Goal: Task Accomplishment & Management: Manage account settings

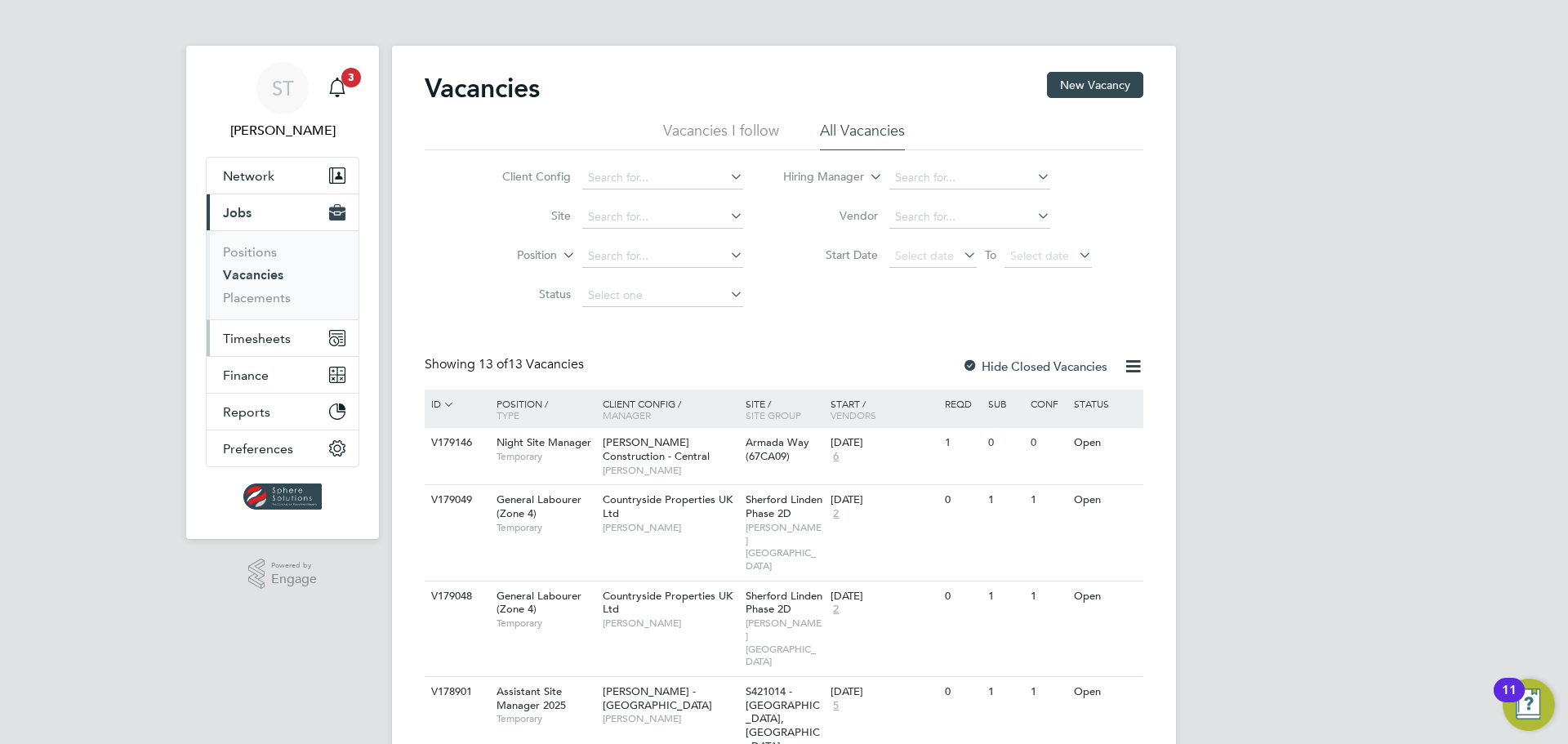
click at [249, 336] on span "Timesheets" at bounding box center [257, 338] width 68 height 15
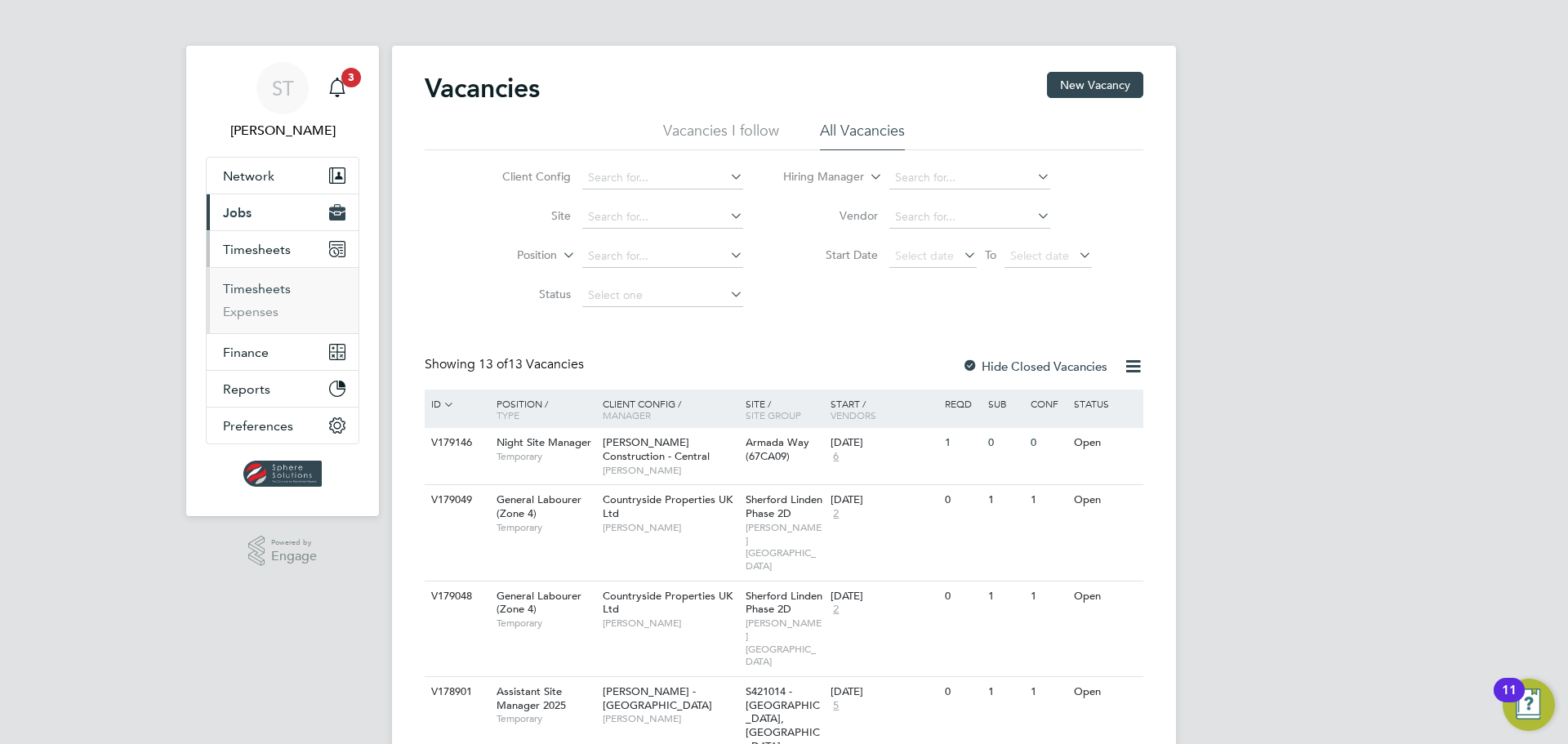
click at [265, 291] on link "Timesheets" at bounding box center [257, 288] width 68 height 15
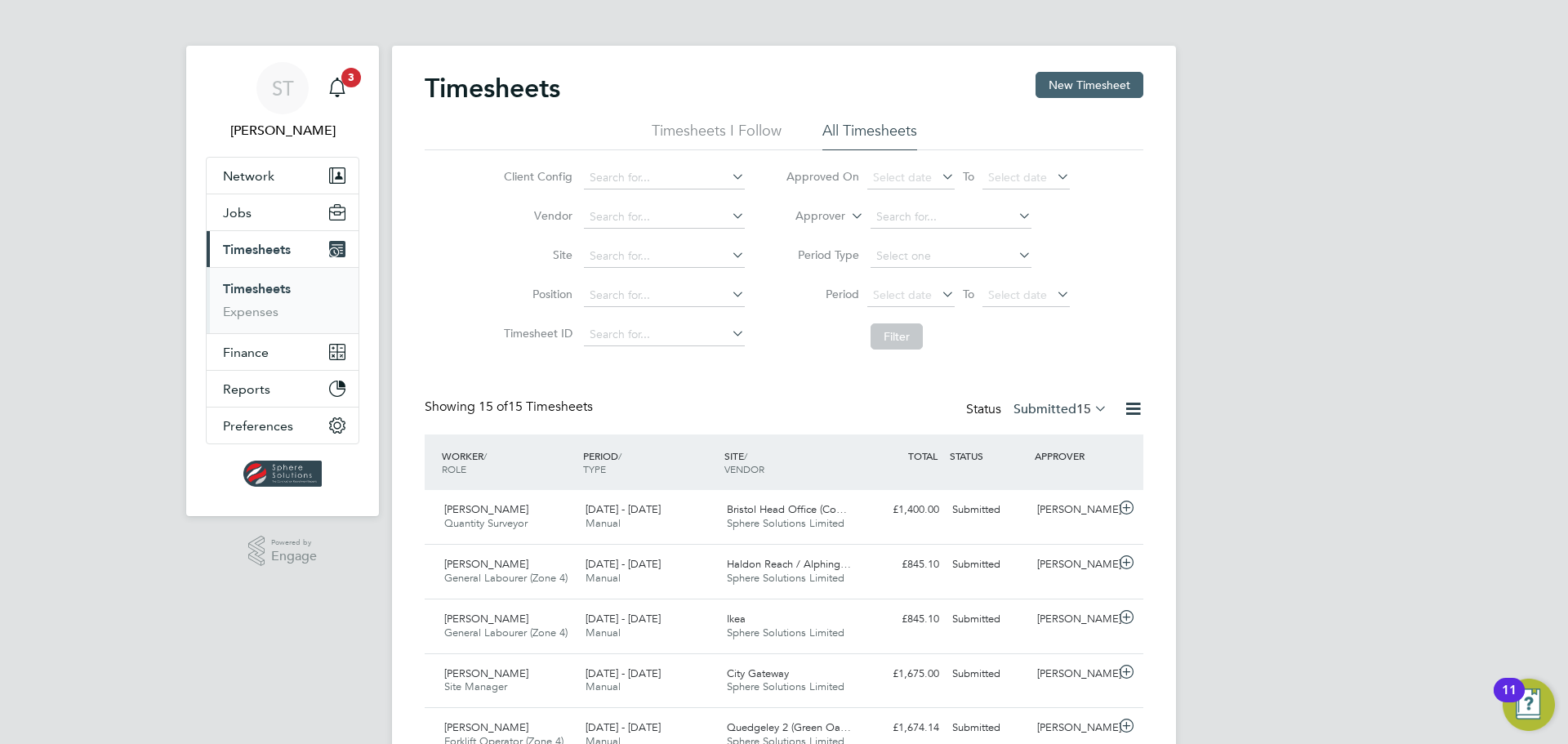
click at [1054, 92] on button "New Timesheet" at bounding box center [1089, 85] width 107 height 26
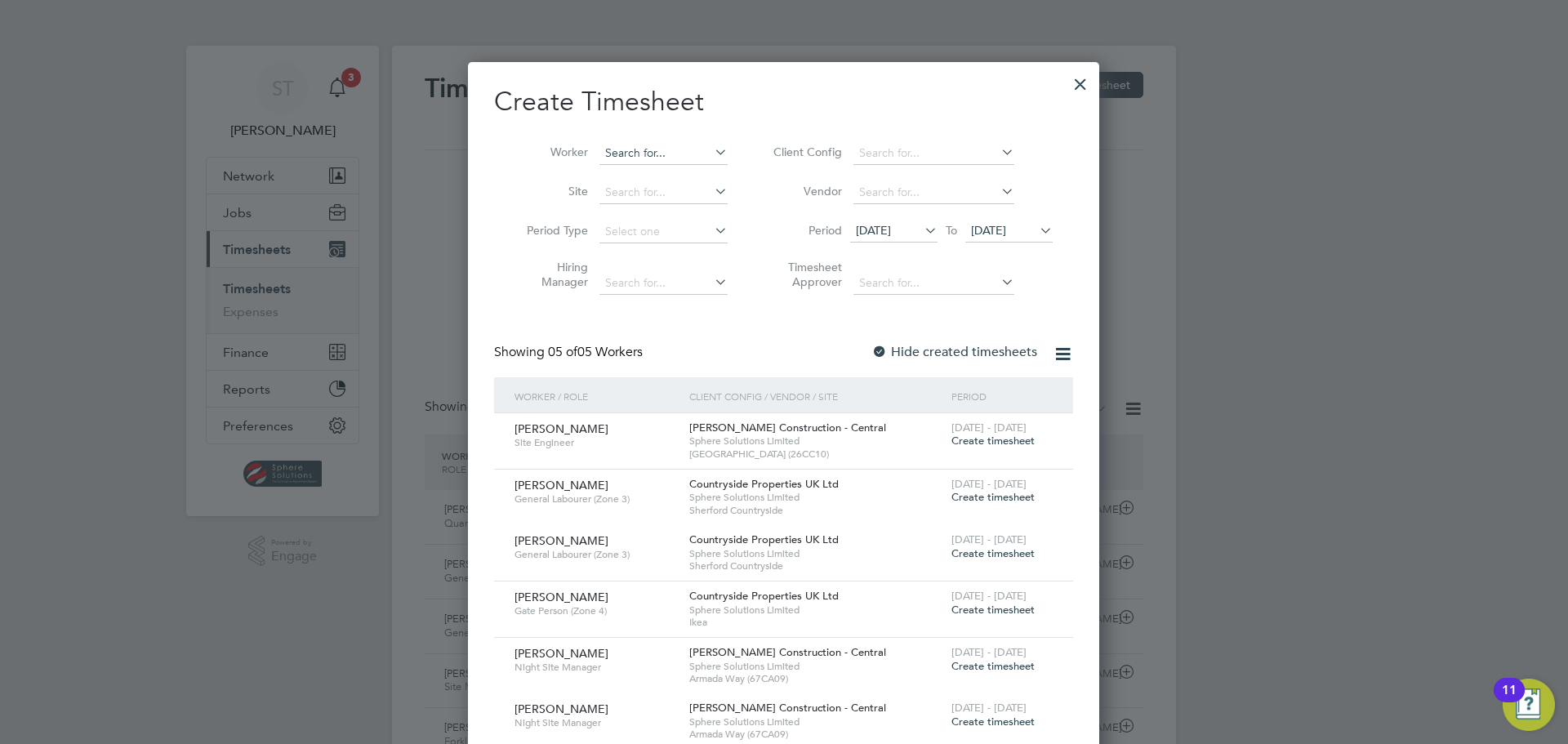
click at [665, 156] on input at bounding box center [663, 154] width 128 height 23
click at [666, 175] on li "[PERSON_NAME] y" at bounding box center [702, 174] width 207 height 22
type input "[PERSON_NAME]"
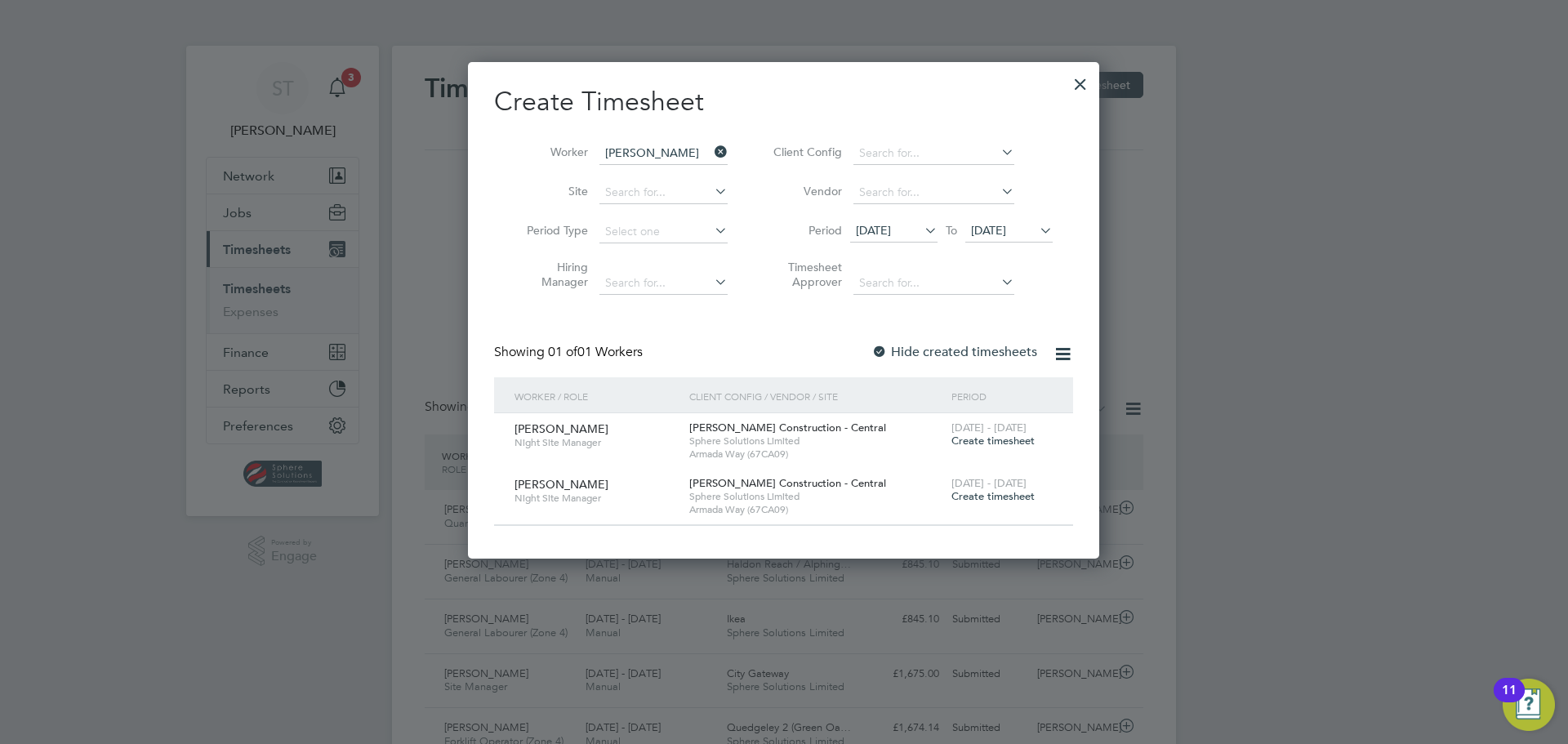
click at [991, 493] on span "Create timesheet" at bounding box center [993, 495] width 83 height 14
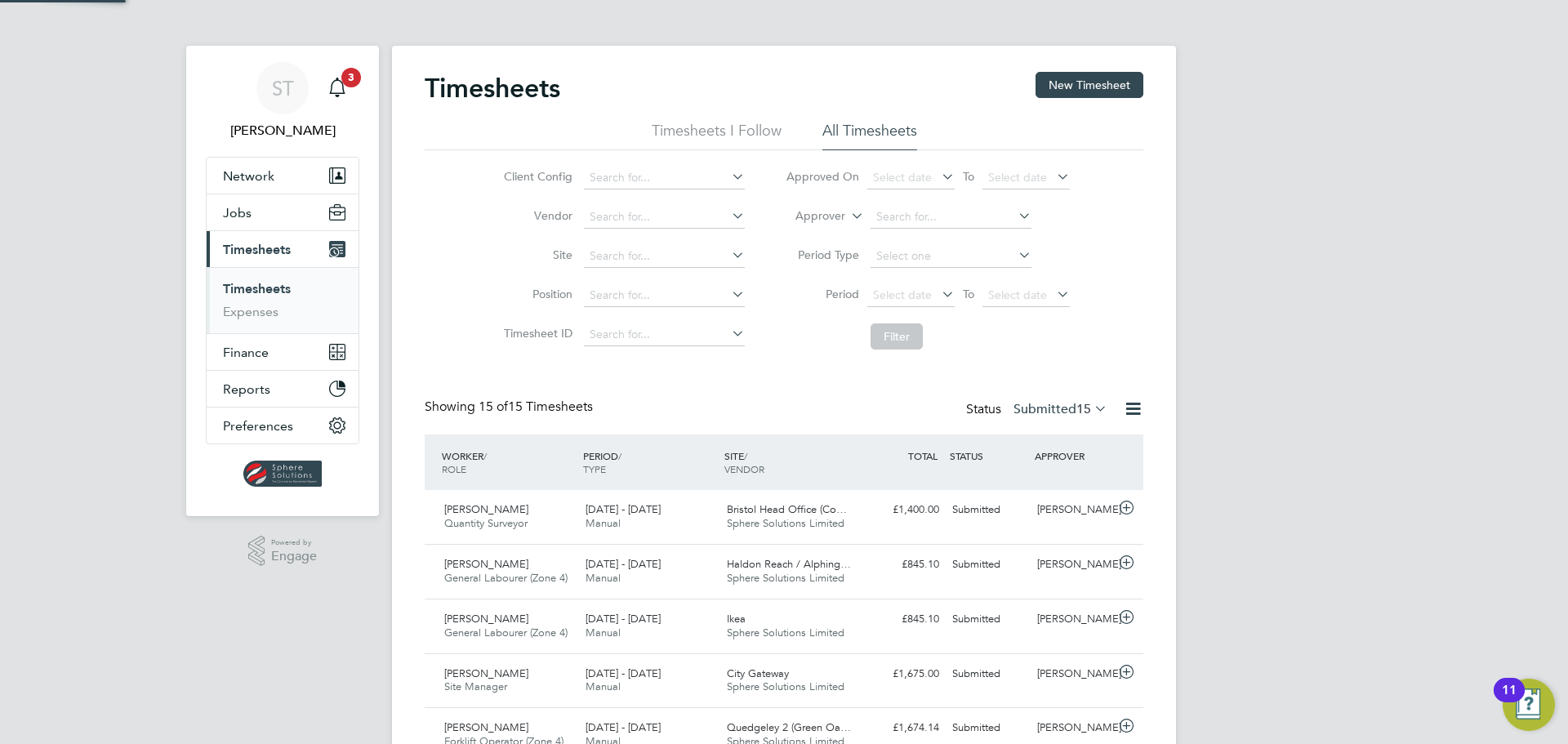
scroll to position [41, 142]
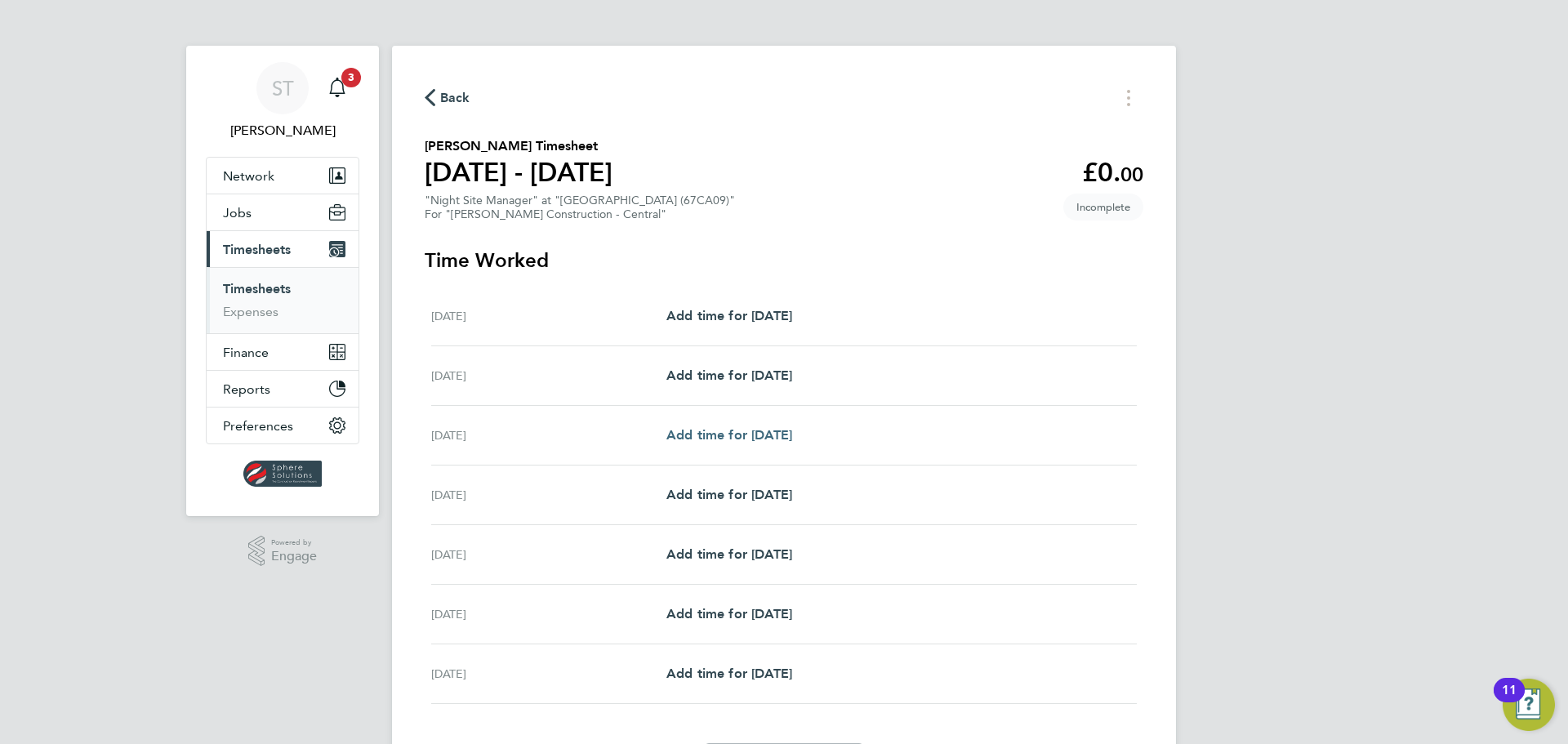
click at [750, 433] on span "Add time for [DATE]" at bounding box center [728, 434] width 125 height 15
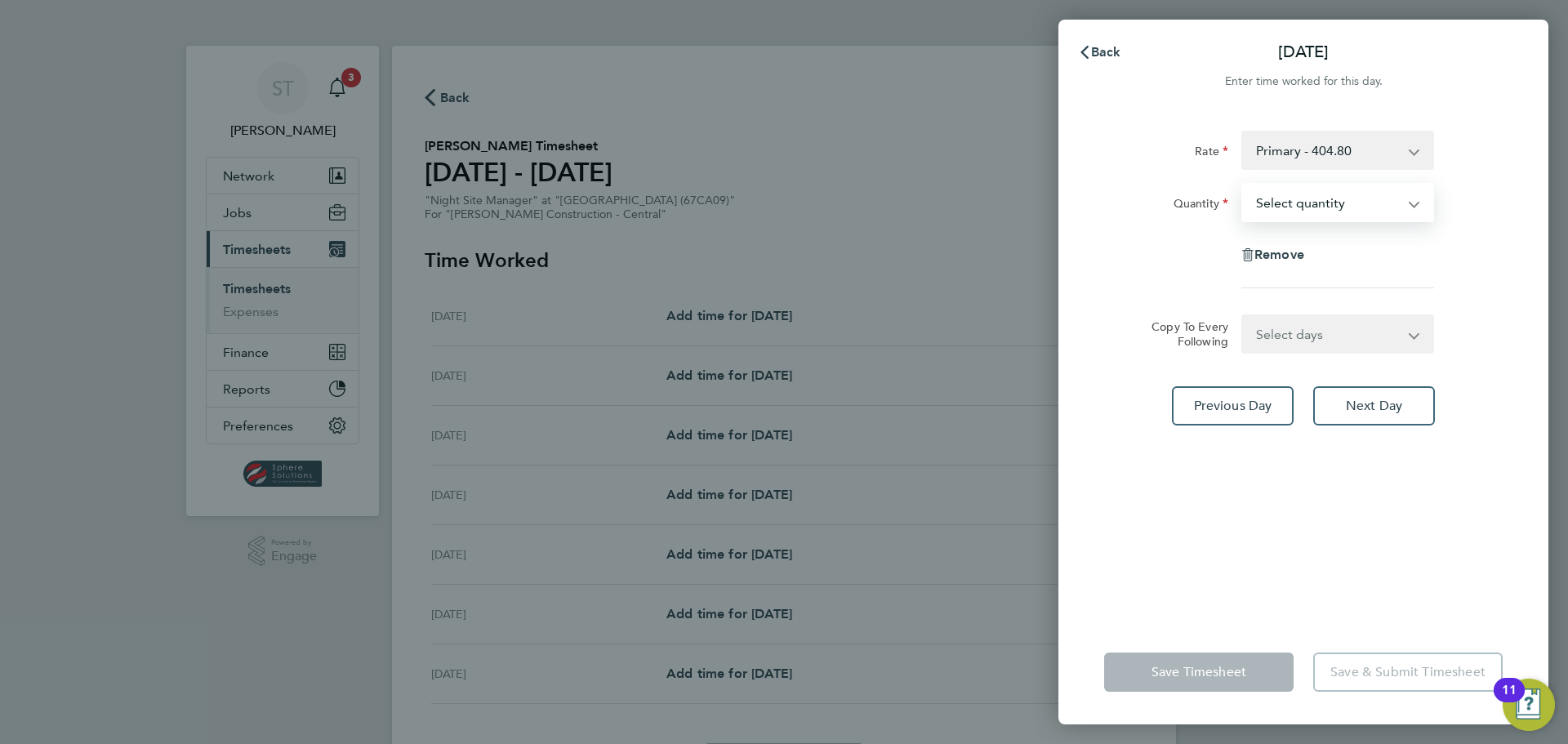
click at [1390, 208] on select "Select quantity 0.5 1" at bounding box center [1328, 202] width 170 height 36
select select "1"
click at [1243, 185] on select "Select quantity 0.5 1" at bounding box center [1328, 202] width 170 height 36
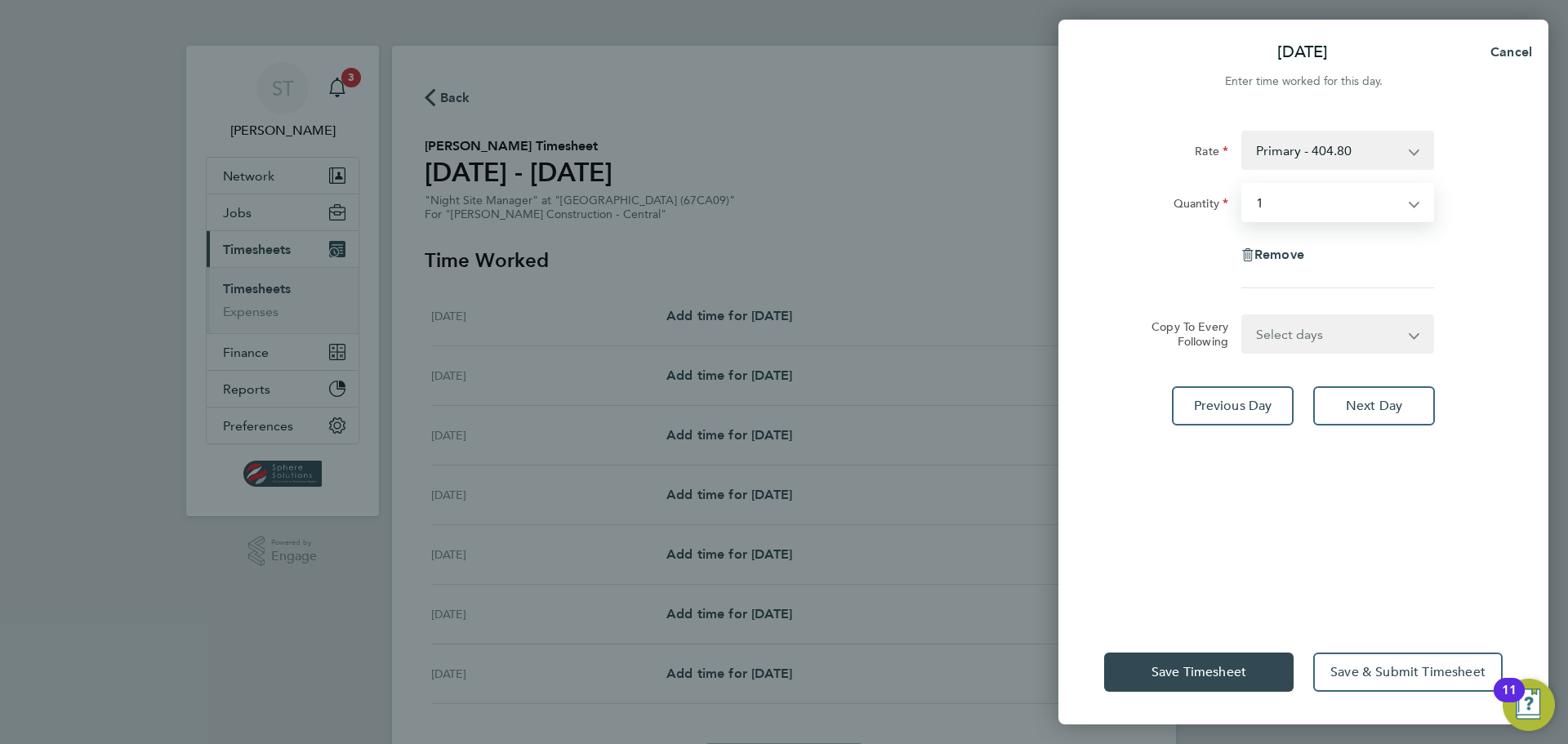
click at [1353, 344] on select "Select days Day [DATE] [DATE] [DATE] [DATE]" at bounding box center [1329, 333] width 172 height 36
select select "DAY"
click at [1243, 315] on select "Select days Day [DATE] [DATE] [DATE] [DATE]" at bounding box center [1329, 333] width 172 height 36
select select "[DATE]"
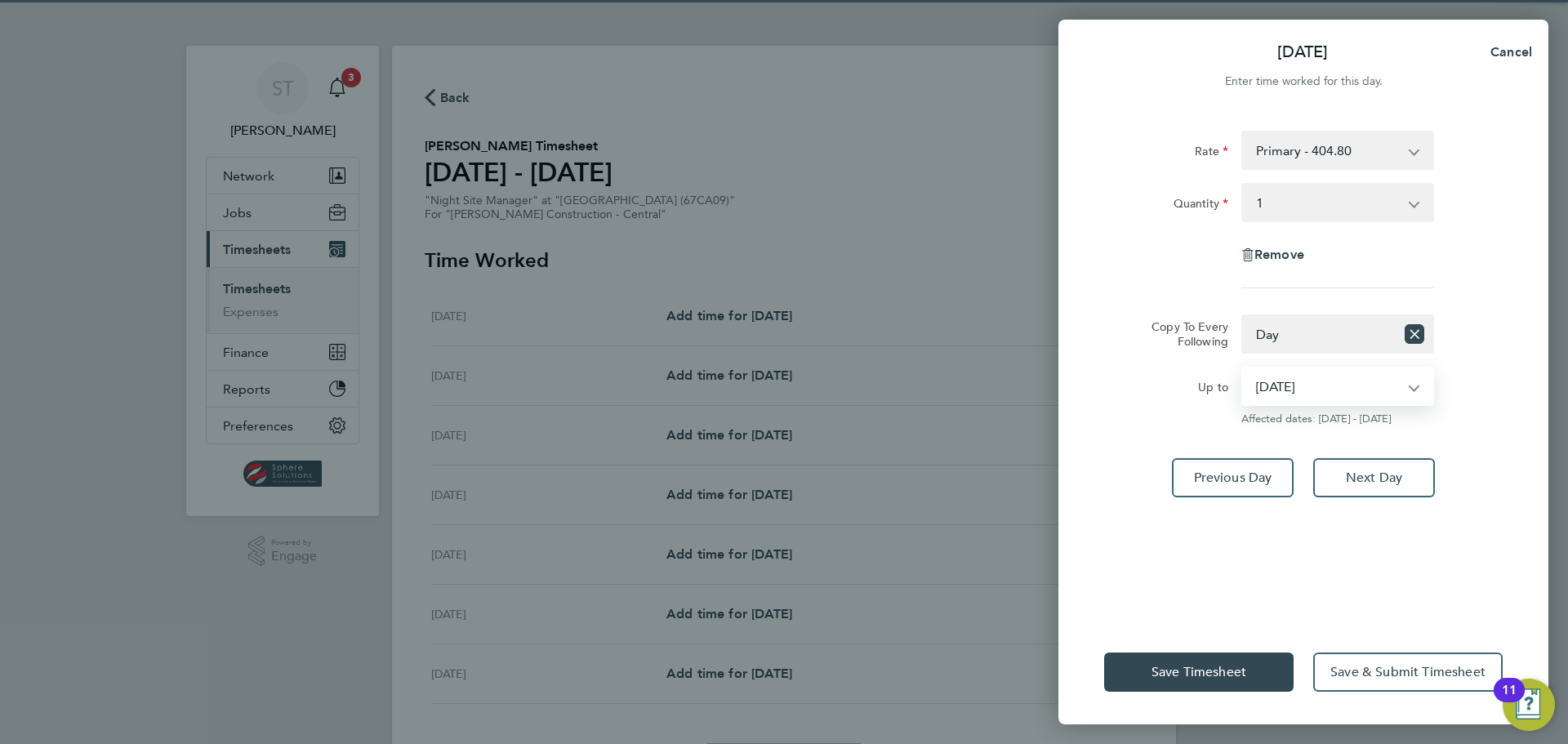
click at [1303, 389] on select "19 Aug 2025 20 Aug 2025 21 Aug 2025 22 Aug 2025" at bounding box center [1328, 386] width 170 height 36
click at [1243, 368] on select "19 Aug 2025 20 Aug 2025 21 Aug 2025 22 Aug 2025" at bounding box center [1328, 386] width 170 height 36
click at [1213, 677] on span "Save Timesheet" at bounding box center [1199, 671] width 95 height 16
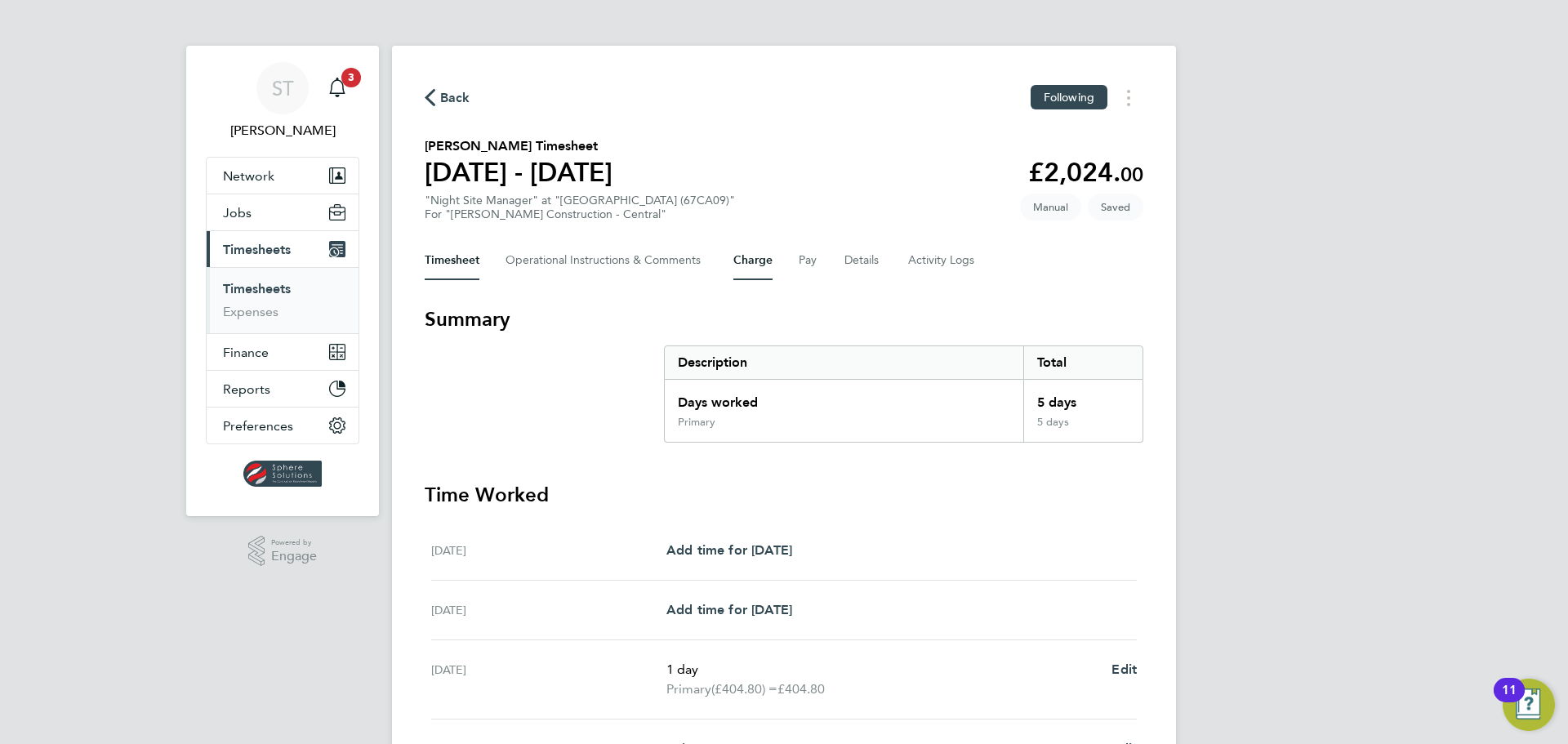
click at [747, 263] on button "Charge" at bounding box center [753, 261] width 40 height 40
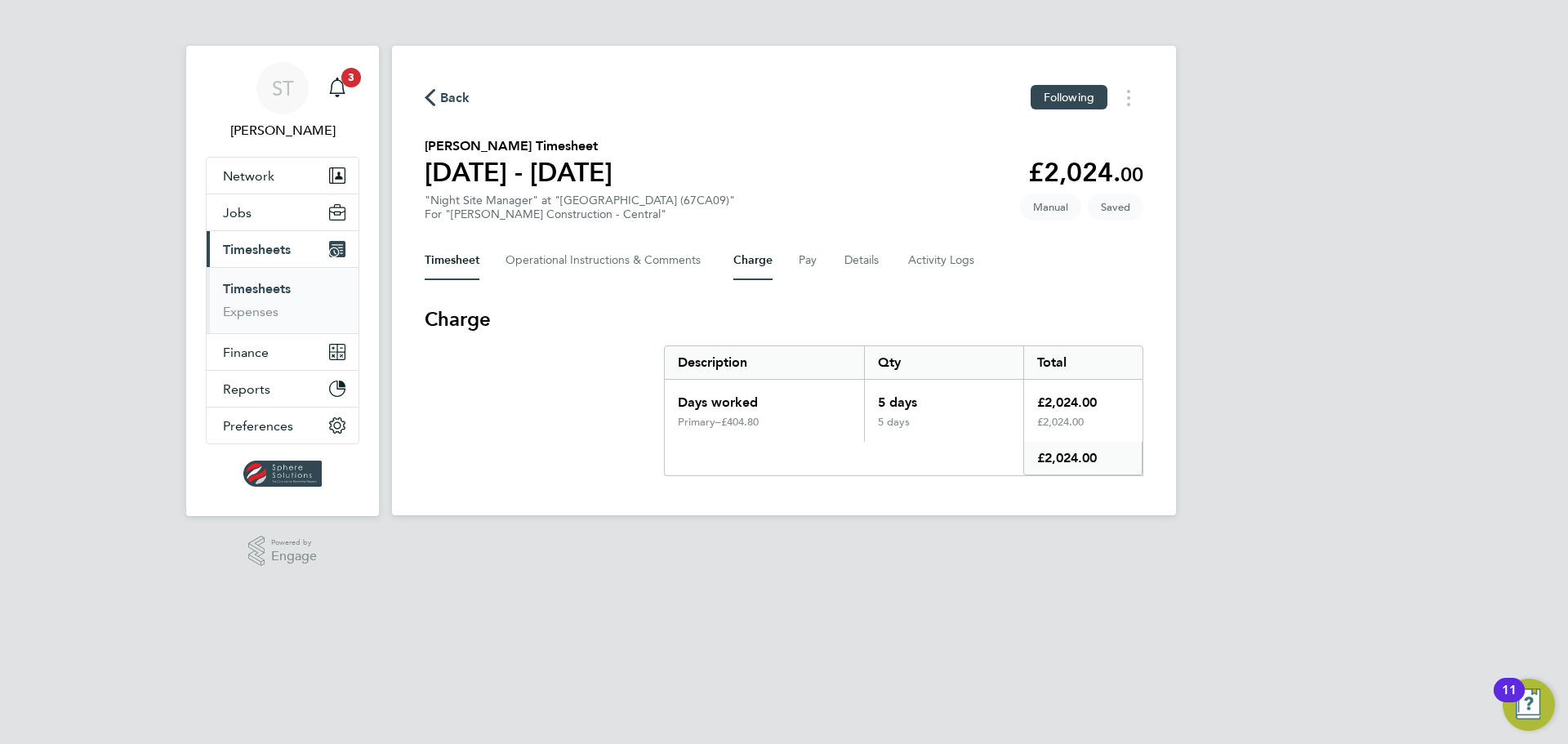
click at [449, 268] on button "Timesheet" at bounding box center [452, 261] width 55 height 40
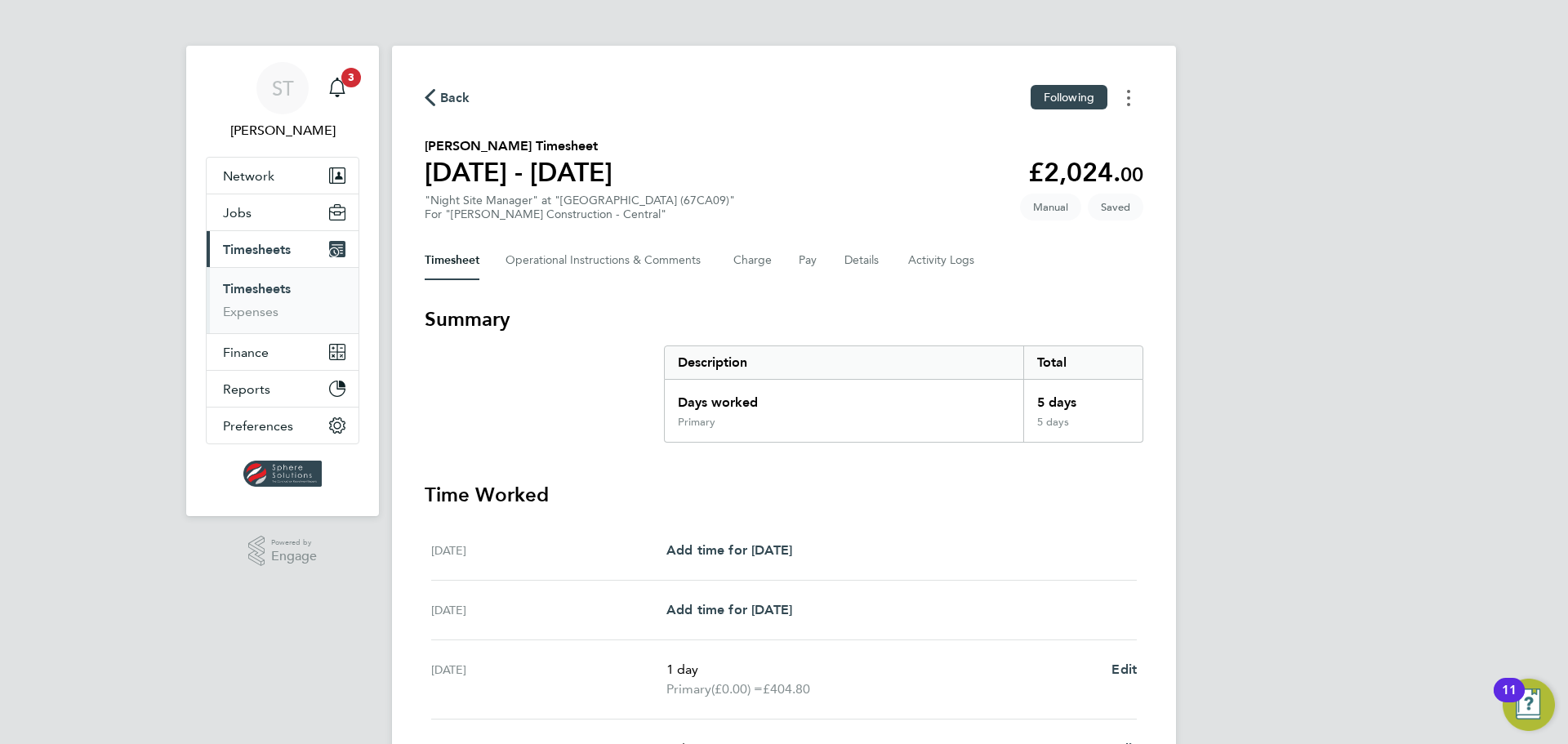
click at [1129, 101] on icon "Timesheets Menu" at bounding box center [1128, 97] width 3 height 16
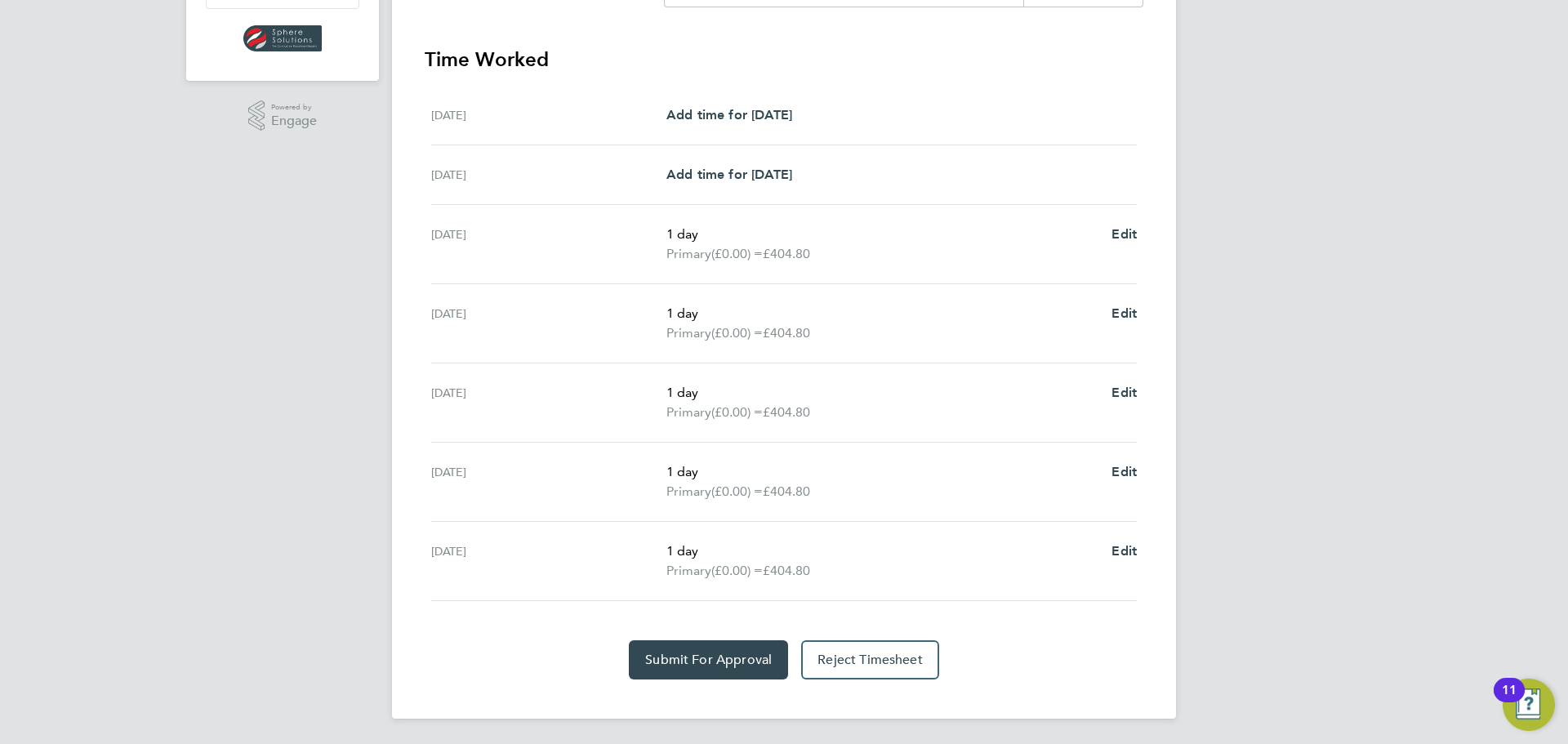
scroll to position [436, 0]
click at [1124, 235] on span "Edit" at bounding box center [1124, 233] width 25 height 15
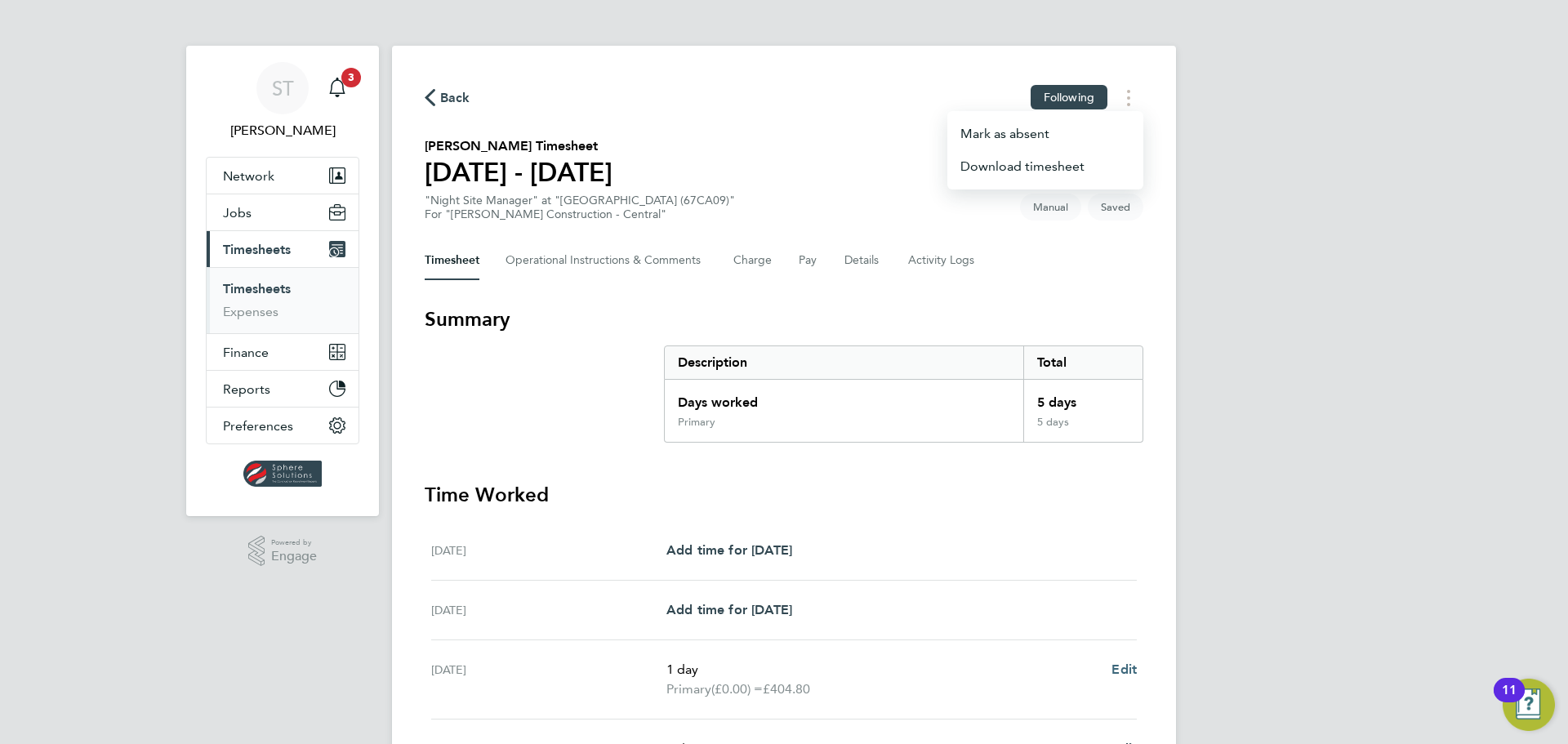
select select "1"
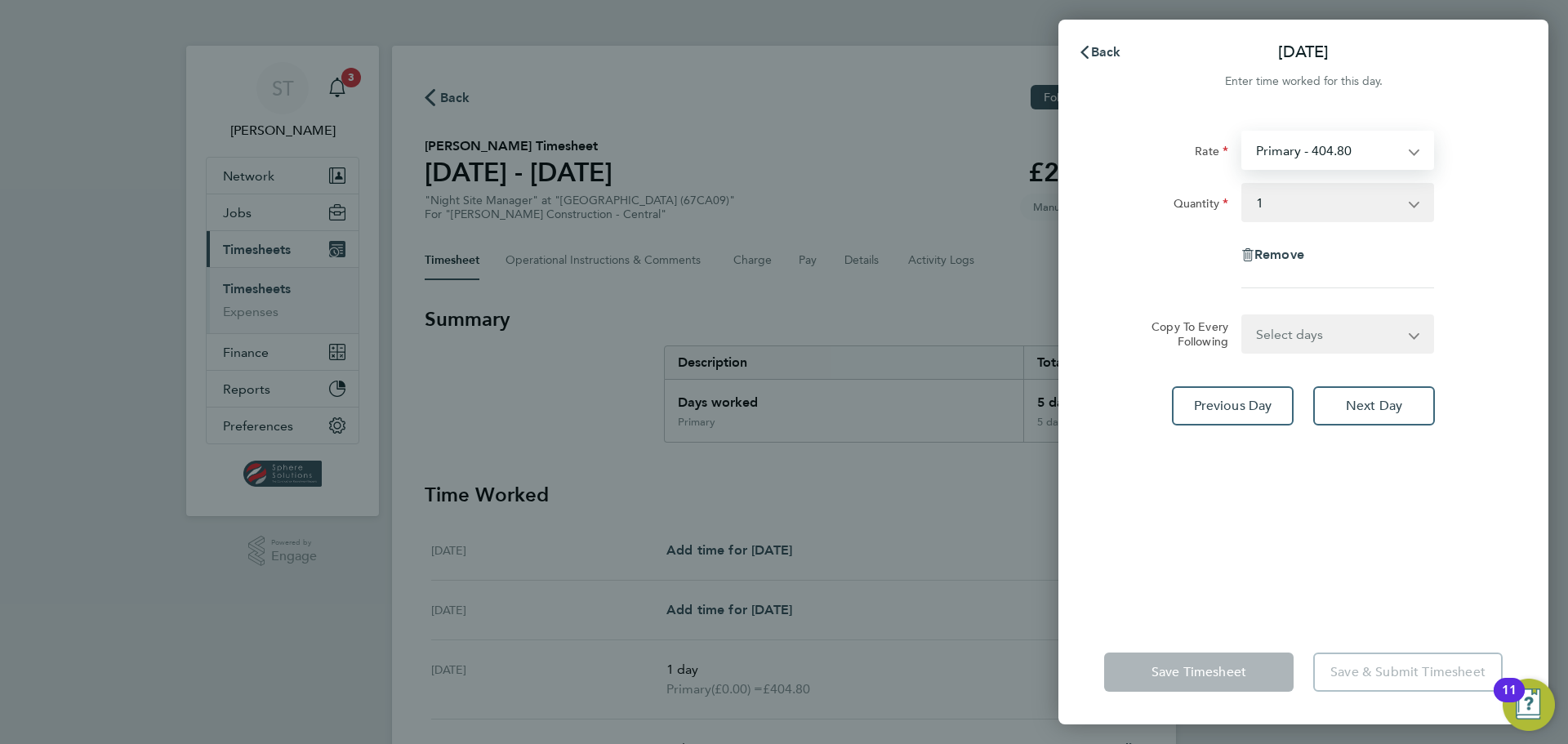
click at [1338, 137] on select "Primary - 404.80" at bounding box center [1328, 150] width 170 height 36
click at [1355, 155] on select "Primary - 404.80" at bounding box center [1328, 150] width 170 height 36
click at [1101, 55] on span "Back" at bounding box center [1106, 52] width 30 height 15
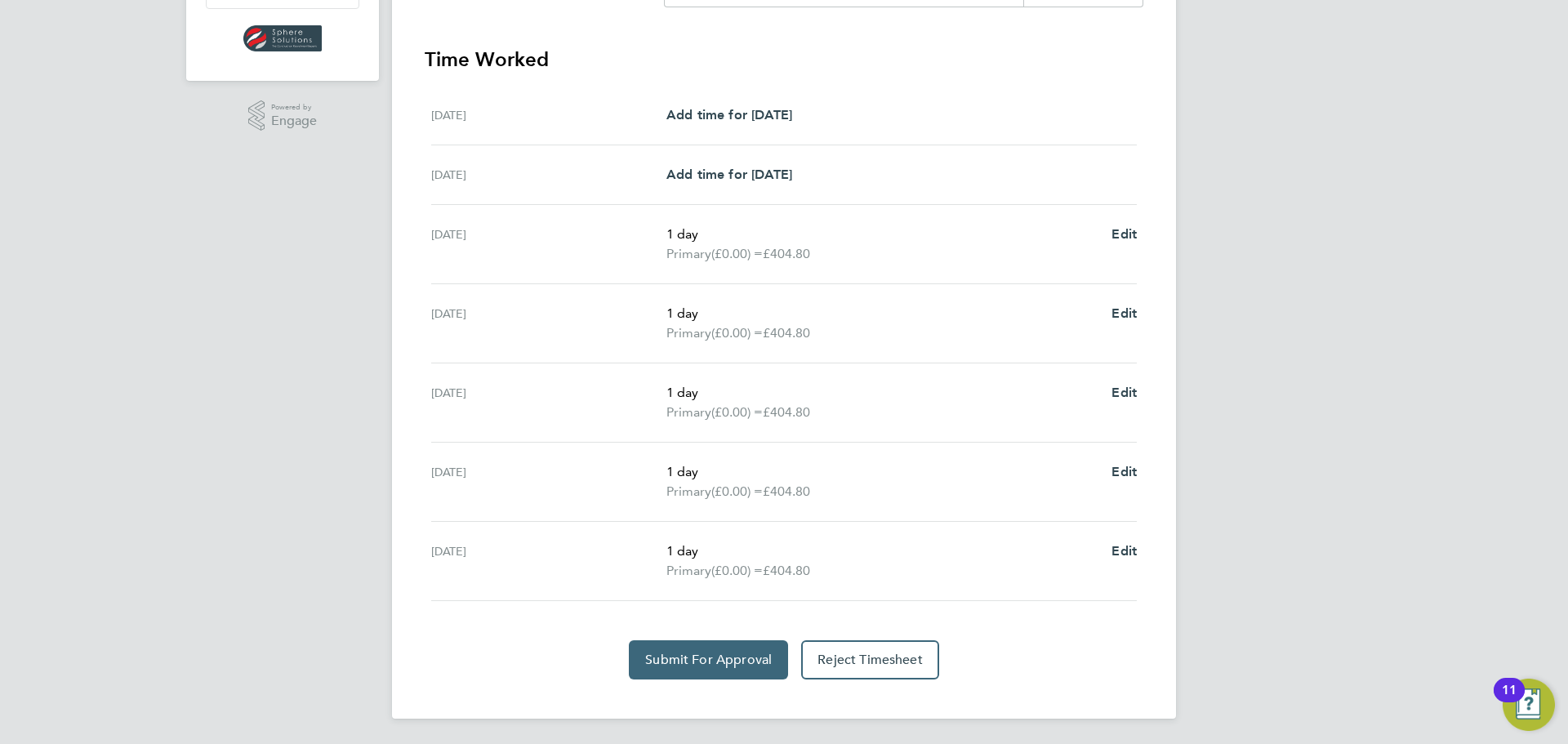
scroll to position [436, 0]
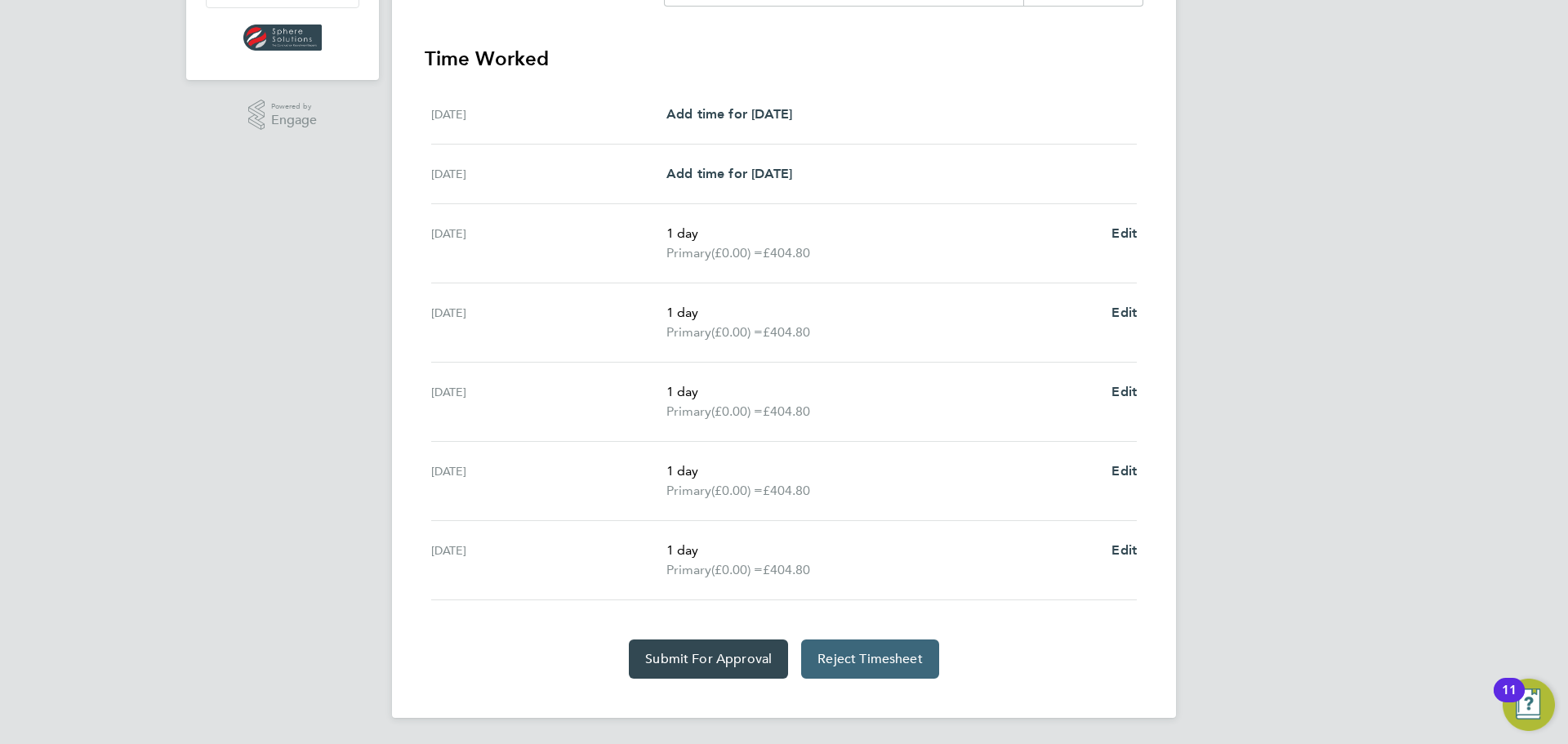
click at [910, 665] on span "Reject Timesheet" at bounding box center [871, 658] width 106 height 16
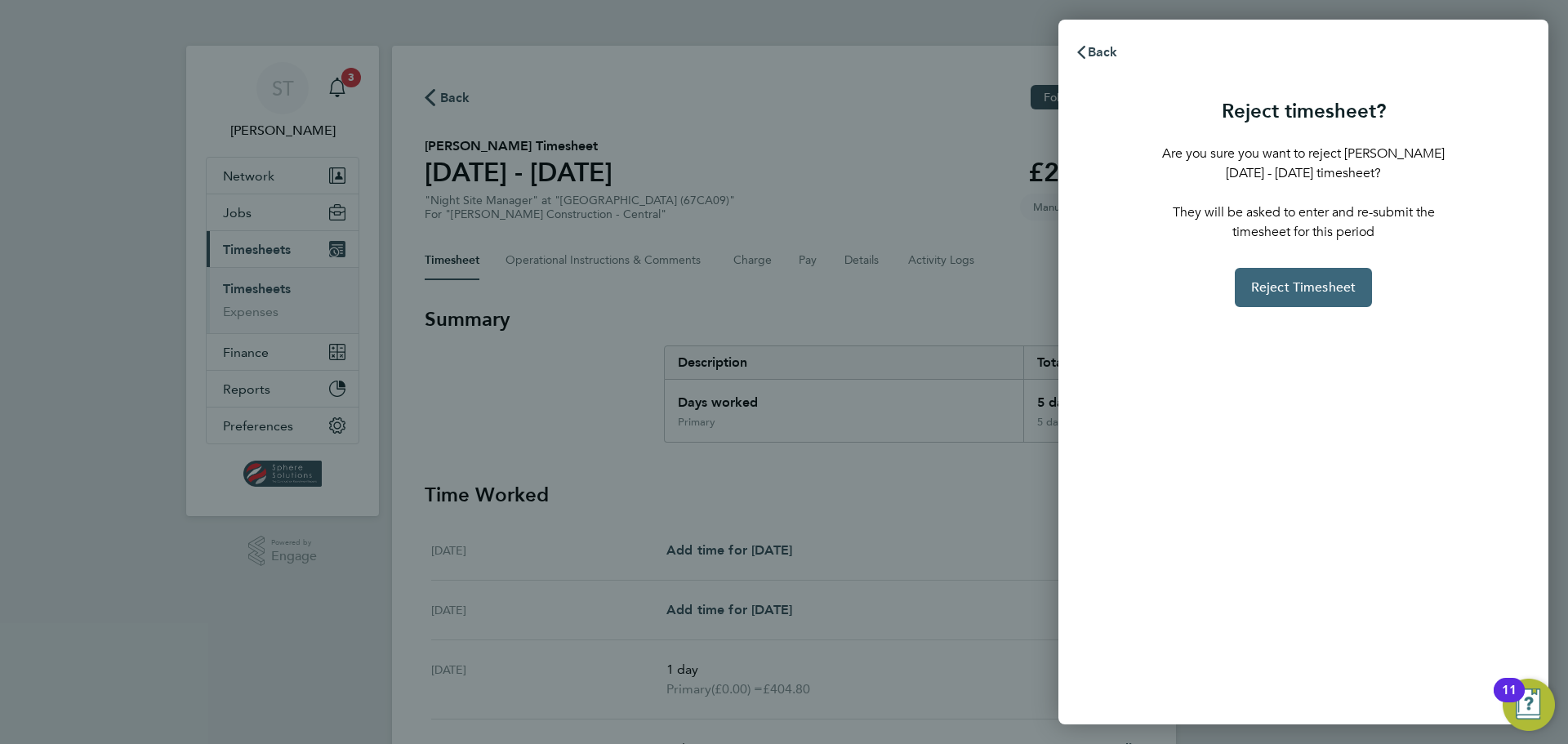
click at [1281, 293] on span "Reject Timesheet" at bounding box center [1304, 286] width 106 height 16
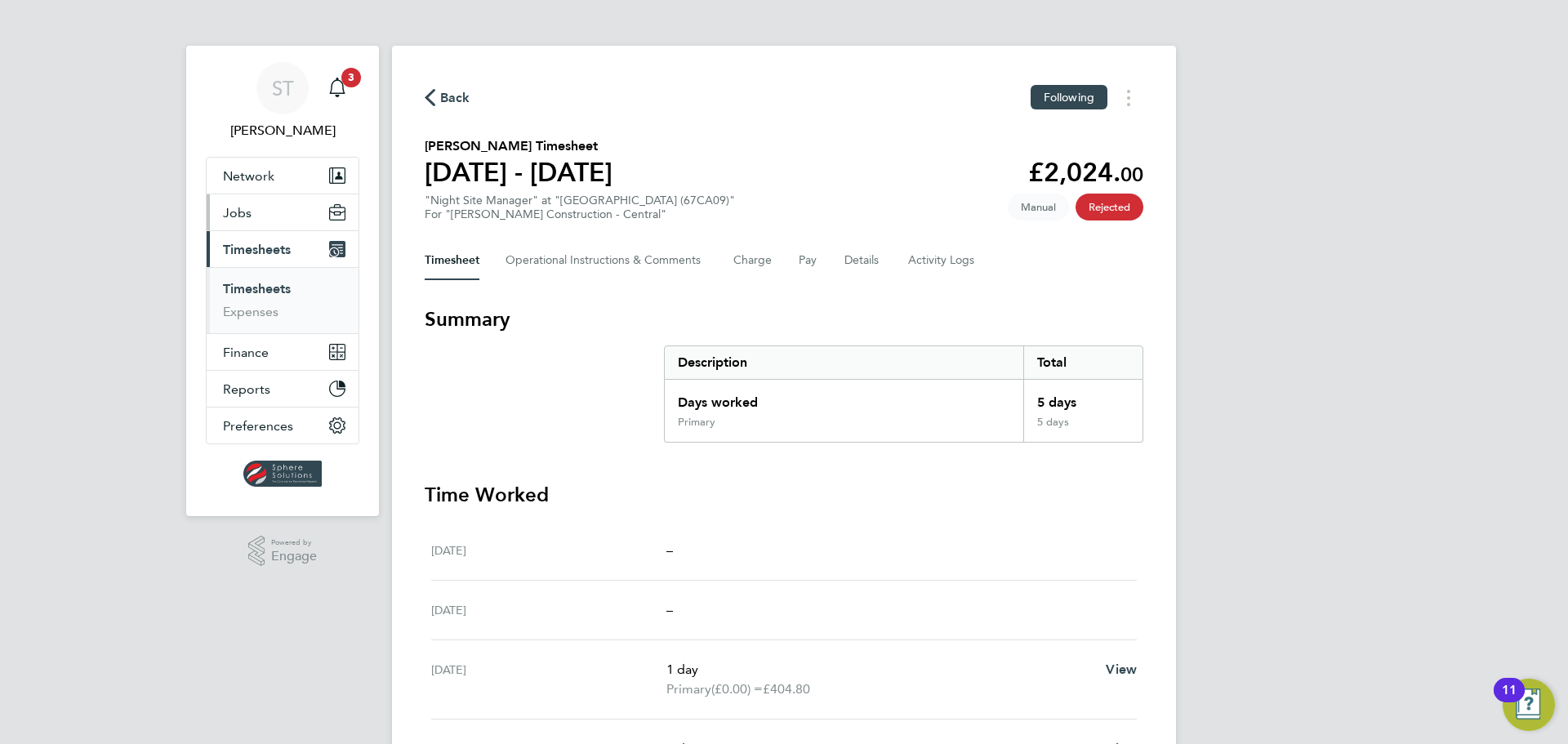
click at [245, 218] on span "Jobs" at bounding box center [237, 213] width 28 height 15
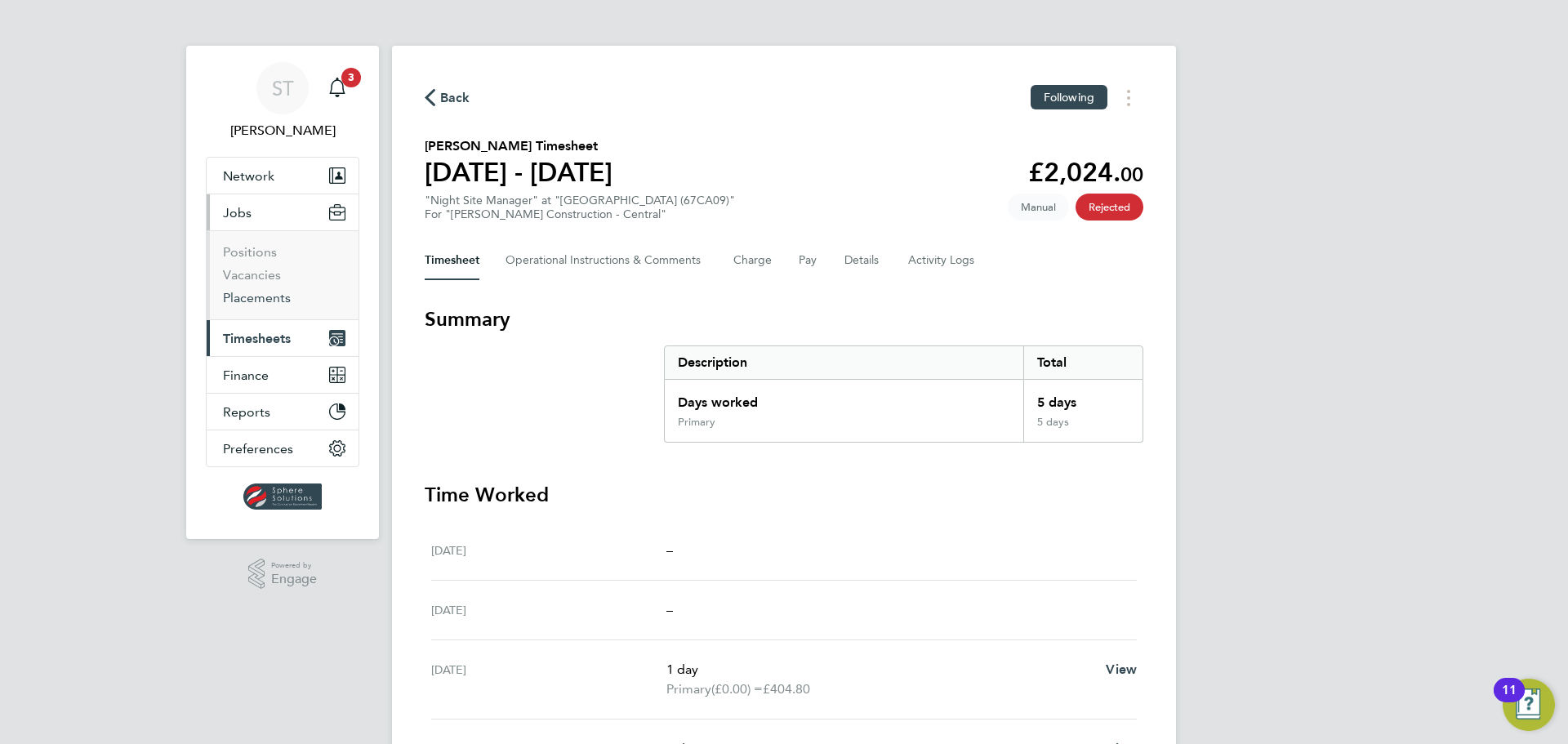
click at [253, 301] on link "Placements" at bounding box center [257, 298] width 68 height 15
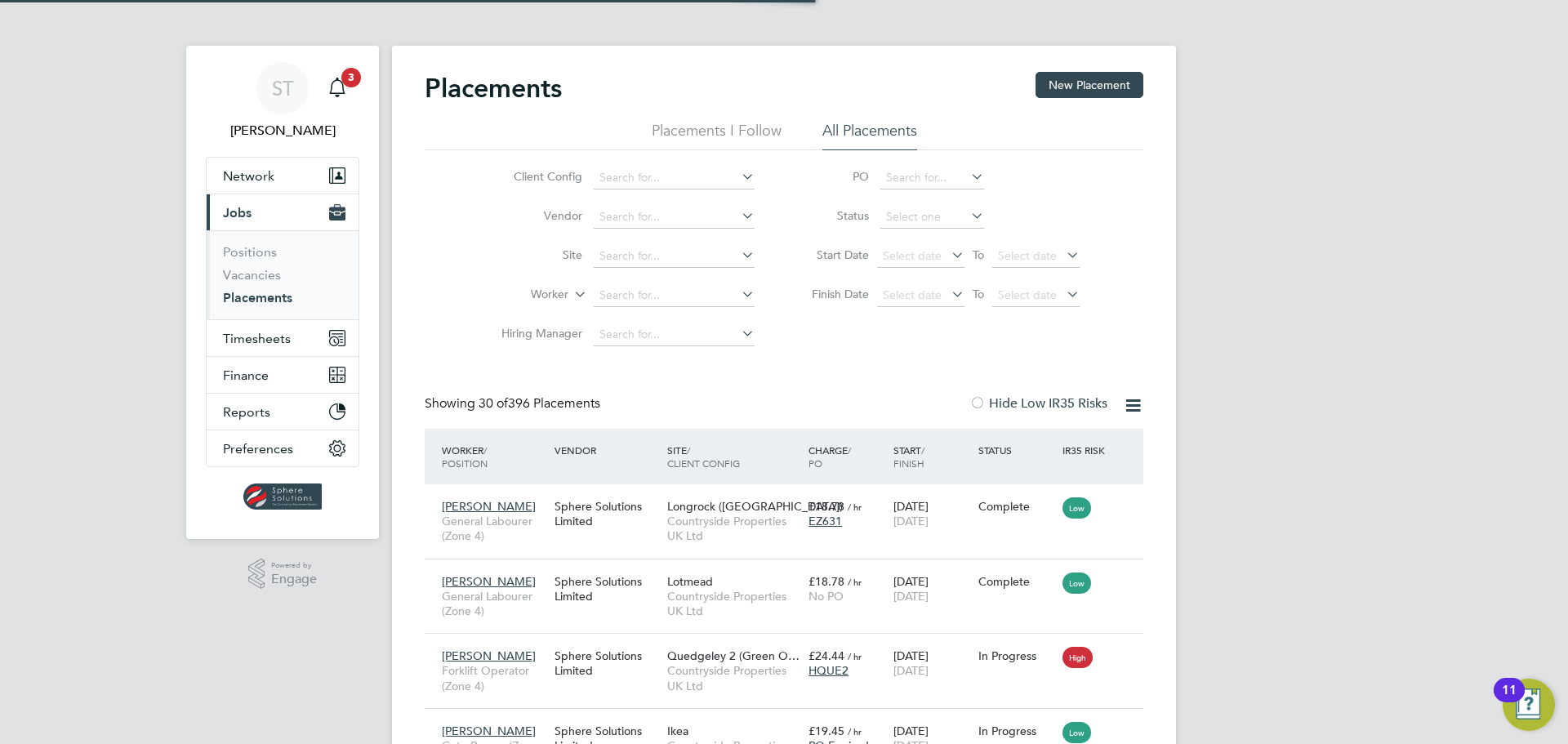
scroll to position [61, 142]
click at [624, 285] on input at bounding box center [674, 296] width 161 height 23
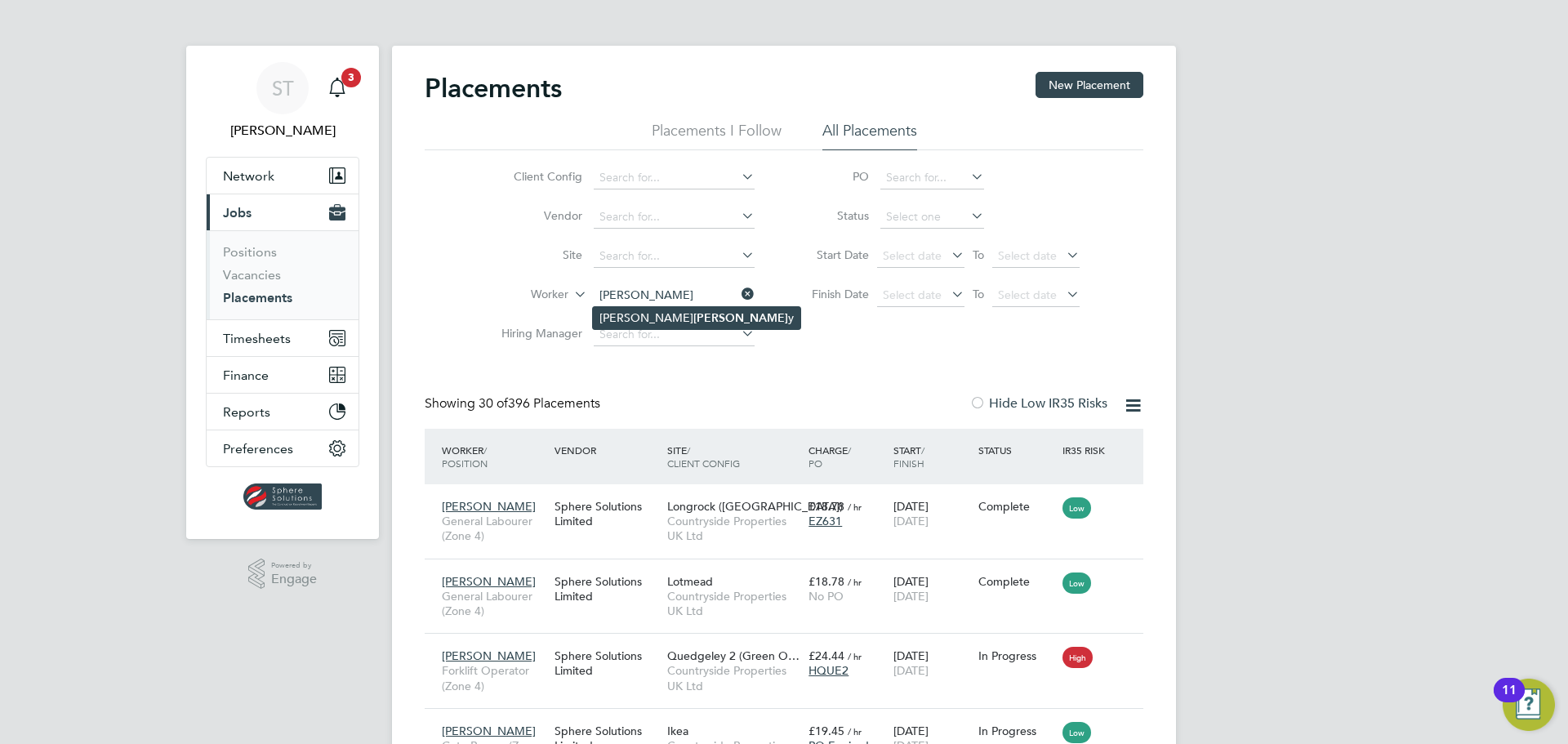
click at [694, 321] on b "Blayne" at bounding box center [741, 317] width 95 height 14
type input "[PERSON_NAME]"
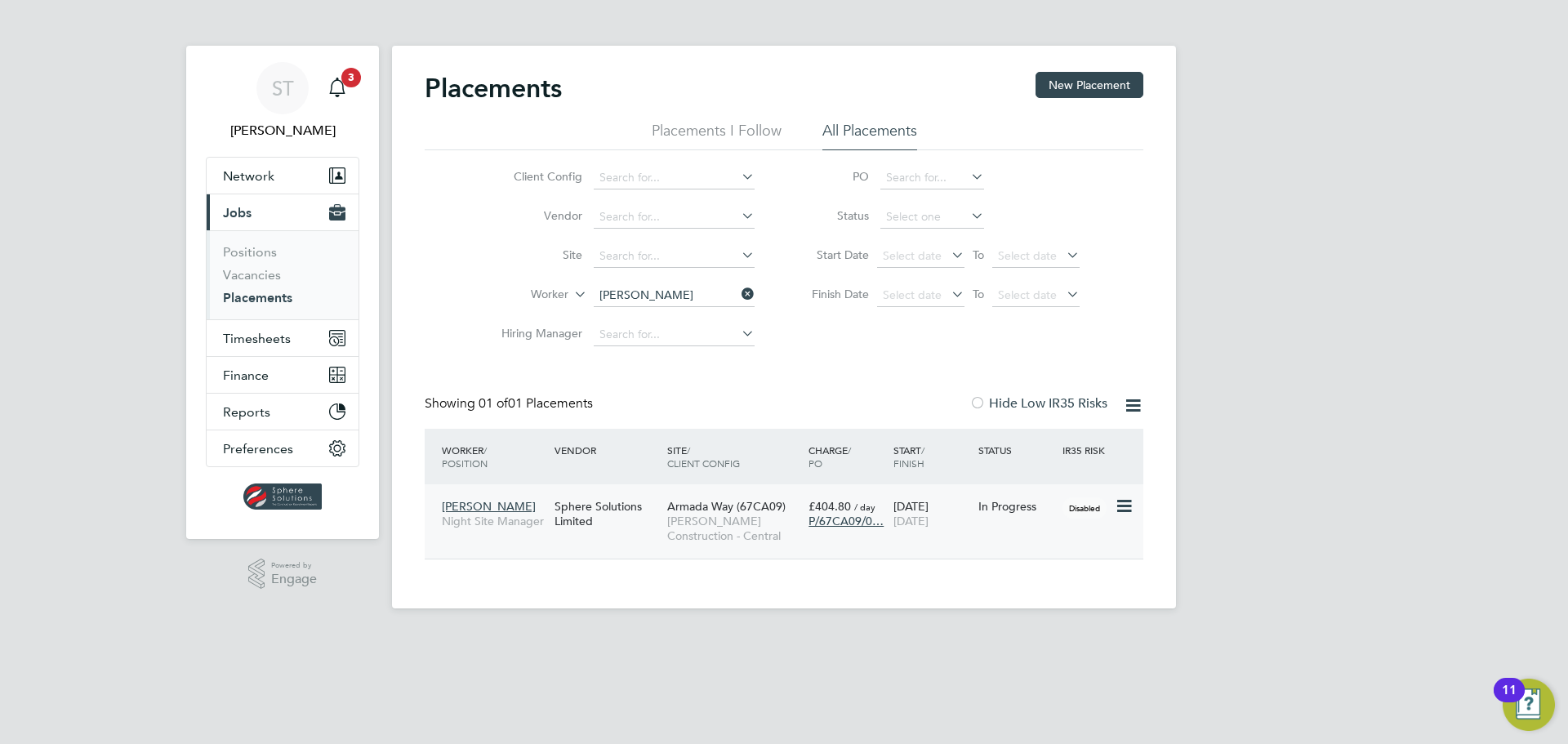
click at [755, 518] on span "[PERSON_NAME] Construction - Central" at bounding box center [733, 527] width 133 height 29
click at [253, 340] on span "Timesheets" at bounding box center [257, 338] width 68 height 15
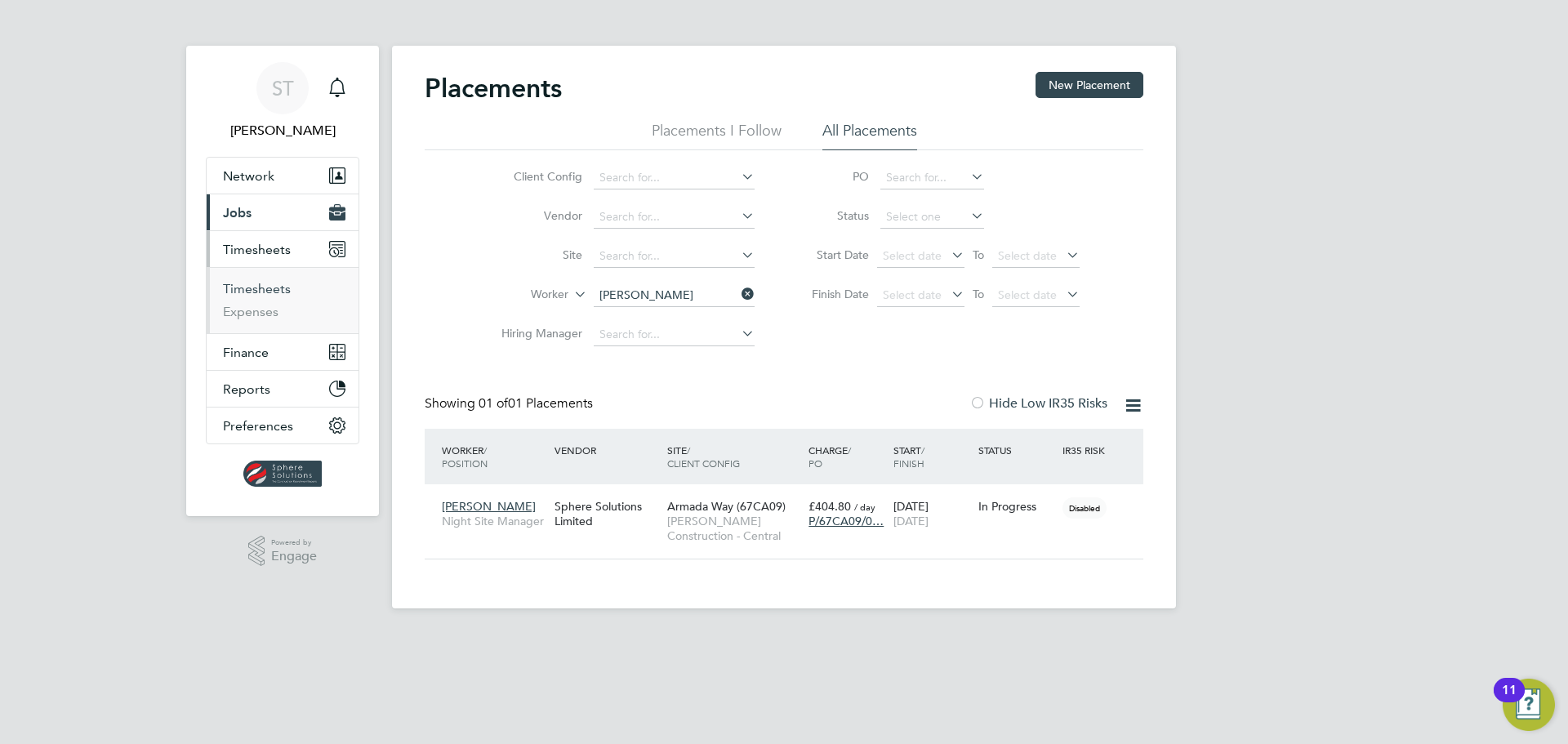
click at [253, 284] on link "Timesheets" at bounding box center [257, 288] width 68 height 15
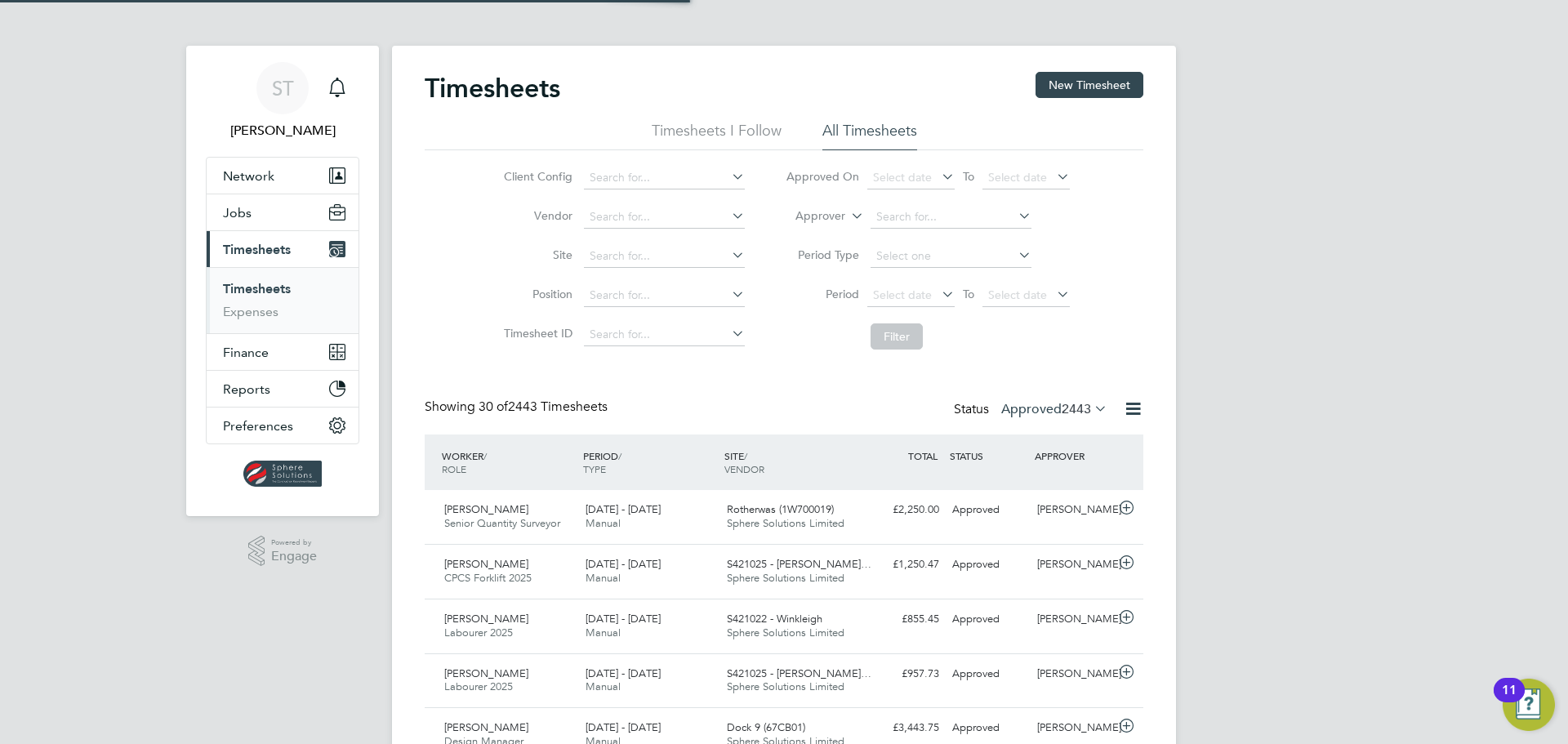
scroll to position [41, 142]
click at [1125, 91] on button "New Timesheet" at bounding box center [1089, 85] width 107 height 26
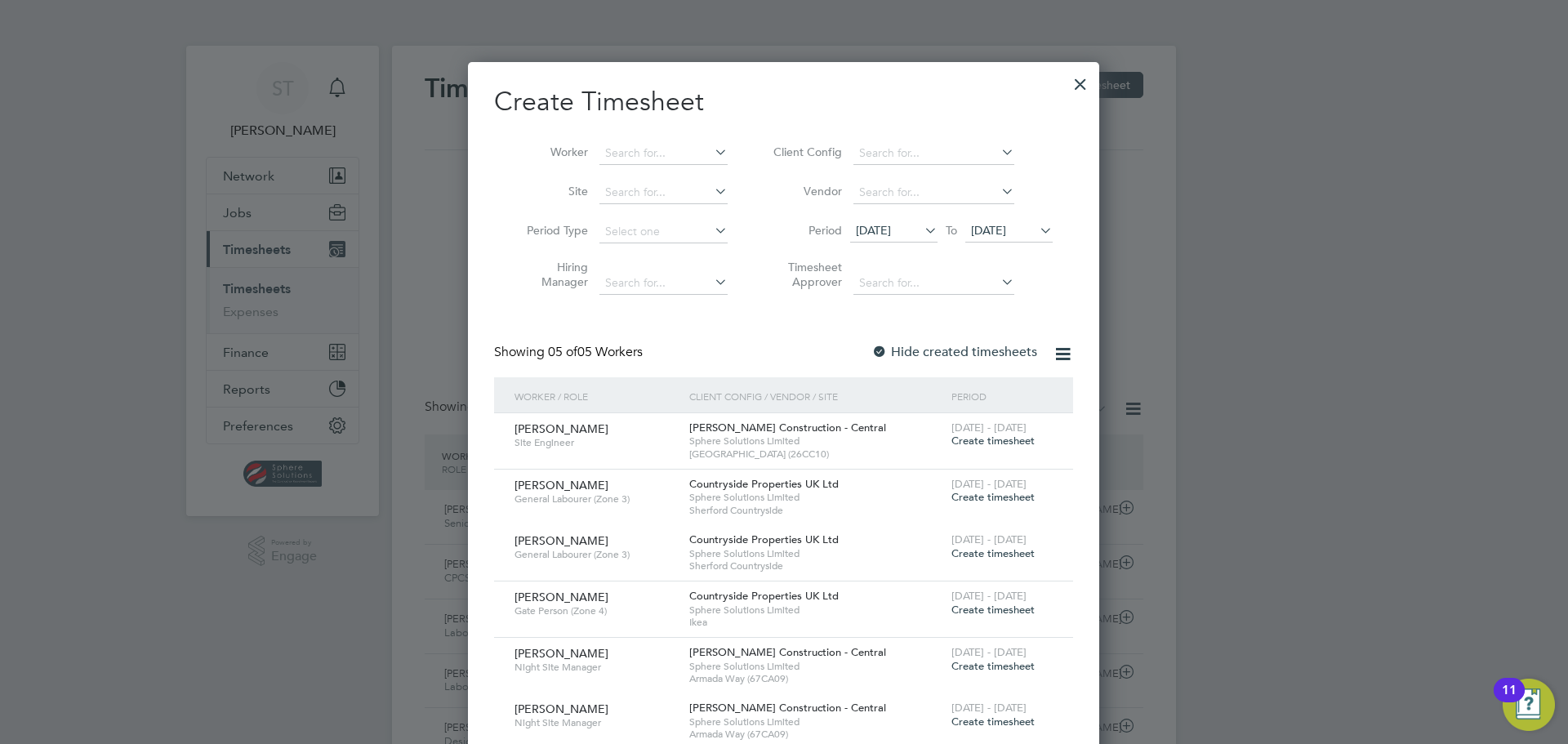
click at [1006, 229] on span "19 Aug 2025" at bounding box center [988, 231] width 35 height 15
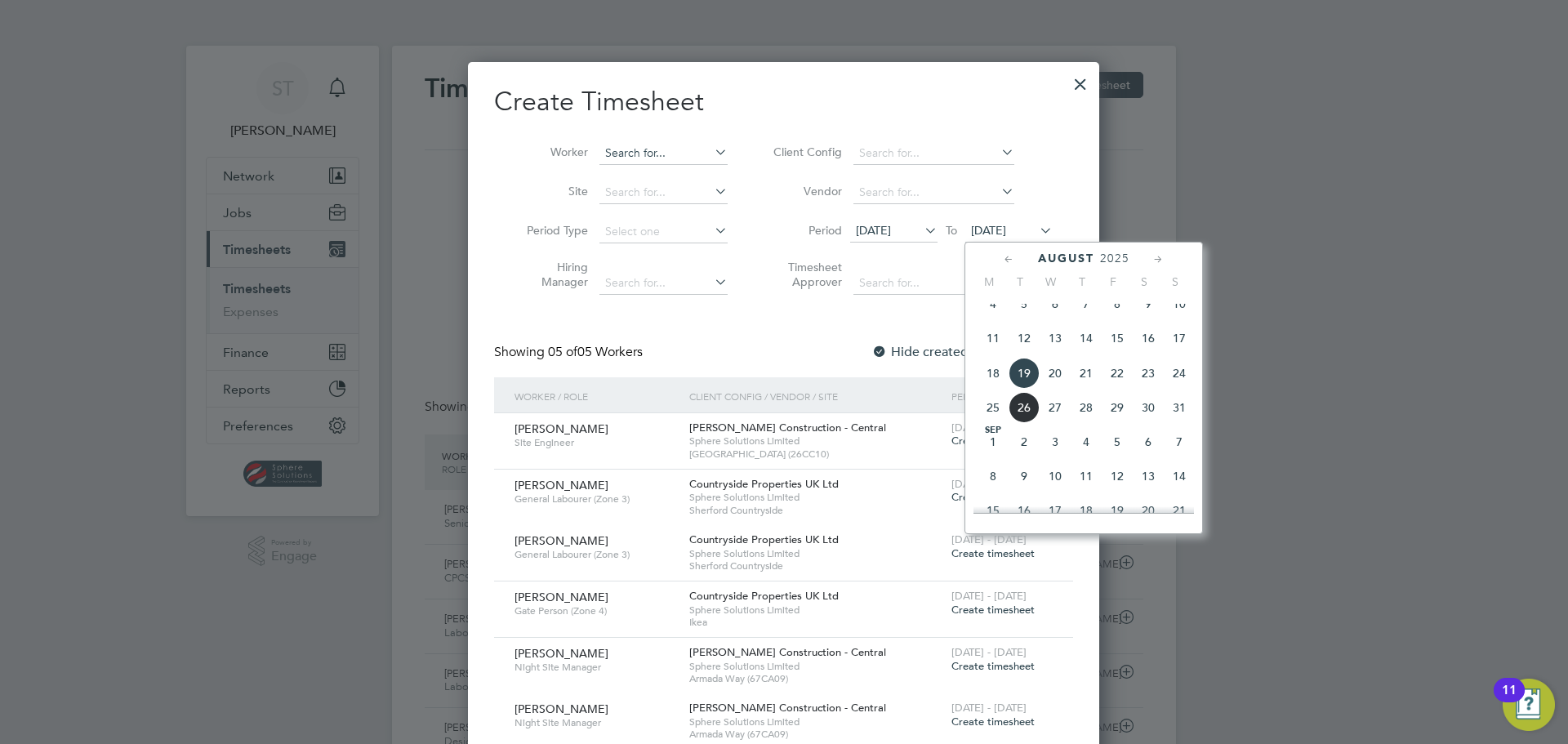
click at [657, 144] on input at bounding box center [663, 154] width 128 height 23
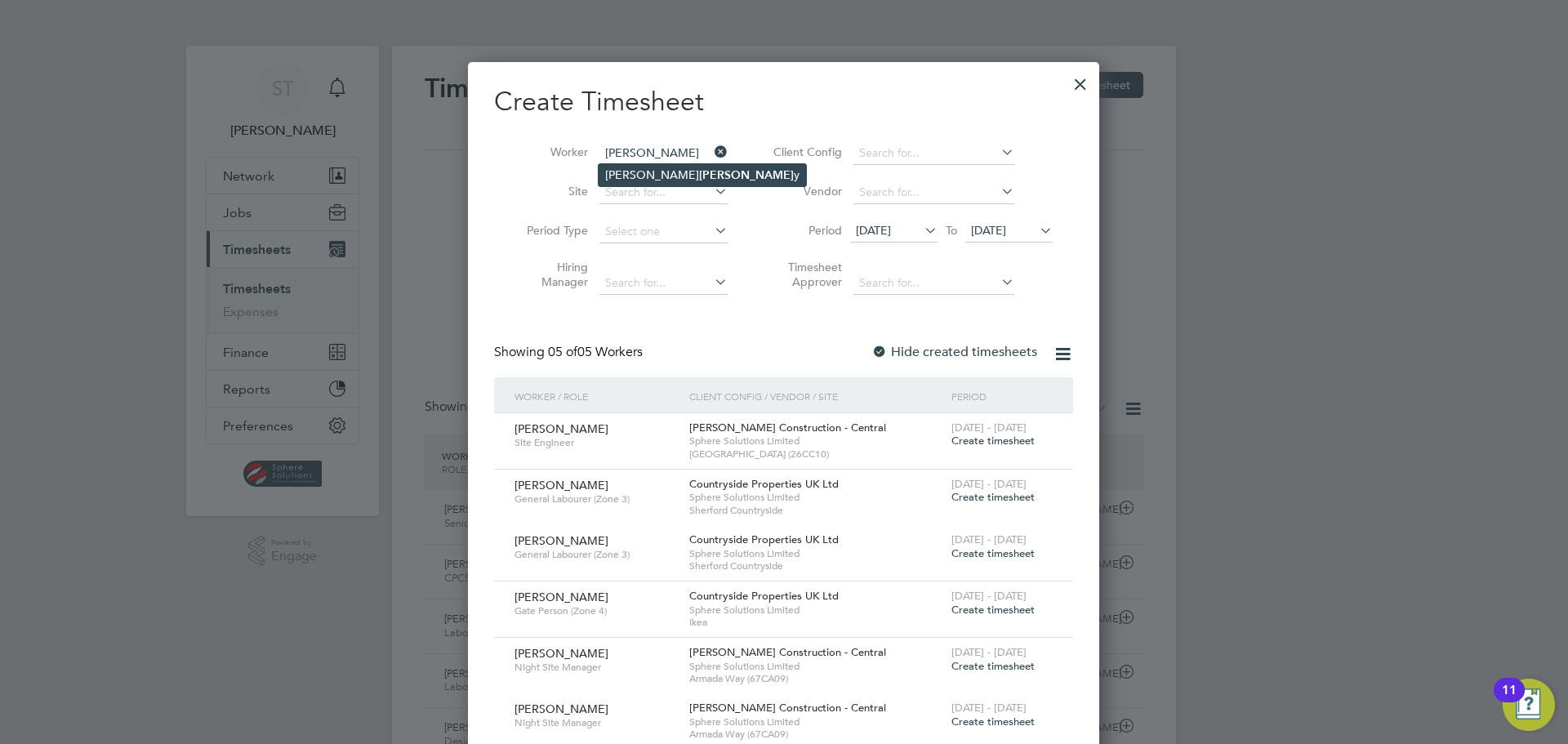
click at [670, 170] on li "Paul Blayne y" at bounding box center [702, 174] width 207 height 22
type input "[PERSON_NAME]"
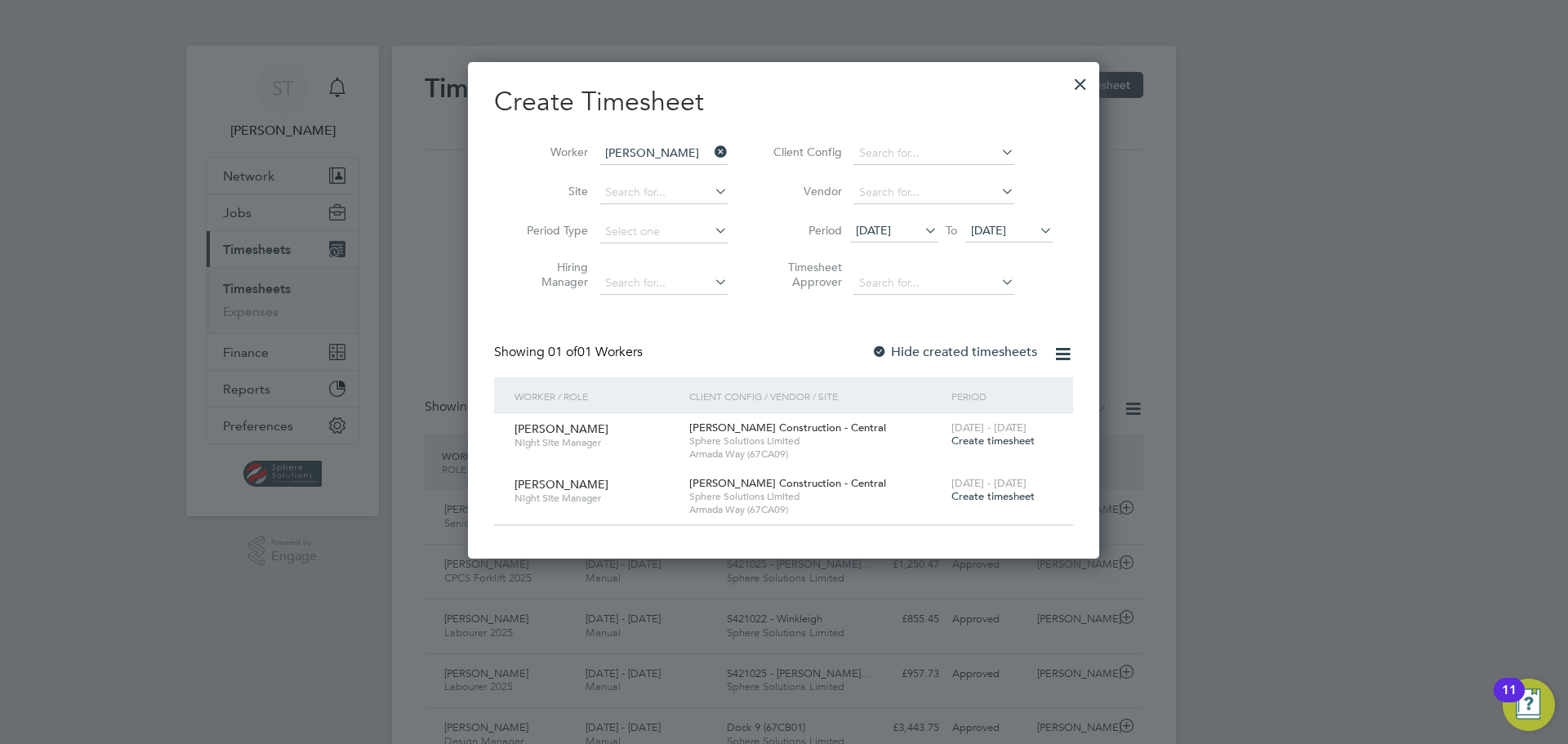
click at [1003, 440] on span "Create timesheet" at bounding box center [993, 440] width 83 height 14
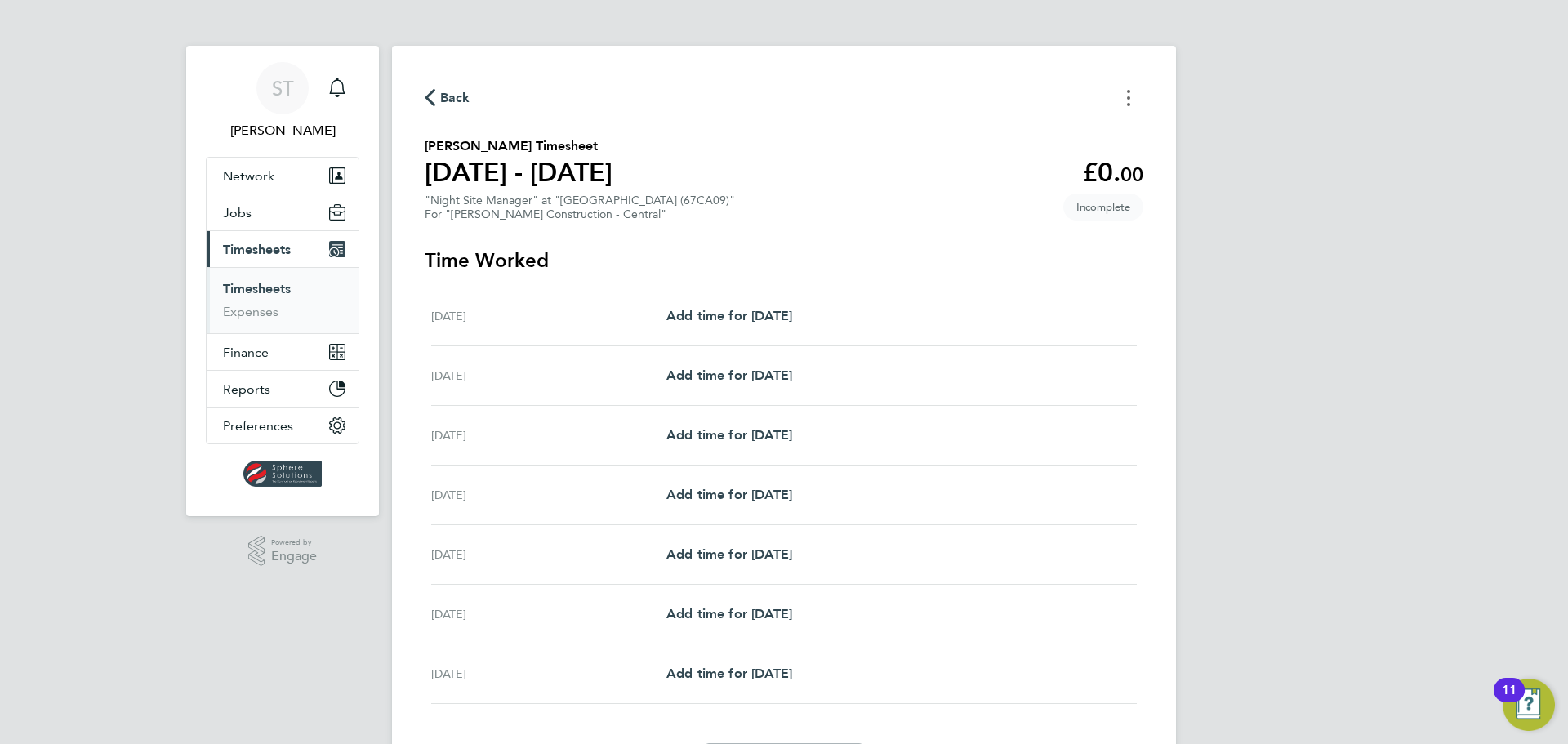
click at [1127, 101] on icon "Timesheets Menu" at bounding box center [1128, 97] width 3 height 16
click at [993, 131] on button "Mark as absent" at bounding box center [1046, 134] width 196 height 33
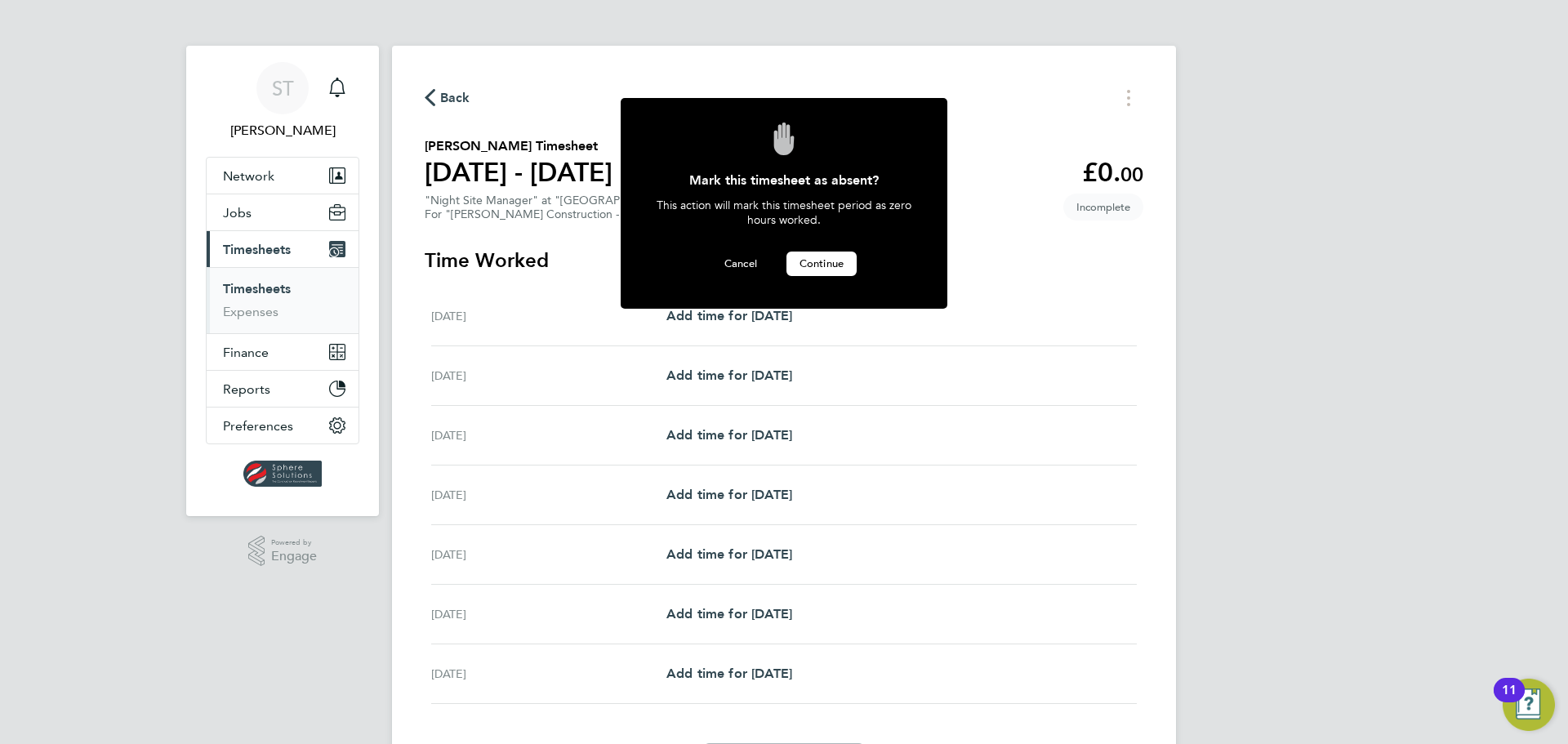
click at [822, 261] on span "Continue" at bounding box center [822, 263] width 44 height 14
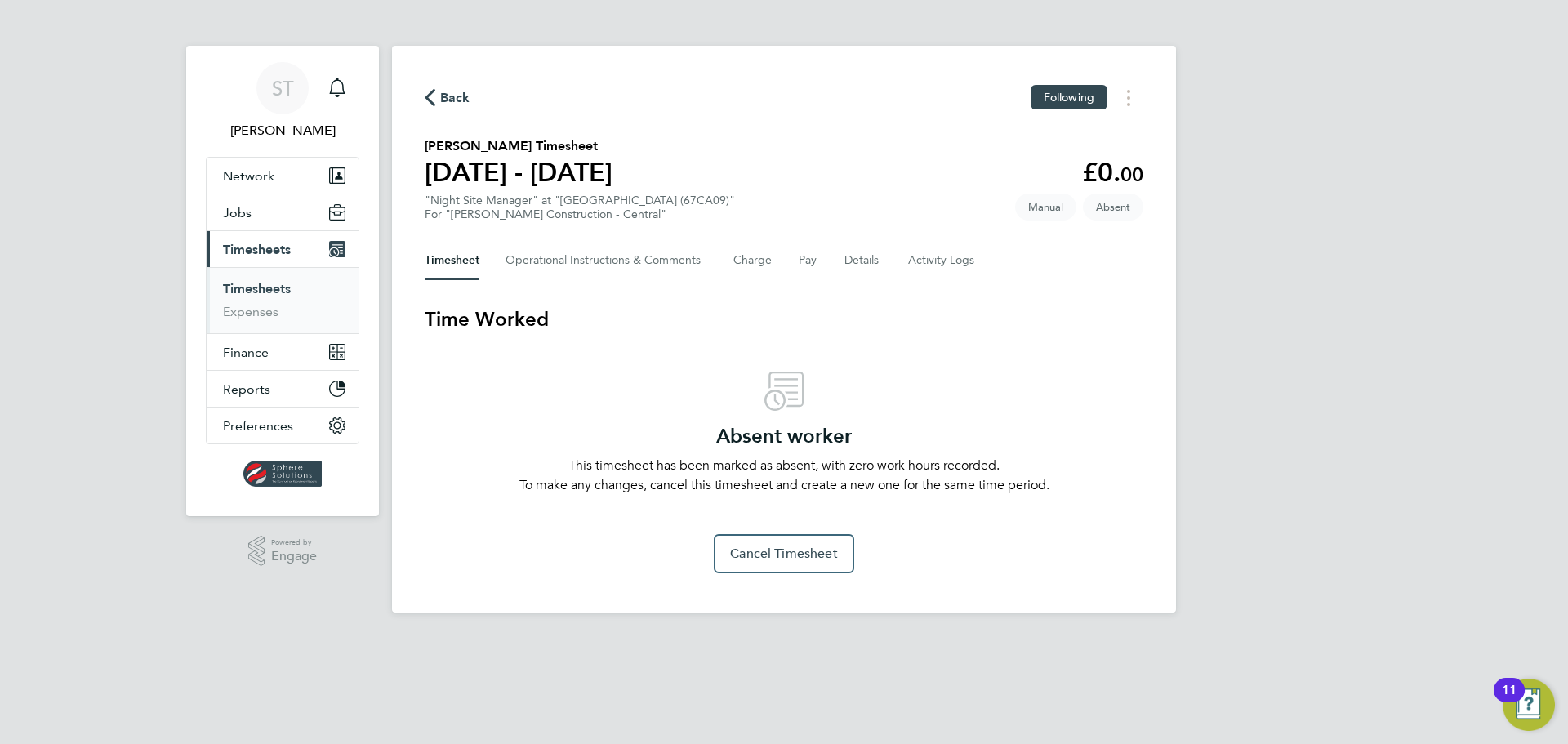
click at [431, 90] on icon "button" at bounding box center [430, 97] width 10 height 17
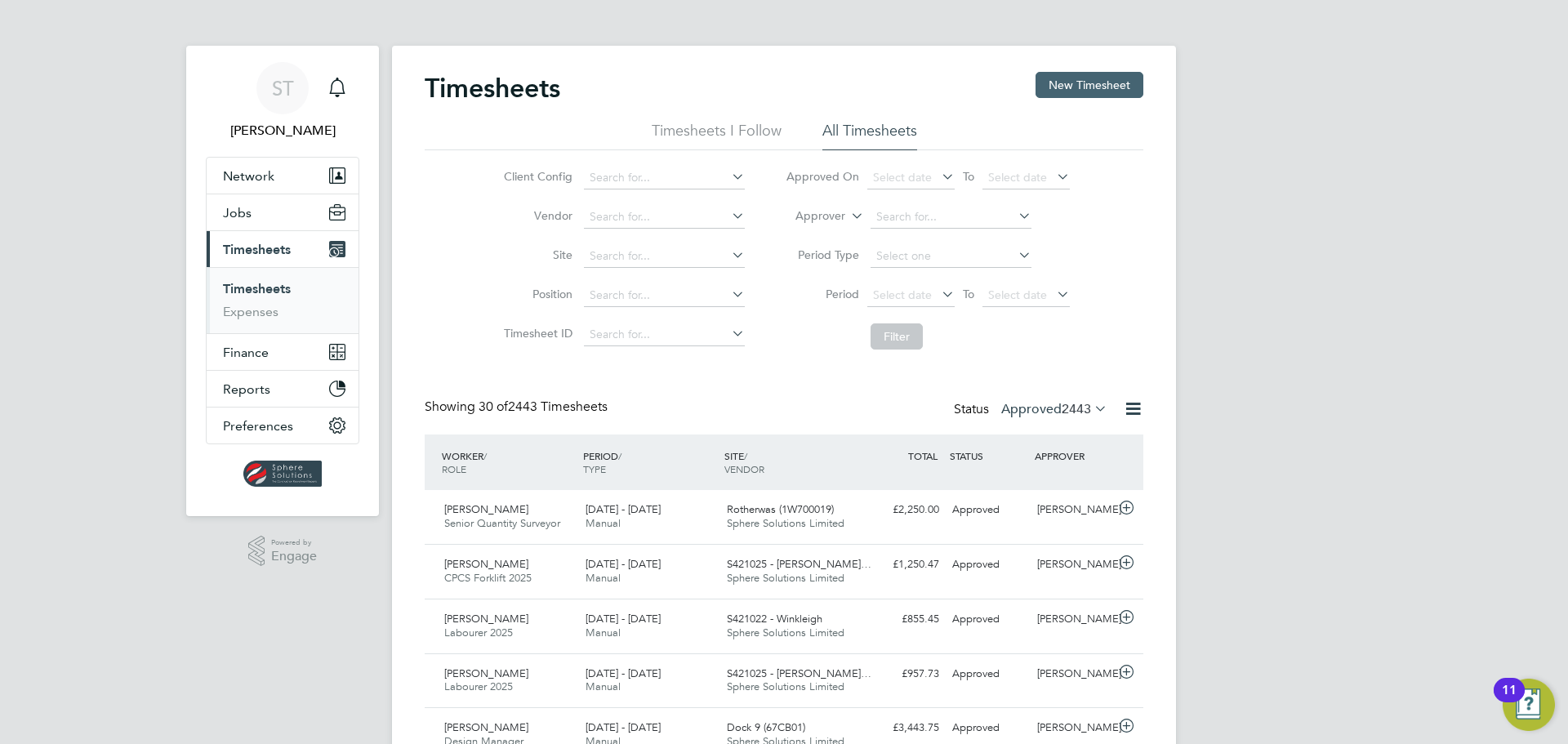
click at [1102, 89] on button "New Timesheet" at bounding box center [1089, 85] width 107 height 26
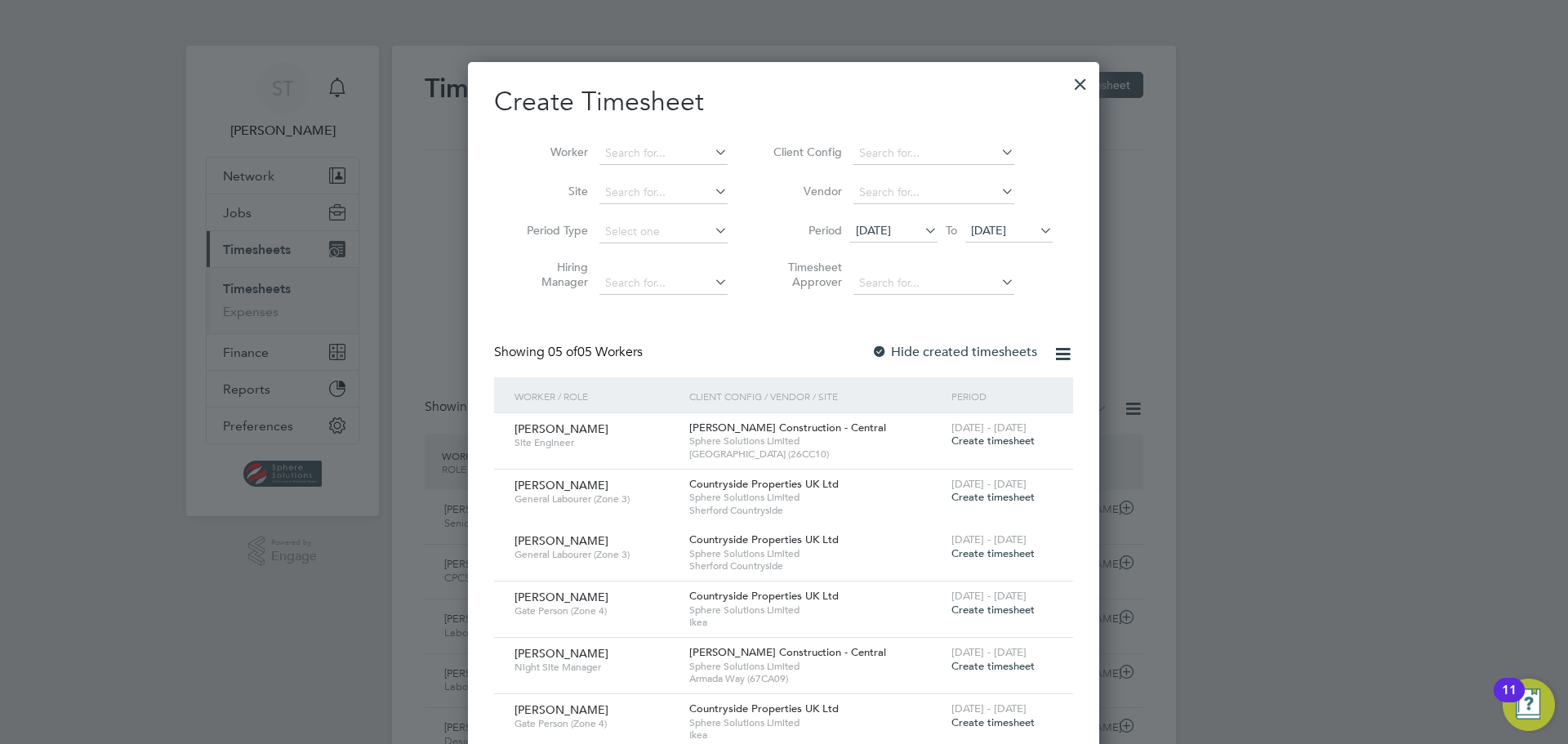
click at [1006, 225] on span "19 Aug 2025" at bounding box center [988, 231] width 35 height 15
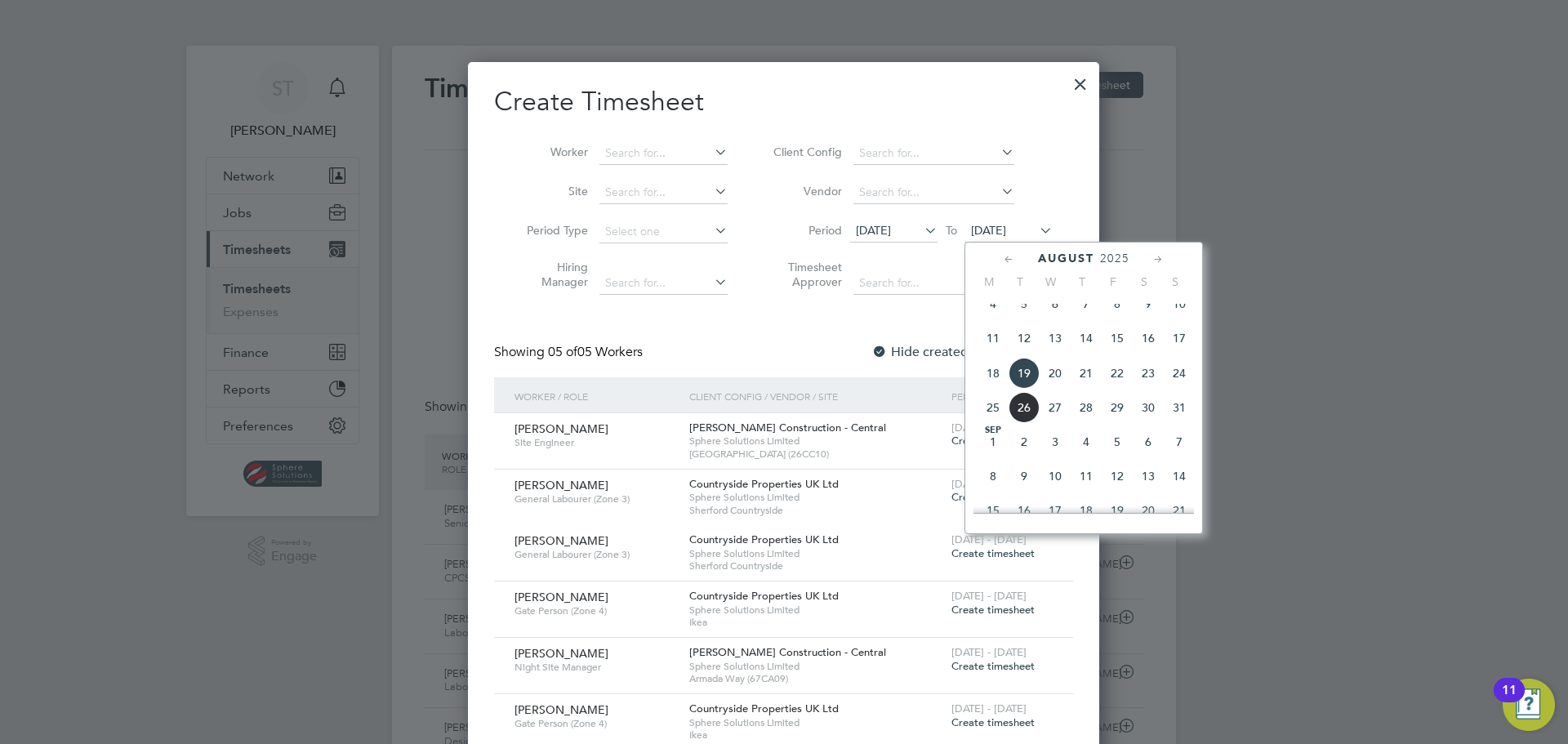
click at [1174, 383] on span "24" at bounding box center [1179, 373] width 31 height 31
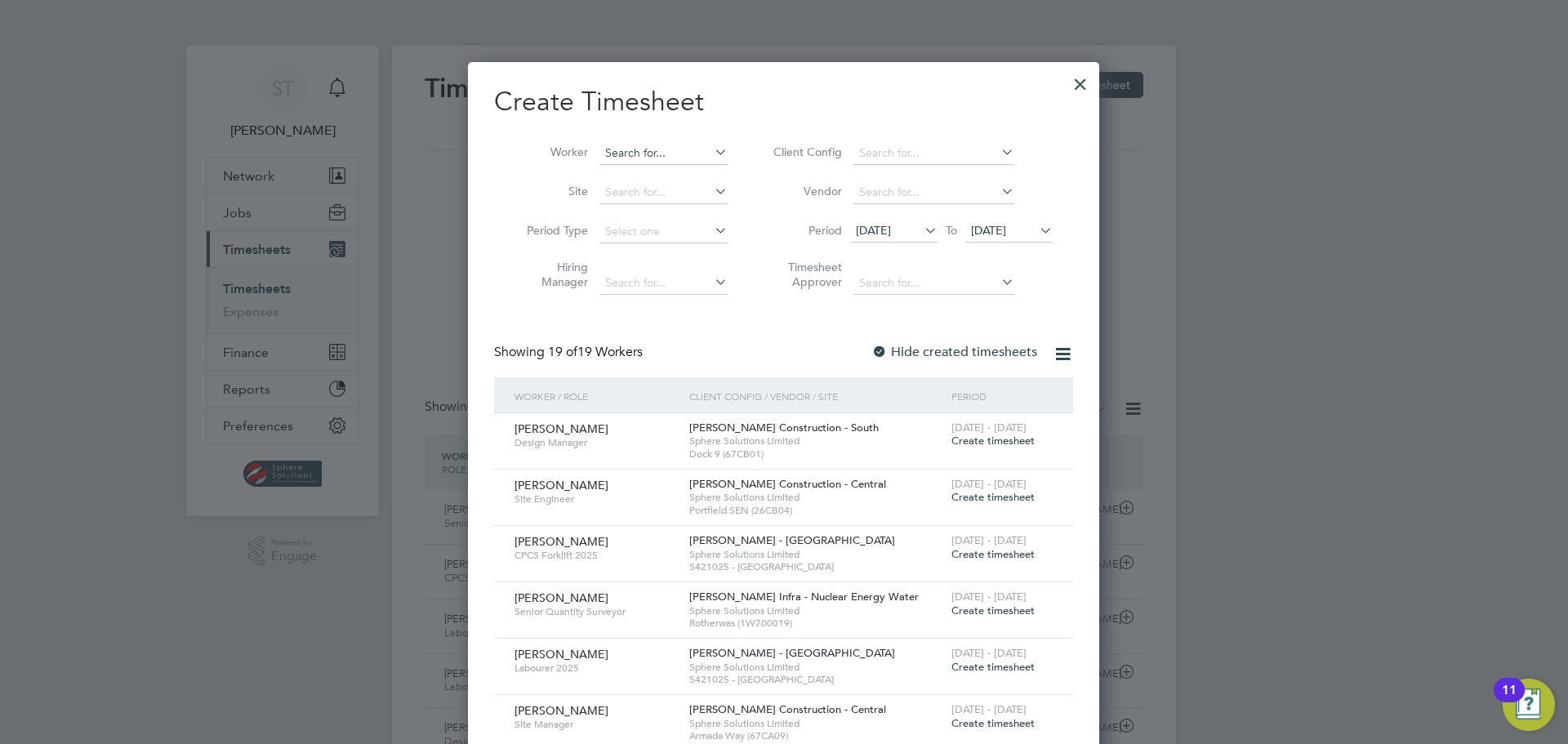
click at [642, 145] on input at bounding box center [663, 154] width 128 height 23
click at [672, 179] on li "Paul Blayne y" at bounding box center [702, 174] width 207 height 22
type input "[PERSON_NAME]"
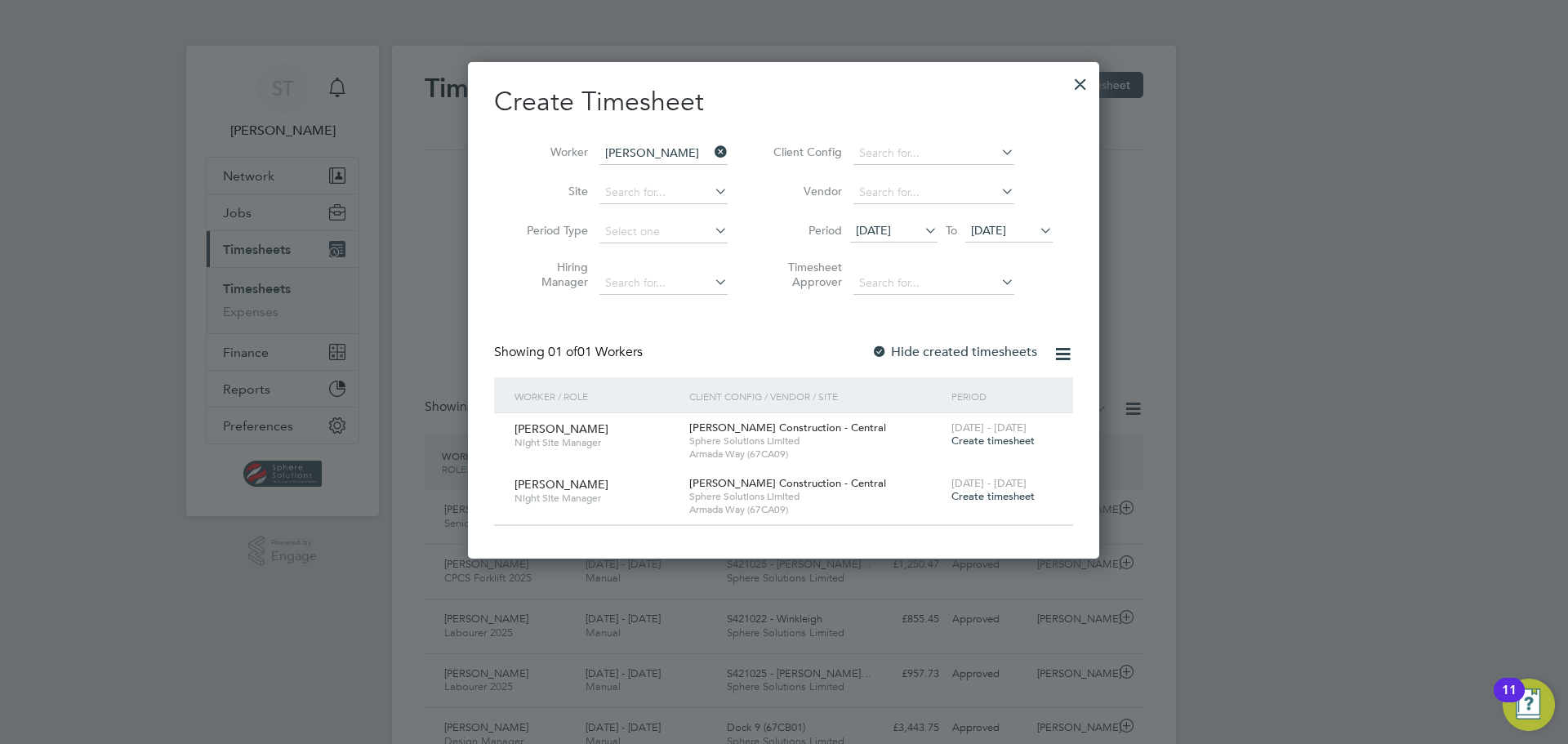
click at [997, 439] on span "Create timesheet" at bounding box center [993, 440] width 83 height 14
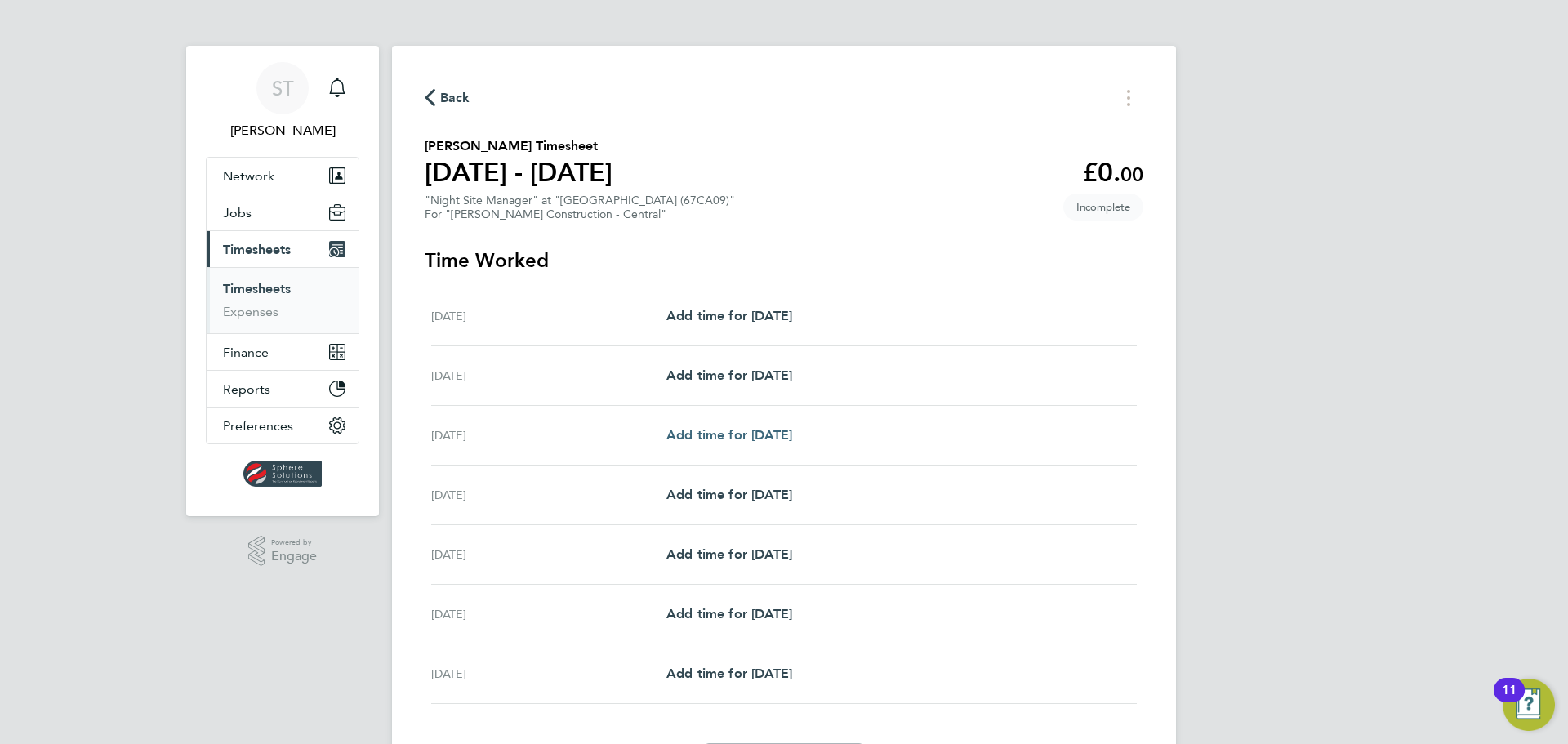
click at [760, 437] on span "Add time for Mon 18 Aug" at bounding box center [728, 434] width 125 height 15
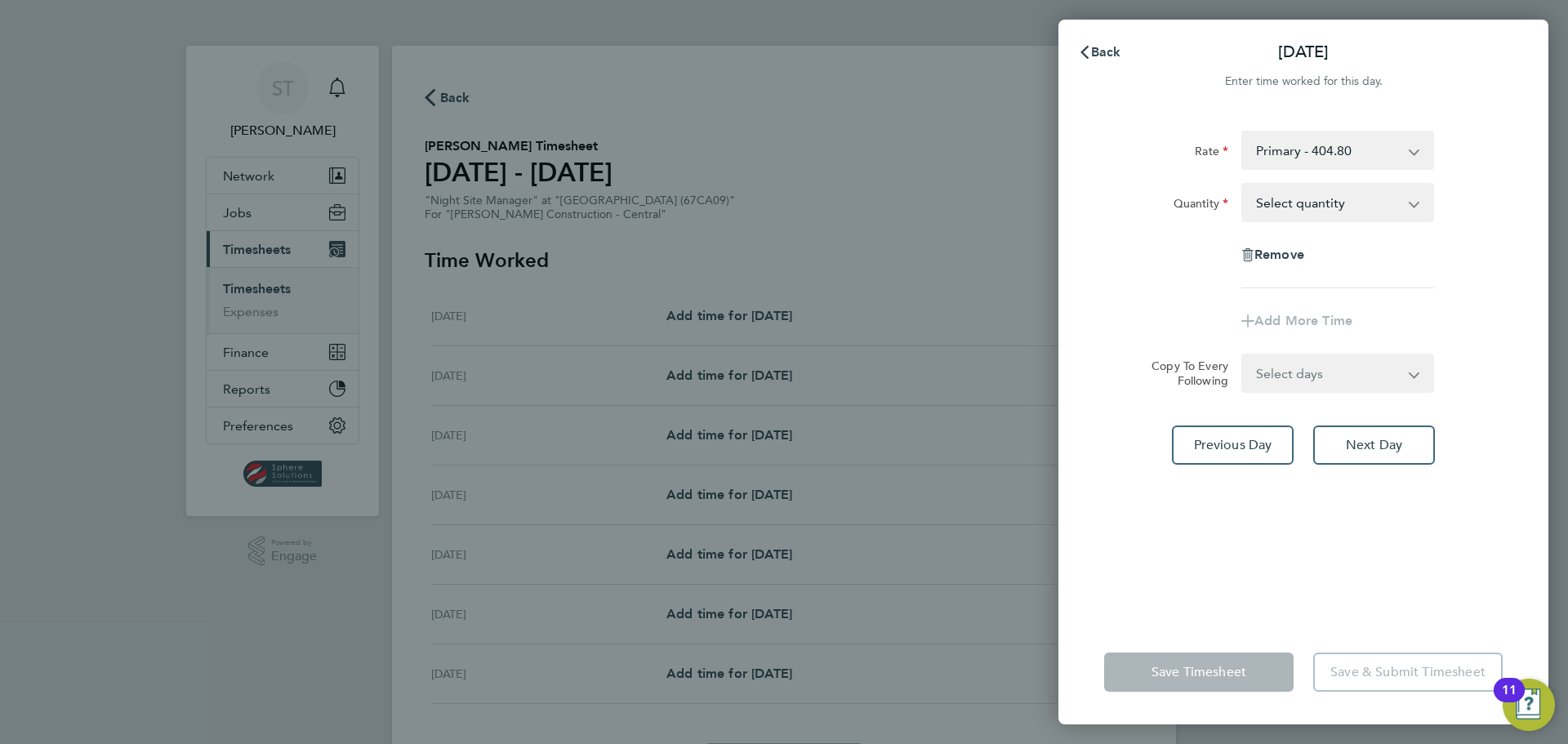
click at [1378, 156] on select "Primary - 404.80 Night Shift - 747.50" at bounding box center [1328, 150] width 170 height 36
select select "30"
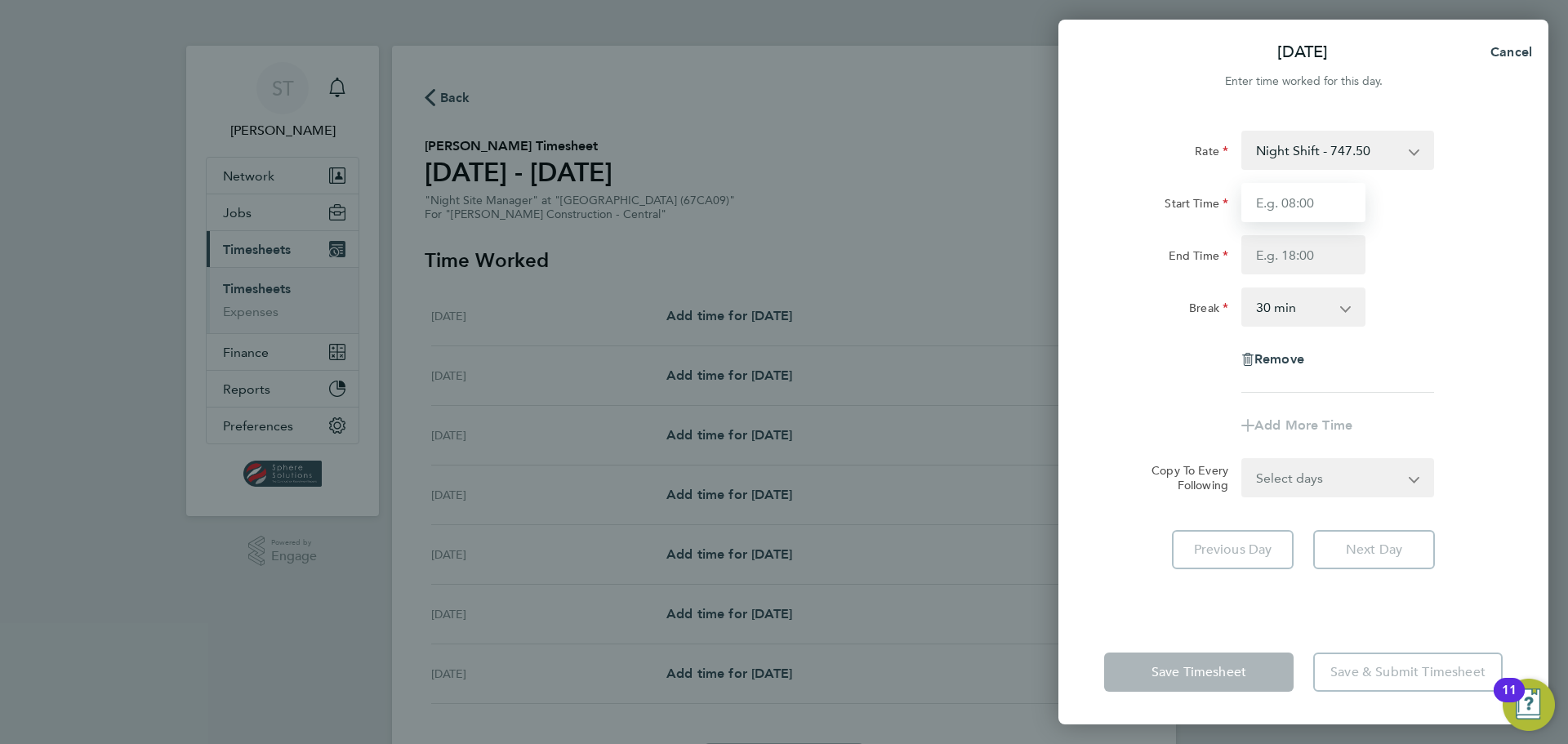
click at [1316, 205] on input "Start Time" at bounding box center [1304, 202] width 124 height 40
click at [1504, 50] on span "Cancel" at bounding box center [1509, 52] width 46 height 15
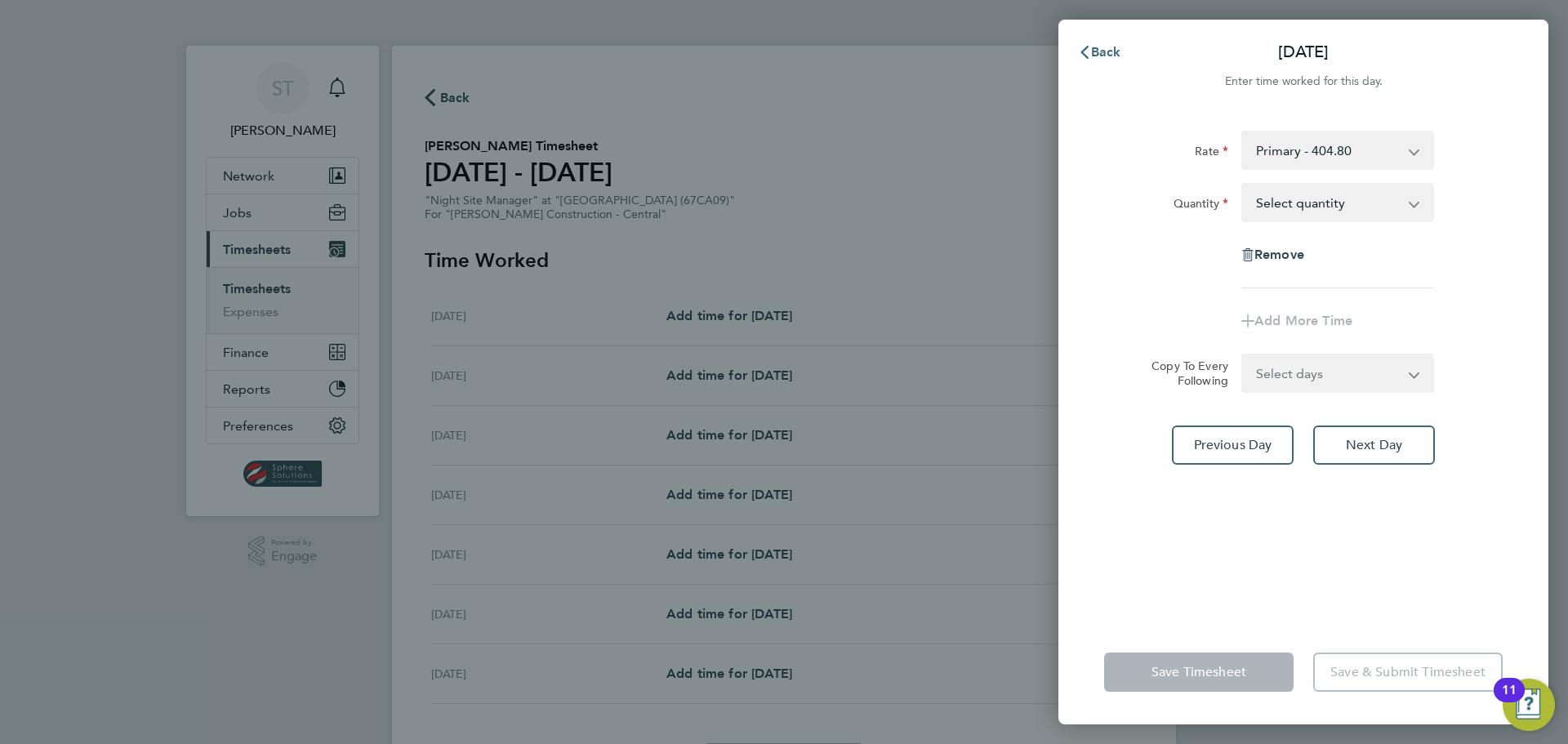
click at [1088, 43] on button "Back" at bounding box center [1100, 52] width 76 height 33
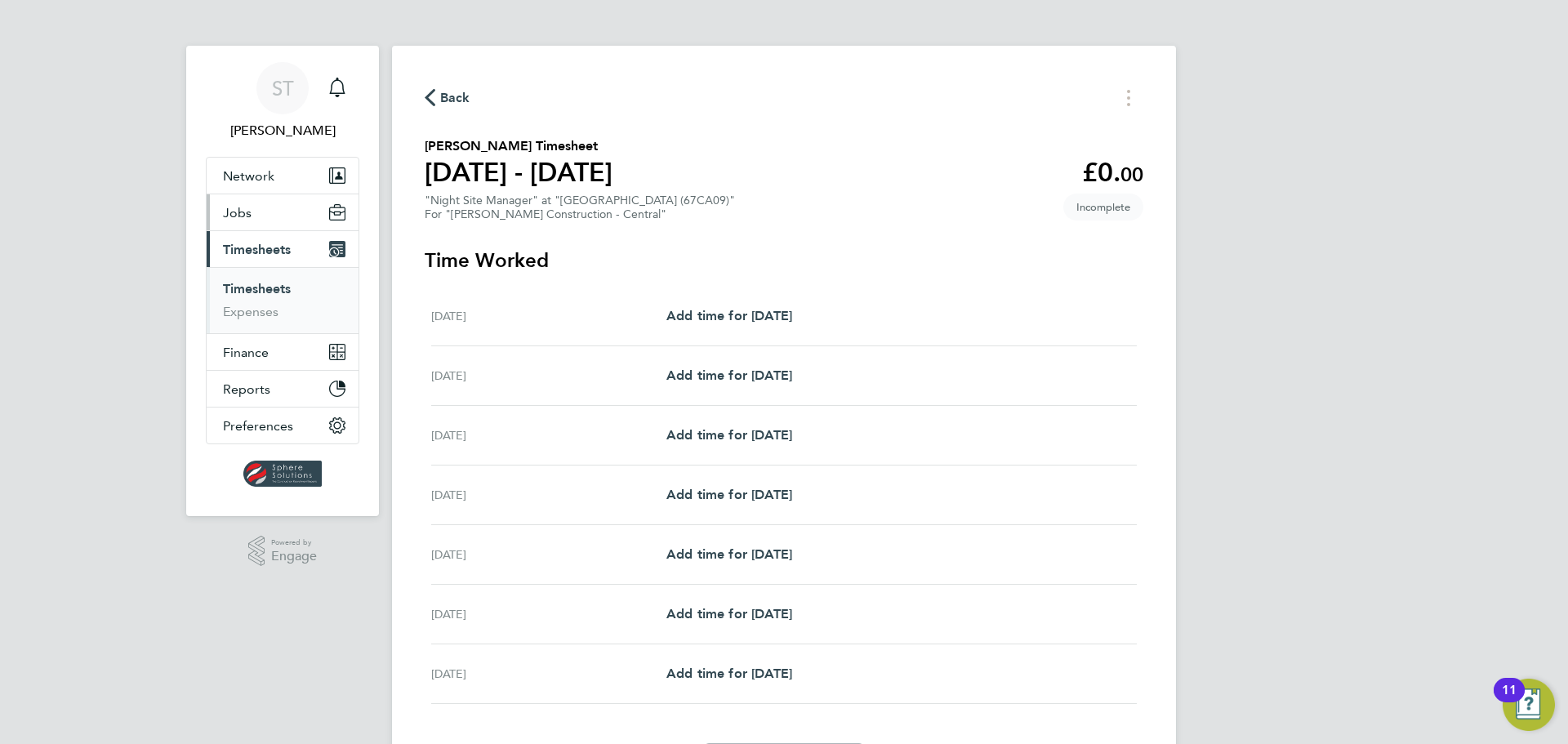
click at [242, 218] on span "Jobs" at bounding box center [237, 213] width 28 height 15
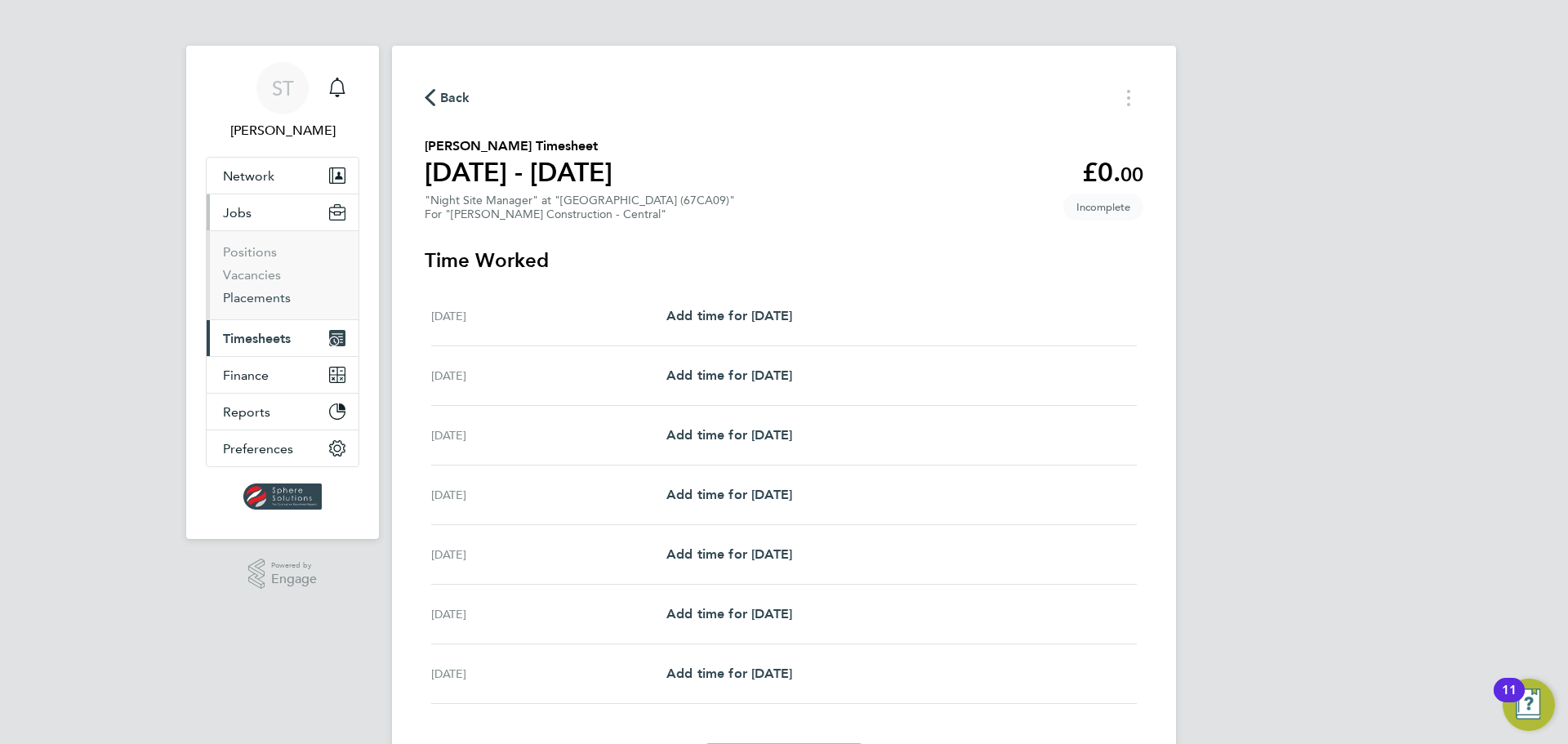
click at [243, 295] on link "Placements" at bounding box center [257, 298] width 68 height 15
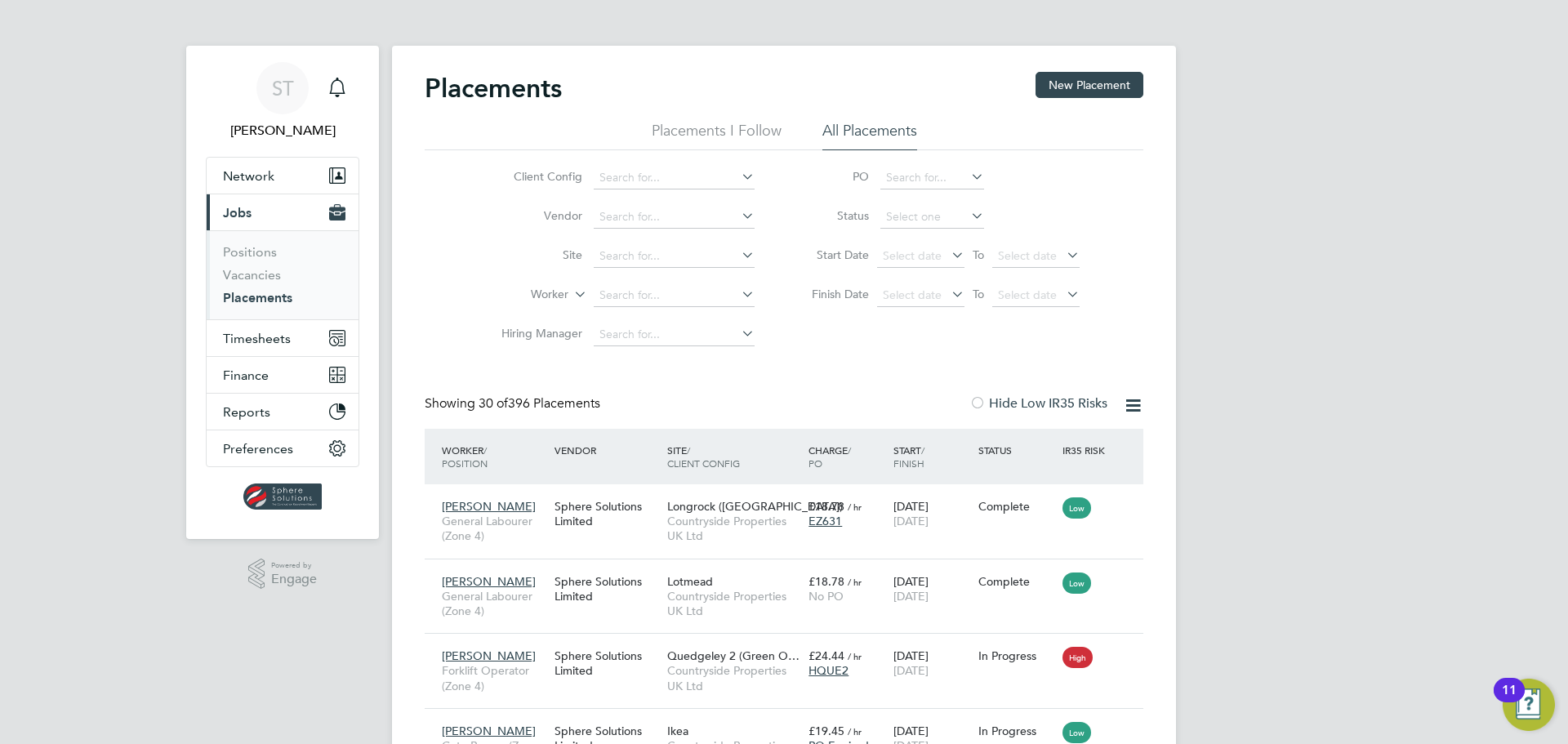
click at [630, 280] on li "Worker" at bounding box center [622, 296] width 307 height 40
click at [637, 295] on input at bounding box center [674, 296] width 161 height 23
click at [694, 322] on b "Blayney" at bounding box center [714, 317] width 41 height 14
type input "[PERSON_NAME]"
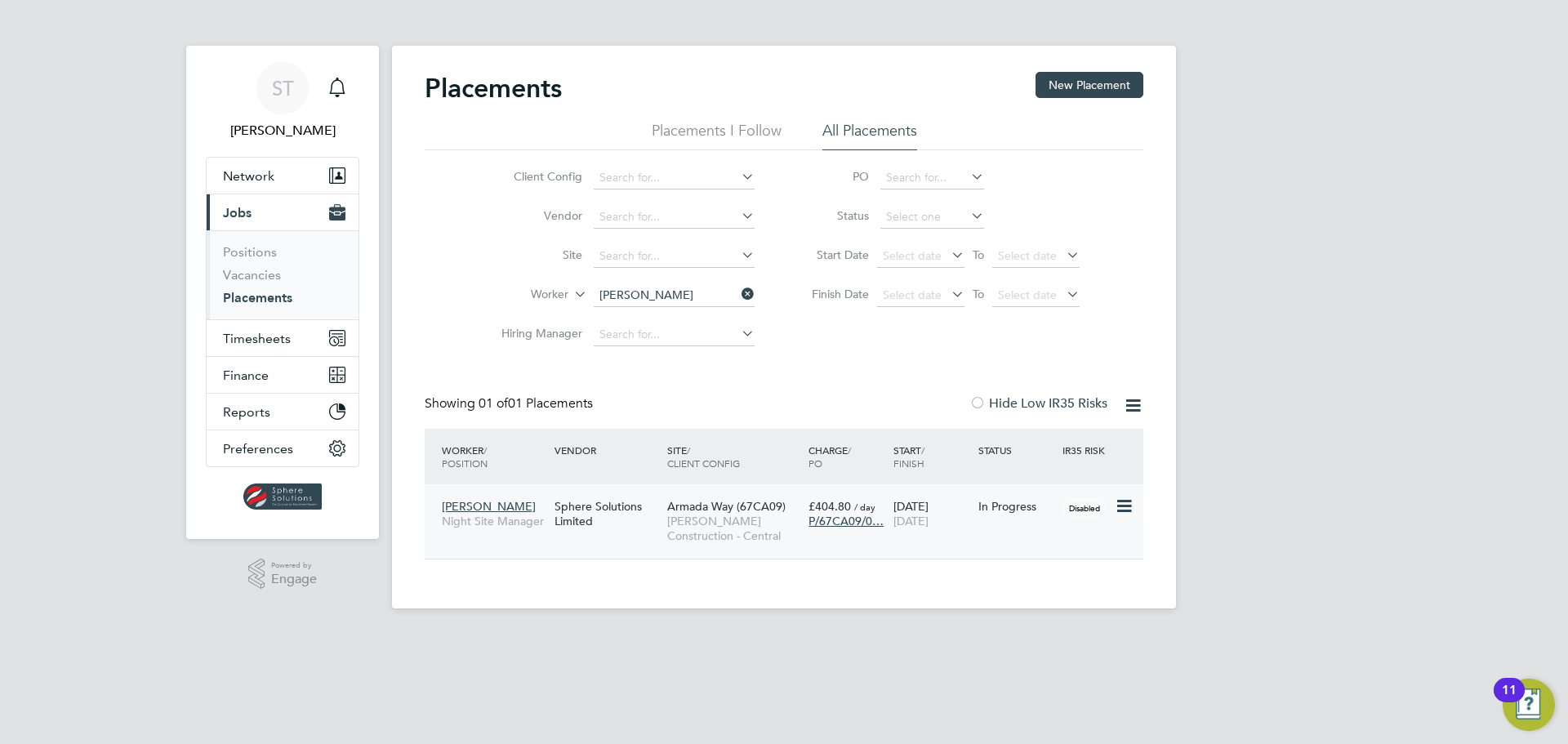
click at [666, 528] on div "Armada Way (67CA09) Morgan Sindall Construction - Central" at bounding box center [734, 521] width 141 height 61
click at [252, 218] on button "Current page: Jobs" at bounding box center [282, 212] width 152 height 36
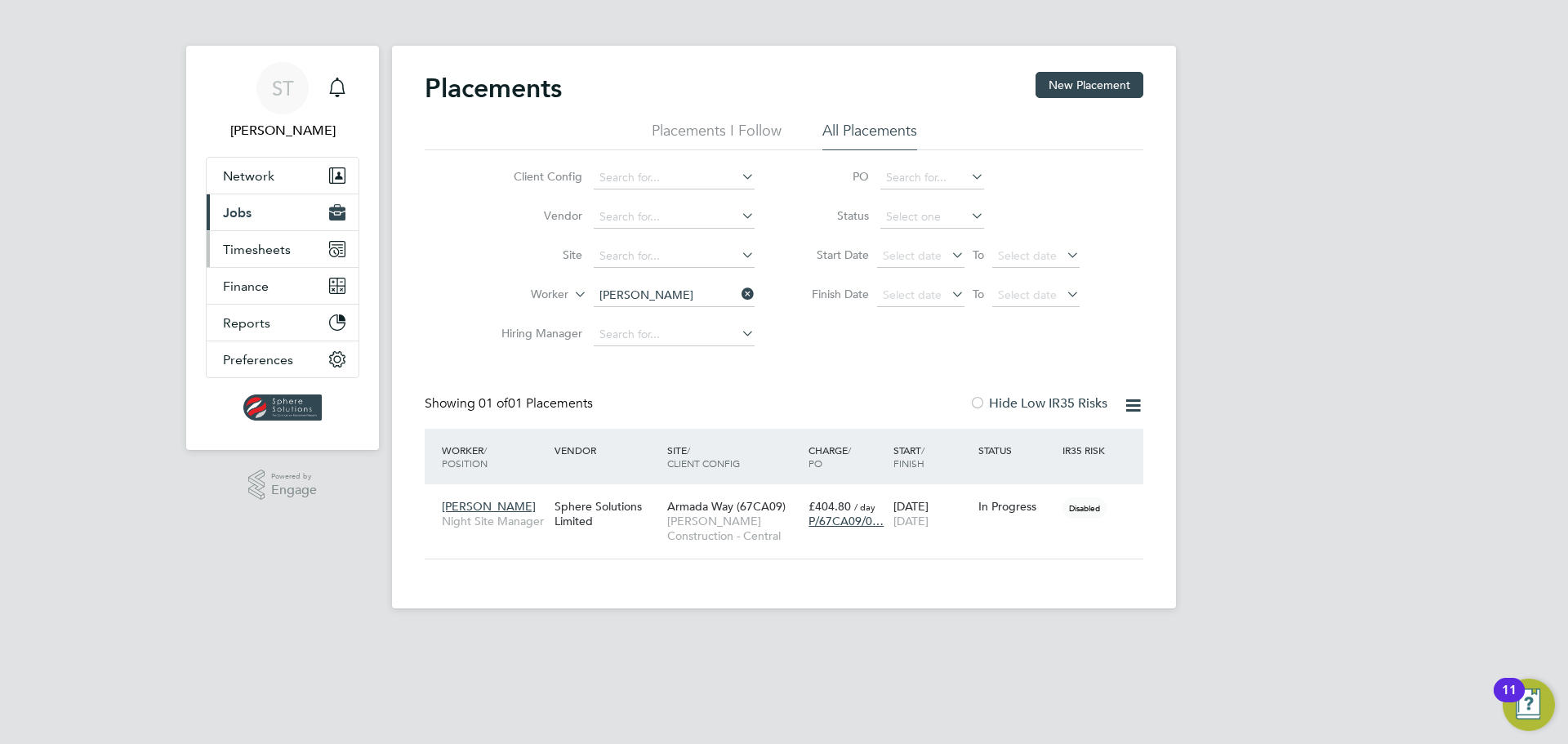
click at [244, 249] on span "Timesheets" at bounding box center [257, 250] width 68 height 15
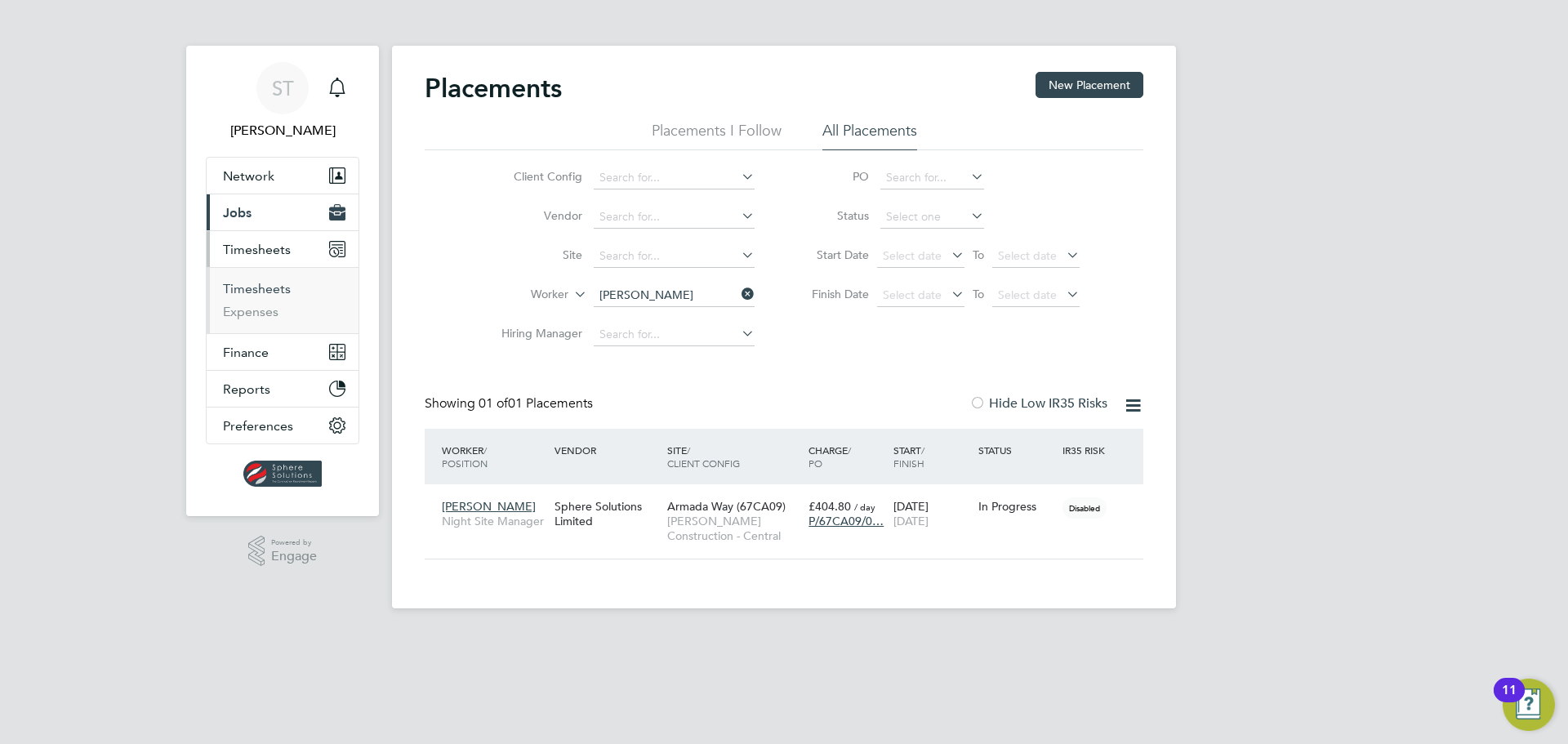
click at [266, 287] on link "Timesheets" at bounding box center [257, 288] width 68 height 15
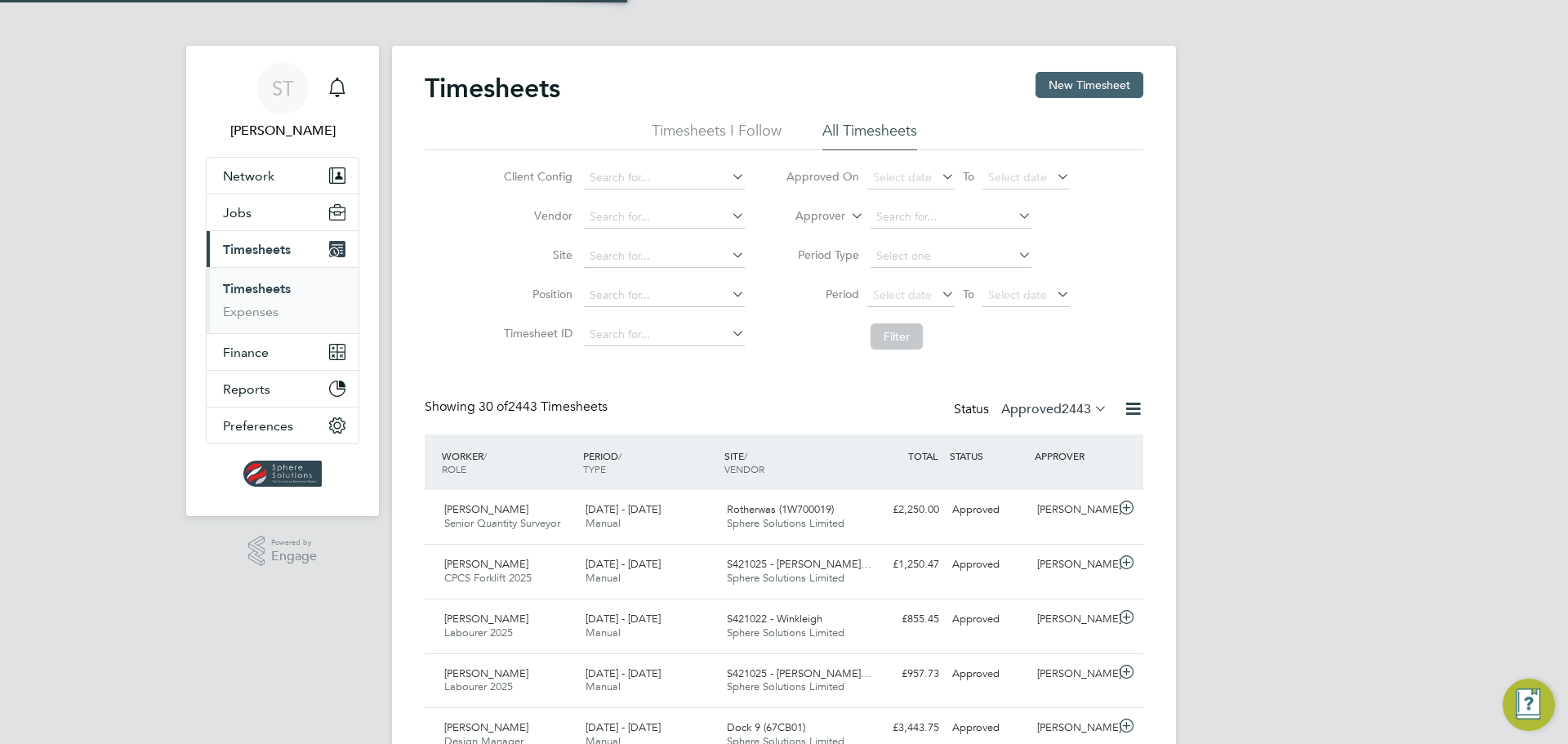
scroll to position [41, 142]
click at [1076, 87] on button "New Timesheet" at bounding box center [1089, 85] width 107 height 26
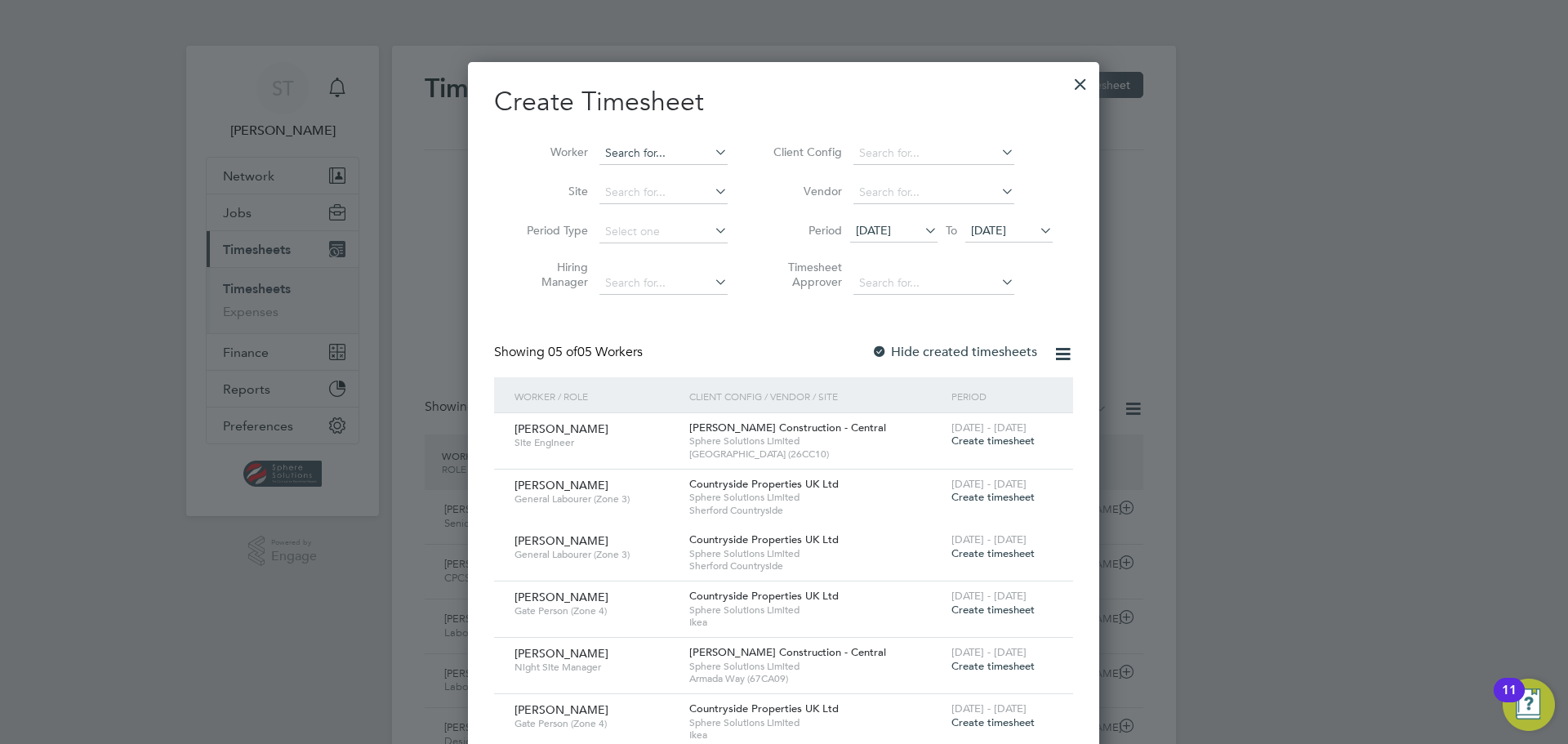
click at [646, 160] on input at bounding box center [663, 154] width 128 height 23
click at [699, 171] on b "Blayney" at bounding box center [720, 175] width 41 height 14
type input "[PERSON_NAME]"
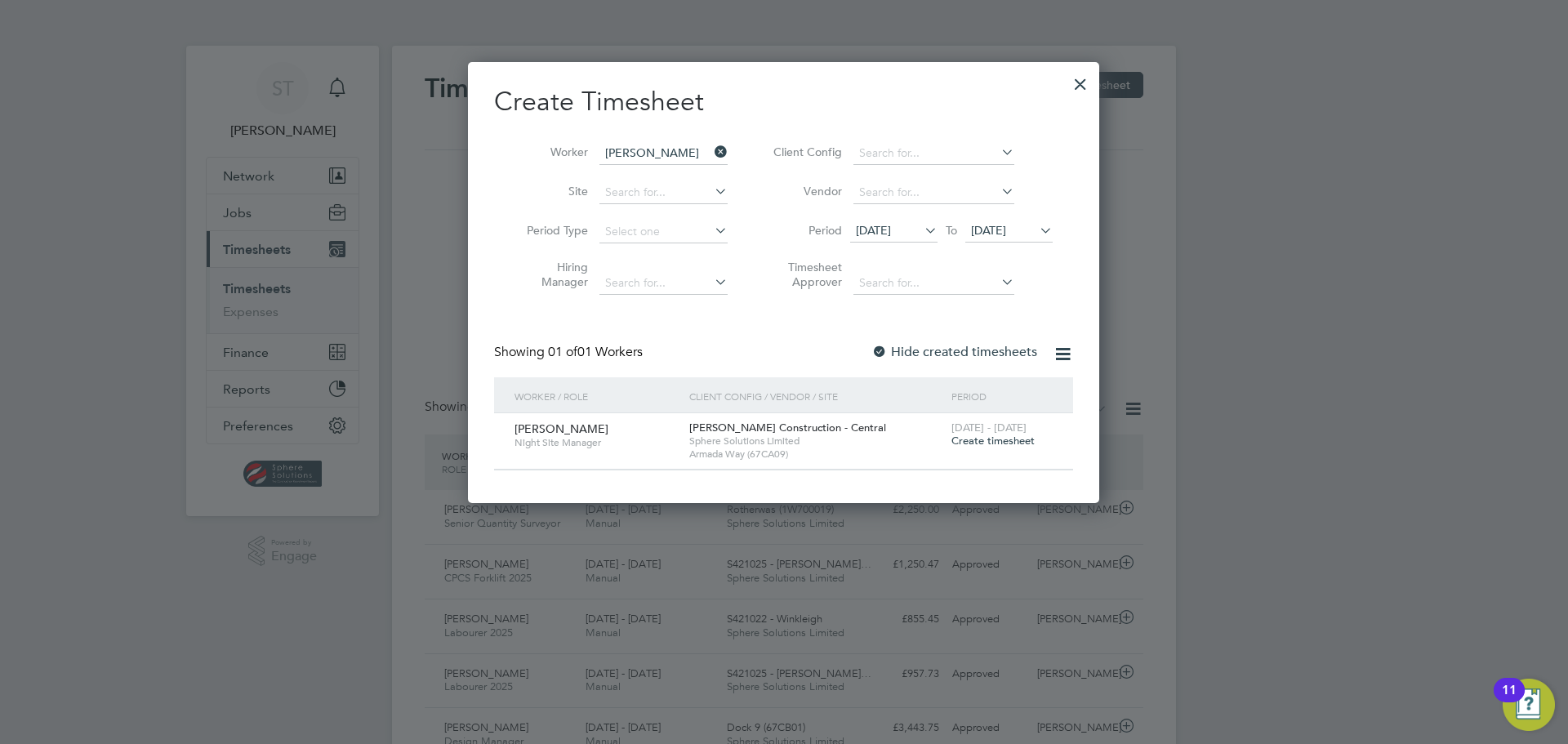
click at [990, 441] on span "Create timesheet" at bounding box center [993, 440] width 83 height 14
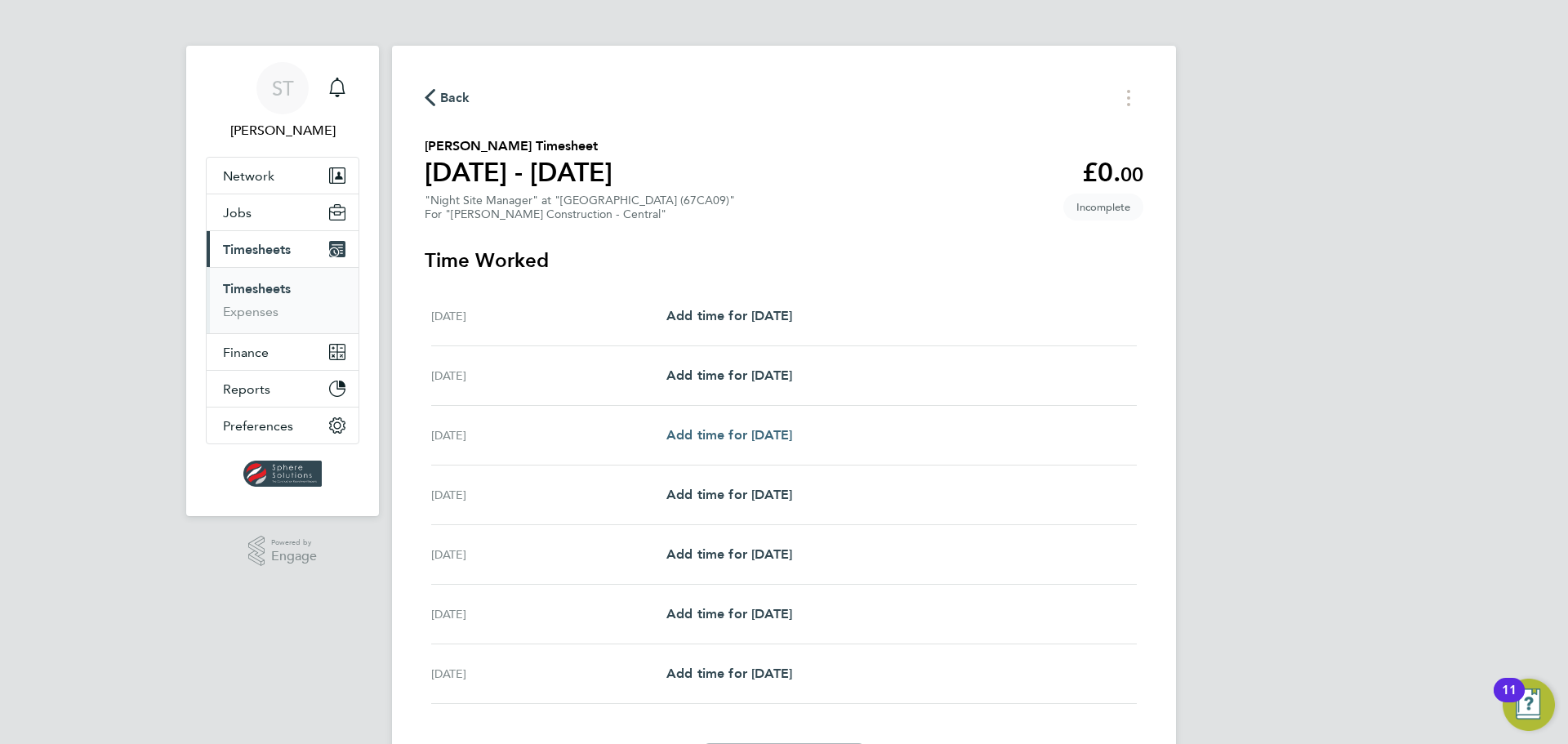
click at [750, 433] on span "Add time for Mon 18 Aug" at bounding box center [728, 434] width 125 height 15
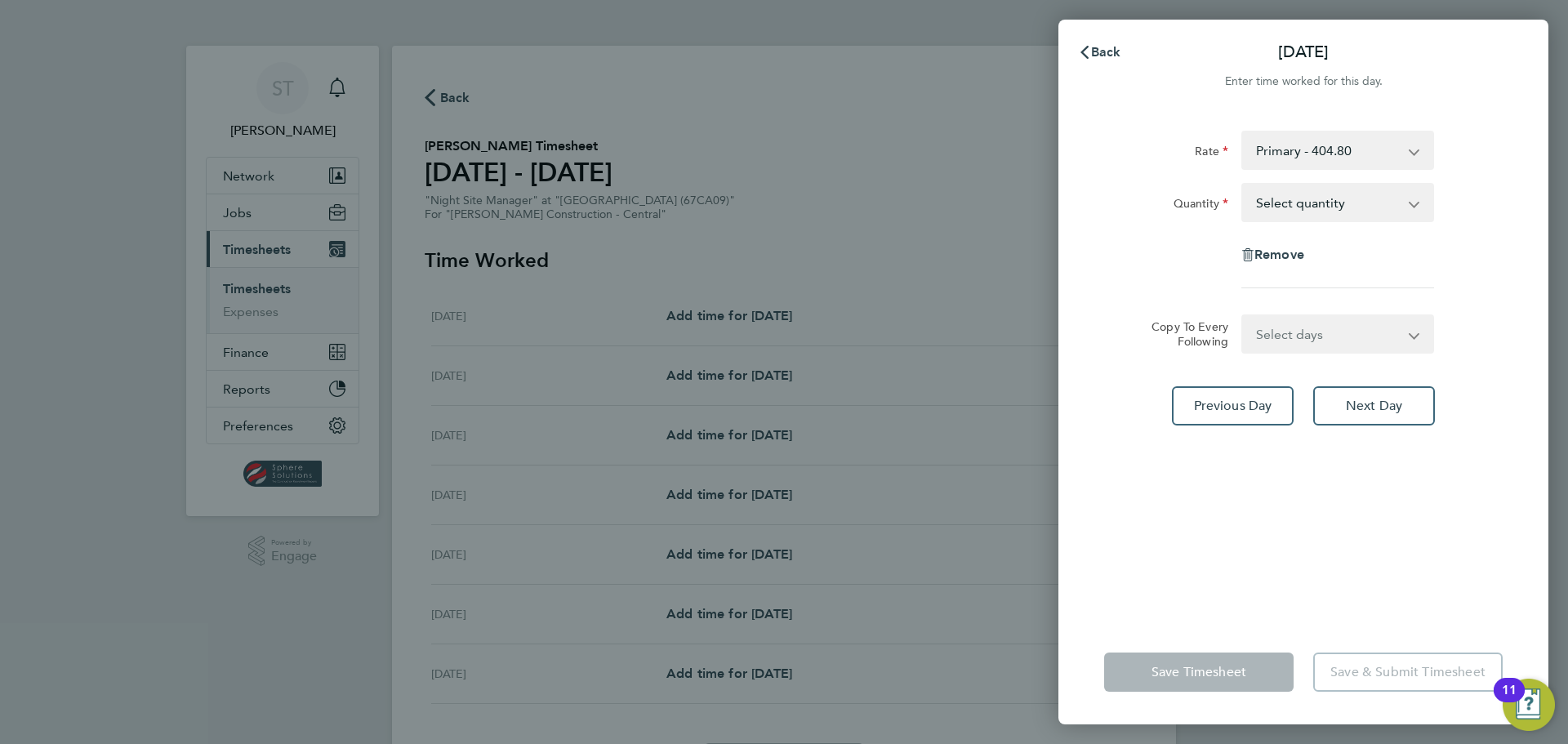
click at [1348, 207] on select "Select quantity 0.5 1" at bounding box center [1328, 202] width 170 height 36
select select "1"
click at [1243, 185] on select "Select quantity 0.5 1" at bounding box center [1328, 202] width 170 height 36
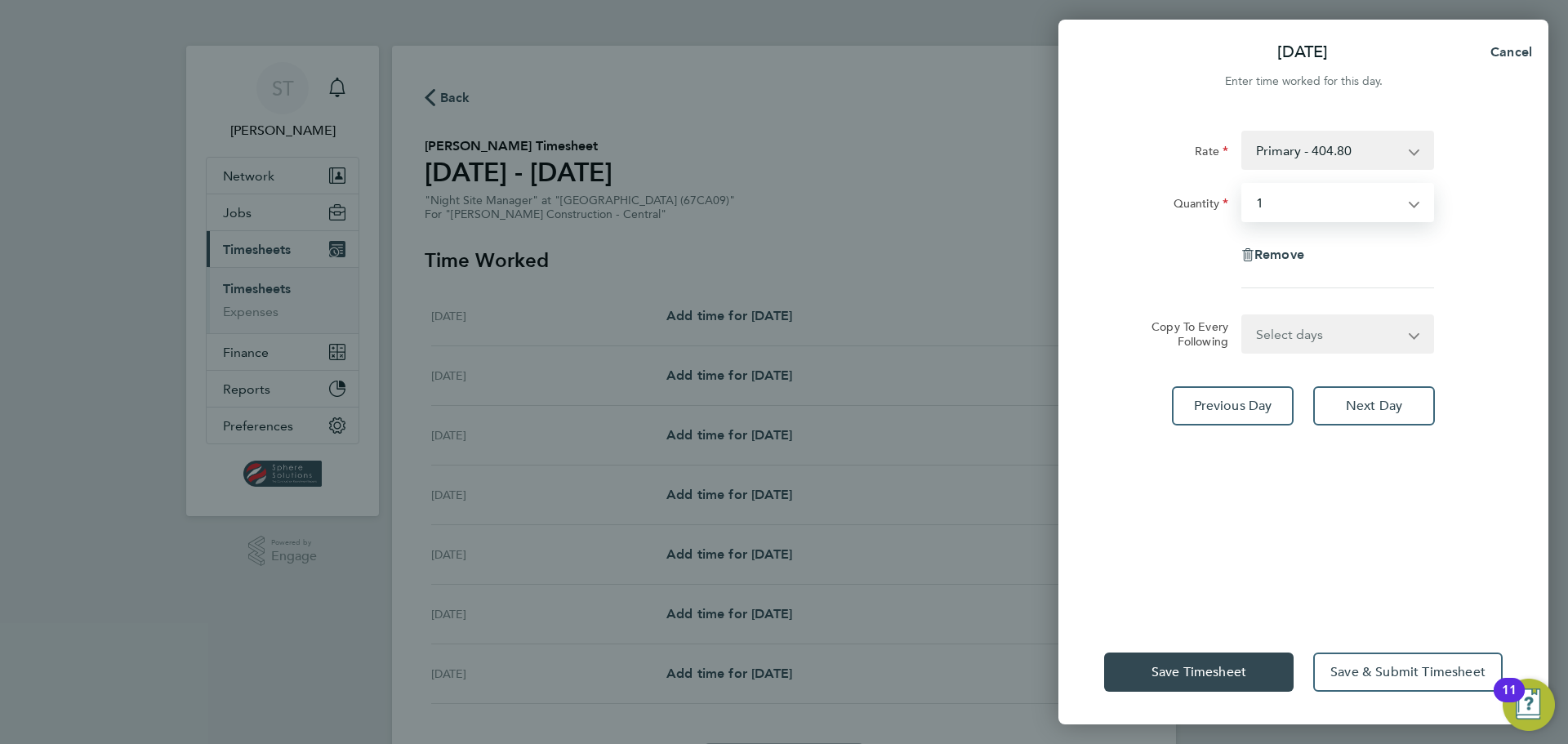
drag, startPoint x: 1276, startPoint y: 327, endPoint x: 1273, endPoint y: 344, distance: 17.3
click at [1276, 328] on select "Select days Day Tuesday Wednesday Thursday Friday" at bounding box center [1329, 333] width 172 height 36
select select "DAY"
click at [1243, 315] on select "Select days Day Tuesday Wednesday Thursday Friday" at bounding box center [1329, 333] width 172 height 36
select select "2025-08-22"
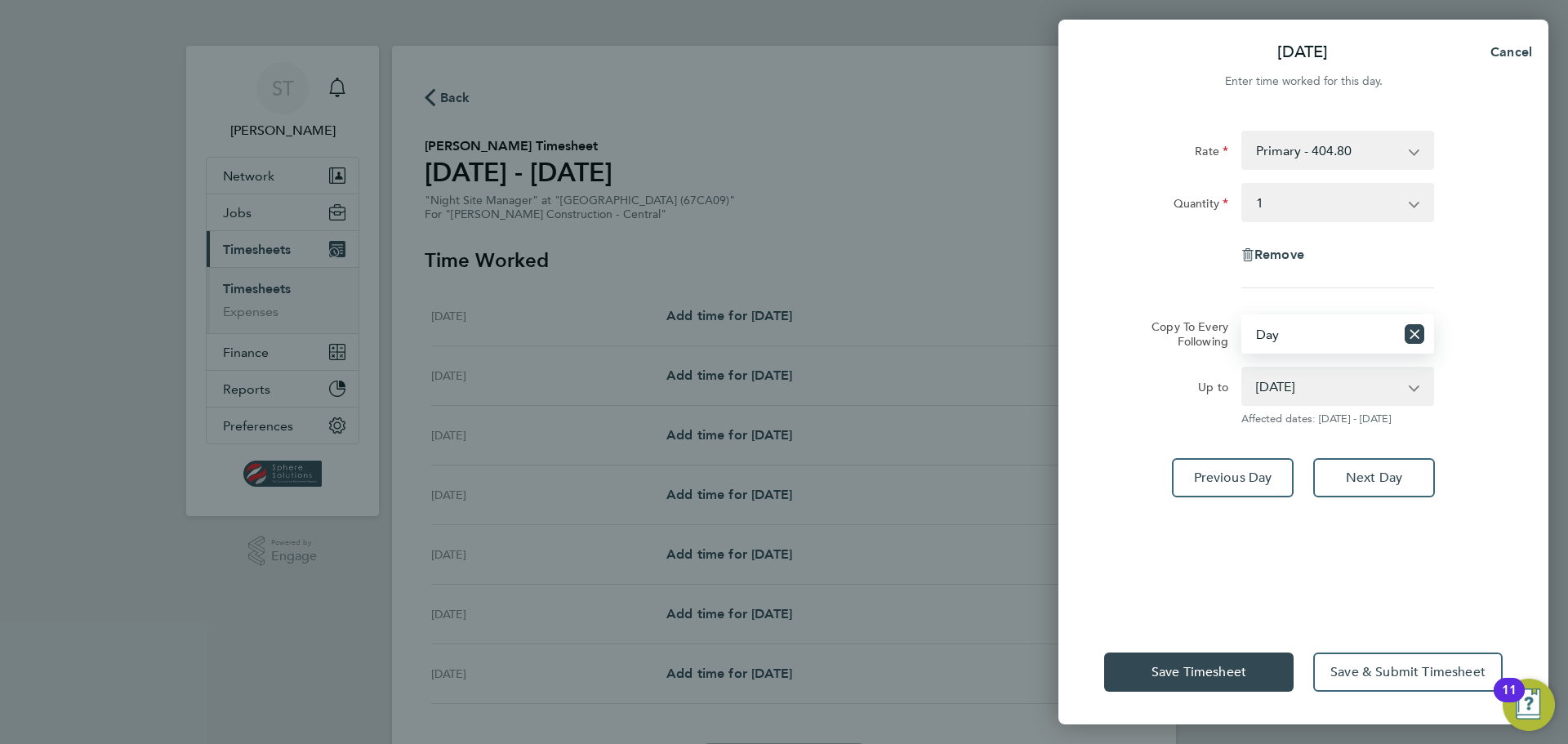
click at [1296, 394] on select "19 Aug 2025 20 Aug 2025 21 Aug 2025 22 Aug 2025" at bounding box center [1328, 386] width 170 height 36
click at [1243, 368] on select "19 Aug 2025 20 Aug 2025 21 Aug 2025 22 Aug 2025" at bounding box center [1328, 386] width 170 height 36
click at [1188, 665] on span "Save Timesheet" at bounding box center [1199, 671] width 95 height 16
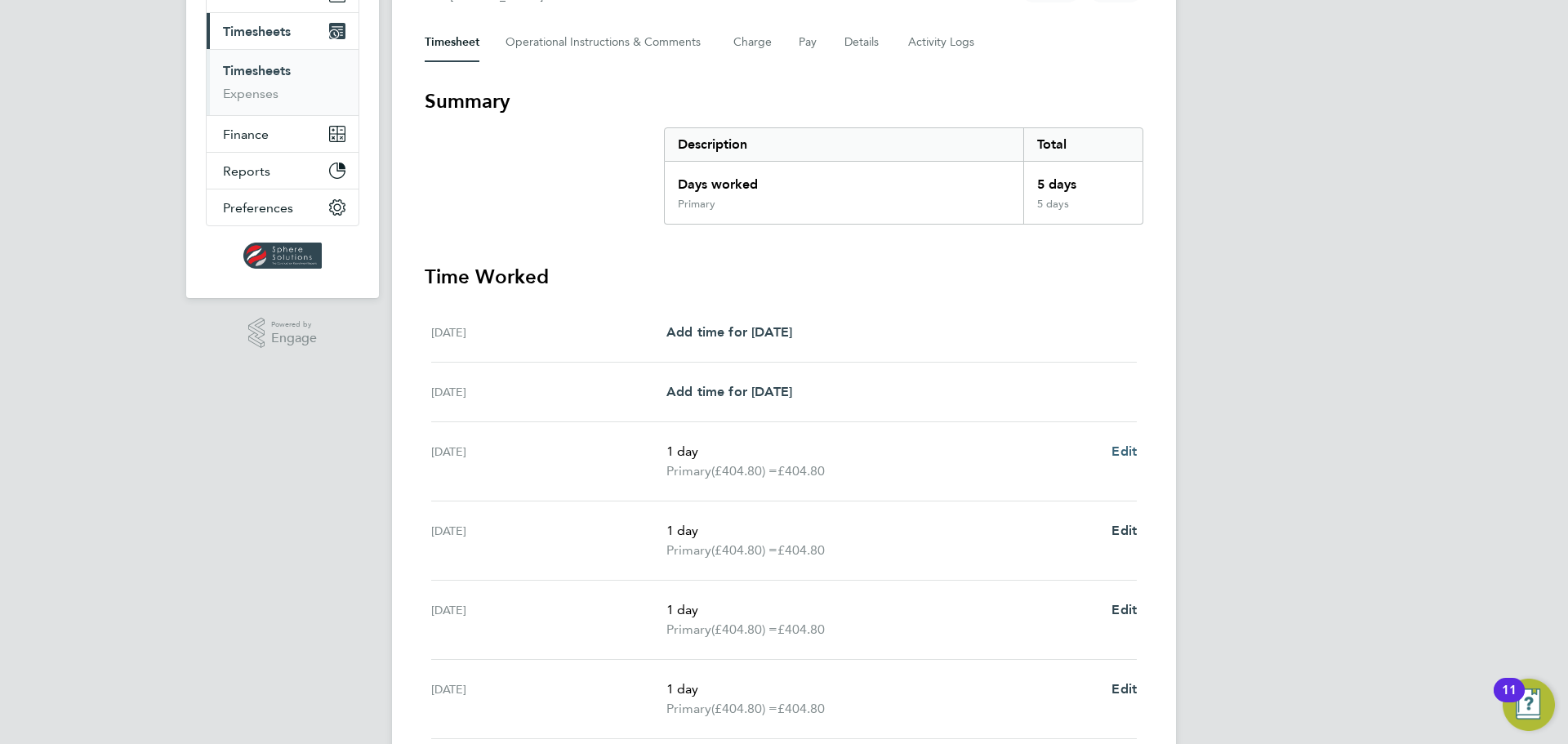
click at [1124, 450] on span "Edit" at bounding box center [1124, 451] width 25 height 15
select select "1"
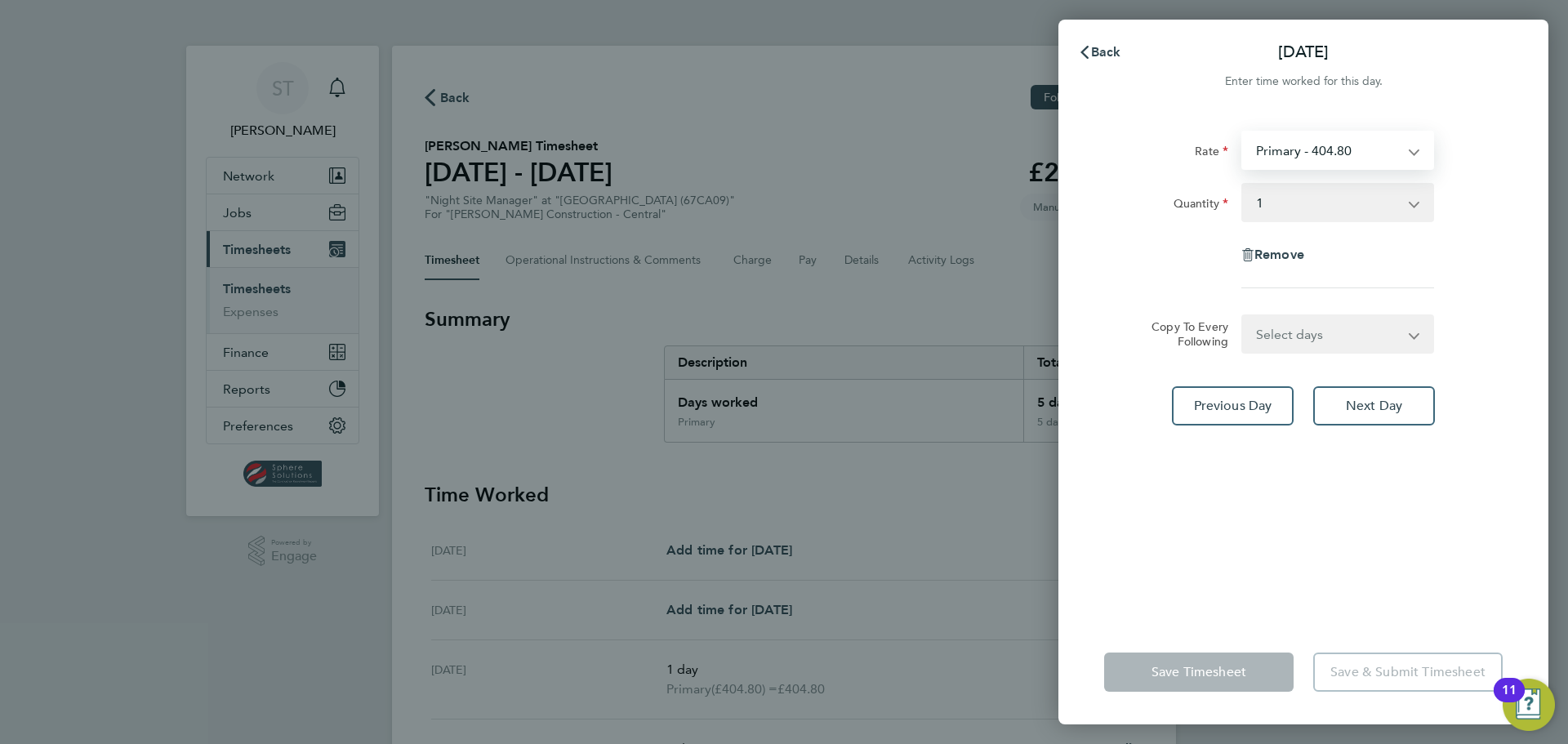
click at [1379, 155] on select "Primary - 404.80 Night Shift - 747.50" at bounding box center [1328, 150] width 170 height 36
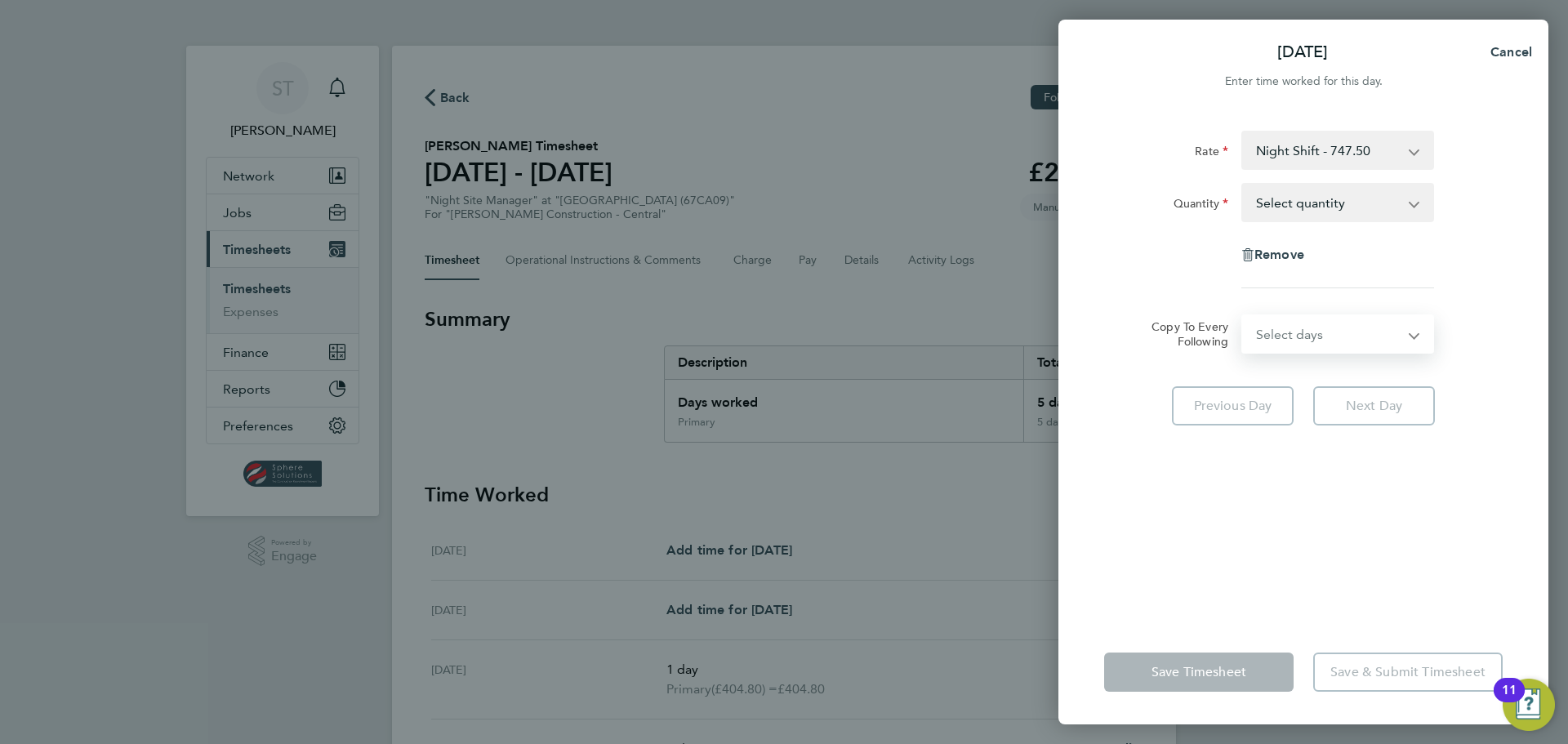
click at [1322, 342] on select "Select days Day Tuesday Wednesday Thursday Friday" at bounding box center [1329, 333] width 172 height 36
select select "DAY"
click at [1243, 315] on select "Select days Day Tuesday Wednesday Thursday Friday" at bounding box center [1329, 333] width 172 height 36
select select "2025-08-22"
click at [1291, 381] on select "19 Aug 2025 20 Aug 2025 21 Aug 2025 22 Aug 2025" at bounding box center [1328, 386] width 170 height 36
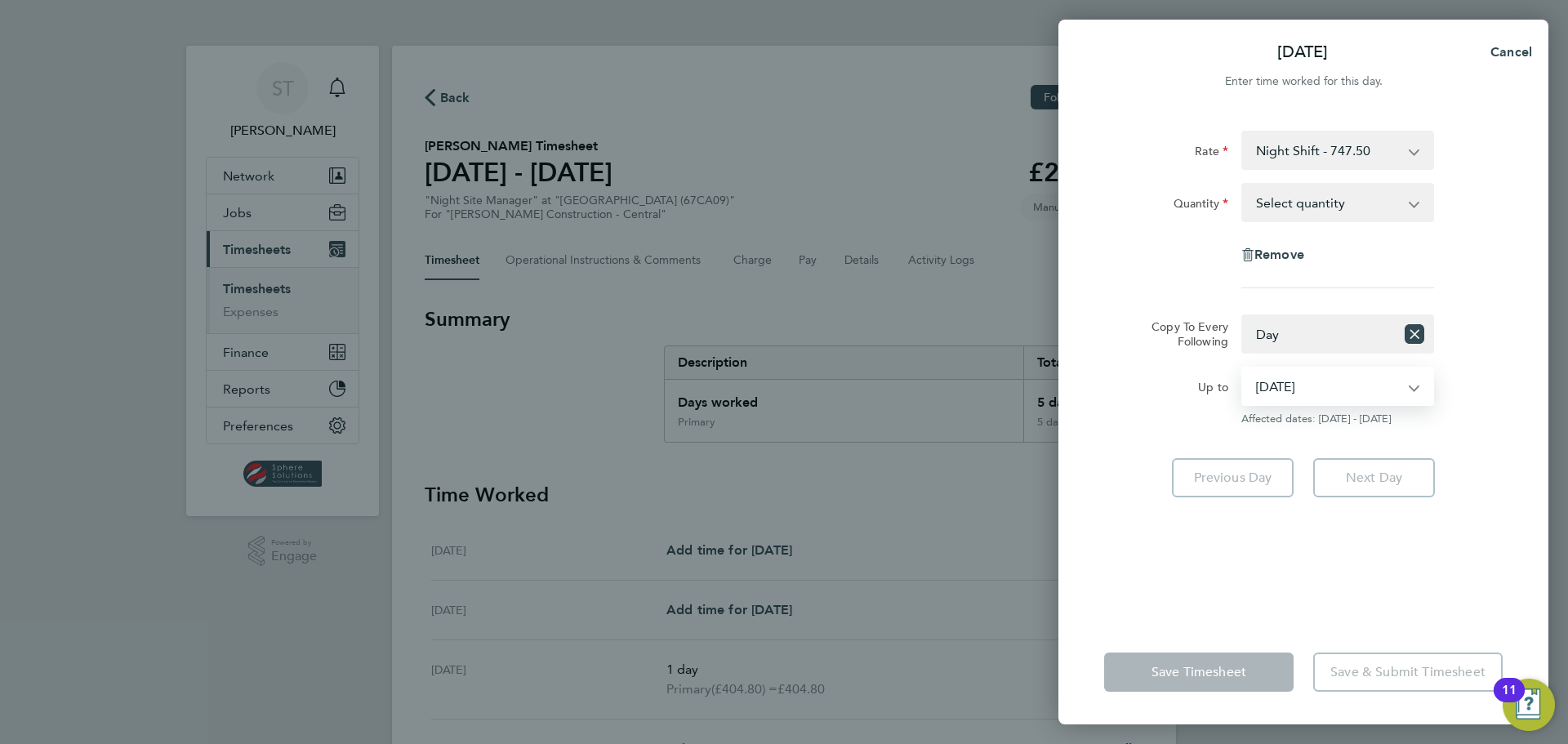
click at [1243, 368] on select "19 Aug 2025 20 Aug 2025 21 Aug 2025 22 Aug 2025" at bounding box center [1328, 386] width 170 height 36
click at [1196, 590] on div "Rate Night Shift - 747.50 Primary - 404.80 Quantity Select quantity 0.5 1 Remov…" at bounding box center [1303, 365] width 490 height 509
drag, startPoint x: 1298, startPoint y: 202, endPoint x: 1297, endPoint y: 212, distance: 10.0
click at [1298, 202] on select "Select quantity 0.5 1" at bounding box center [1328, 202] width 170 height 36
select select "1"
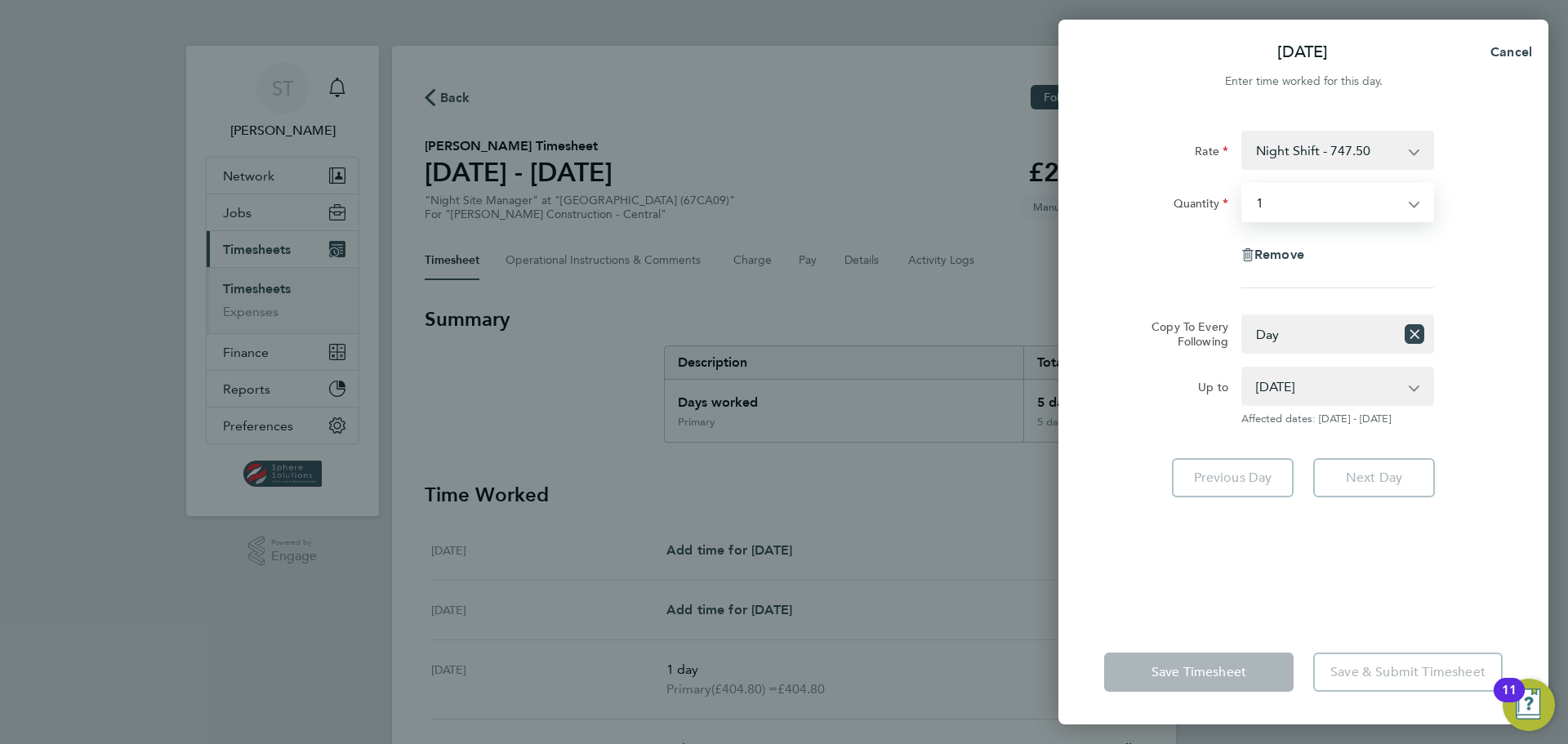
click at [1243, 185] on select "Select quantity 0.5 1" at bounding box center [1328, 202] width 170 height 36
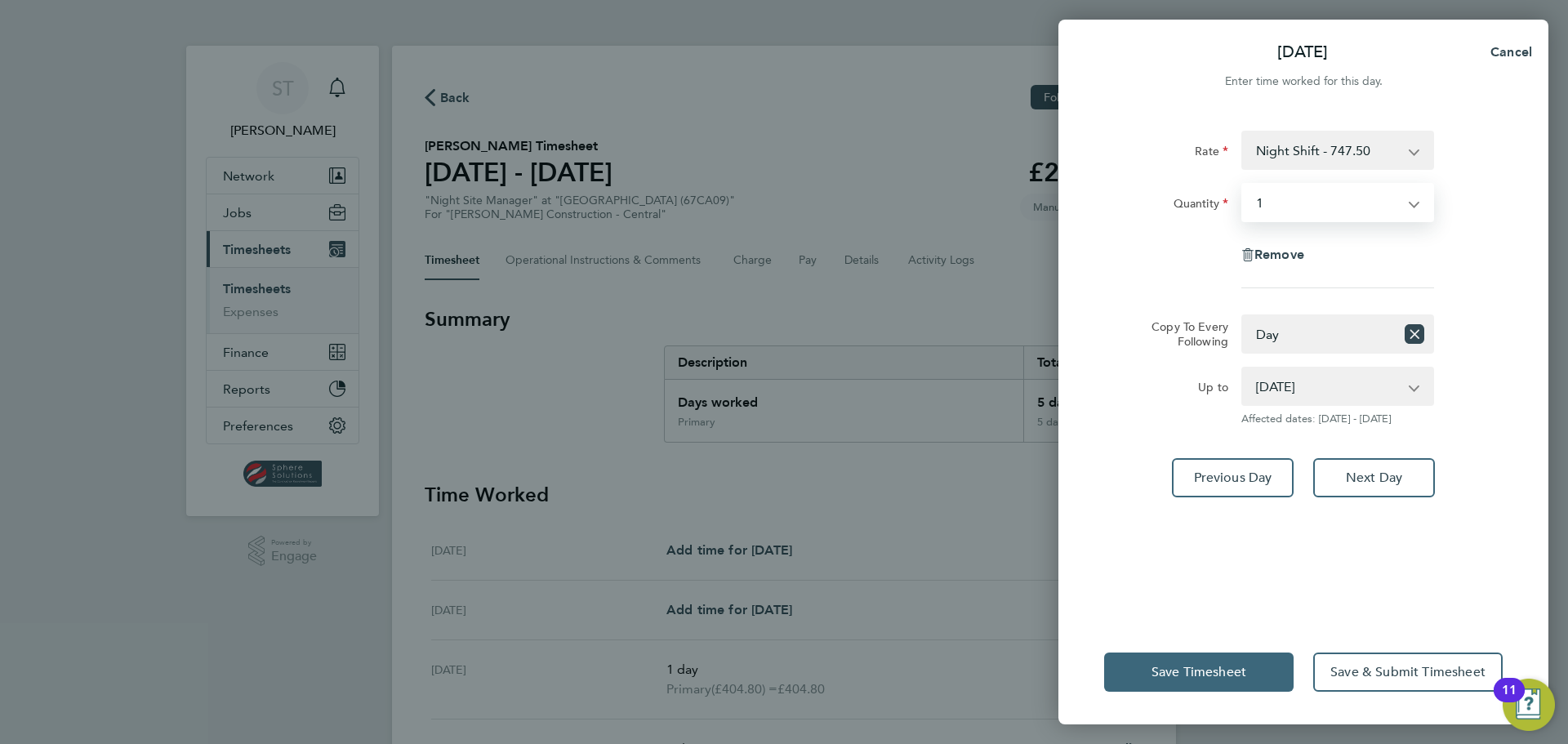
click at [1186, 672] on span "Save Timesheet" at bounding box center [1199, 671] width 95 height 16
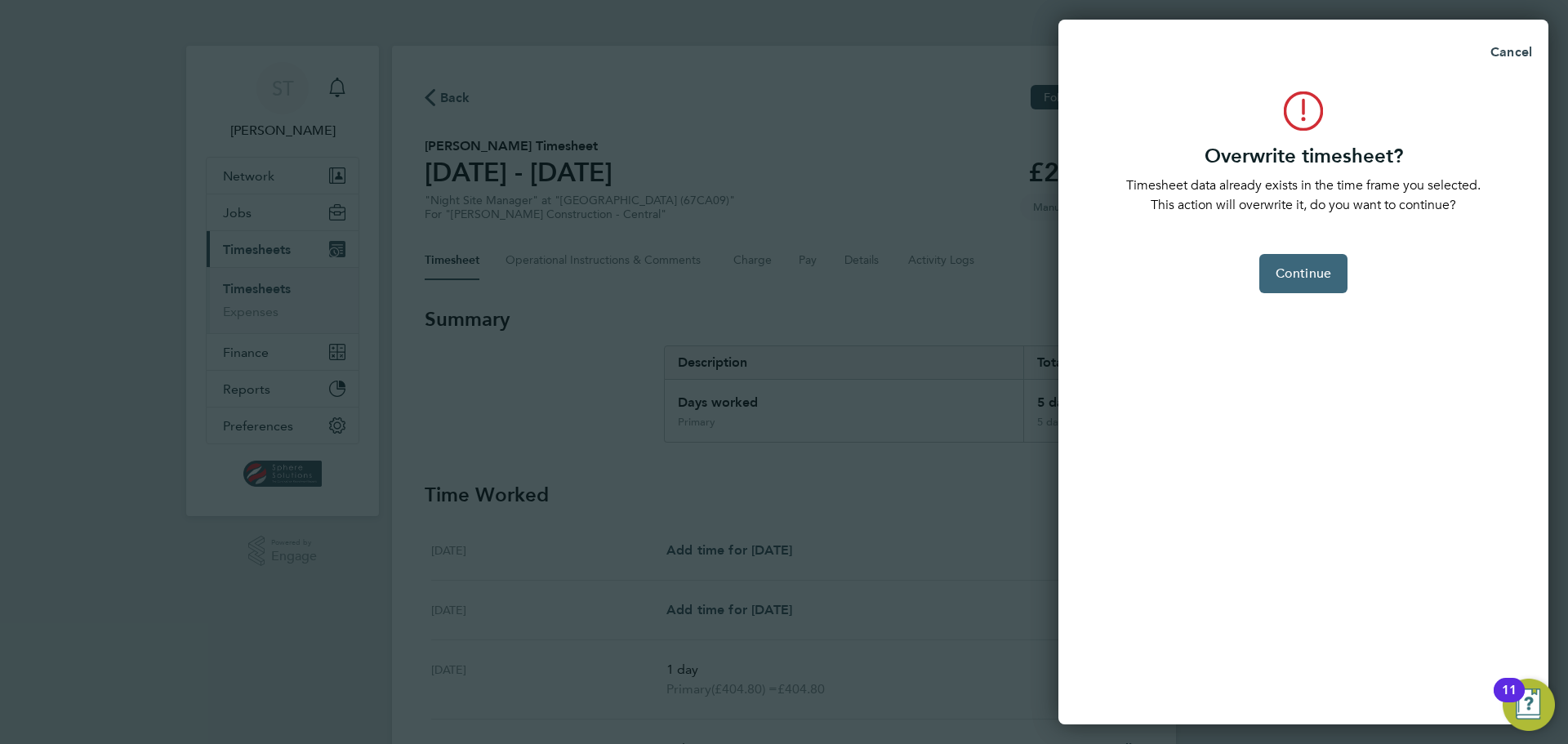
click at [1303, 279] on span "Continue" at bounding box center [1303, 273] width 56 height 16
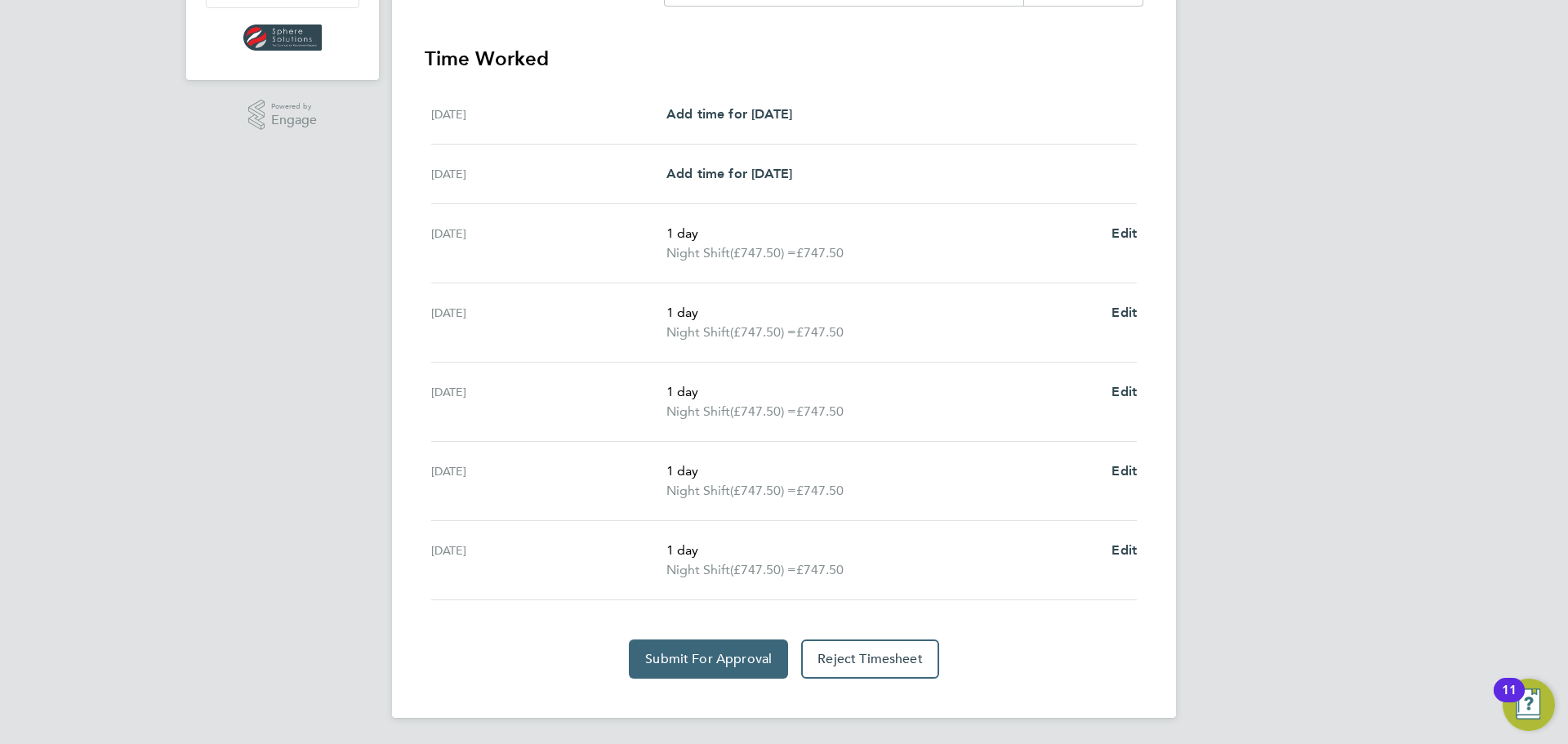
click at [705, 658] on span "Submit For Approval" at bounding box center [709, 658] width 126 height 16
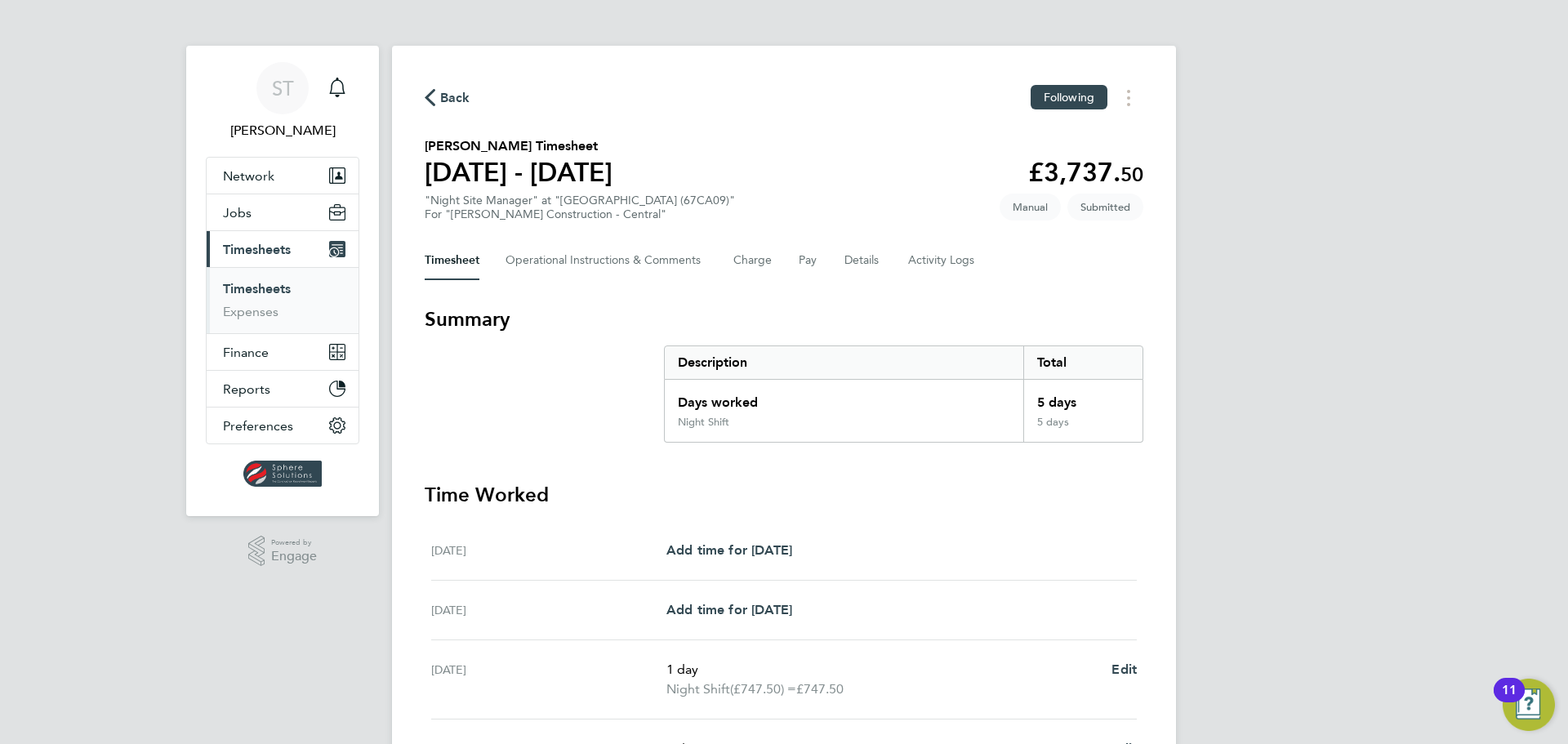
click at [272, 251] on span "Timesheets" at bounding box center [257, 250] width 68 height 15
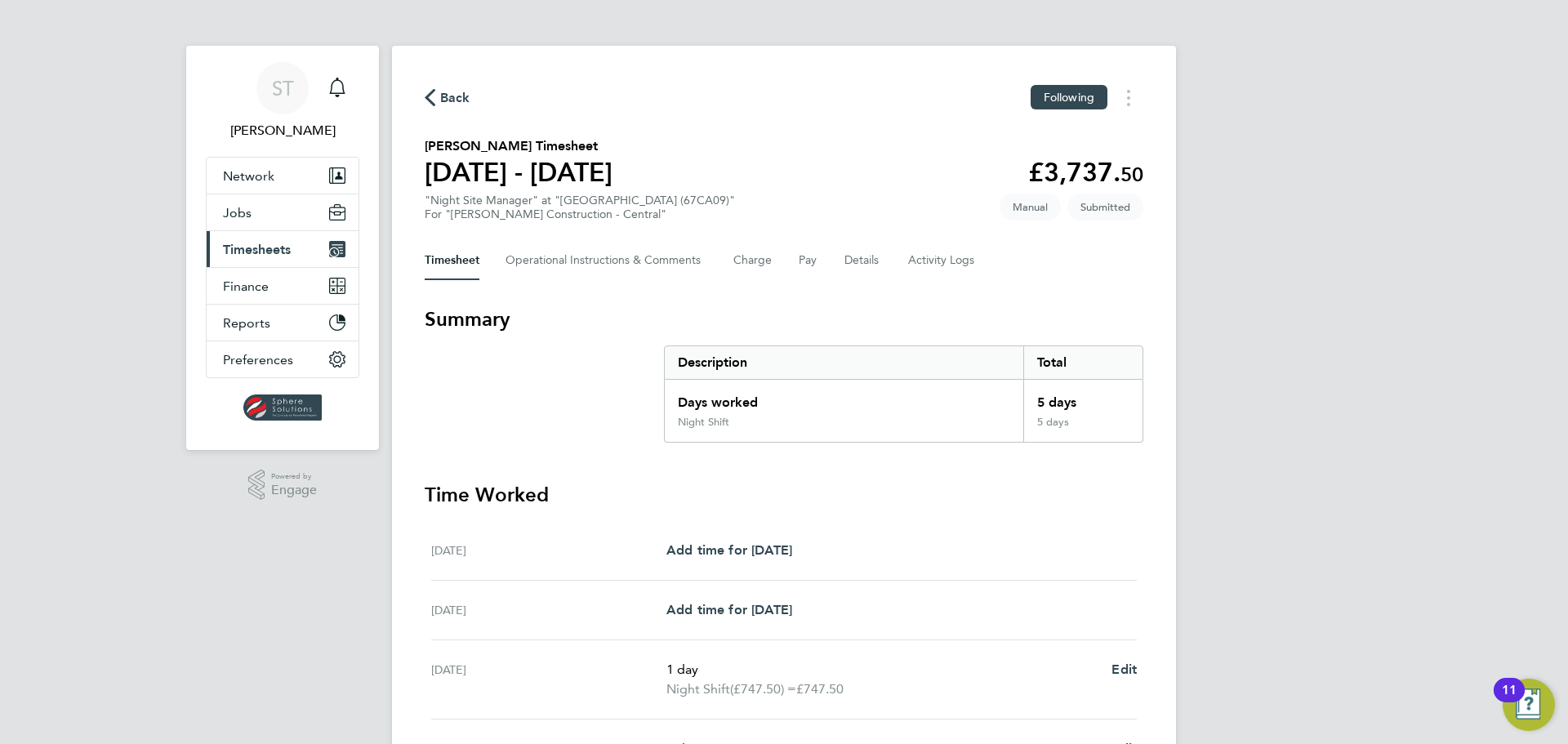
click at [270, 255] on span "Timesheets" at bounding box center [257, 250] width 68 height 15
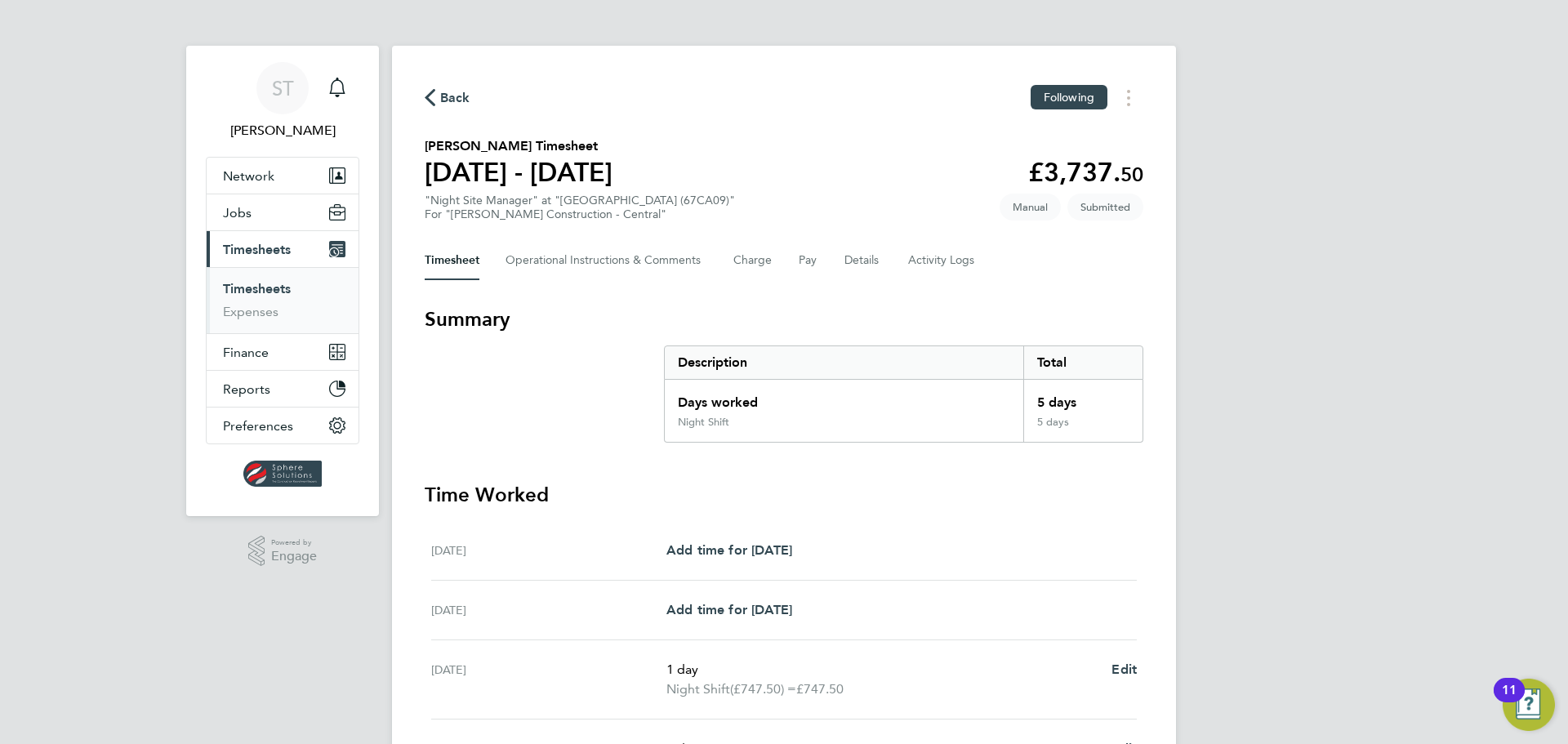
click at [271, 281] on link "Timesheets" at bounding box center [257, 288] width 68 height 15
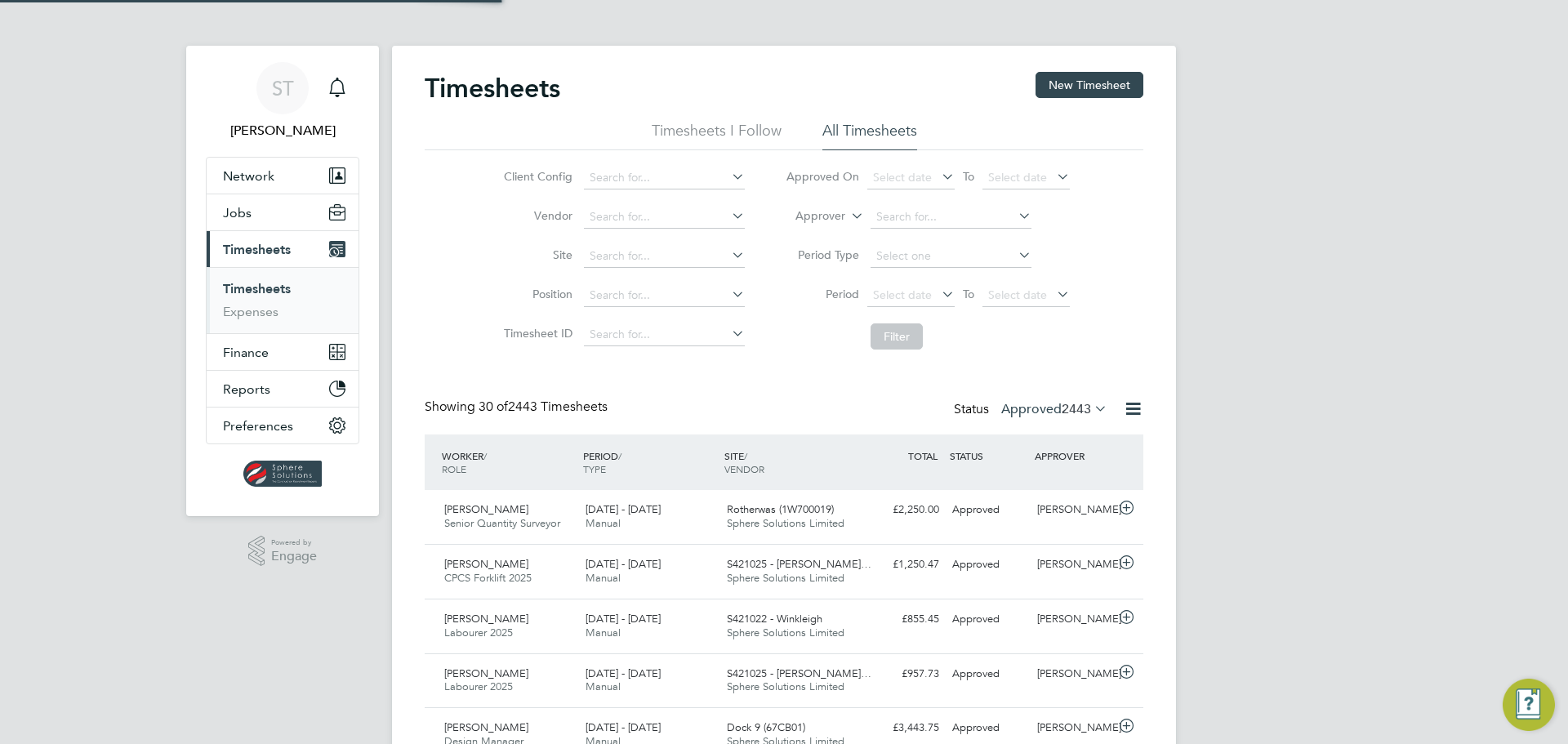
scroll to position [41, 142]
click at [1086, 86] on button "New Timesheet" at bounding box center [1089, 85] width 107 height 26
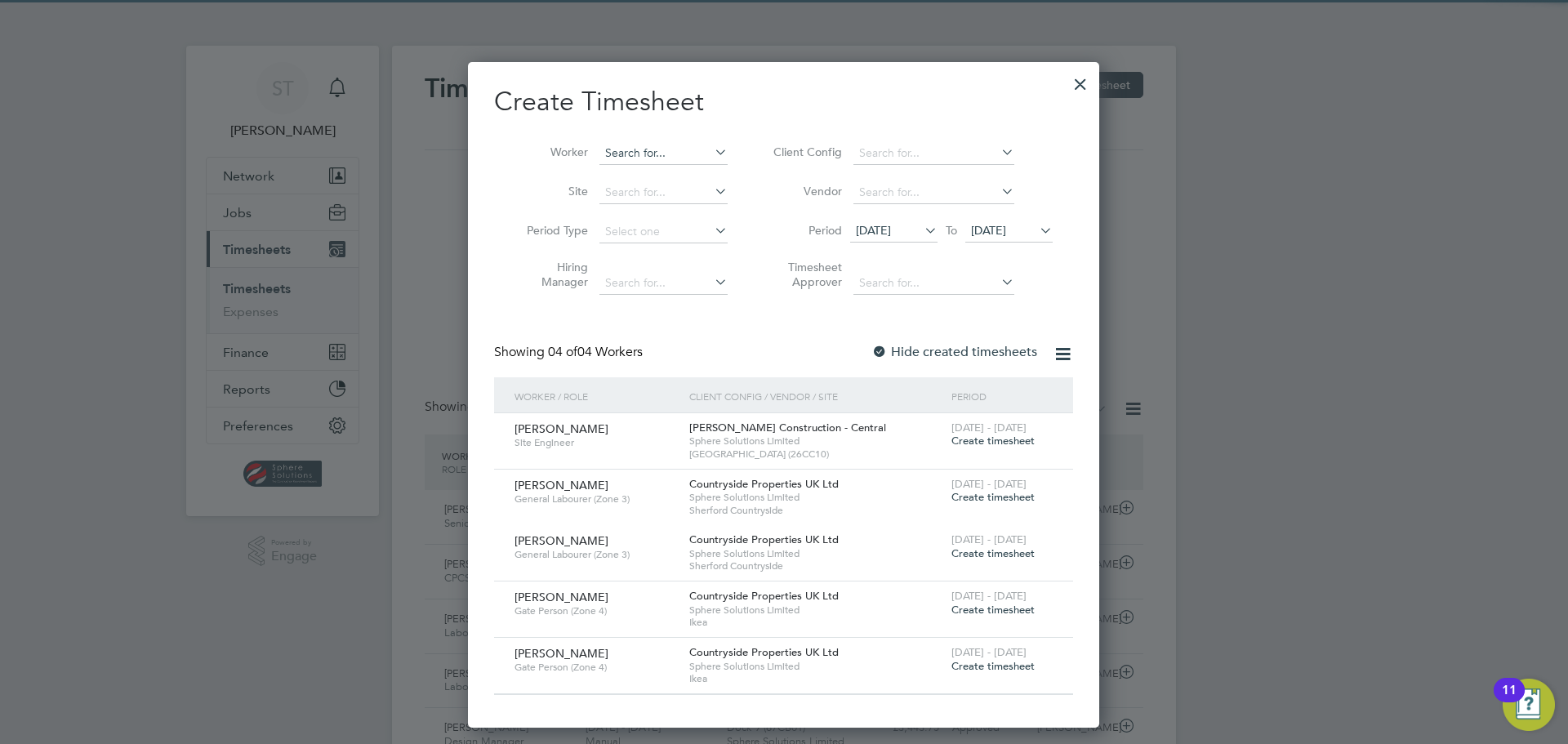
click at [636, 147] on input at bounding box center [663, 154] width 128 height 23
type input "blayney"
click at [1006, 234] on span "19 Aug 2025" at bounding box center [988, 231] width 35 height 15
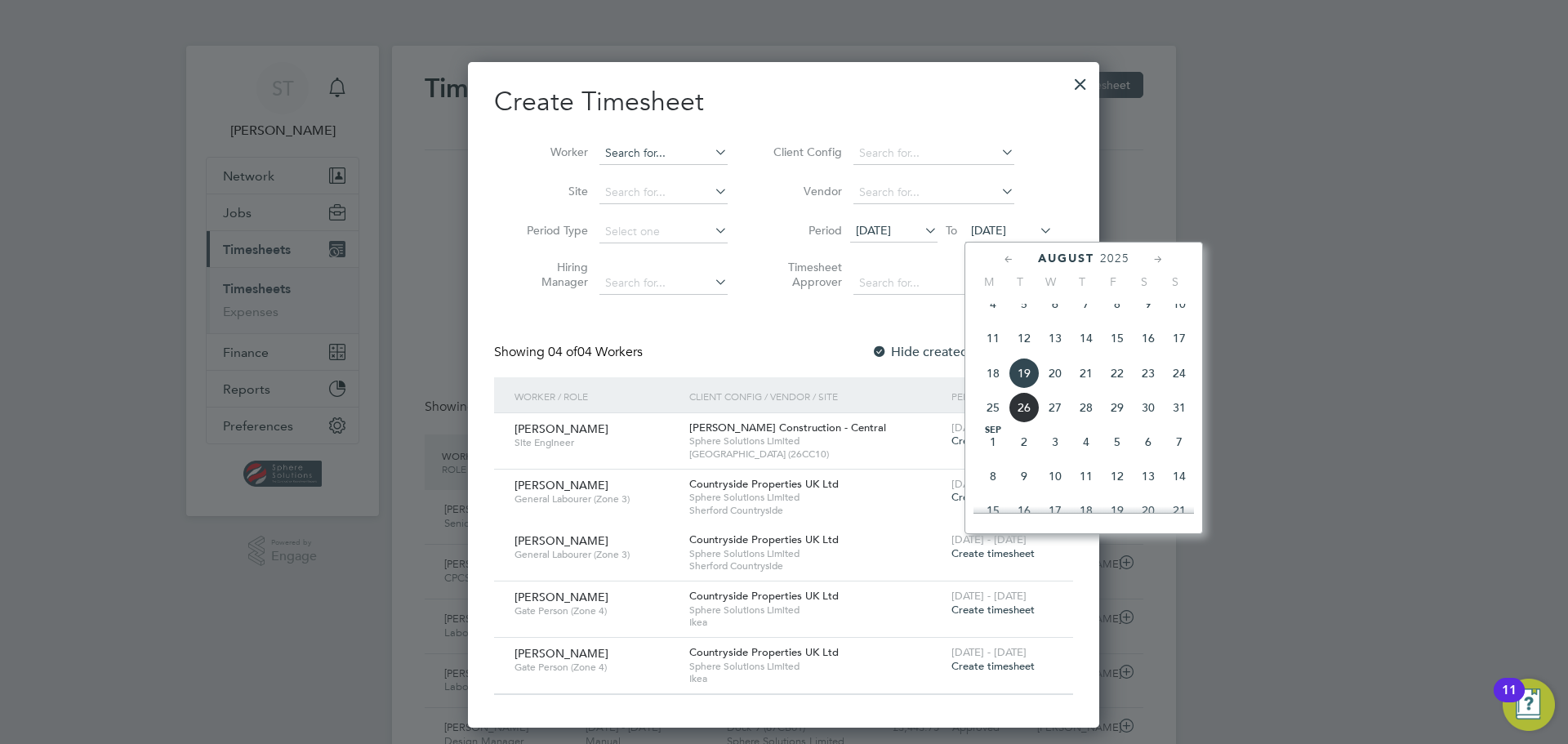
click at [673, 154] on input at bounding box center [663, 154] width 128 height 23
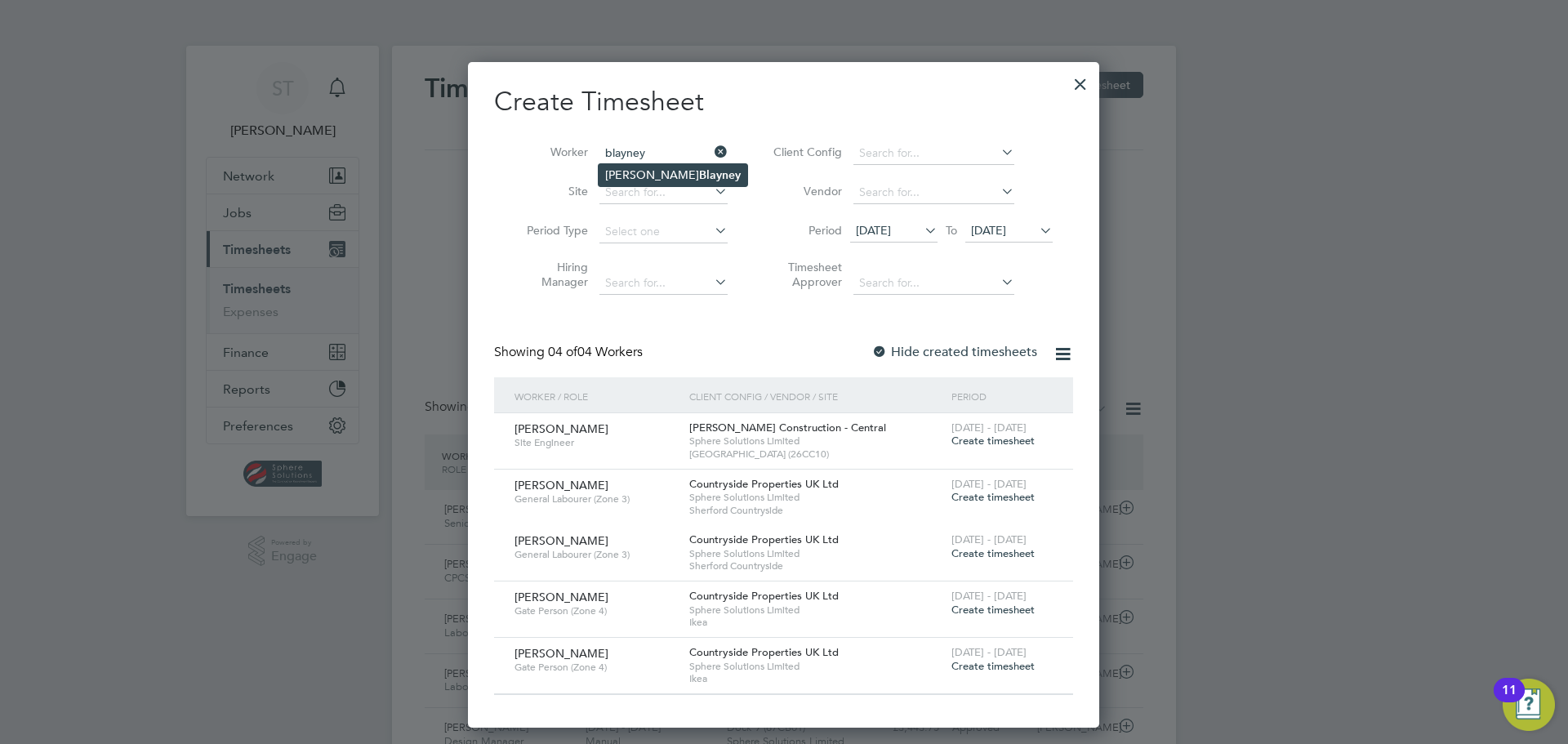
click at [699, 180] on b "Blayney" at bounding box center [720, 175] width 41 height 14
type input "[PERSON_NAME]"
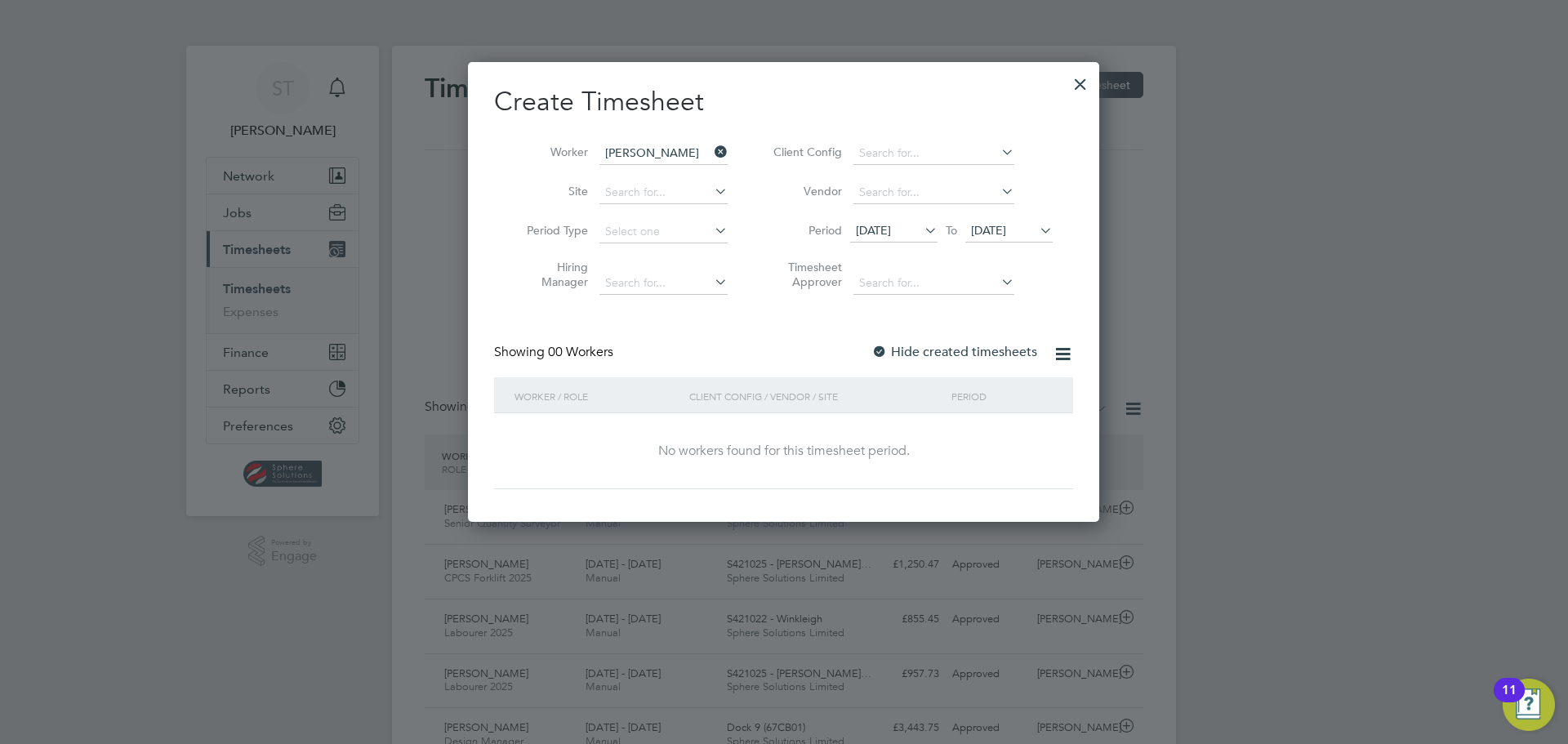
click at [995, 235] on span "19 Aug 2025" at bounding box center [988, 231] width 35 height 15
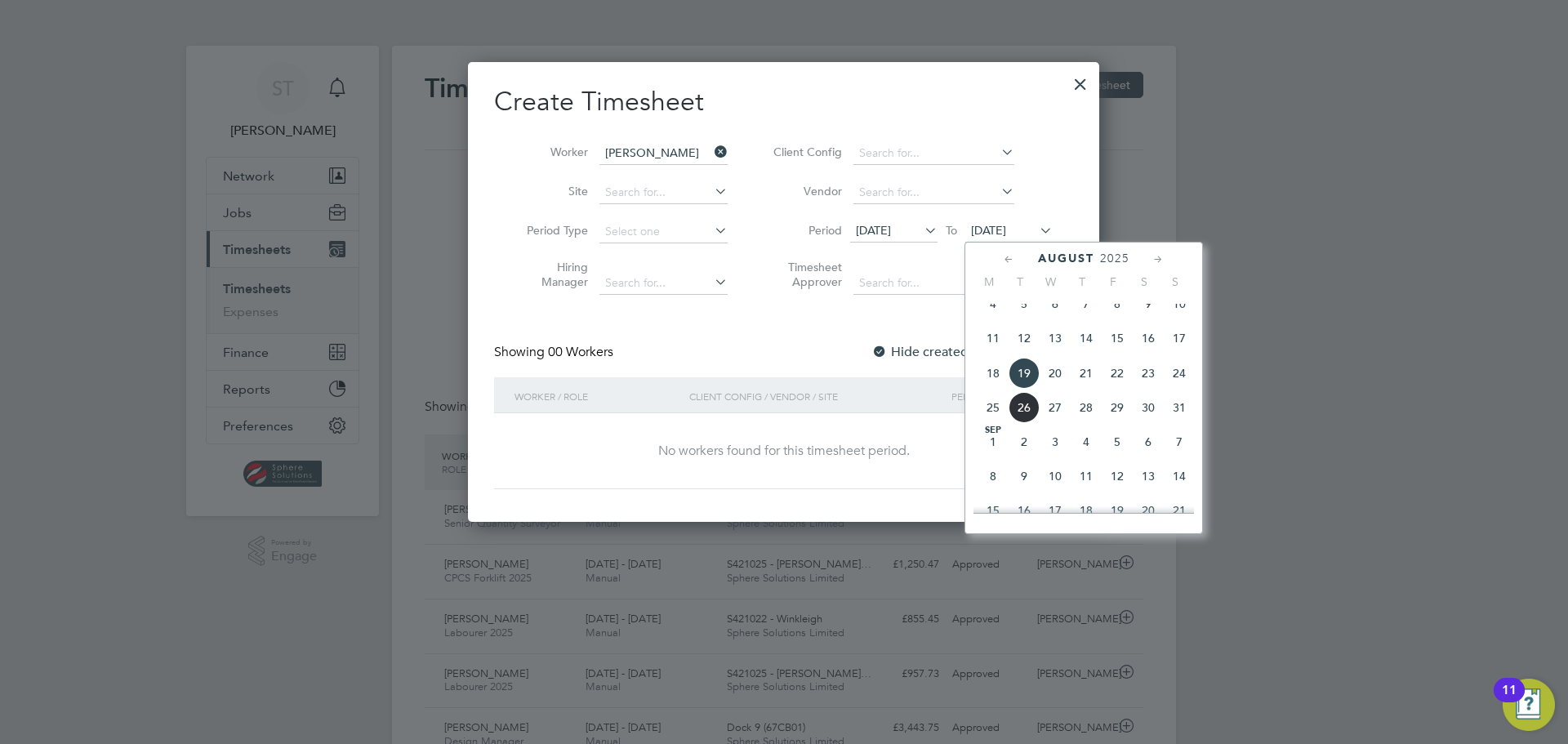
click at [1176, 417] on span "31" at bounding box center [1179, 407] width 31 height 31
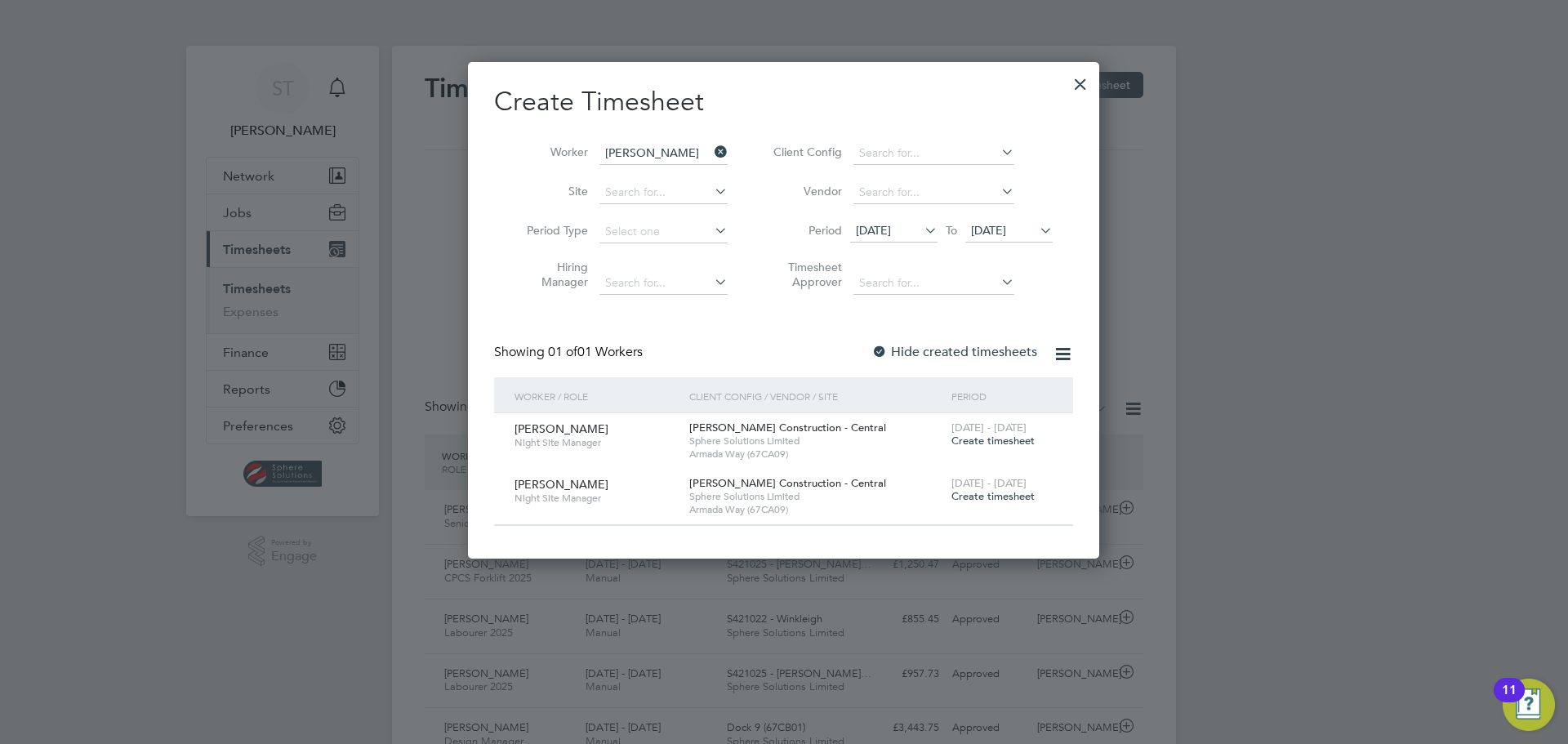
click at [1007, 439] on span "Create timesheet" at bounding box center [993, 440] width 83 height 14
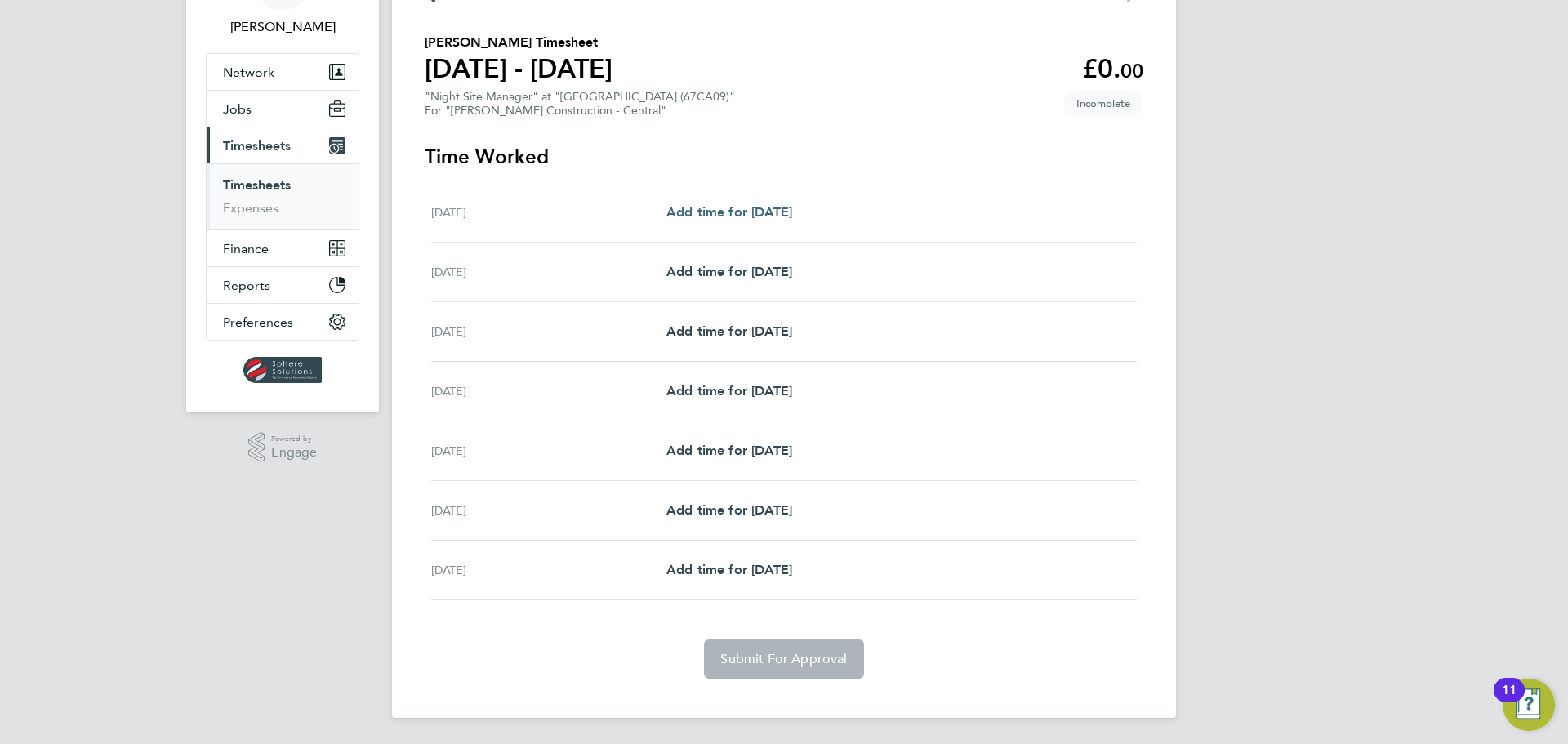
click at [762, 212] on span "Add time for Sat 23 Aug" at bounding box center [728, 212] width 125 height 15
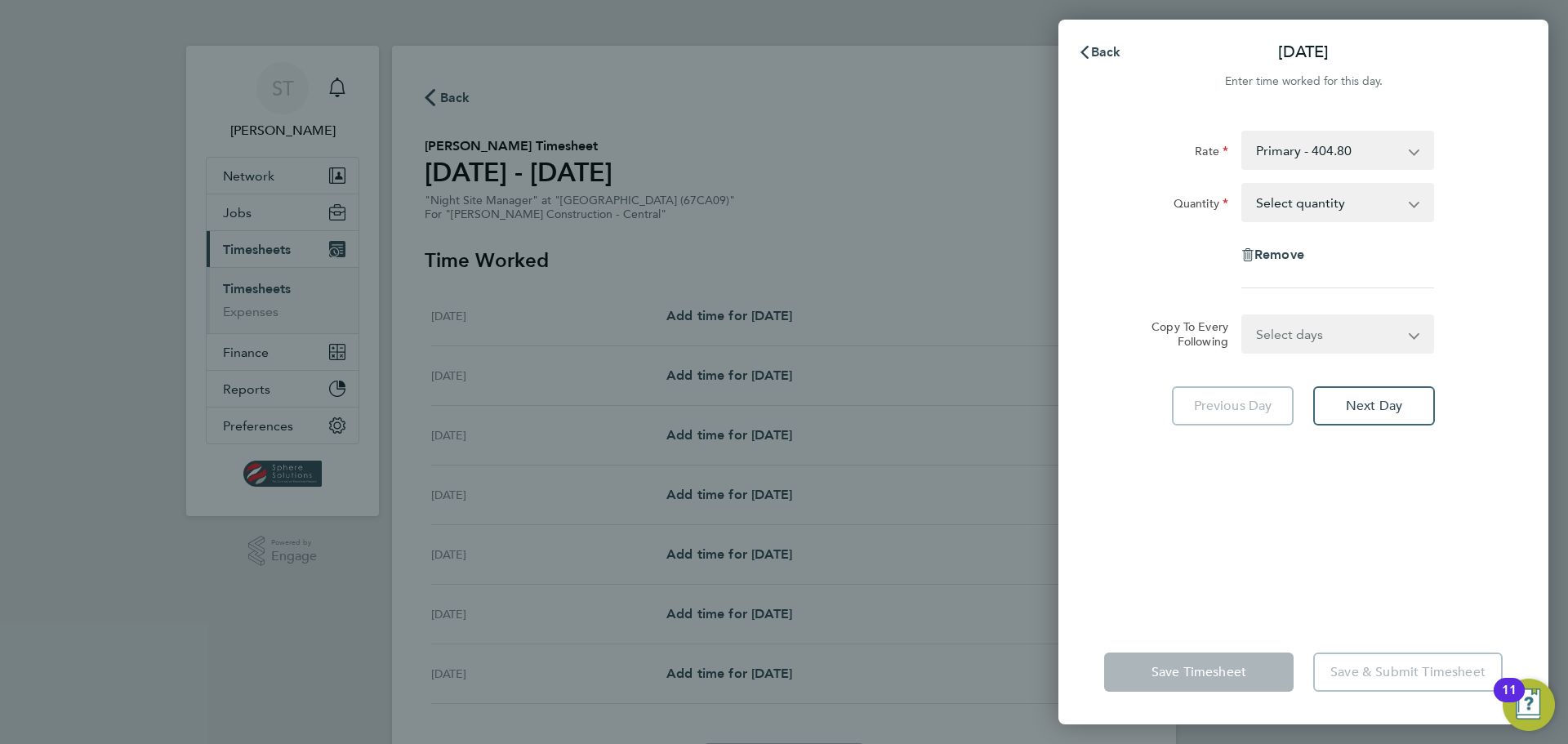
click at [1344, 154] on select "Primary - 404.80 Night Shift - 747.50" at bounding box center [1328, 150] width 170 height 36
click at [1315, 205] on select "Select quantity 0.5 1" at bounding box center [1328, 202] width 170 height 36
select select "1"
click at [1243, 185] on select "Select quantity 0.5 1" at bounding box center [1328, 202] width 170 height 36
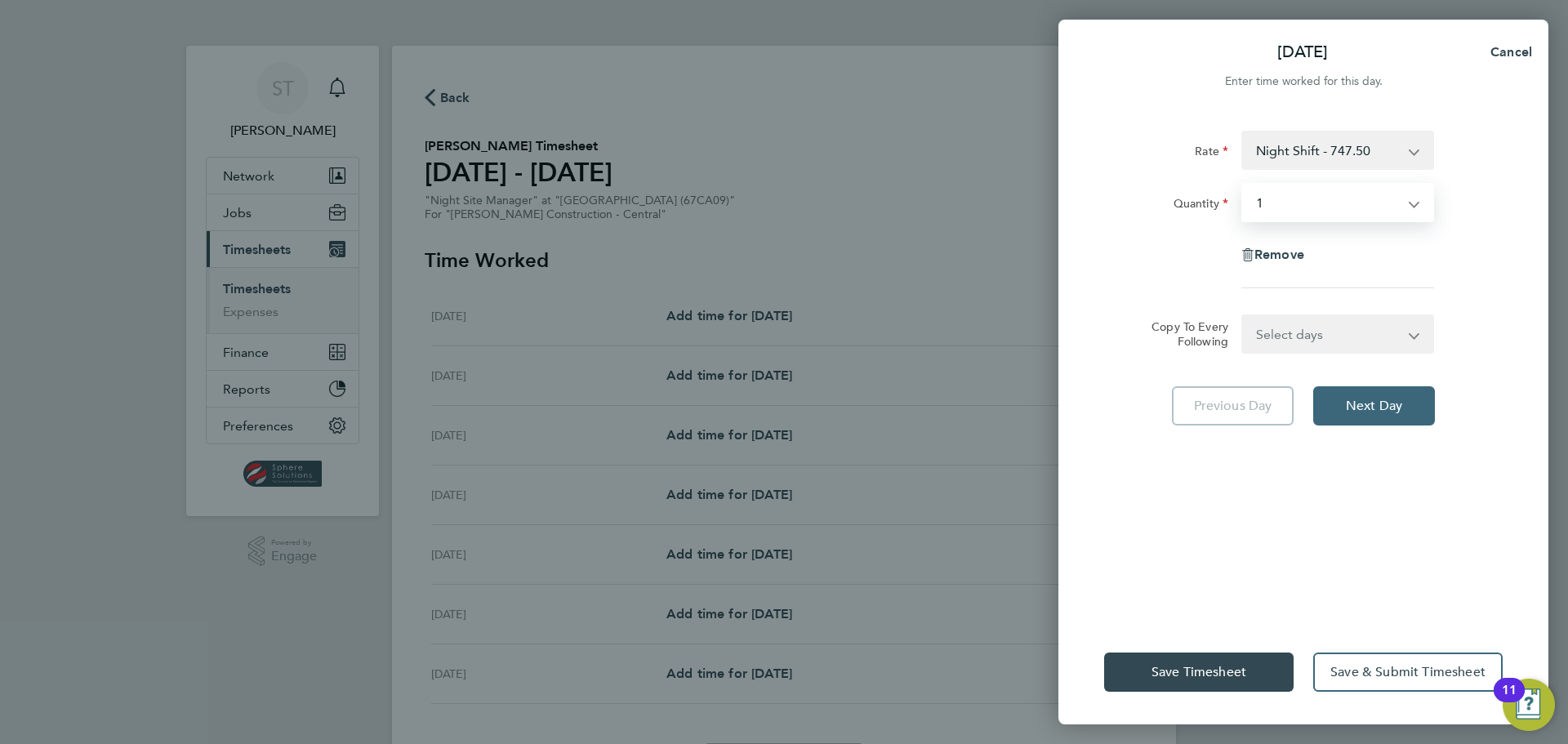
click at [1374, 408] on span "Next Day" at bounding box center [1375, 405] width 57 height 16
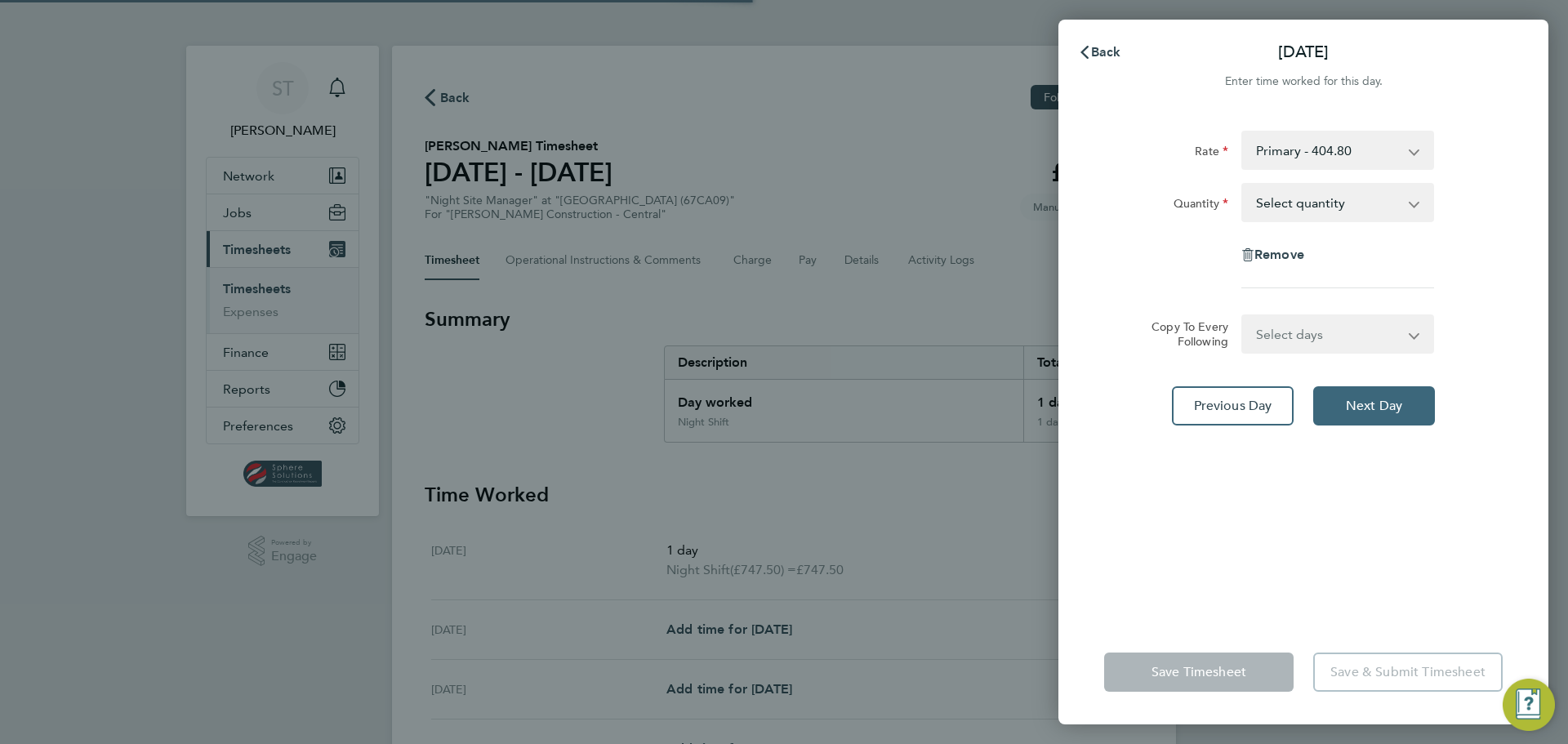
click at [1374, 408] on span "Next Day" at bounding box center [1375, 405] width 57 height 16
click at [1291, 209] on select "Select quantity 0.5 1" at bounding box center [1328, 202] width 170 height 36
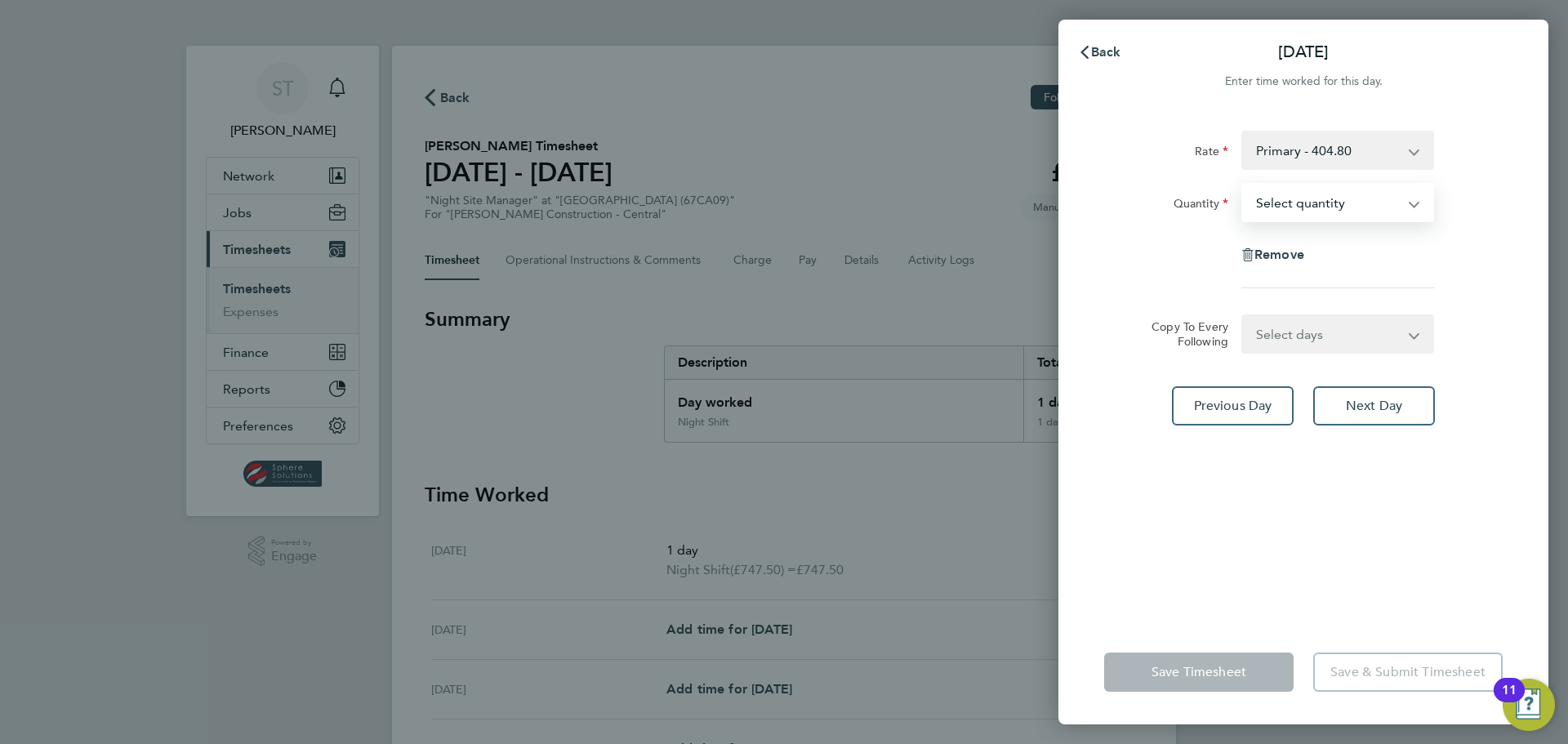
select select "1"
click at [1243, 185] on select "Select quantity 0.5 1" at bounding box center [1328, 202] width 170 height 36
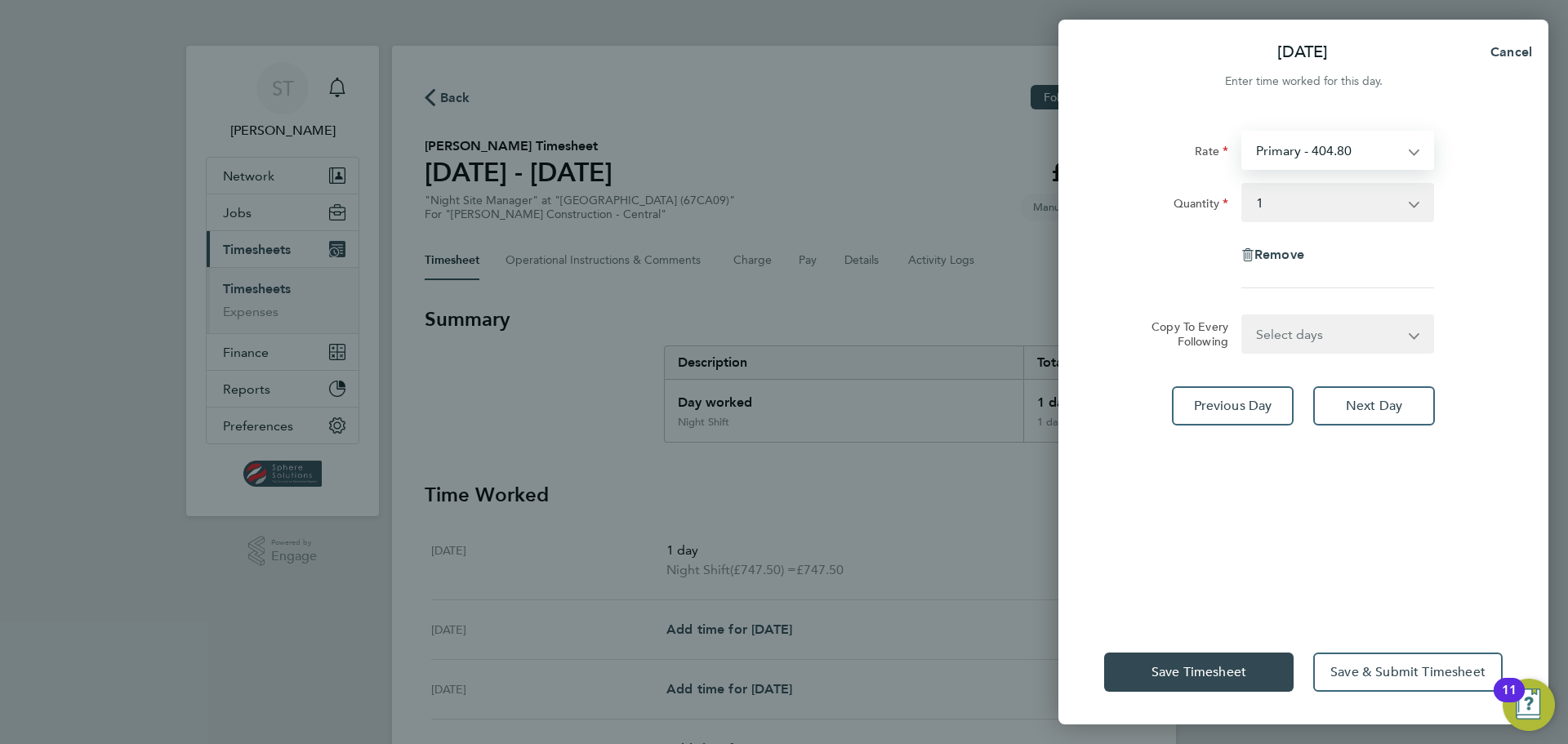
drag, startPoint x: 1298, startPoint y: 150, endPoint x: 1297, endPoint y: 166, distance: 16.0
click at [1298, 150] on select "Primary - 404.80 Night Shift - 747.50" at bounding box center [1328, 150] width 170 height 36
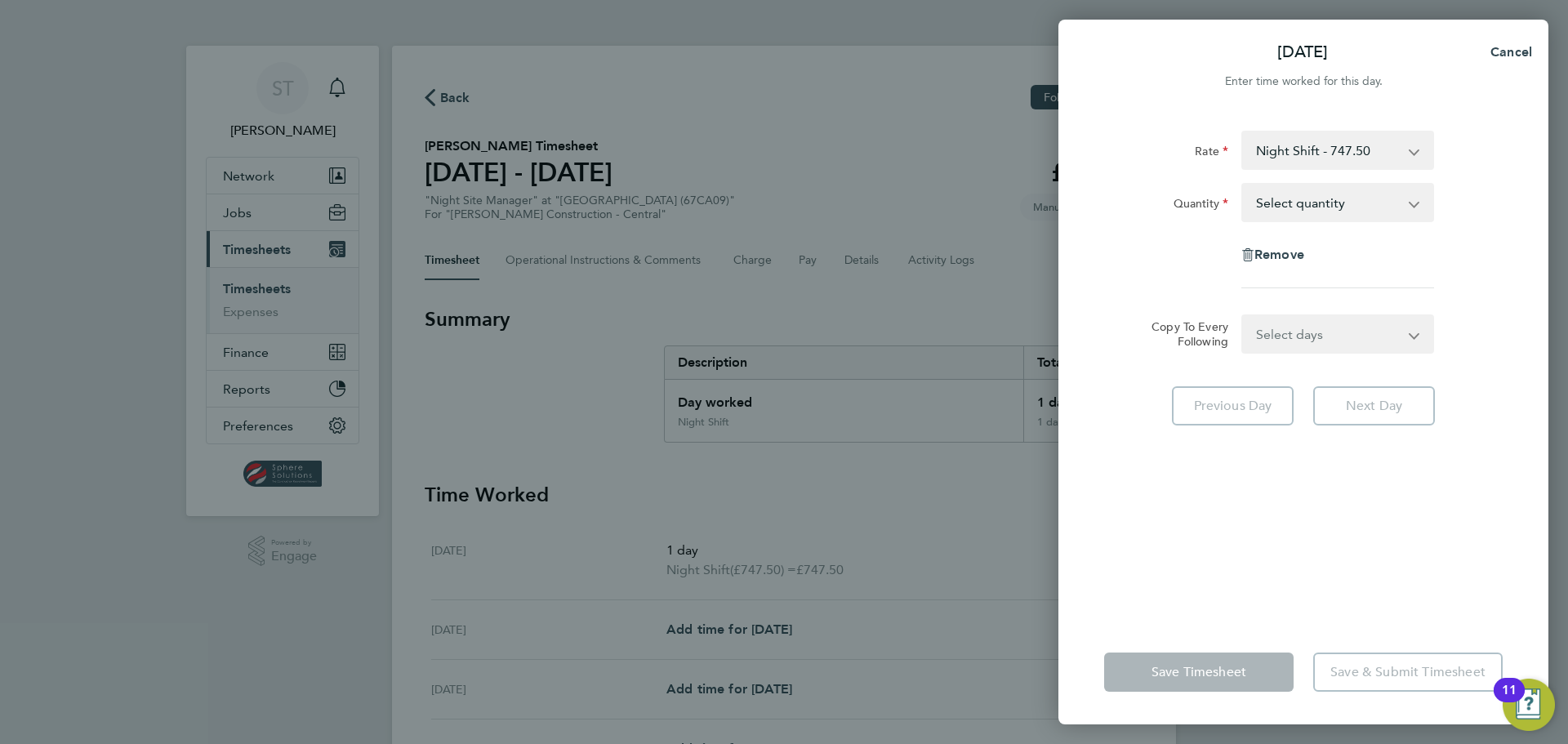
click at [1212, 530] on div "Rate Night Shift - 747.50 Primary - 404.80 Quantity Select quantity 0.5 1 Remov…" at bounding box center [1303, 365] width 490 height 509
click at [1303, 212] on select "Select quantity 0.5 1" at bounding box center [1328, 202] width 170 height 36
select select "1"
click at [1243, 185] on select "Select quantity 0.5 1" at bounding box center [1328, 202] width 170 height 36
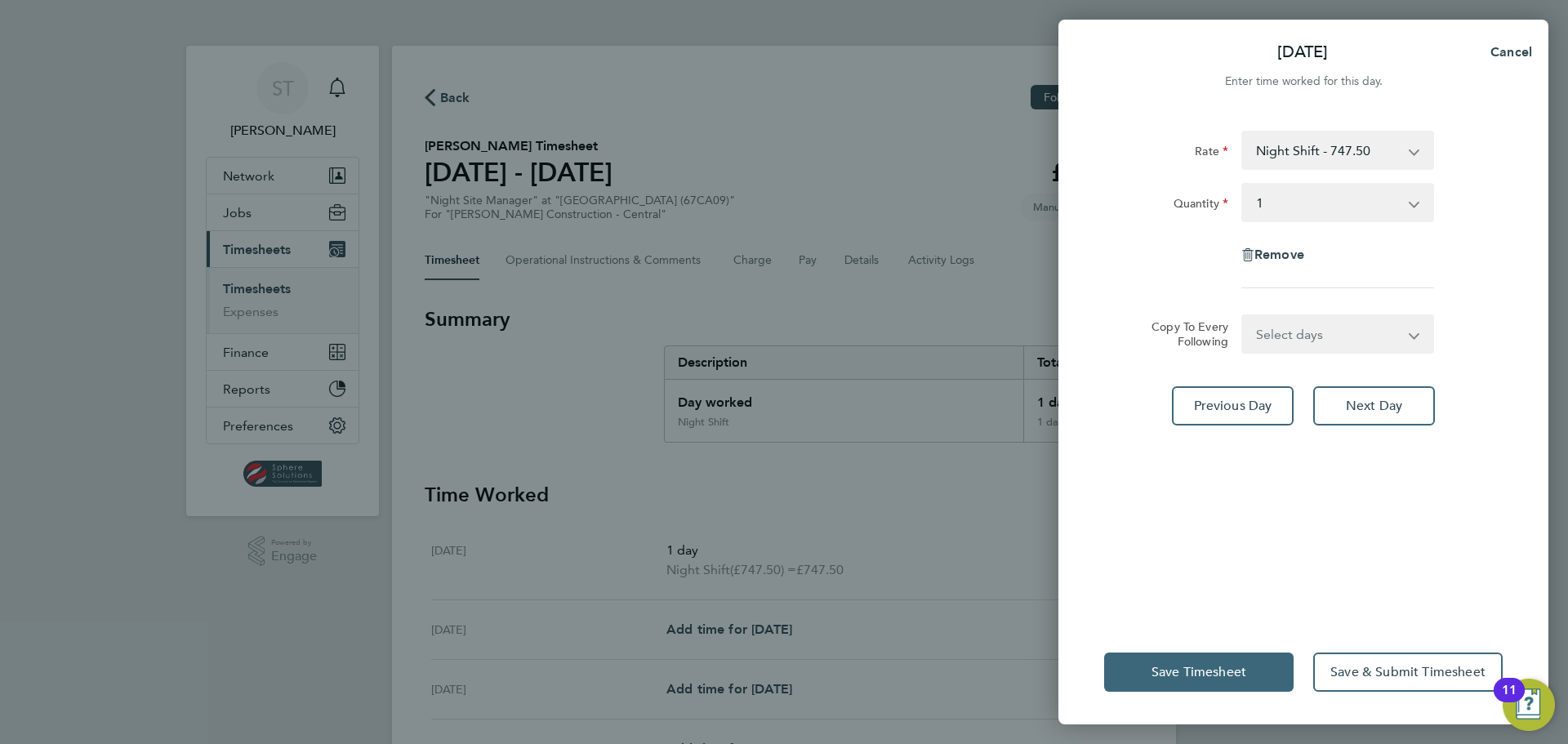
click at [1191, 666] on span "Save Timesheet" at bounding box center [1199, 671] width 95 height 16
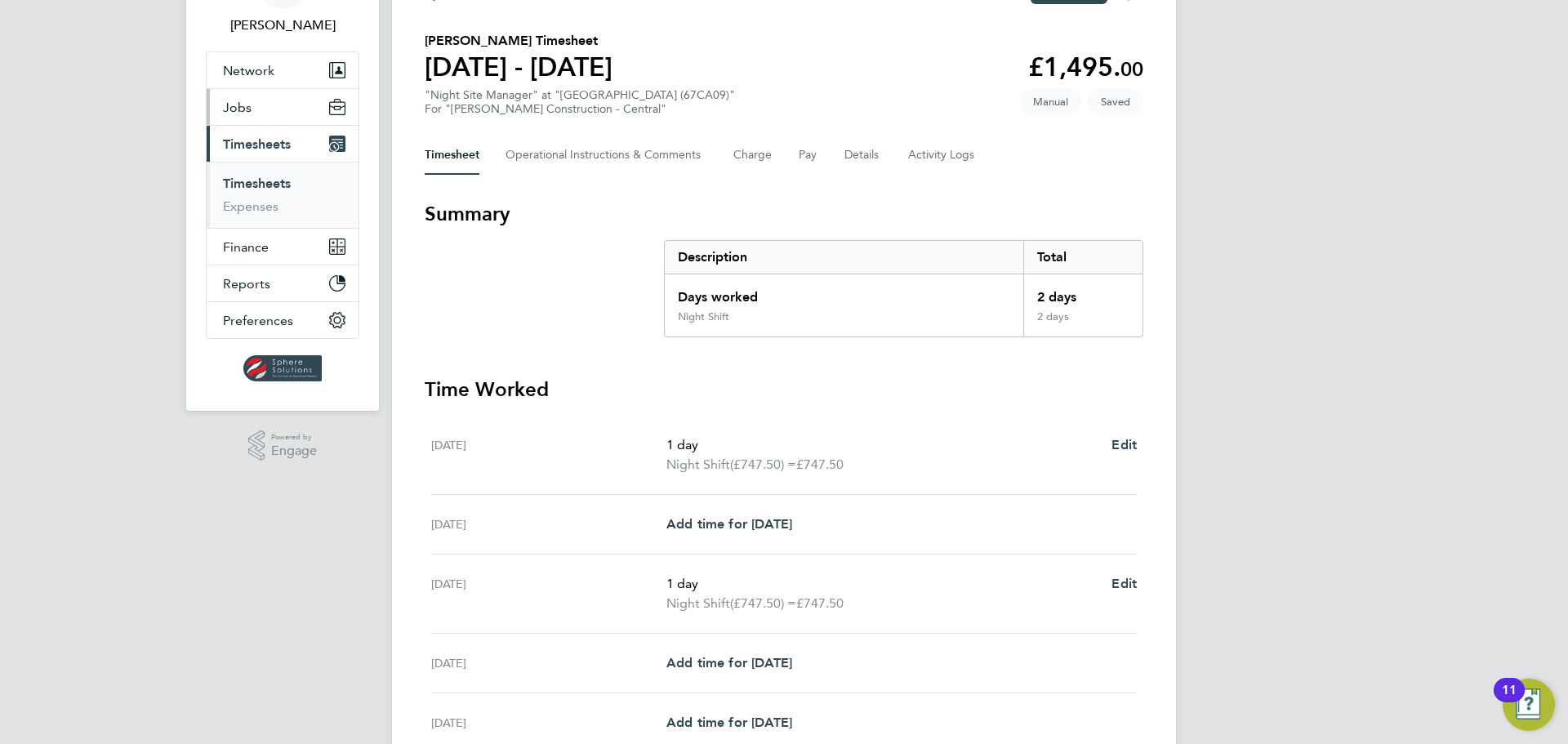
click at [253, 111] on button "Jobs" at bounding box center [282, 106] width 152 height 36
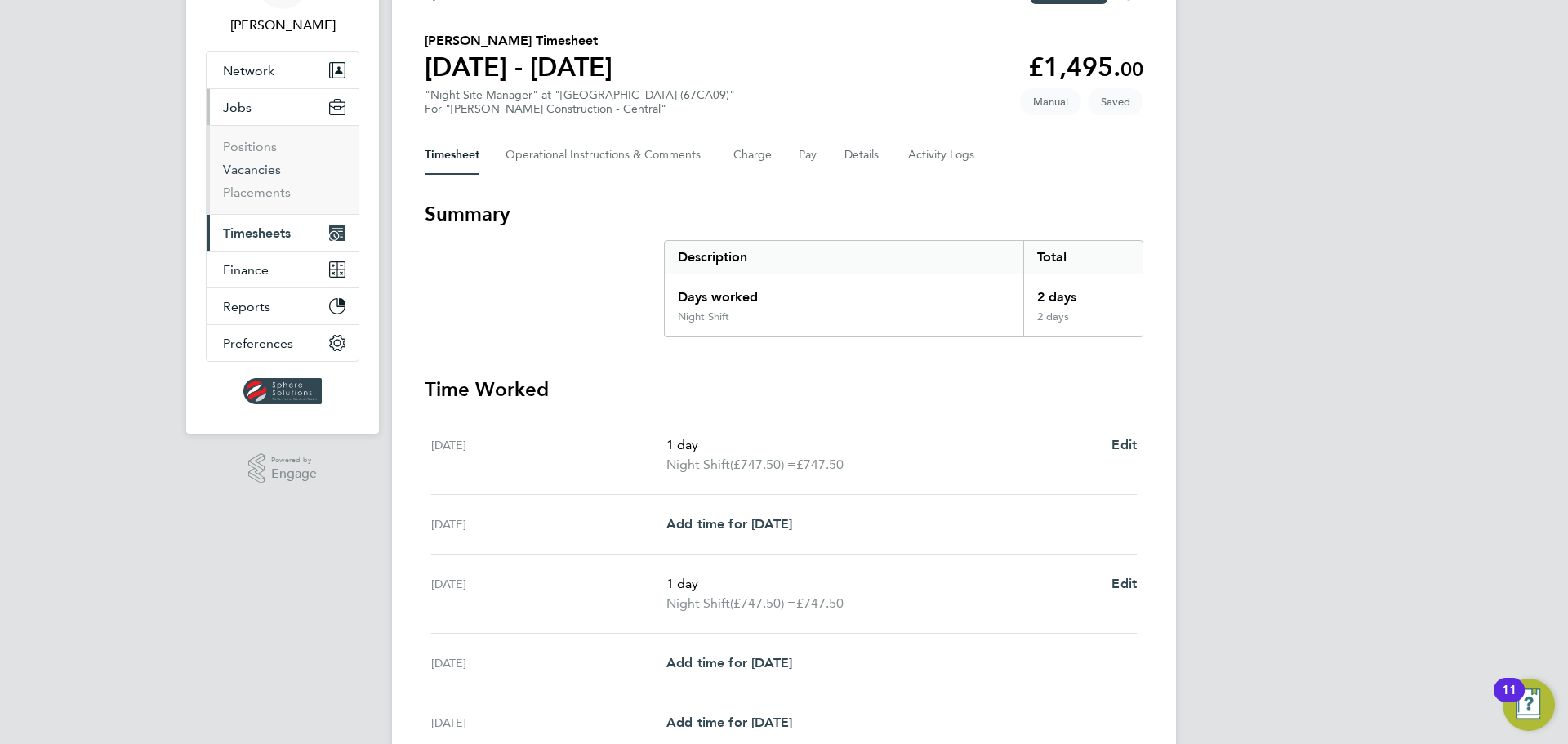
click at [241, 168] on link "Vacancies" at bounding box center [253, 170] width 58 height 15
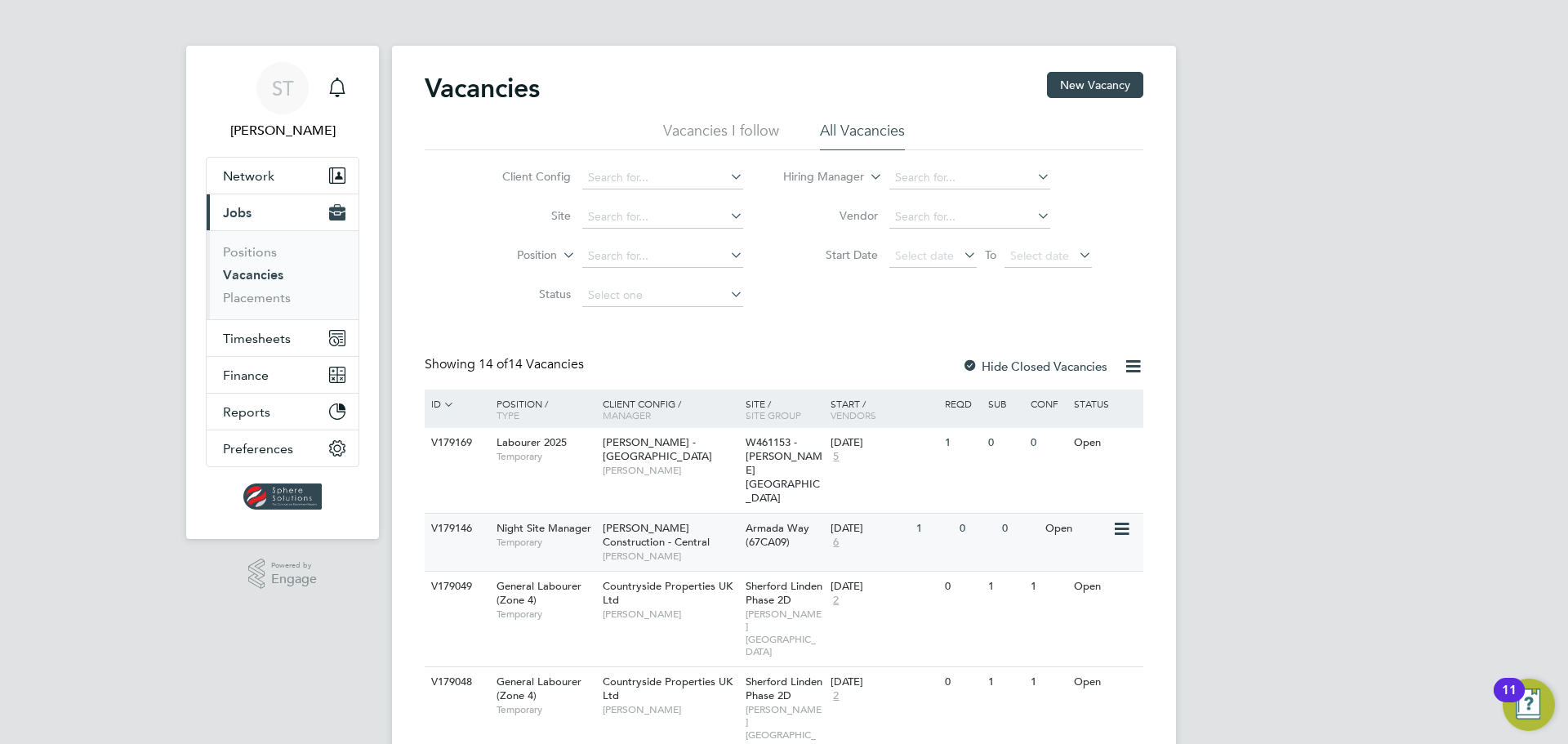
click at [794, 519] on div "Armada Way (67CA09)" at bounding box center [784, 535] width 86 height 44
click at [275, 337] on span "Timesheets" at bounding box center [257, 338] width 68 height 15
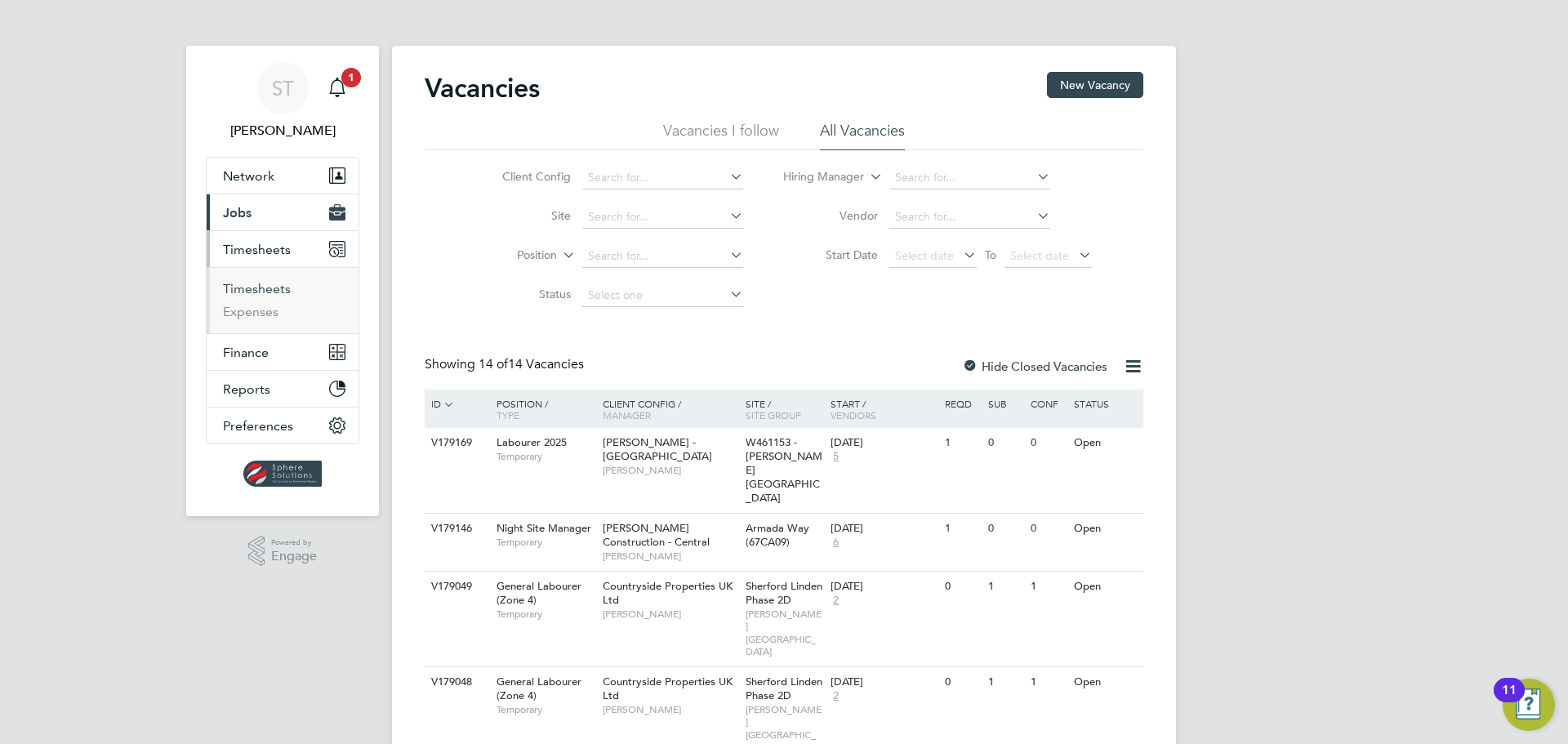
click at [273, 291] on link "Timesheets" at bounding box center [257, 288] width 68 height 15
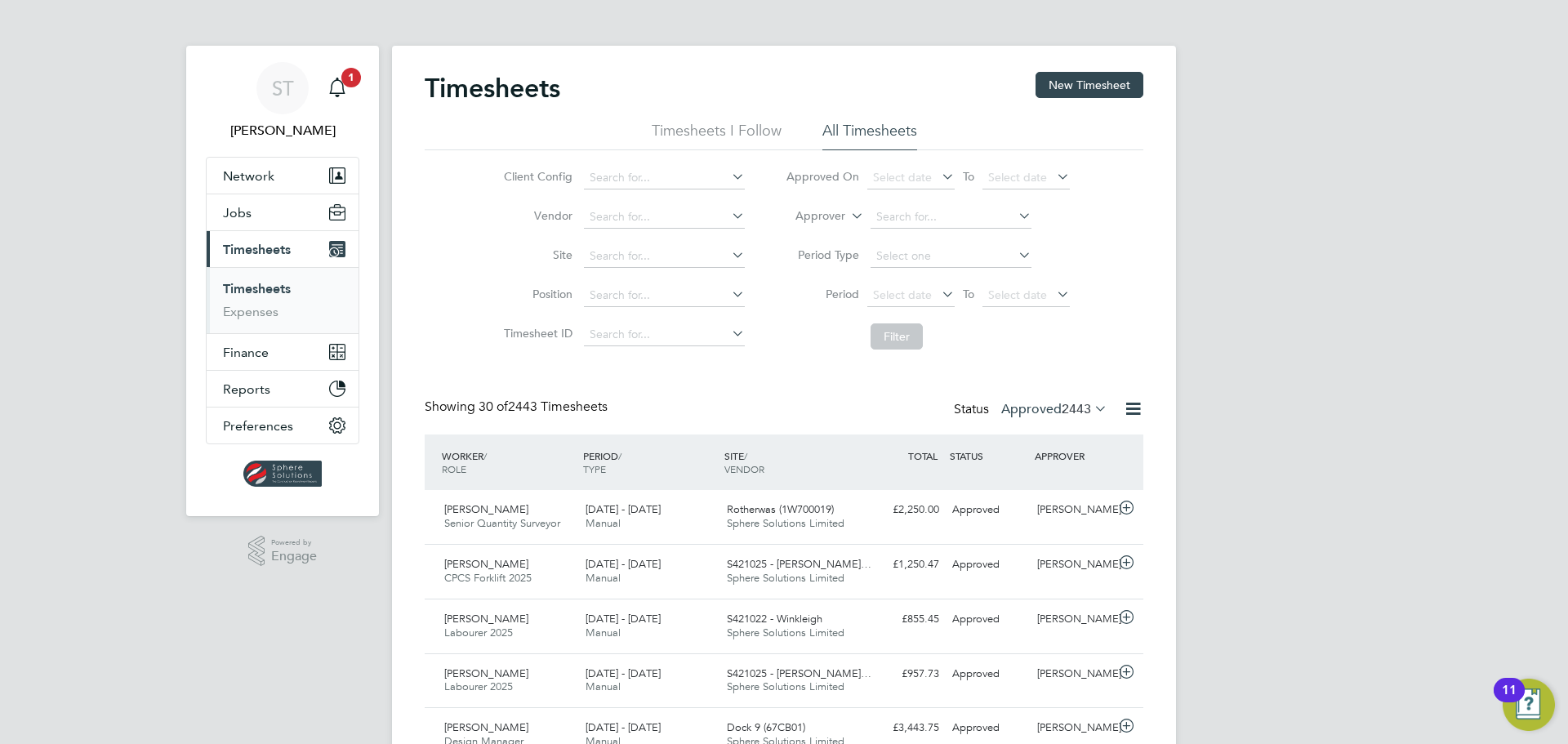
scroll to position [41, 142]
click at [326, 91] on div "Main navigation" at bounding box center [337, 88] width 33 height 33
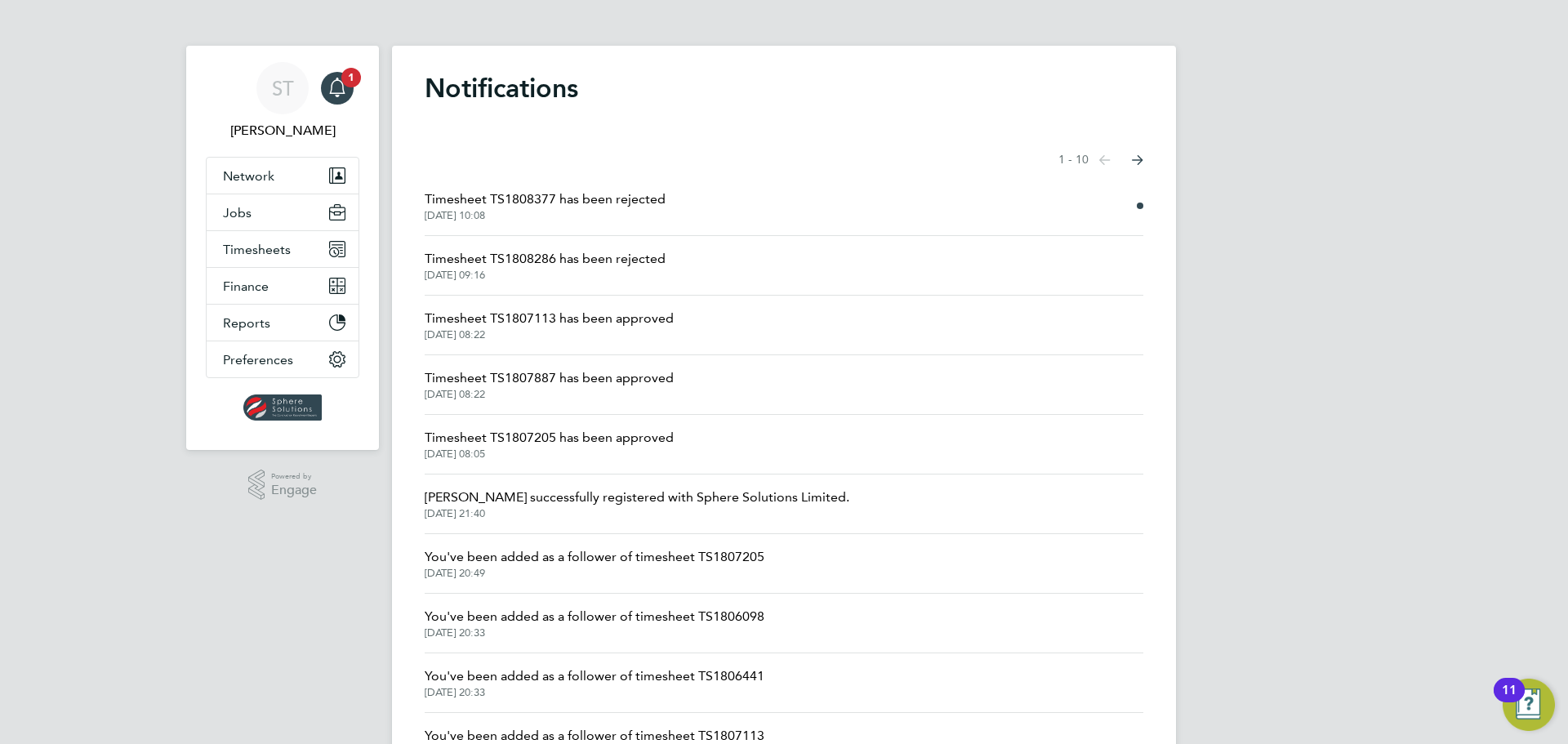
click at [552, 215] on span "26 Aug 2025, 10:08" at bounding box center [546, 216] width 241 height 13
click at [610, 200] on span "Timesheet TS1808377 has been rejected" at bounding box center [546, 199] width 241 height 20
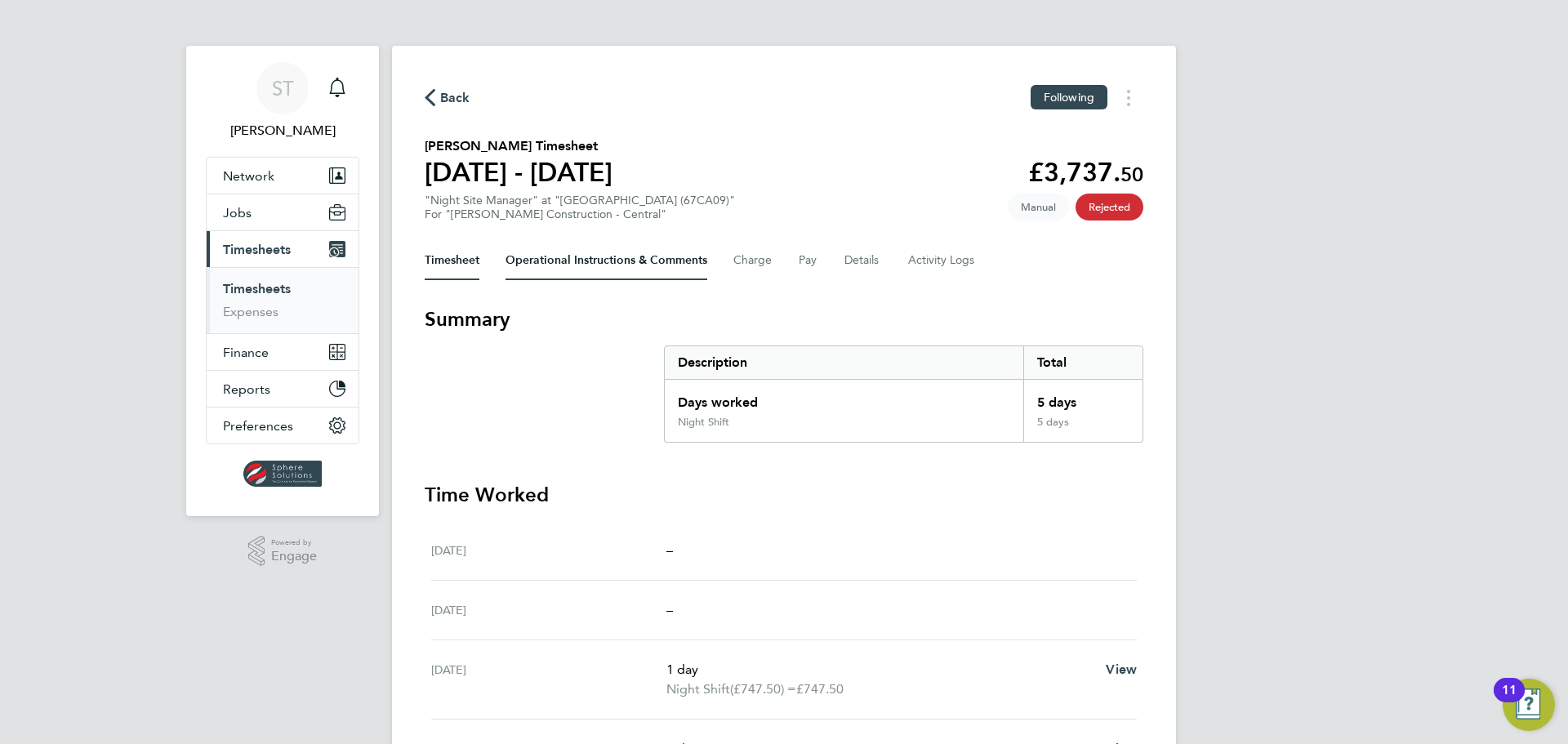
click at [681, 263] on Comments-tab "Operational Instructions & Comments" at bounding box center [607, 261] width 202 height 40
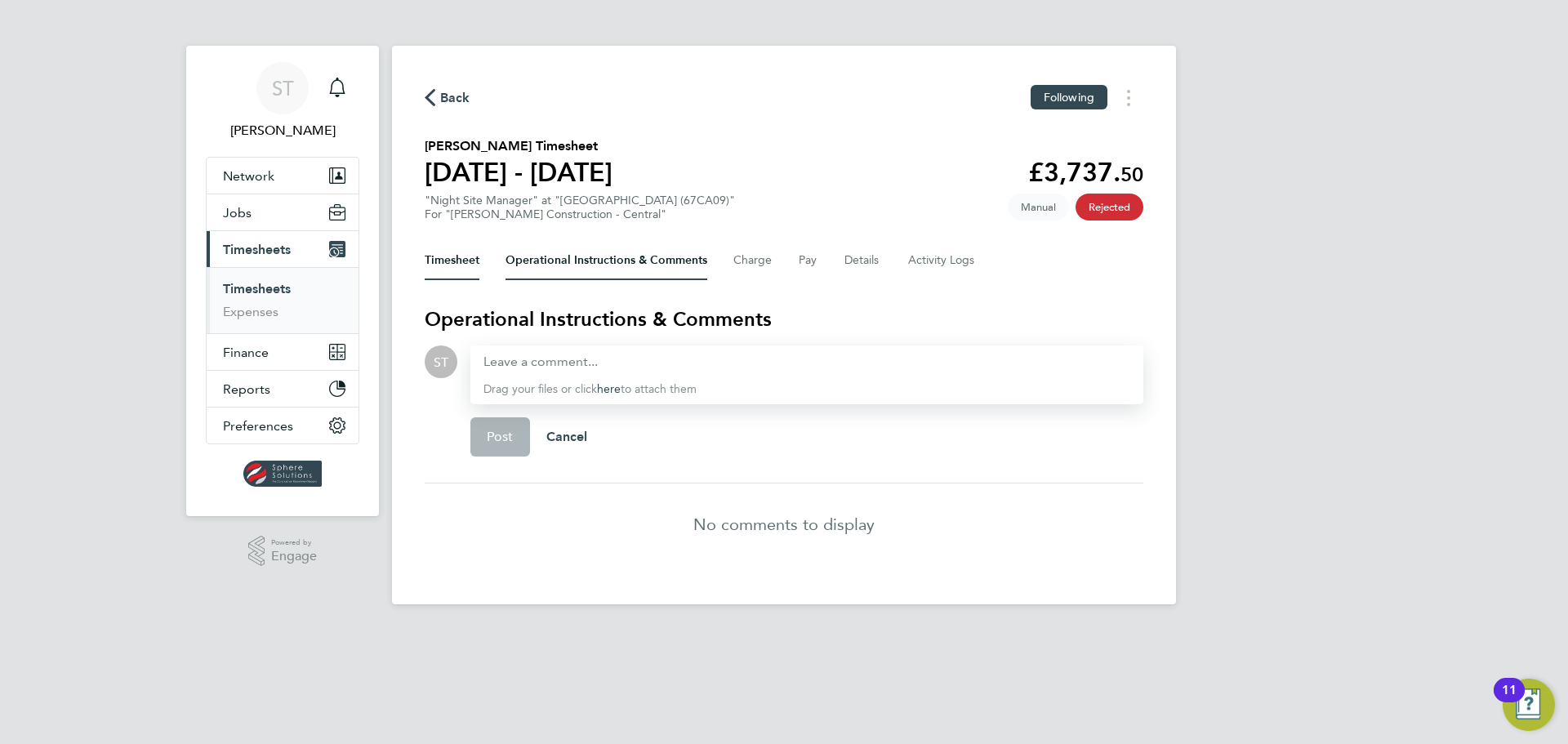
click at [463, 261] on button "Timesheet" at bounding box center [452, 261] width 55 height 40
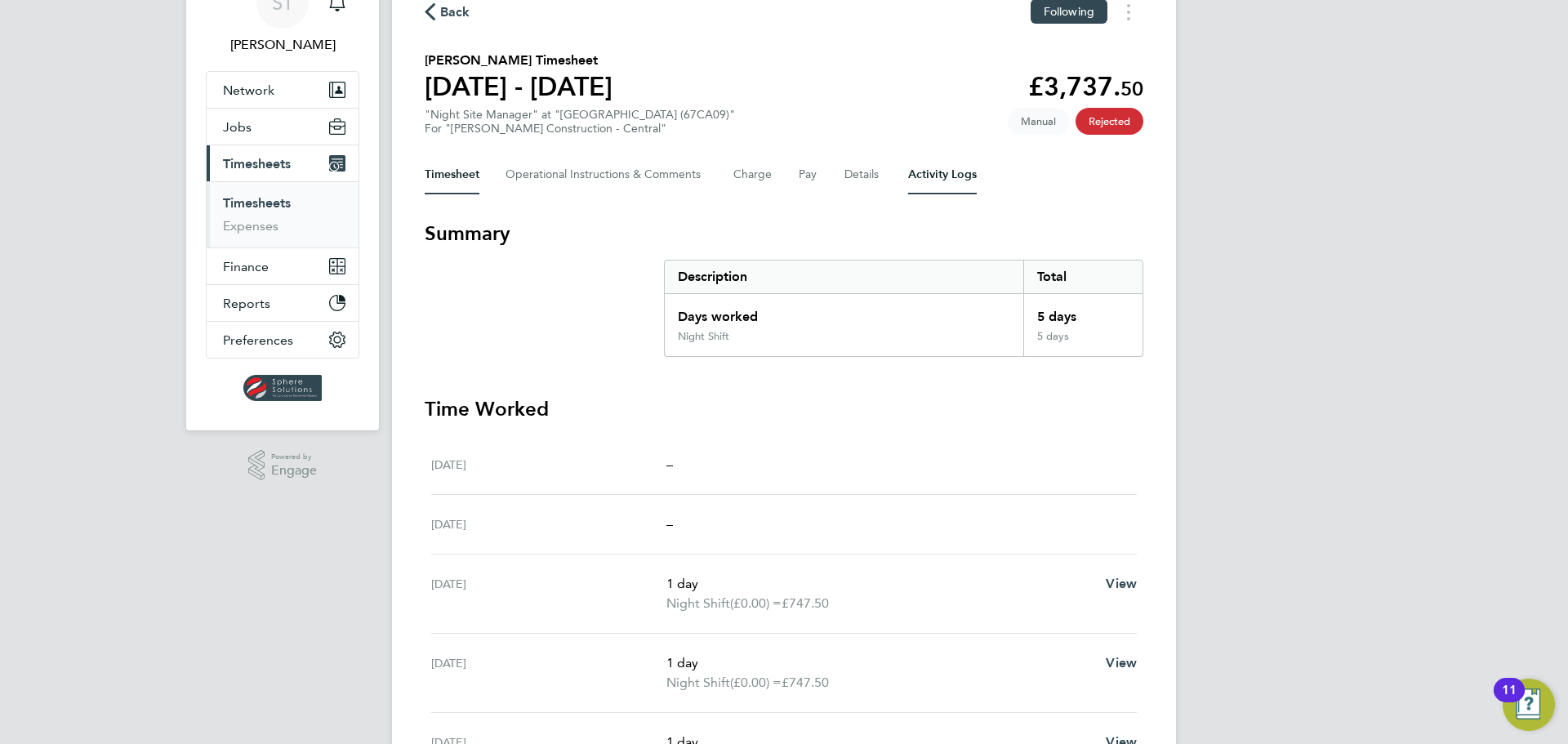
click at [938, 173] on Logs-tab "Activity Logs" at bounding box center [942, 175] width 69 height 40
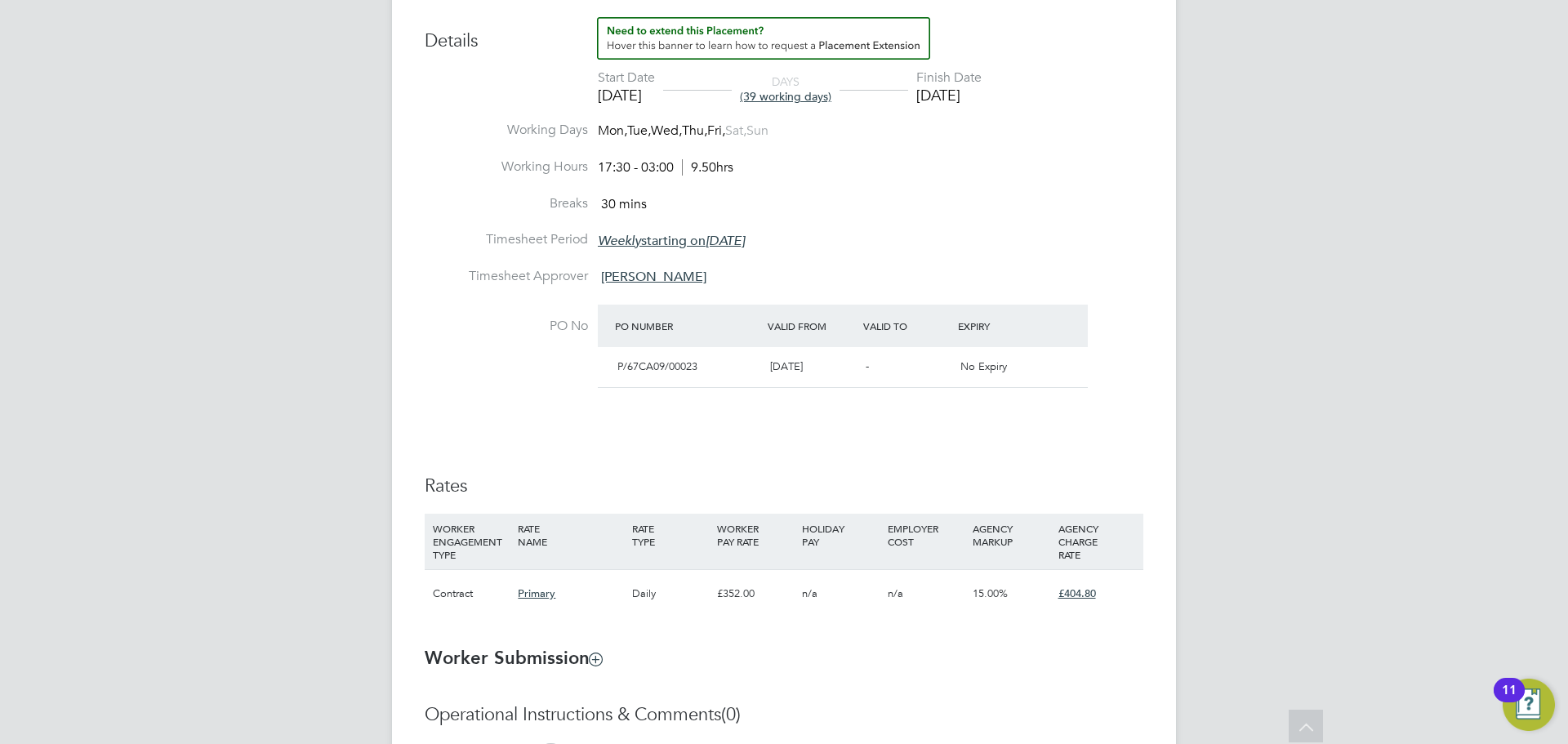
scroll to position [708, 0]
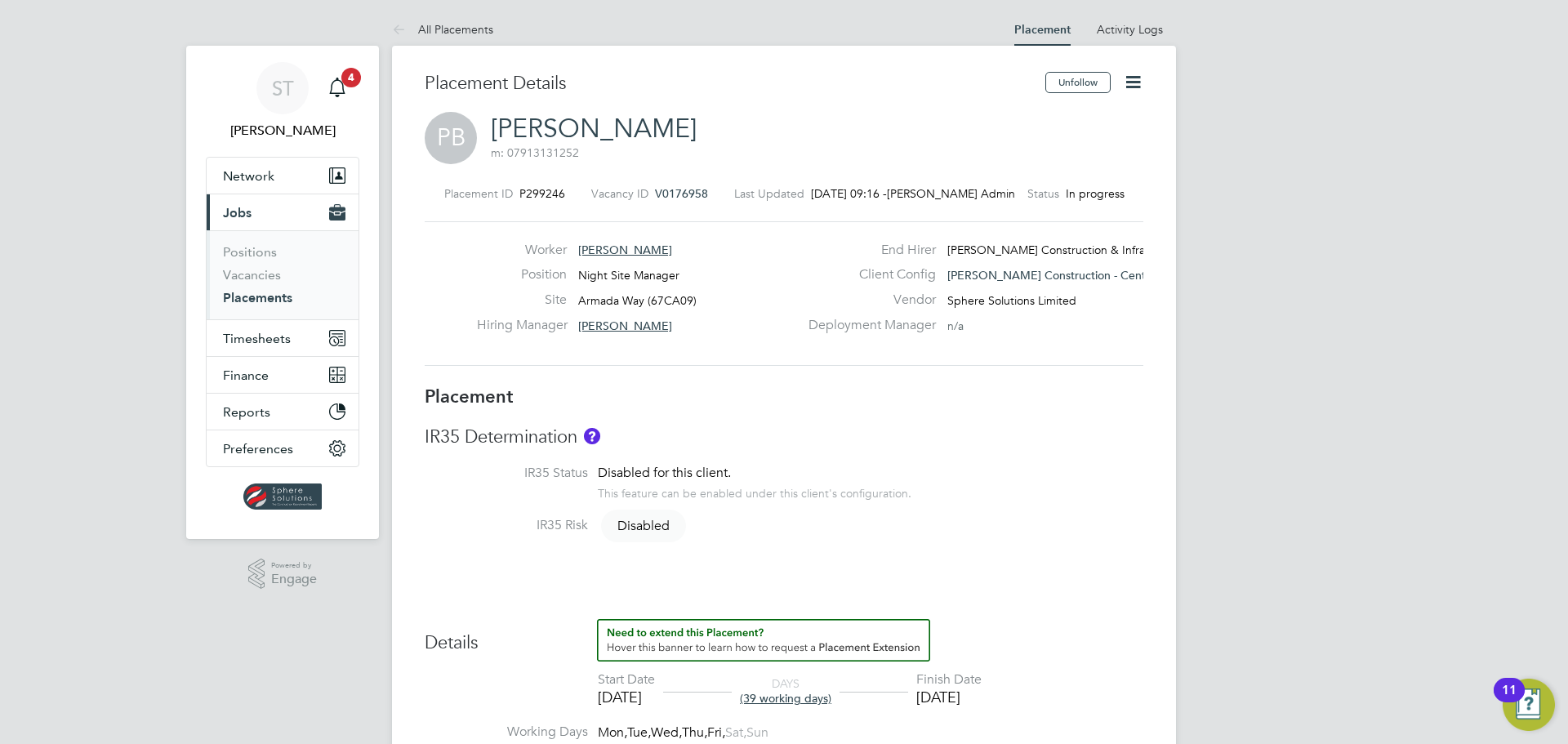
click at [1139, 82] on icon at bounding box center [1134, 82] width 21 height 21
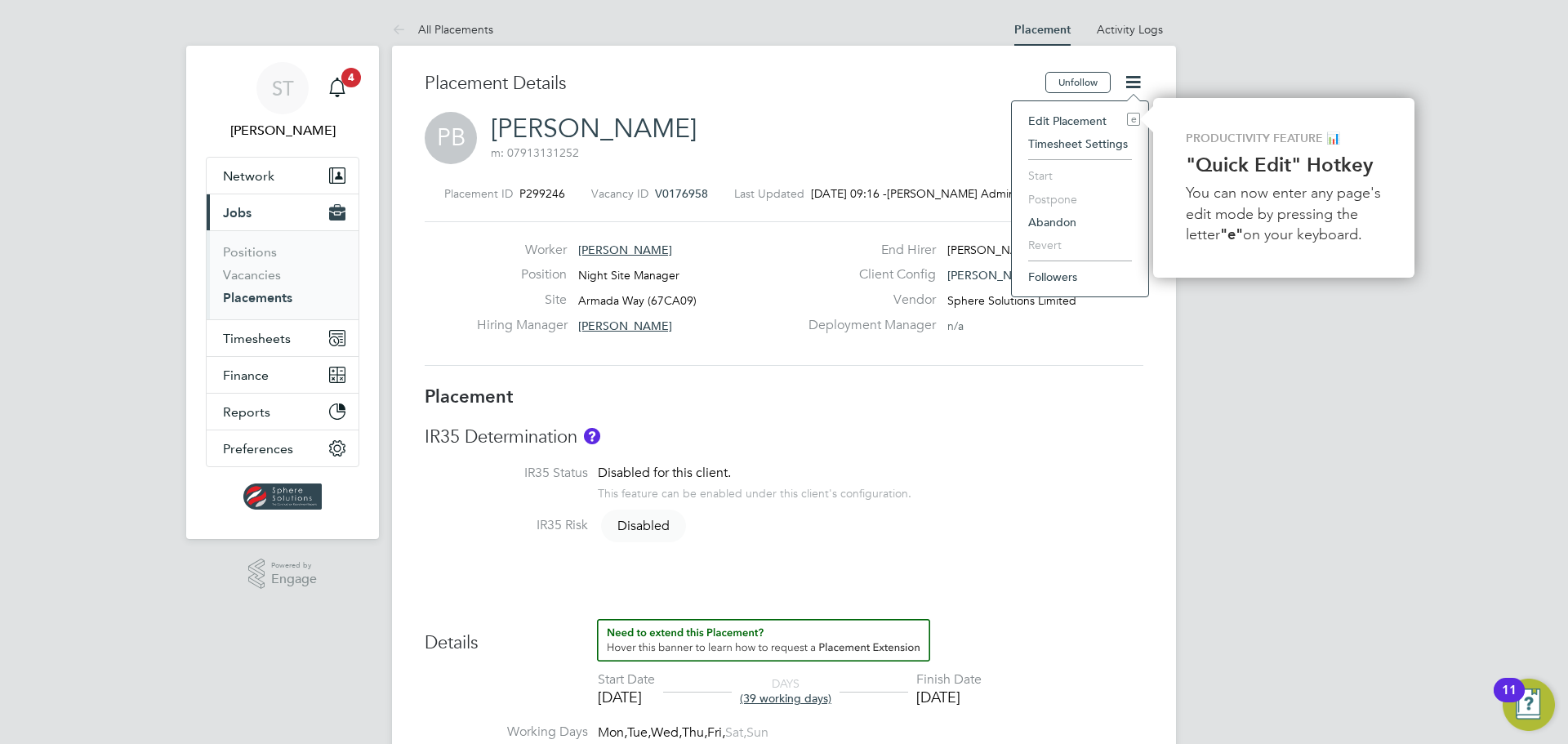
click at [1073, 121] on li "Edit Placement e" at bounding box center [1080, 121] width 120 height 23
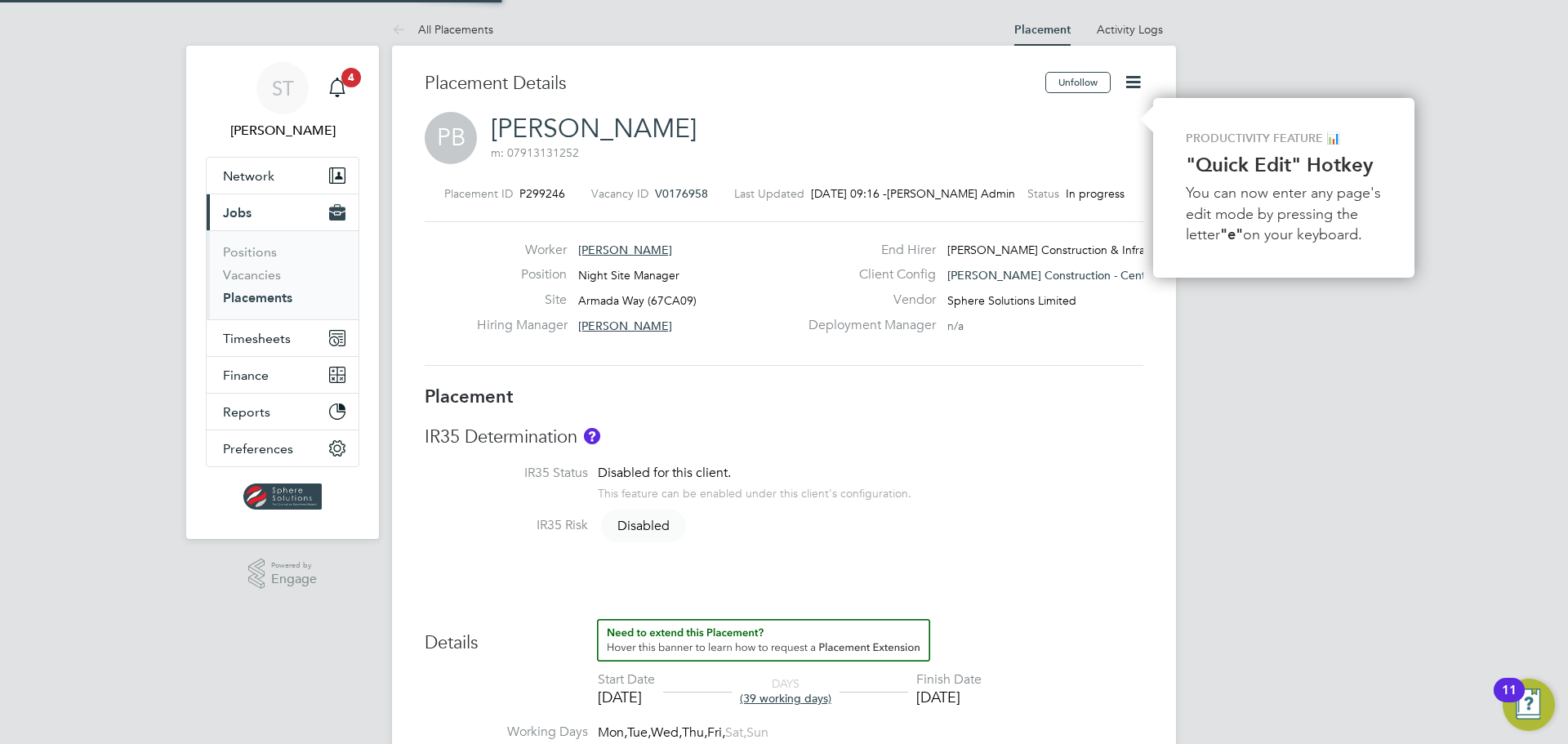
type input "[PERSON_NAME]"
type input "[DATE]"
type input "17:30"
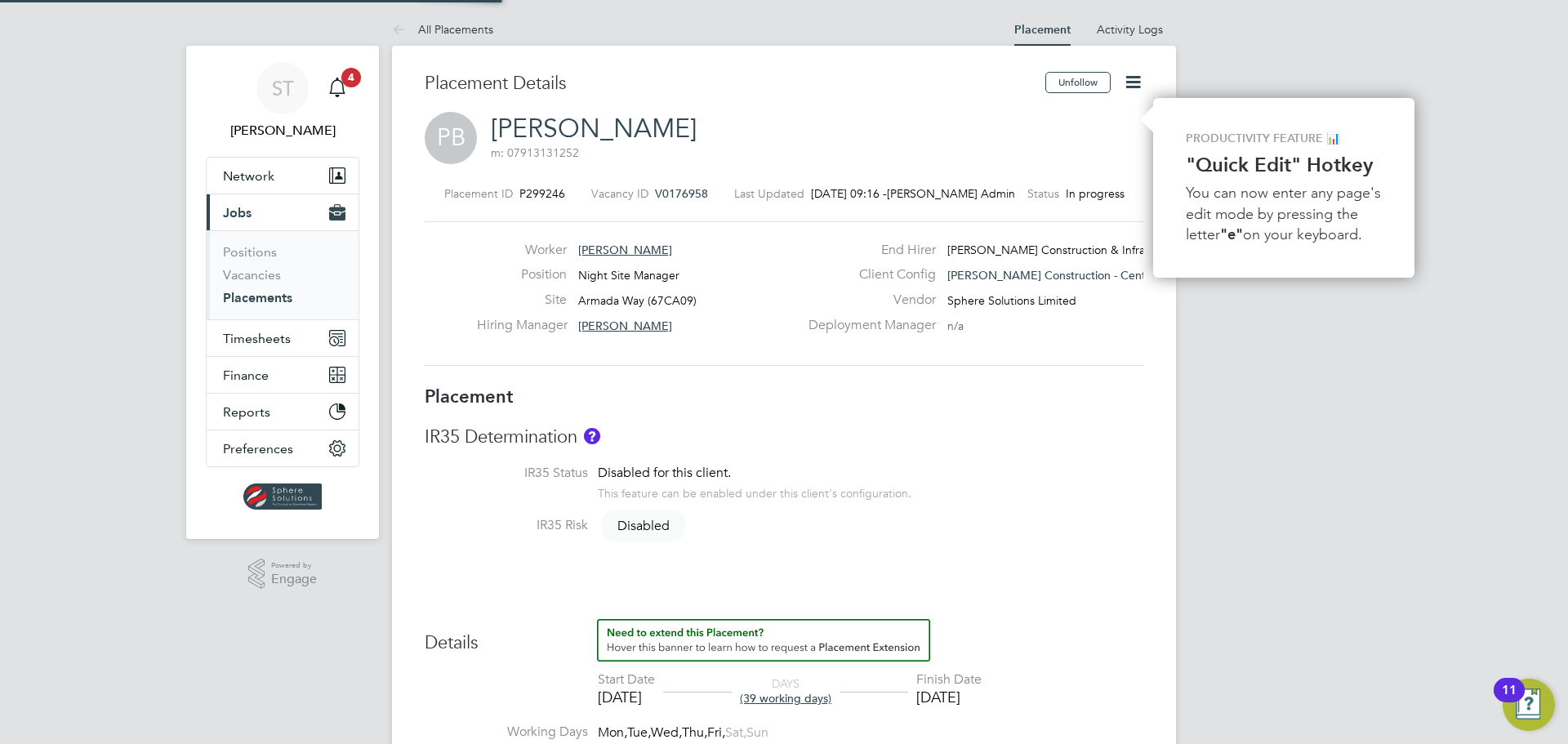
type input "03:00"
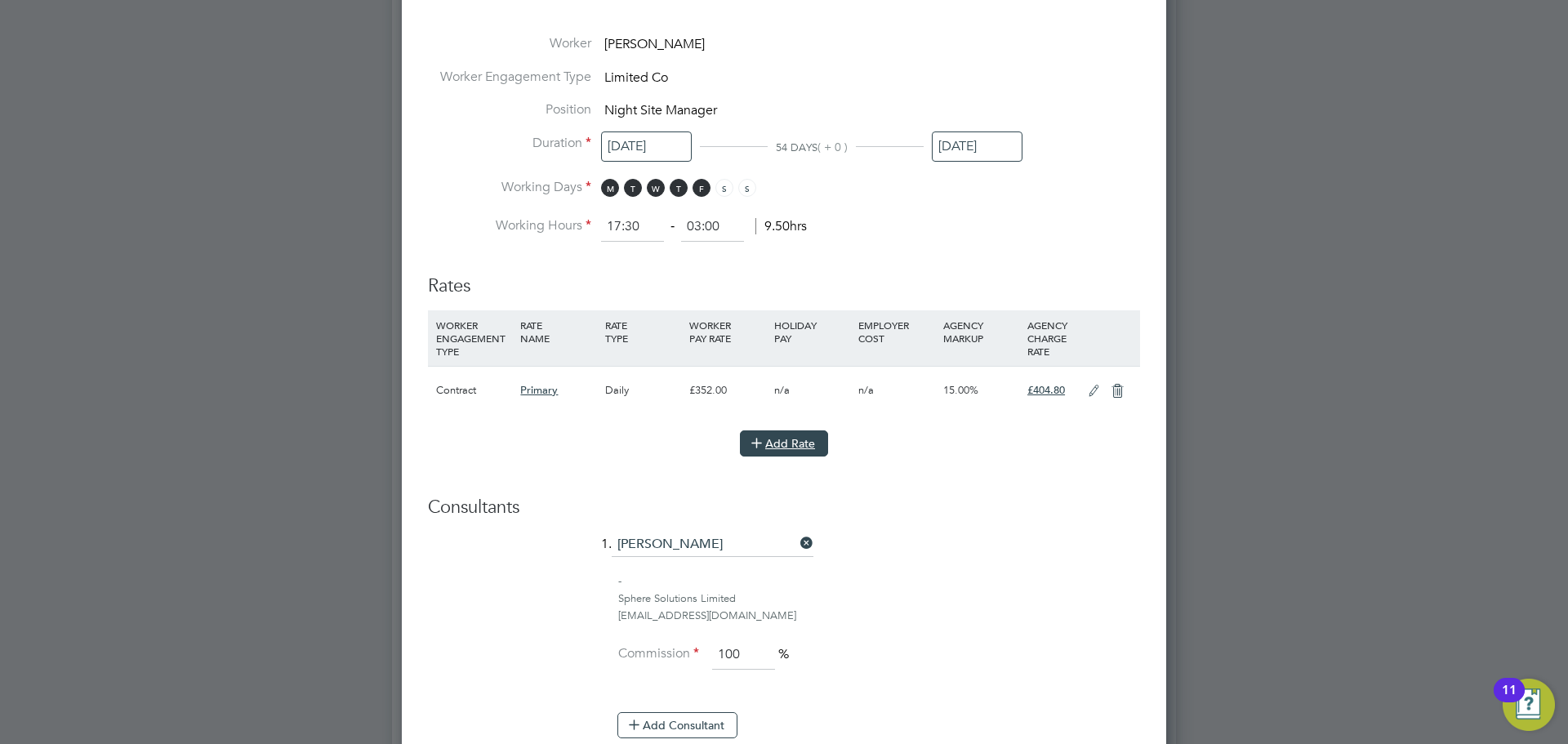
click at [780, 444] on button "Add Rate" at bounding box center [784, 444] width 89 height 26
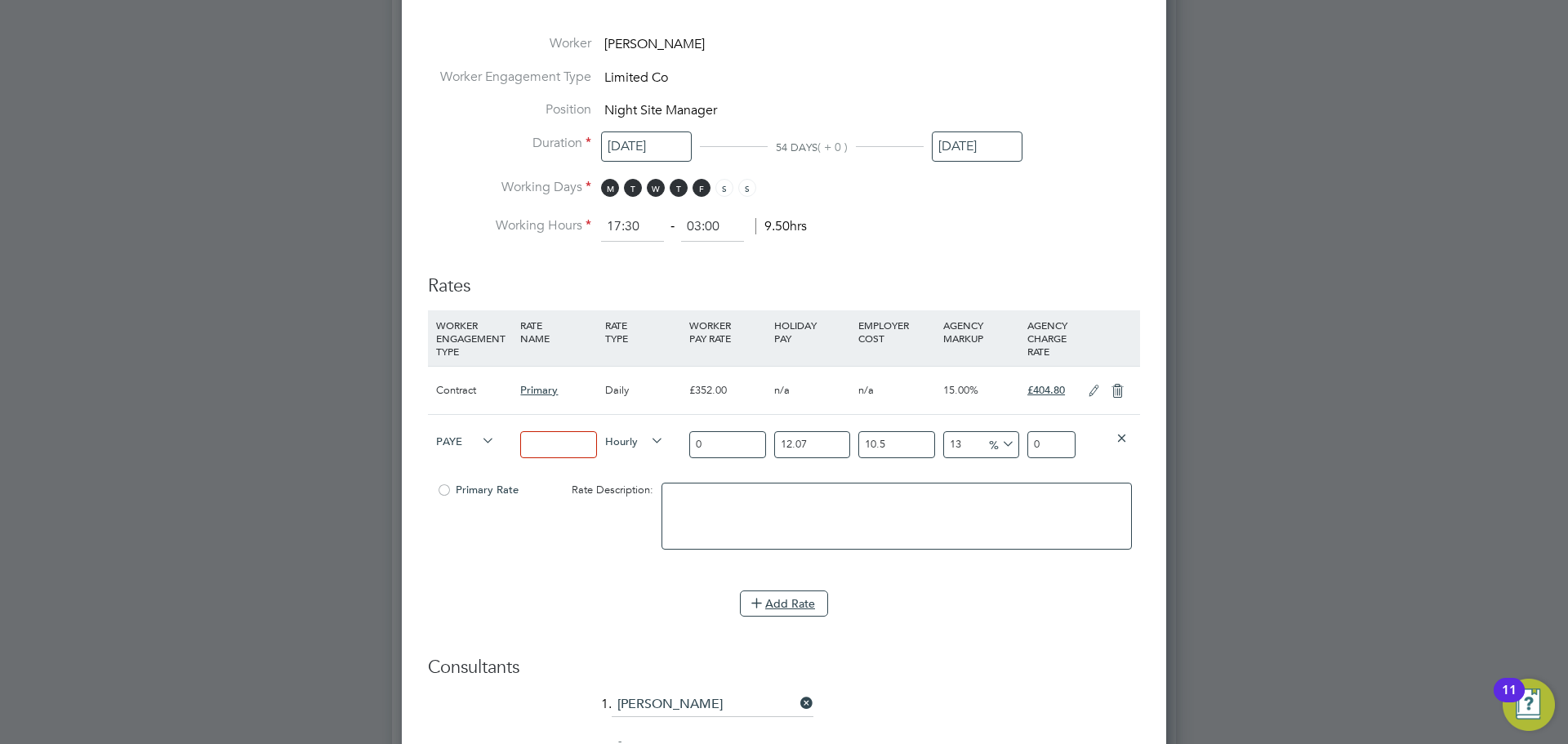
click at [479, 444] on icon at bounding box center [479, 441] width 0 height 23
click at [479, 437] on icon at bounding box center [479, 441] width 0 height 23
click at [471, 438] on span "PAYE" at bounding box center [466, 440] width 58 height 18
click at [469, 451] on li "Contract" at bounding box center [463, 458] width 66 height 21
type input "0"
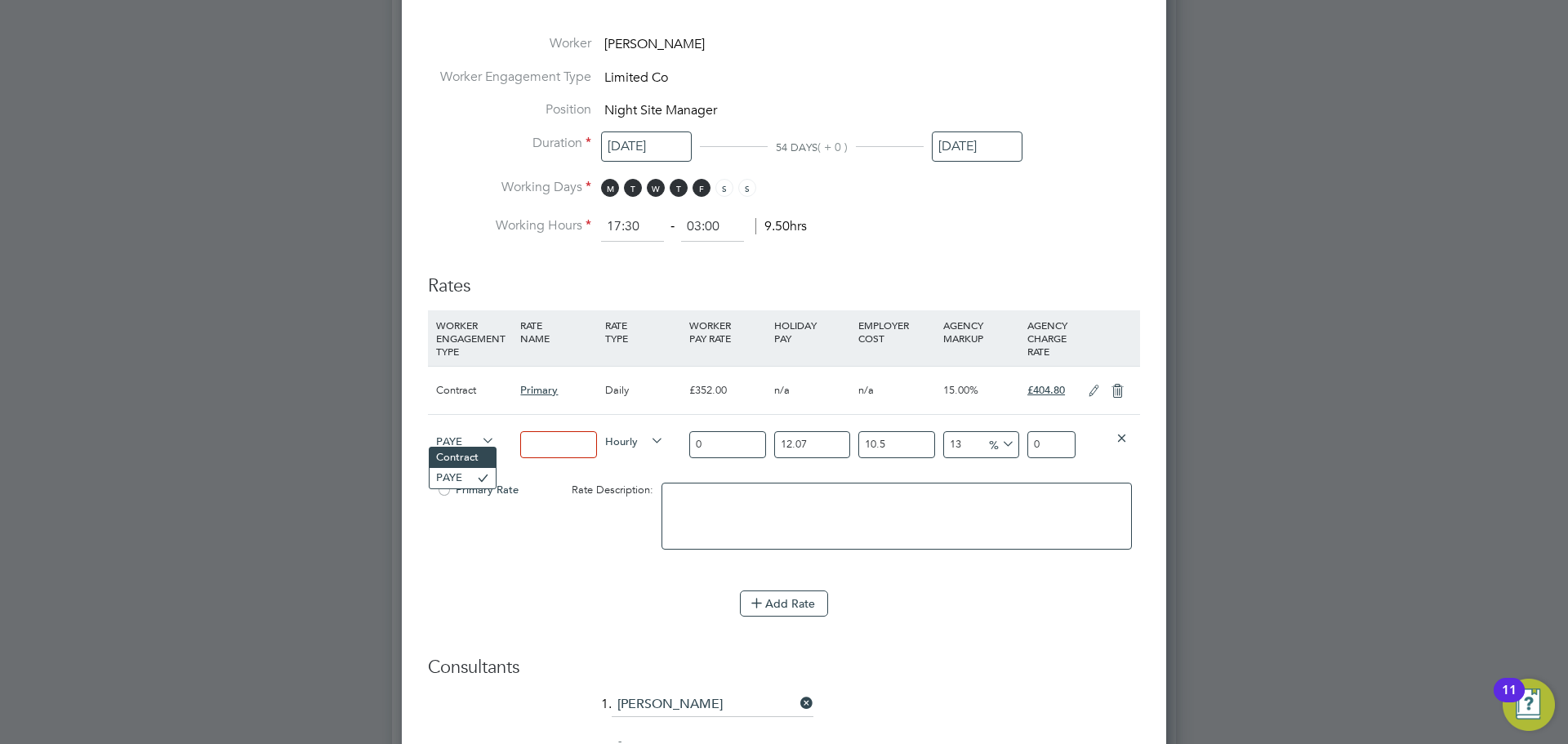
type input "0"
click at [722, 505] on textarea at bounding box center [896, 515] width 470 height 67
type textarea "Night Shift"
click at [590, 439] on input at bounding box center [558, 445] width 76 height 27
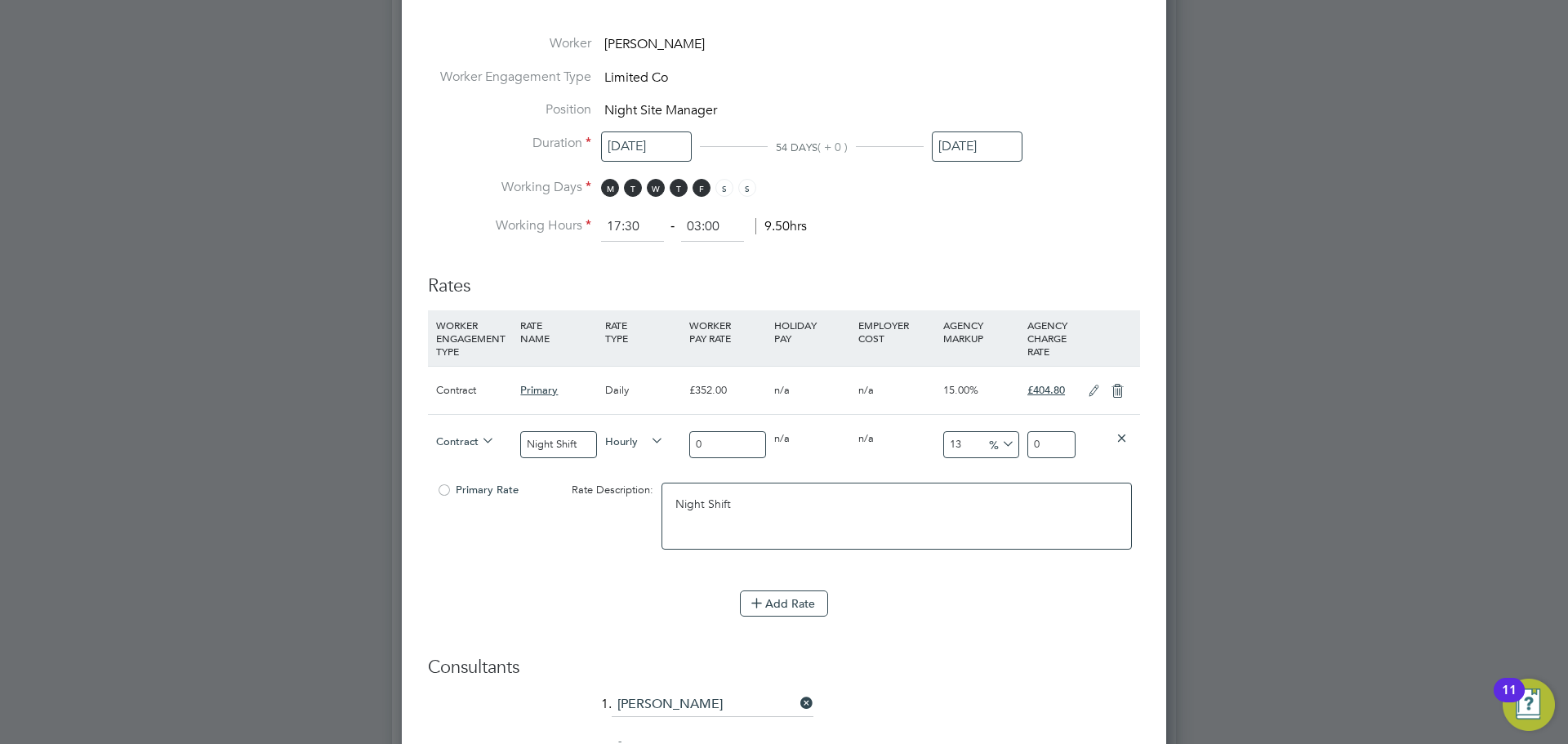
type input "Night Shift"
drag, startPoint x: 721, startPoint y: 438, endPoint x: 596, endPoint y: 423, distance: 125.9
click at [600, 423] on div "Contract Night Shift Hourly 0 0 n/a 0 n/a 13 0 % 0" at bounding box center [784, 444] width 712 height 60
type input "6"
type input "6.78"
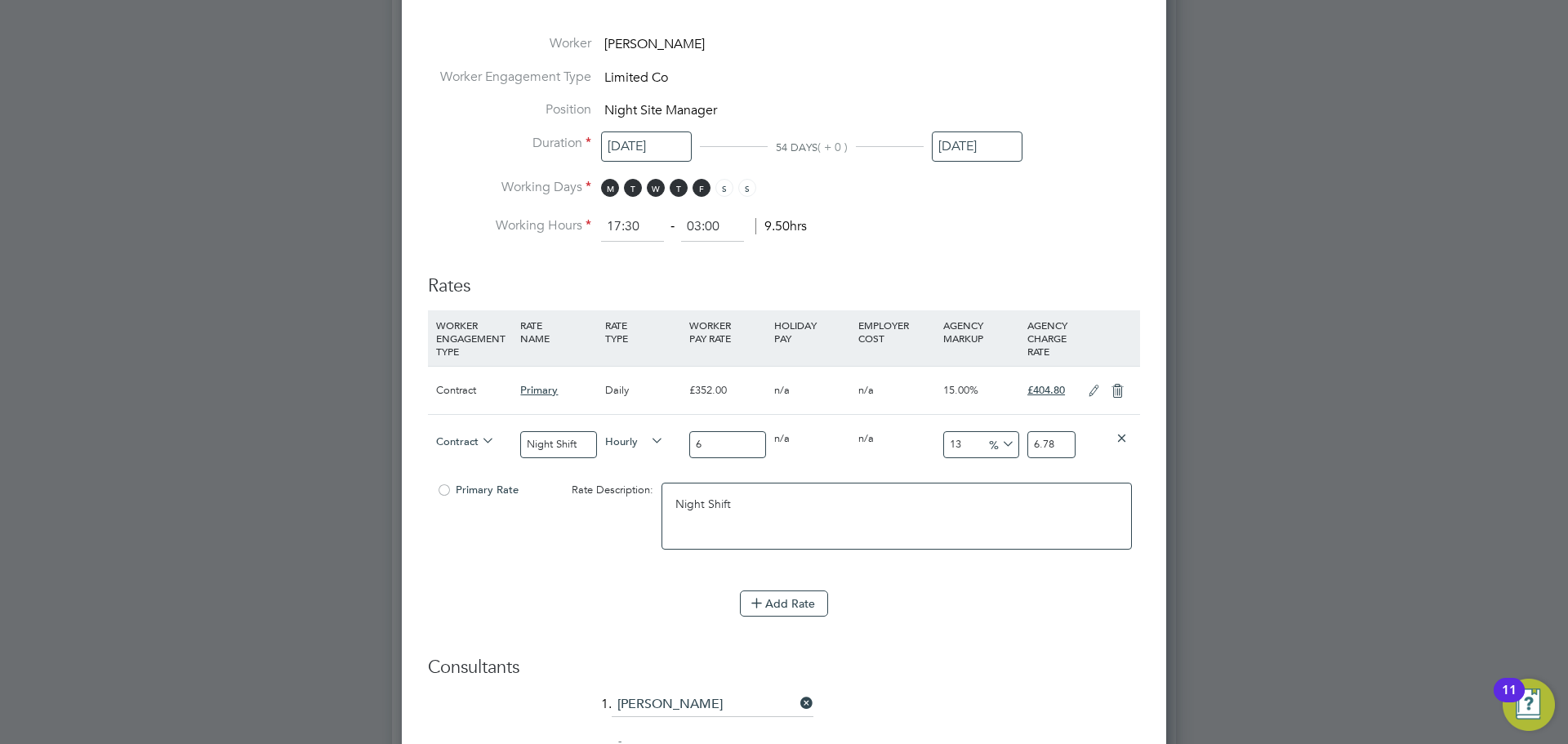
type input "65"
type input "73.45"
type input "650"
type input "734.5"
type input "650"
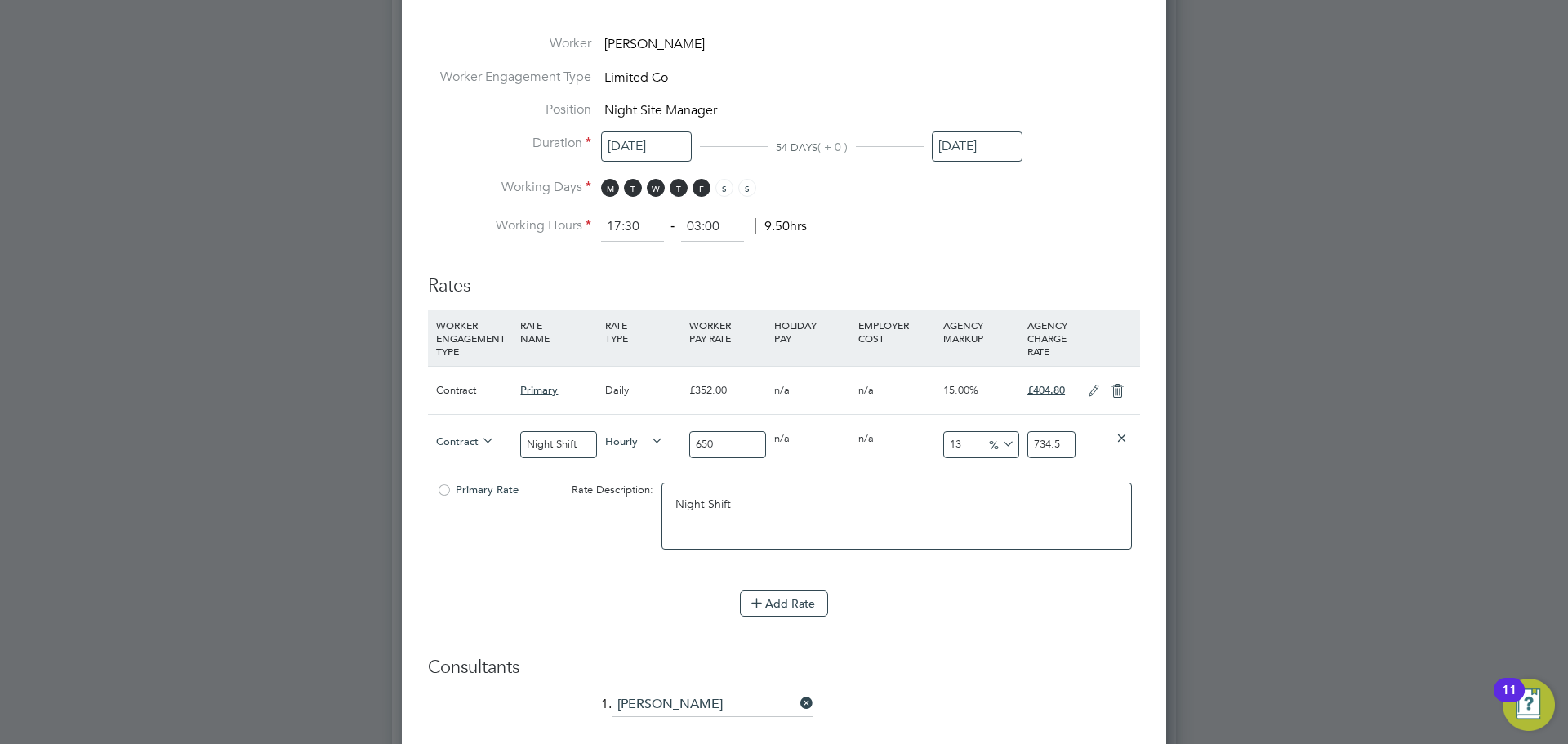
drag, startPoint x: 1073, startPoint y: 439, endPoint x: 923, endPoint y: 456, distance: 151.0
click at [923, 456] on div "Contract Night Shift Hourly 650 0 n/a 0 n/a 13 84.5 % 734.5" at bounding box center [784, 444] width 712 height 60
type input "-99.38461538461539"
type input "4"
type input "-92.76923076923077"
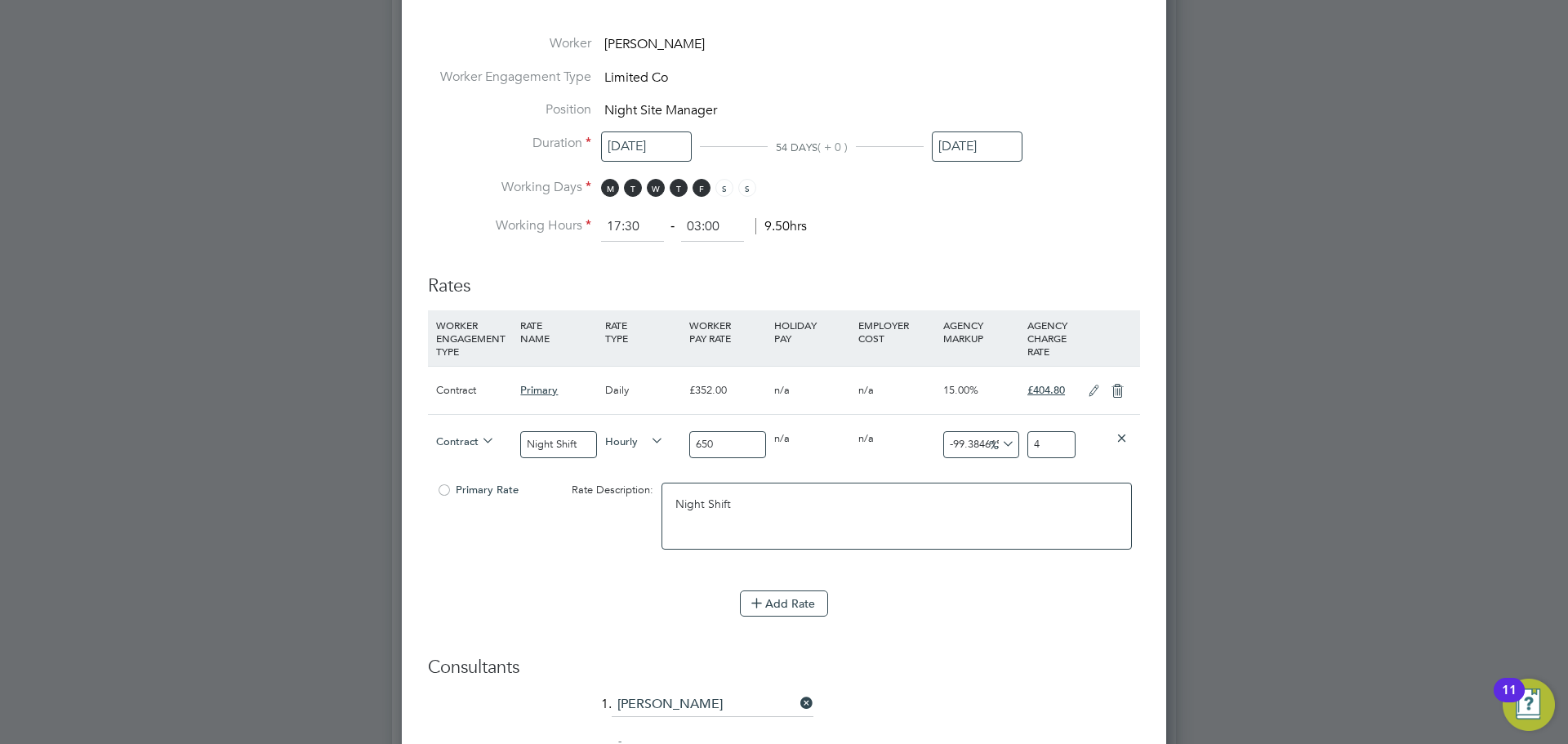
type input "47"
type input "-27.076923076923077"
type input "474"
type input "-92.76923076923077"
type input "47"
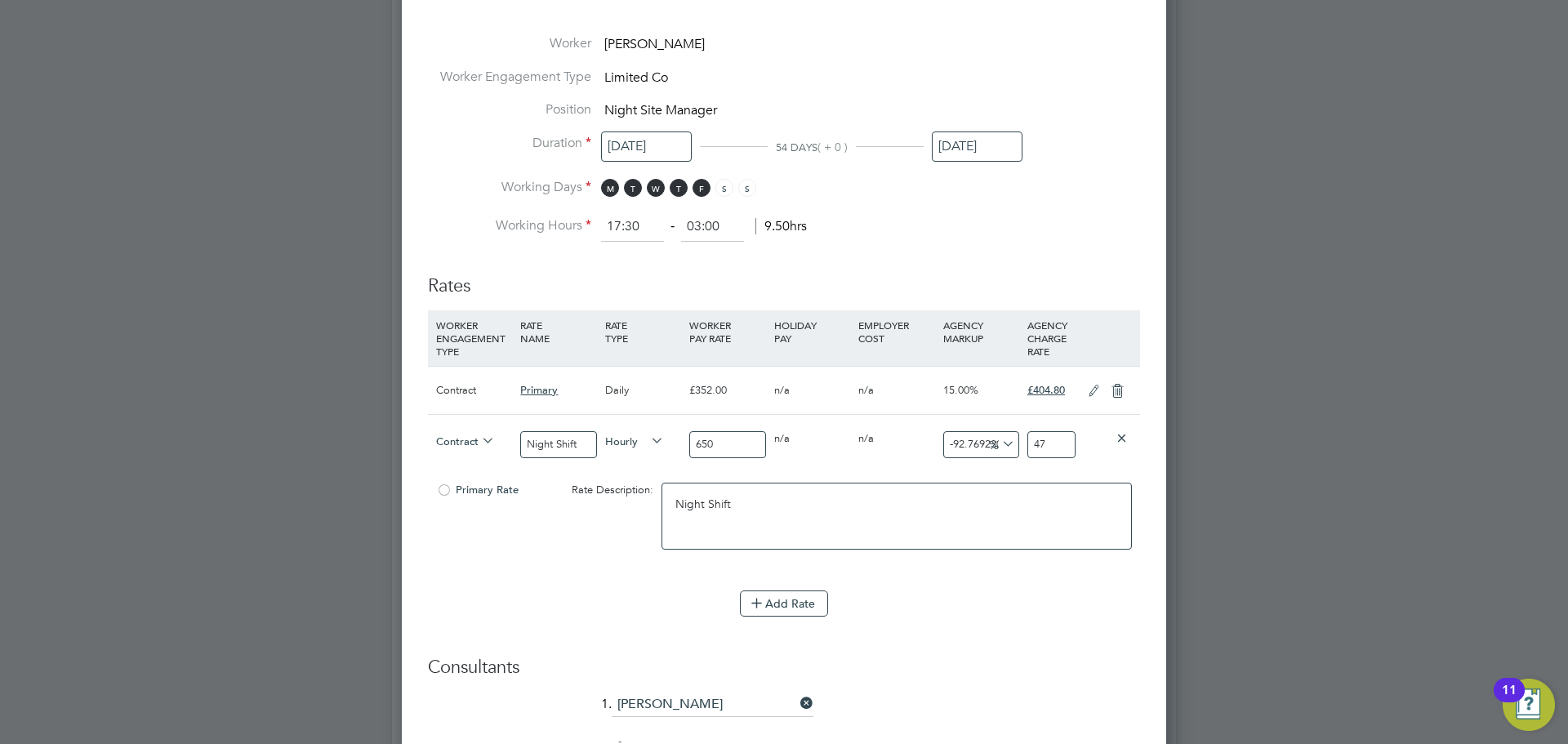
type input "-99.38461538461539"
type input "4"
type input "-98.92307692307692"
type input "7"
type input "-88.61538461538461"
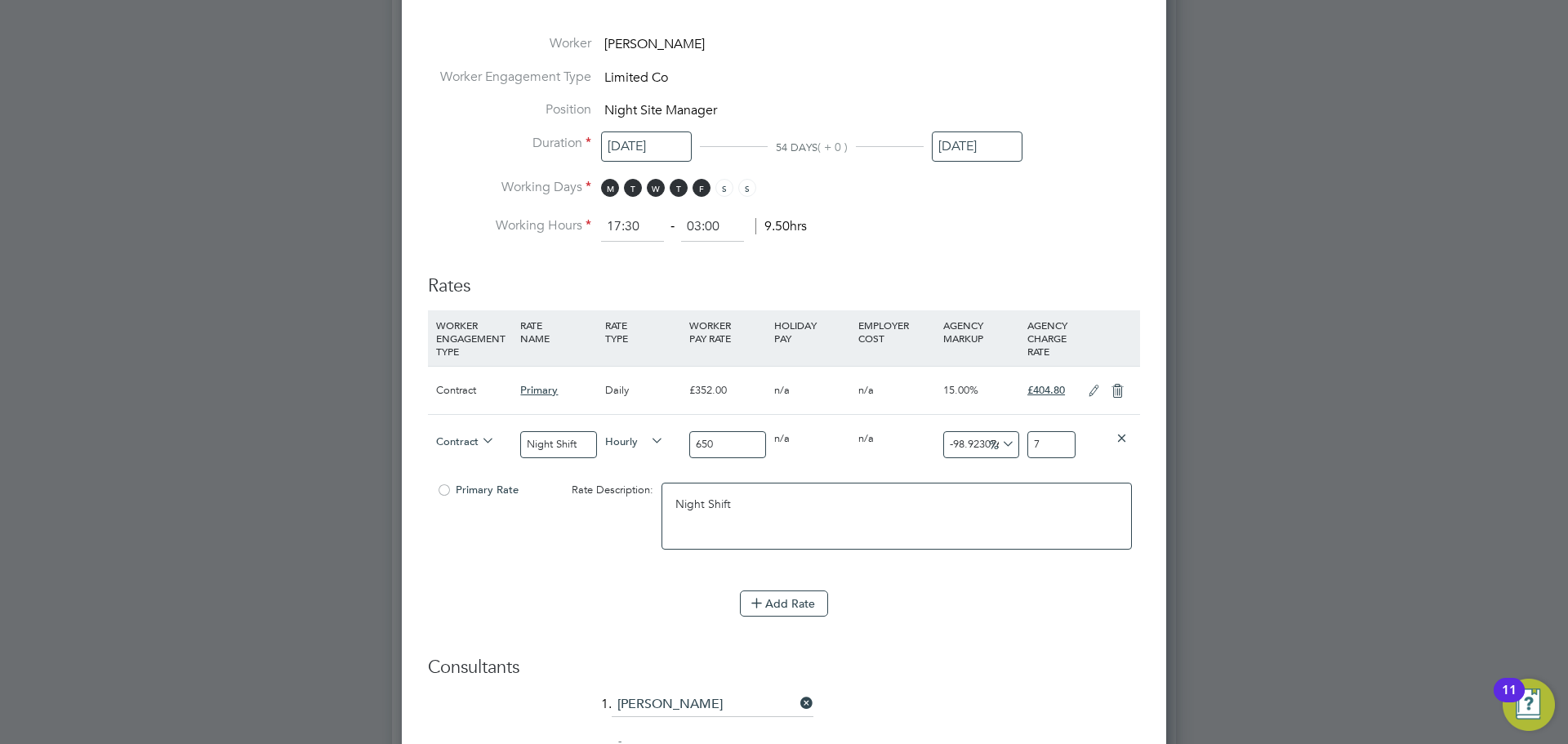
type input "74"
type input "14.923076923076923"
type input "747"
type input "15"
type input "747.50"
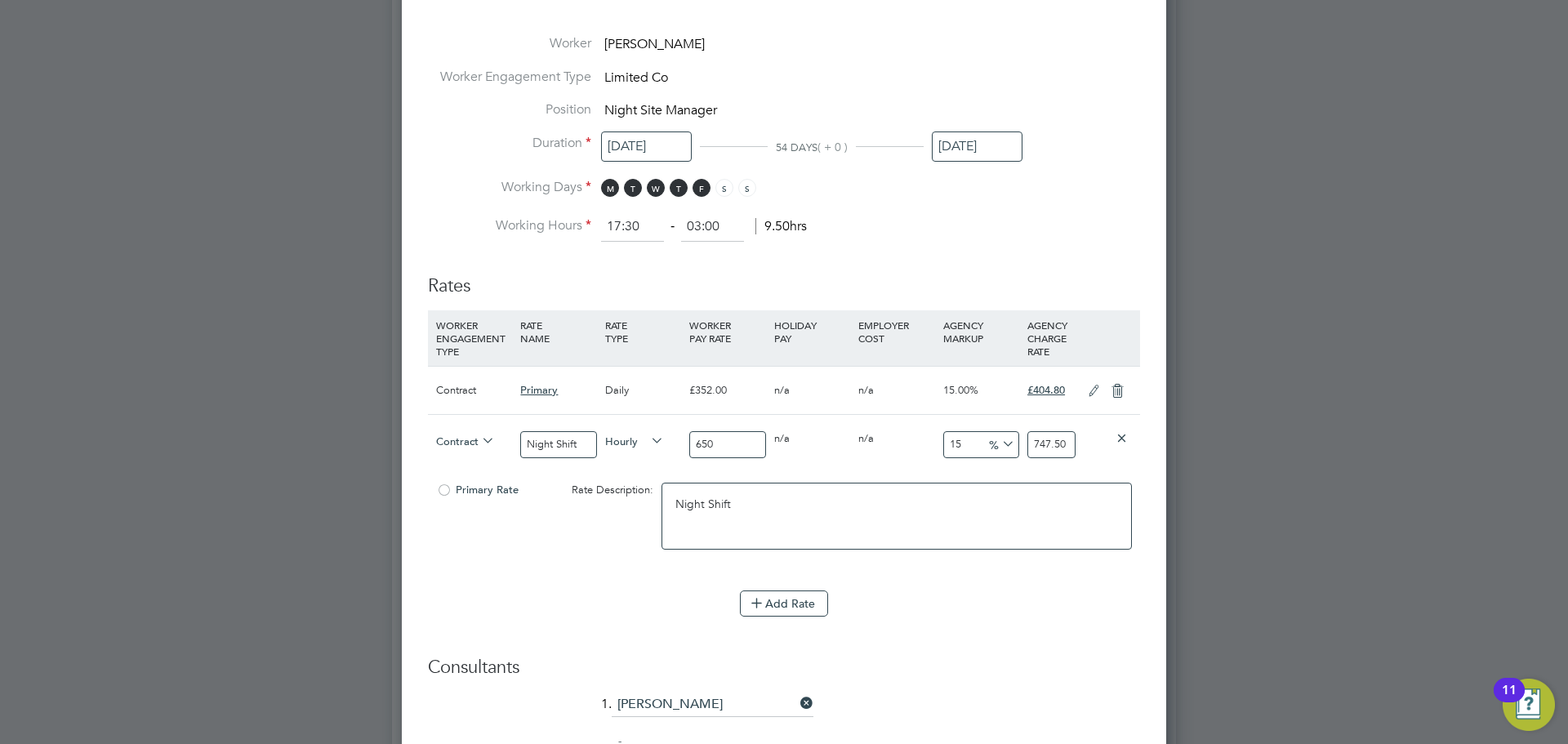
click at [888, 579] on li "WORKER ENGAGEMENT TYPE RATE NAME RATE TYPE WORKER PAY RATE HOLIDAY PAY EMPLOYER…" at bounding box center [784, 449] width 712 height 280
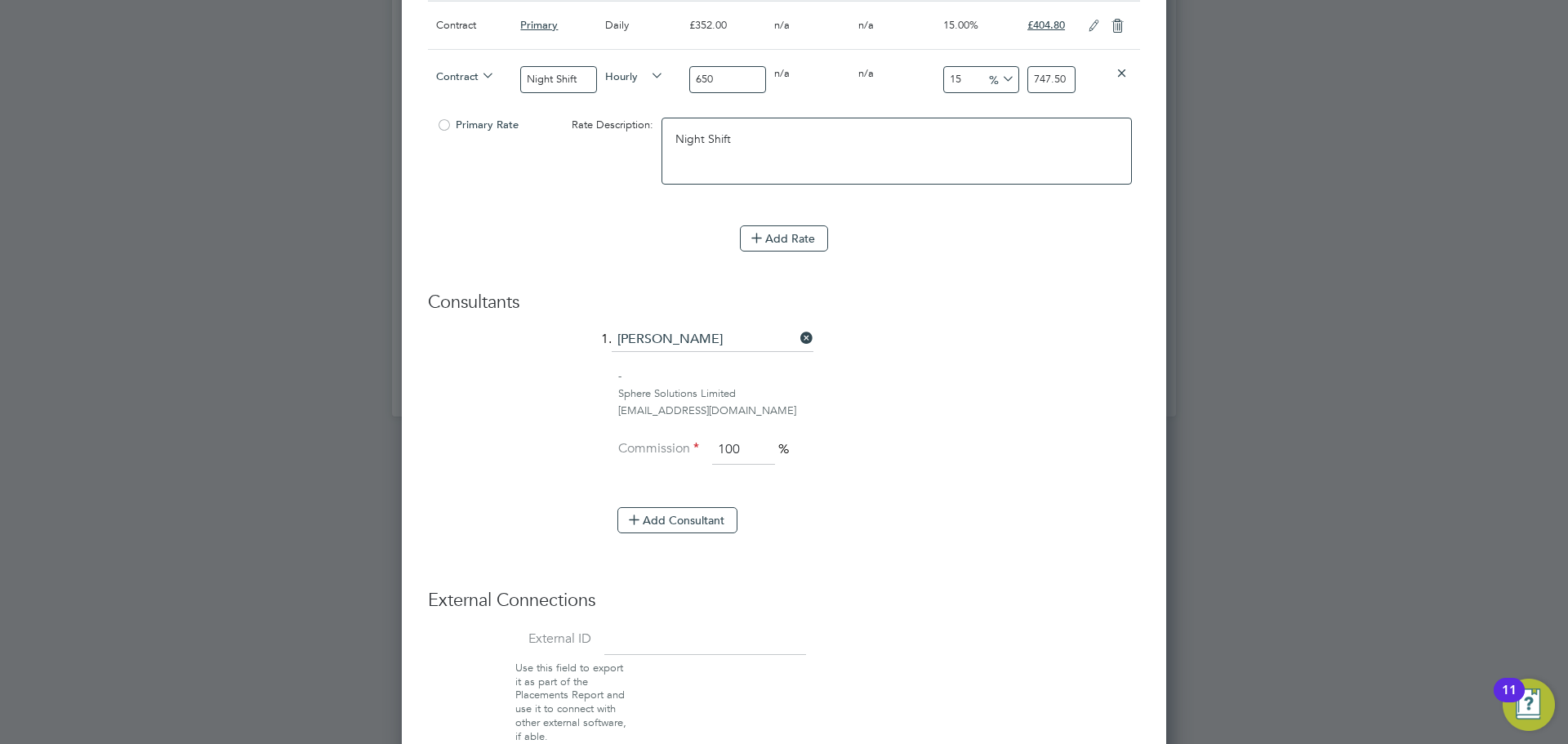
scroll to position [1278, 0]
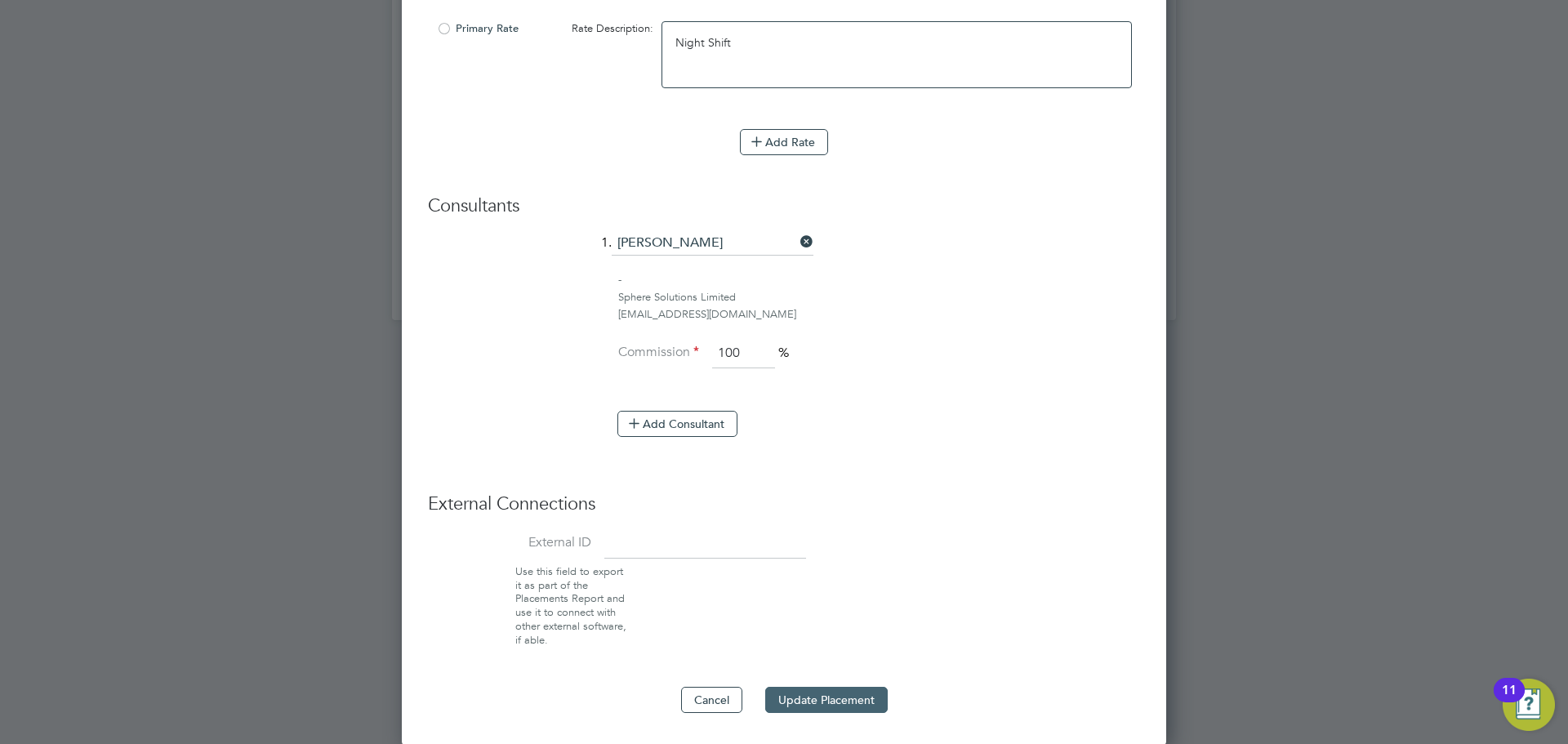
click at [812, 704] on button "Update Placement" at bounding box center [826, 700] width 122 height 26
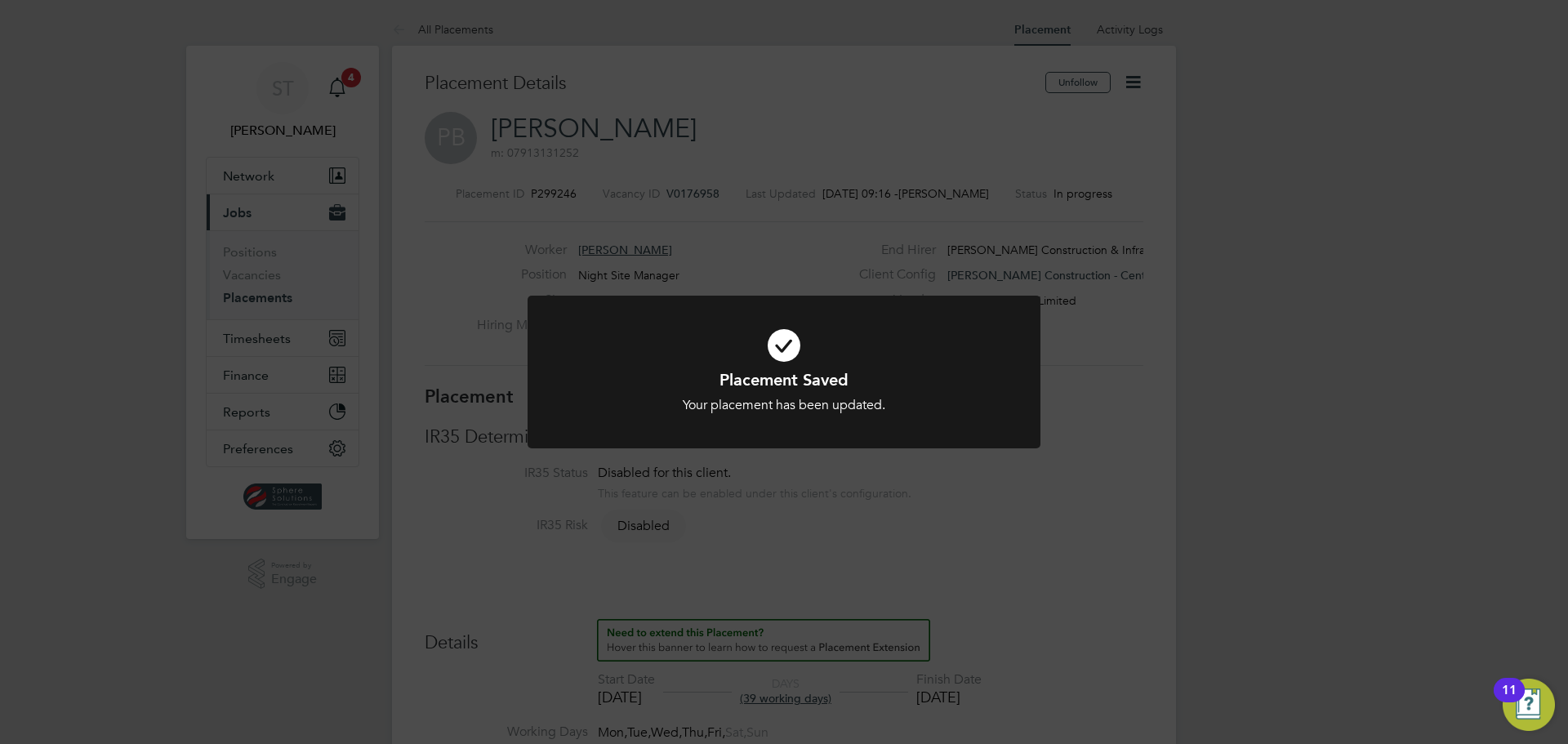
scroll to position [55, 0]
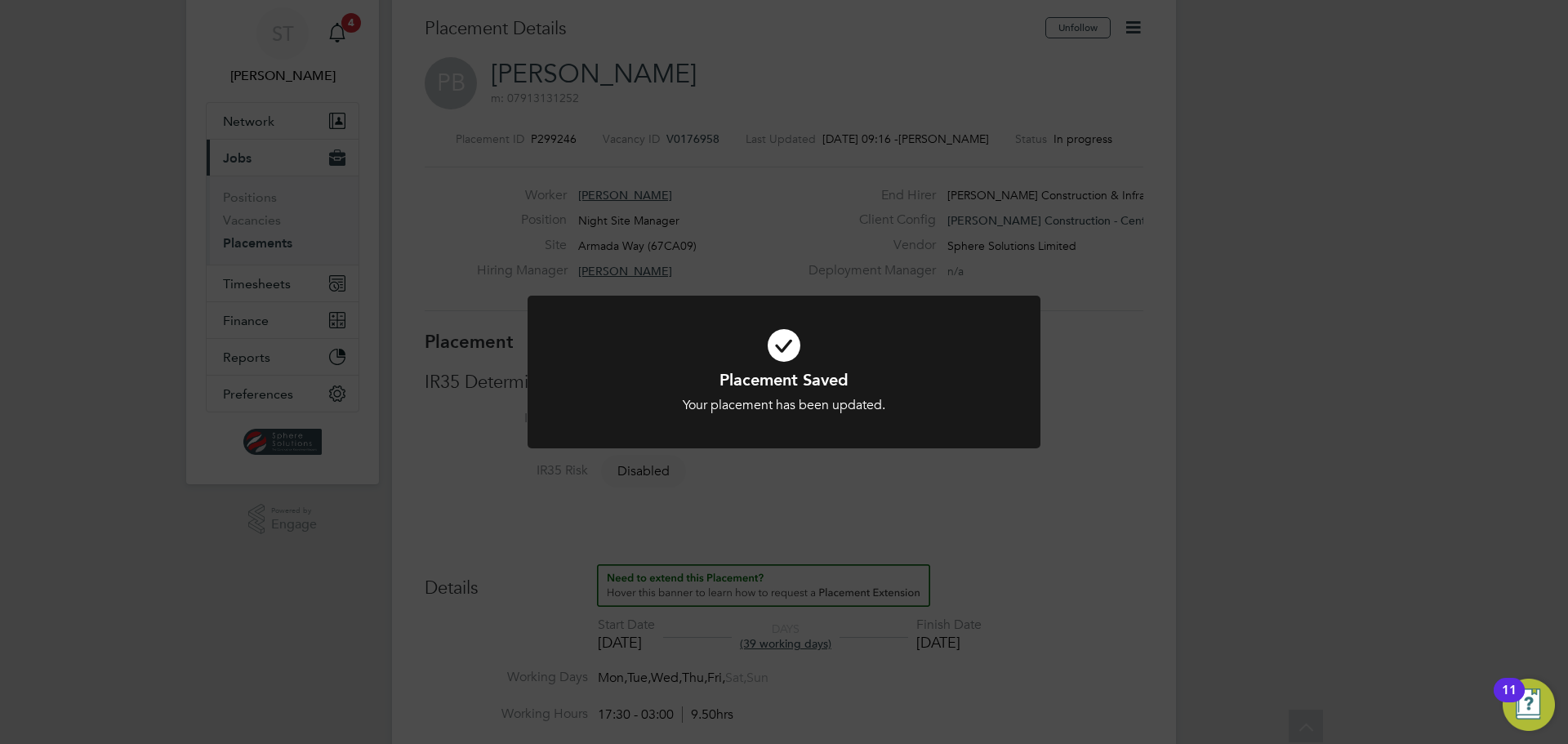
click at [1105, 554] on div "Placement Saved Your placement has been updated. Cancel Okay" at bounding box center [784, 372] width 1568 height 744
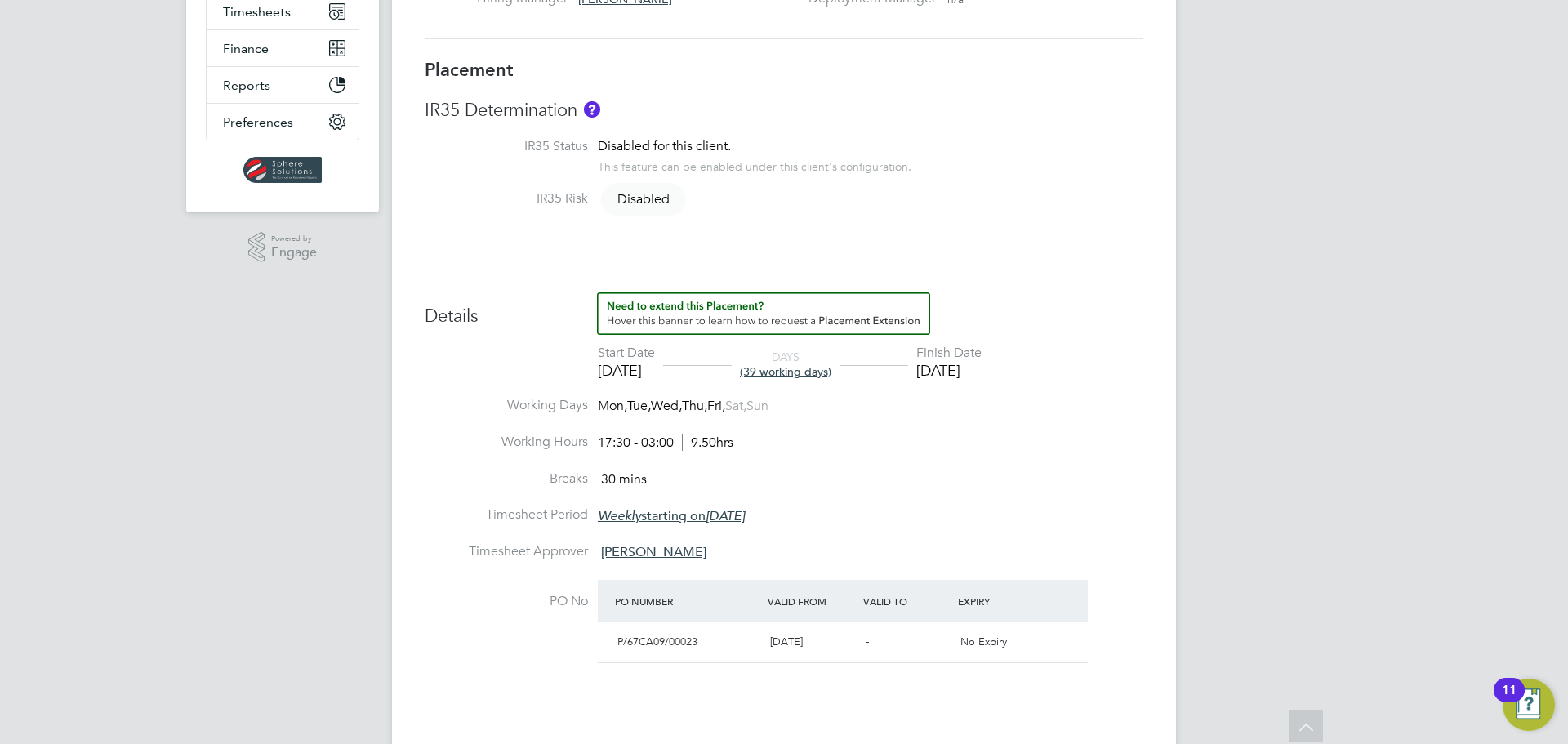
scroll to position [57, 0]
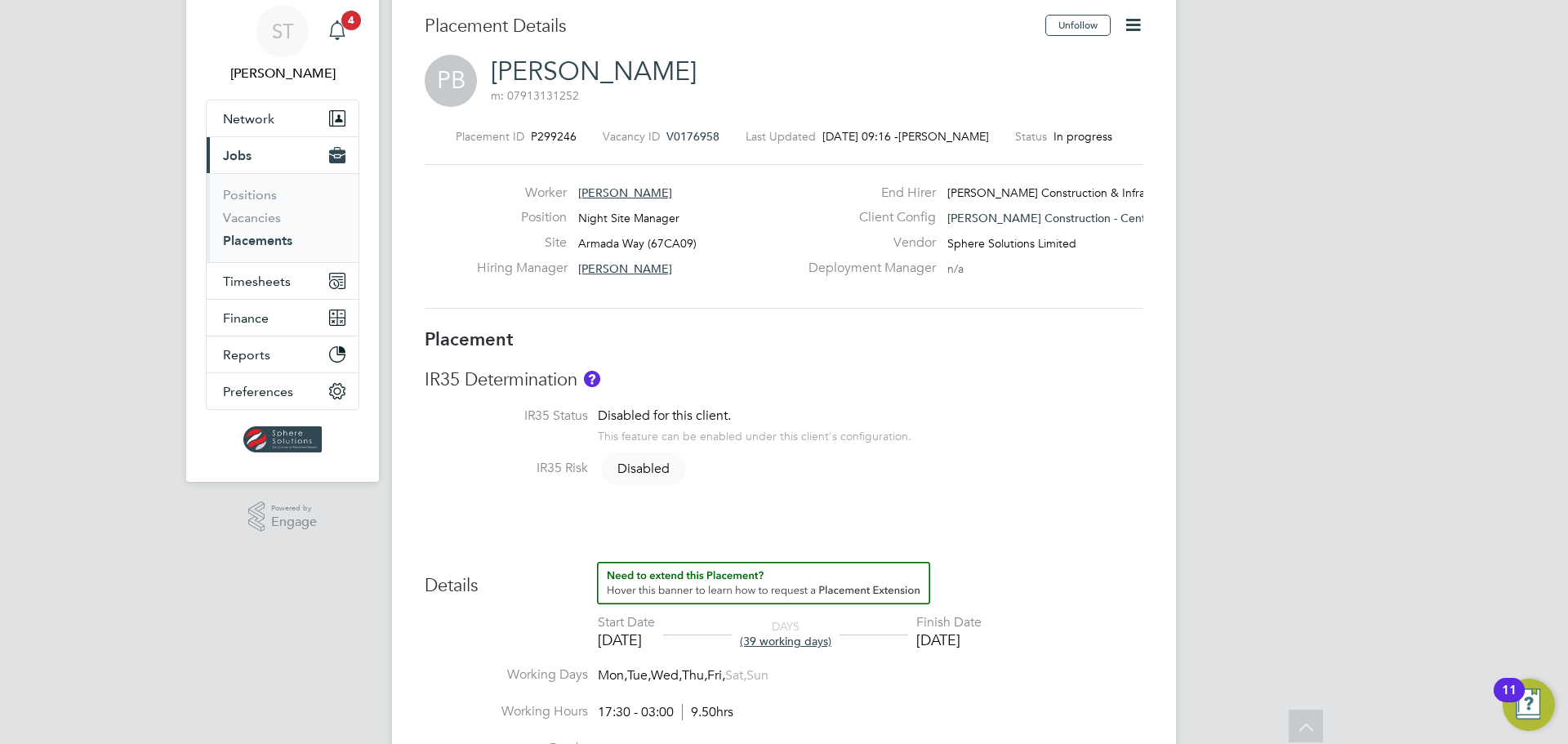
click at [337, 35] on icon "Main navigation" at bounding box center [337, 30] width 20 height 20
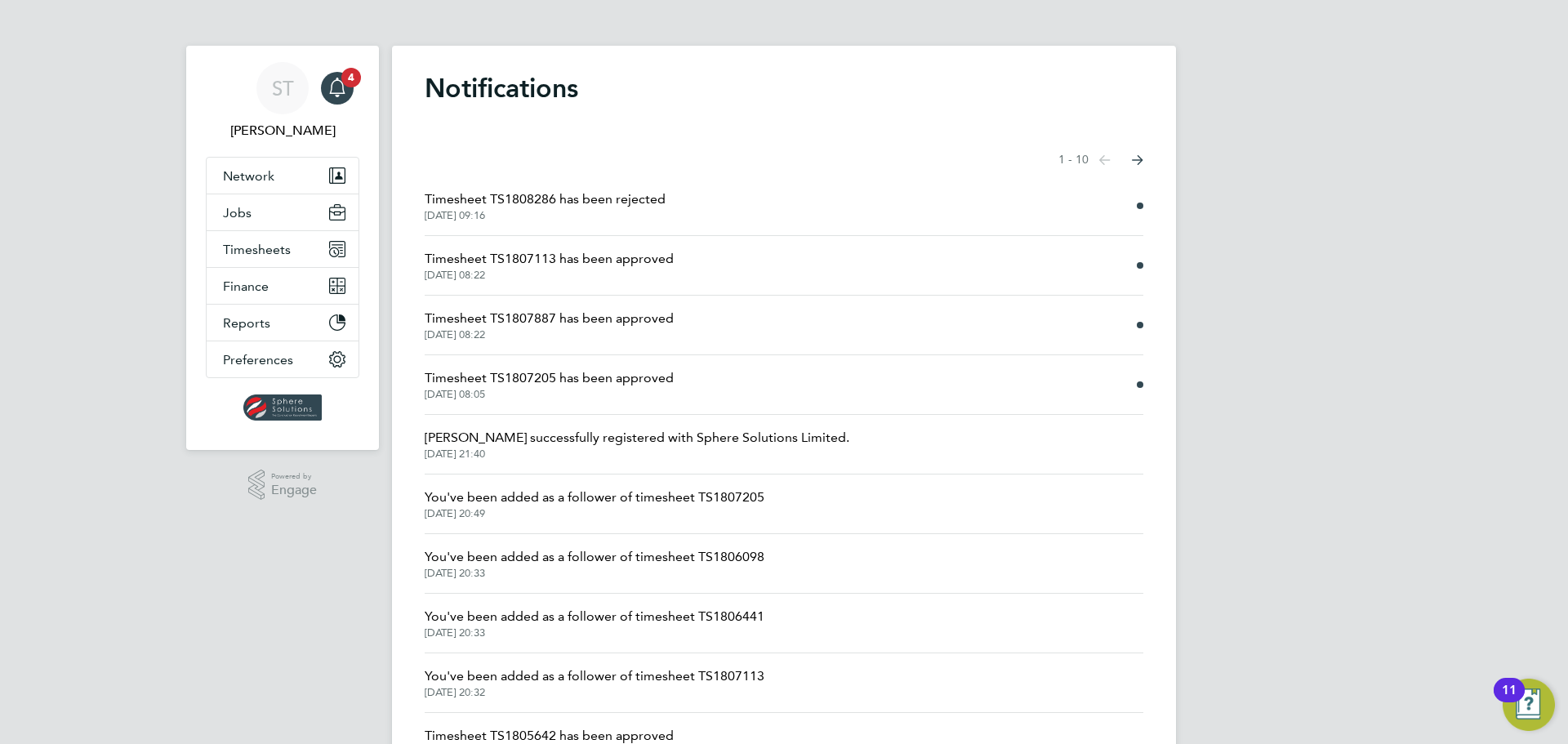
click at [592, 378] on span "Timesheet TS1807205 has been approved" at bounding box center [549, 378] width 249 height 20
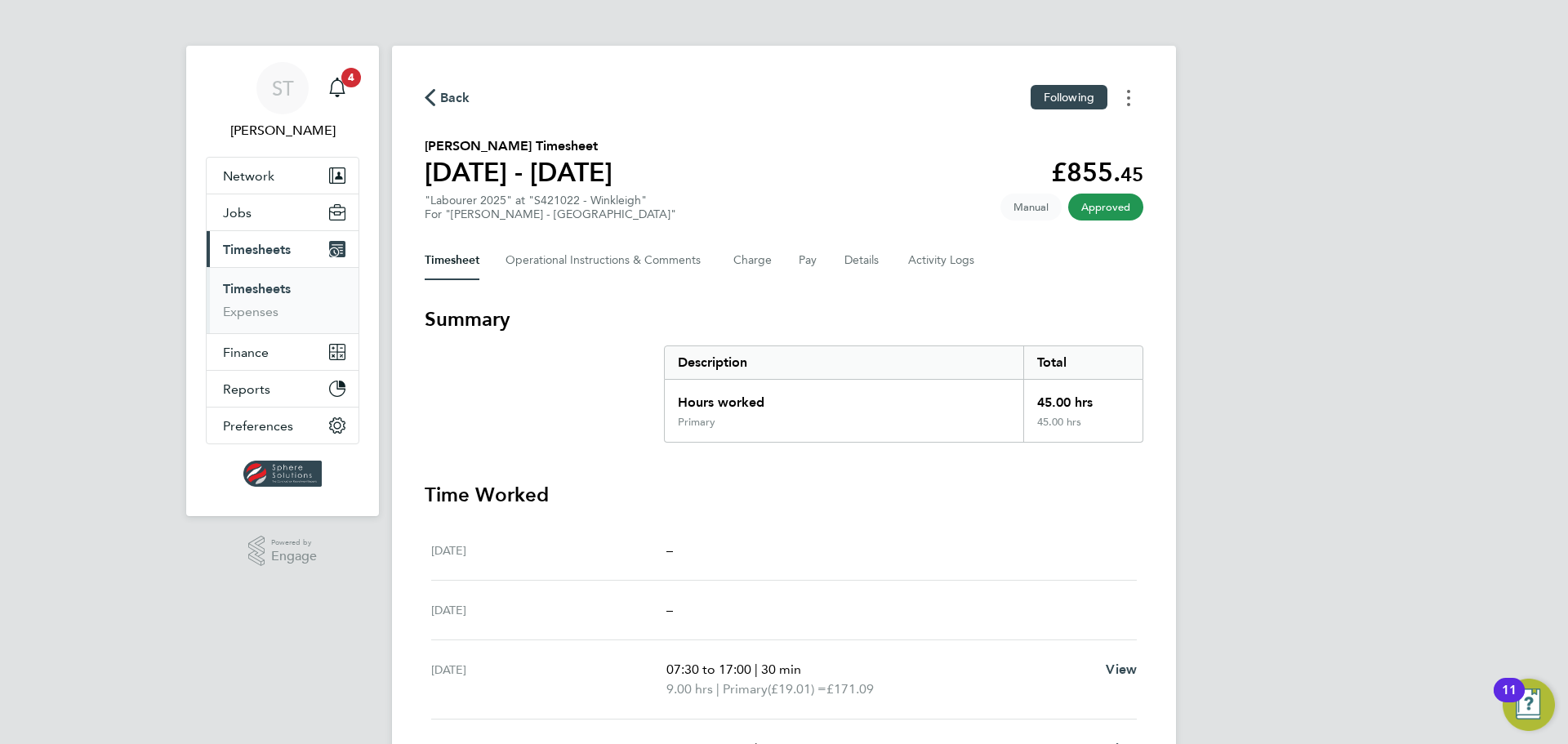
click at [1134, 95] on button "Timesheets Menu" at bounding box center [1128, 97] width 29 height 25
click at [1047, 132] on link "Download timesheet" at bounding box center [1046, 134] width 196 height 33
click at [333, 89] on icon "Main navigation" at bounding box center [337, 87] width 20 height 20
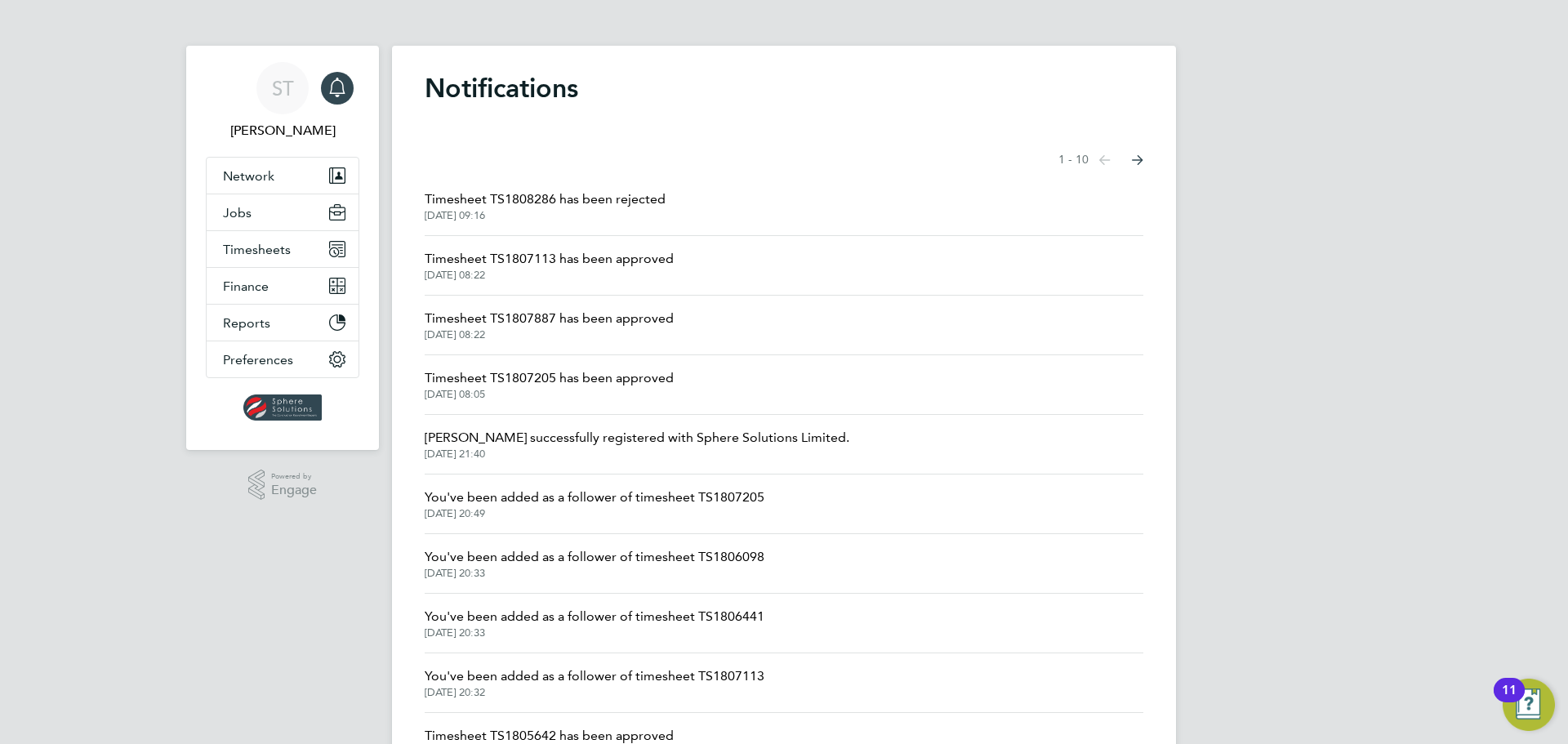
click at [552, 380] on span "Timesheet TS1807205 has been approved" at bounding box center [549, 378] width 249 height 20
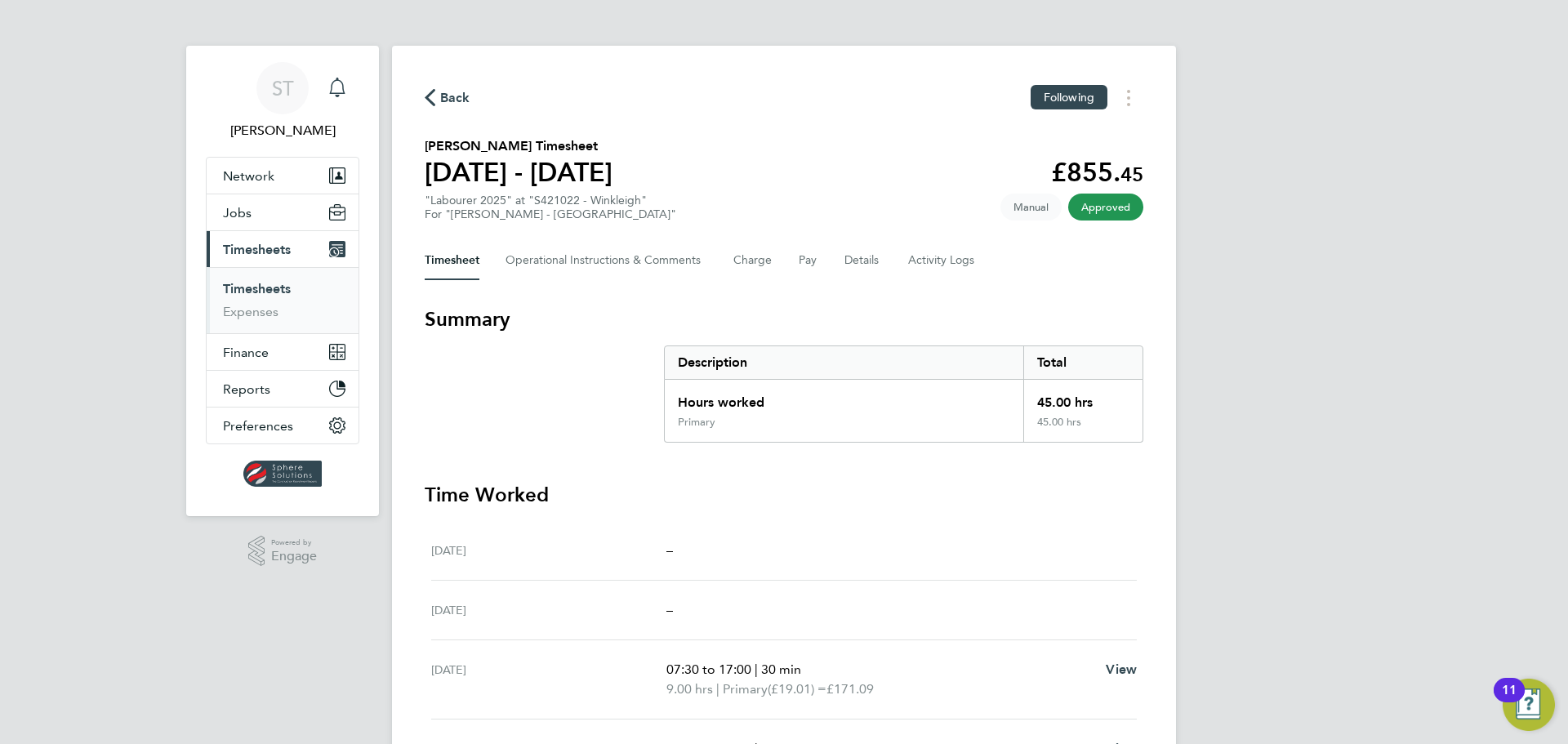
click at [347, 86] on icon "Main navigation" at bounding box center [337, 87] width 20 height 20
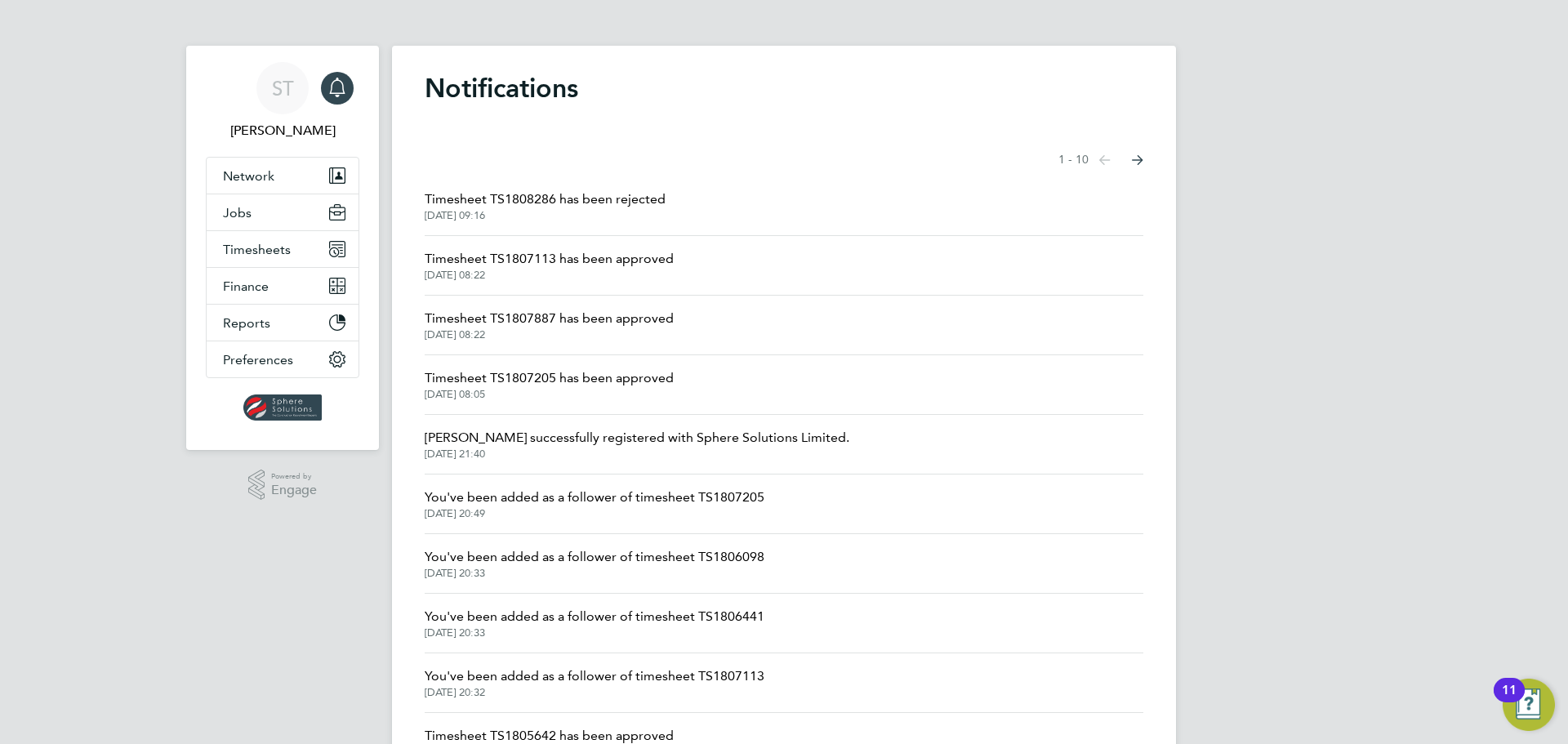
click at [560, 326] on span "Timesheet TS1807887 has been approved" at bounding box center [549, 318] width 249 height 20
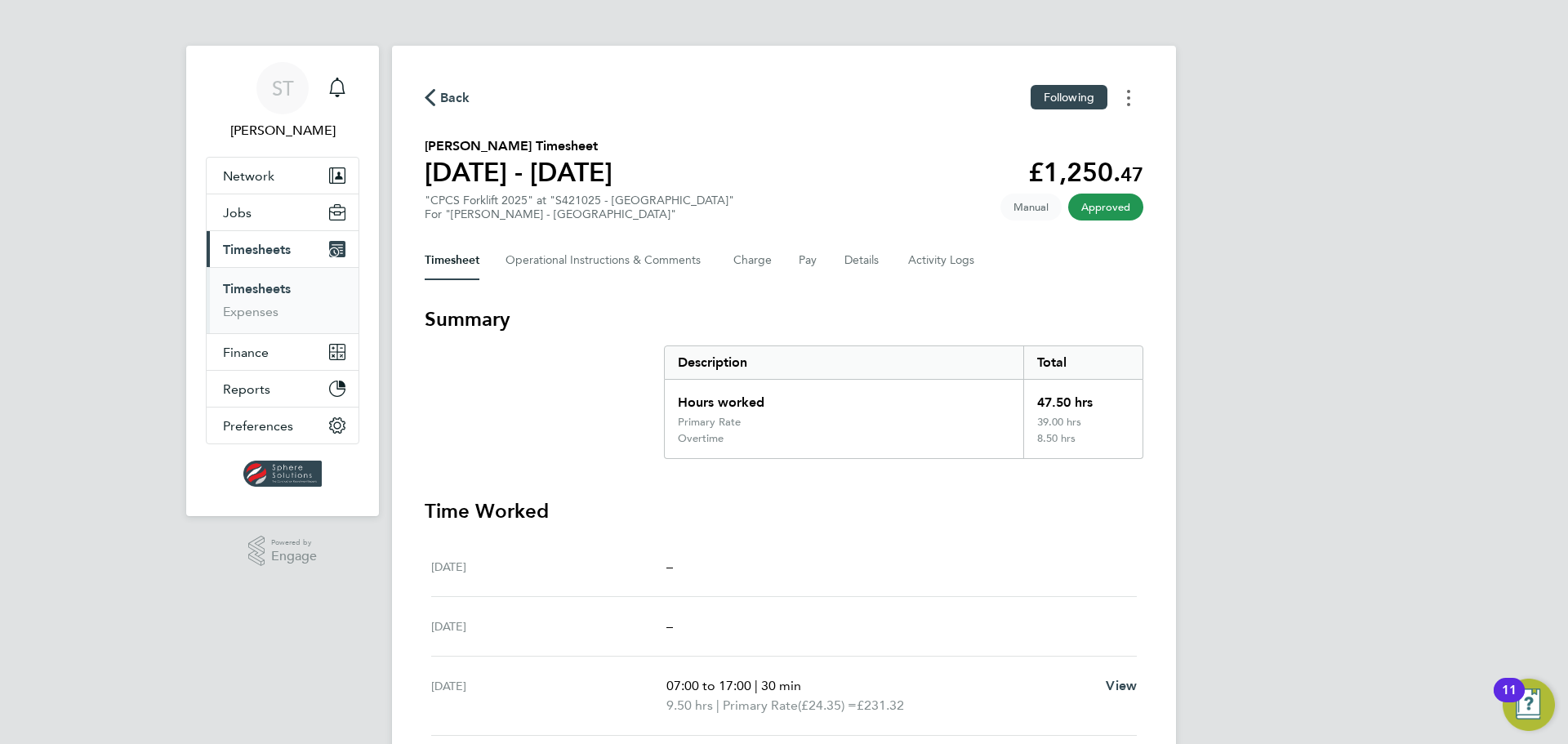
click at [1141, 105] on button "Timesheets Menu" at bounding box center [1128, 97] width 29 height 25
click at [976, 133] on link "Download timesheet" at bounding box center [1046, 134] width 196 height 33
click at [340, 78] on icon "Main navigation" at bounding box center [337, 87] width 20 height 20
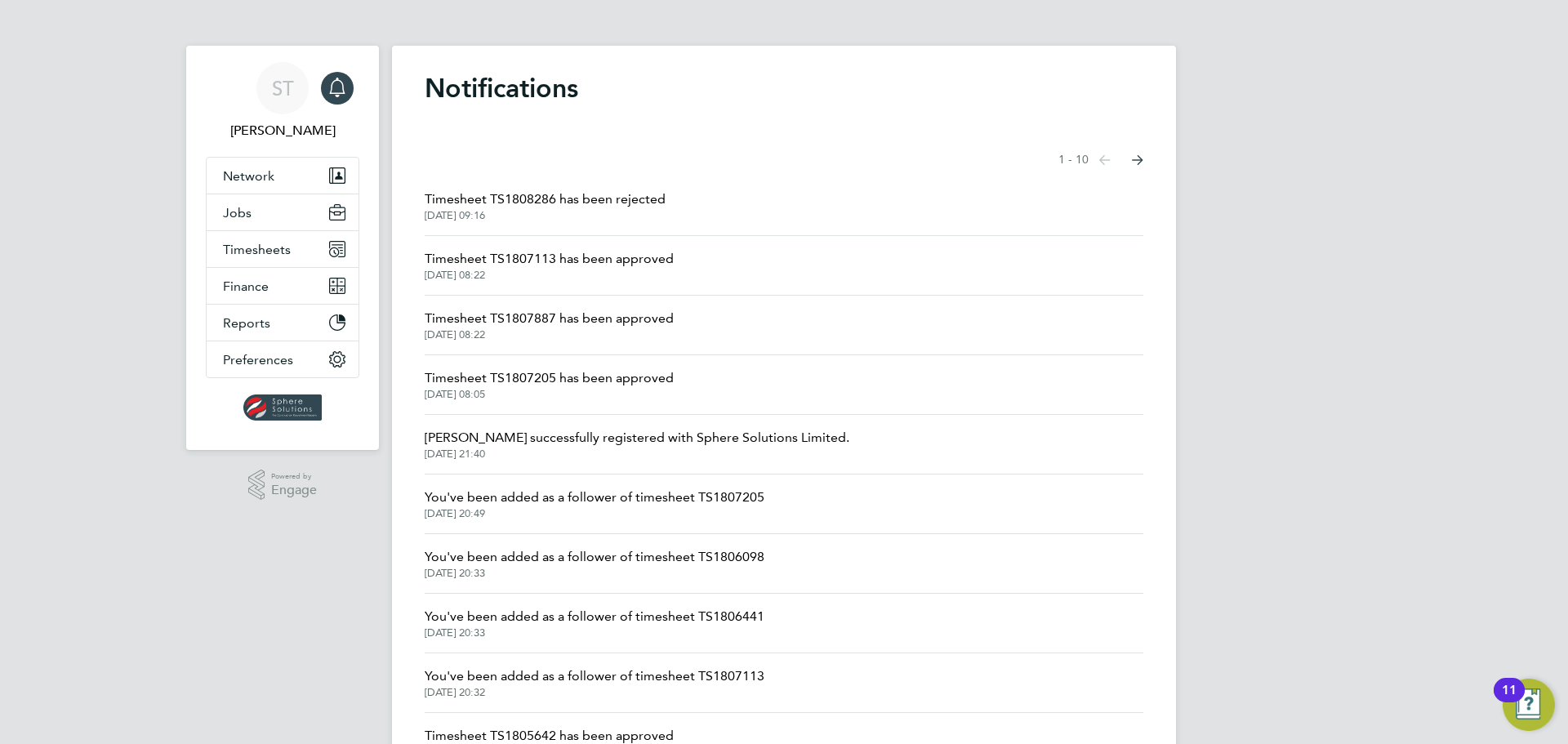
click at [580, 254] on span "Timesheet TS1807113 has been approved" at bounding box center [549, 258] width 249 height 20
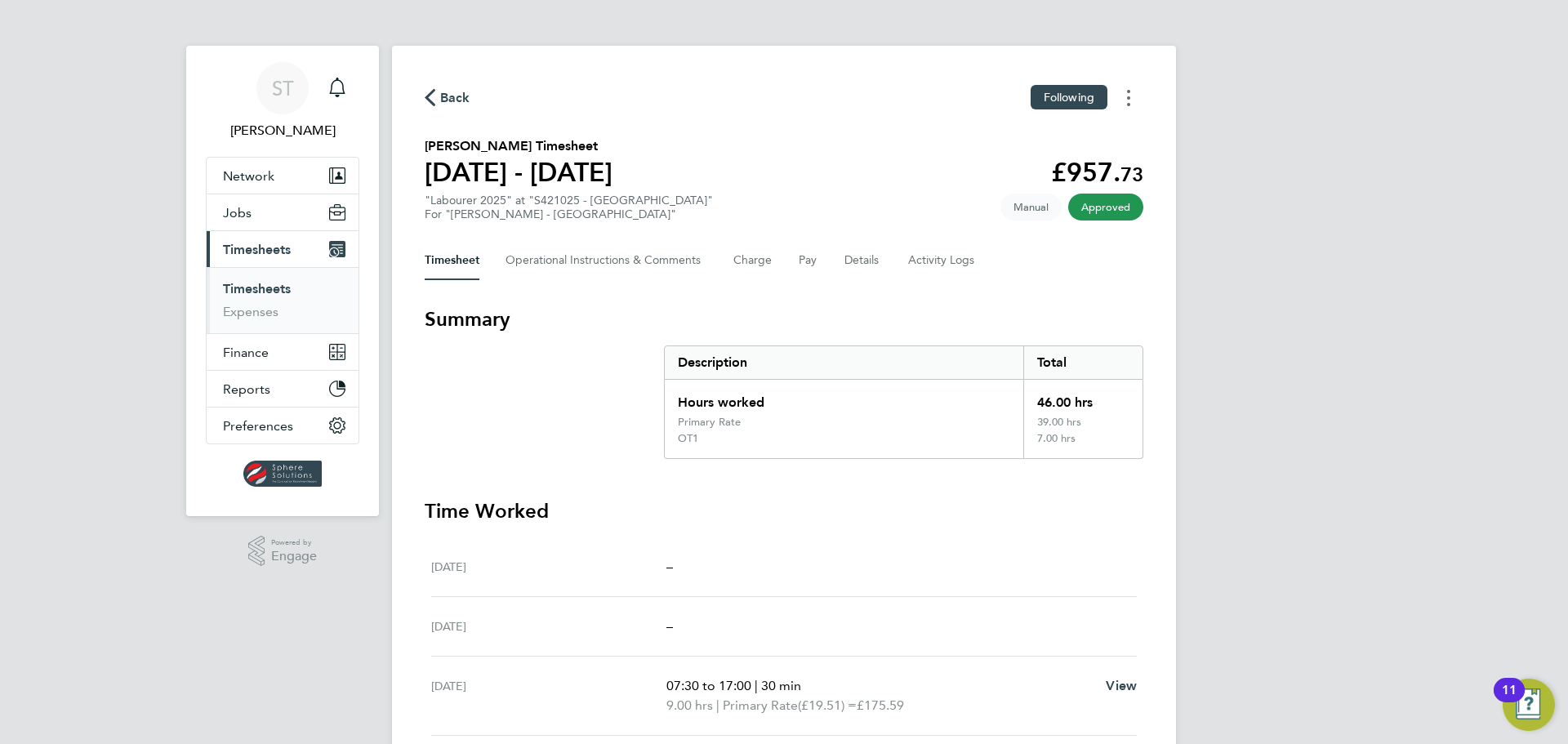
click at [1133, 99] on button "Timesheets Menu" at bounding box center [1128, 97] width 29 height 25
click at [996, 133] on link "Download timesheet" at bounding box center [1046, 134] width 196 height 33
click at [334, 88] on icon "Main navigation" at bounding box center [337, 87] width 20 height 20
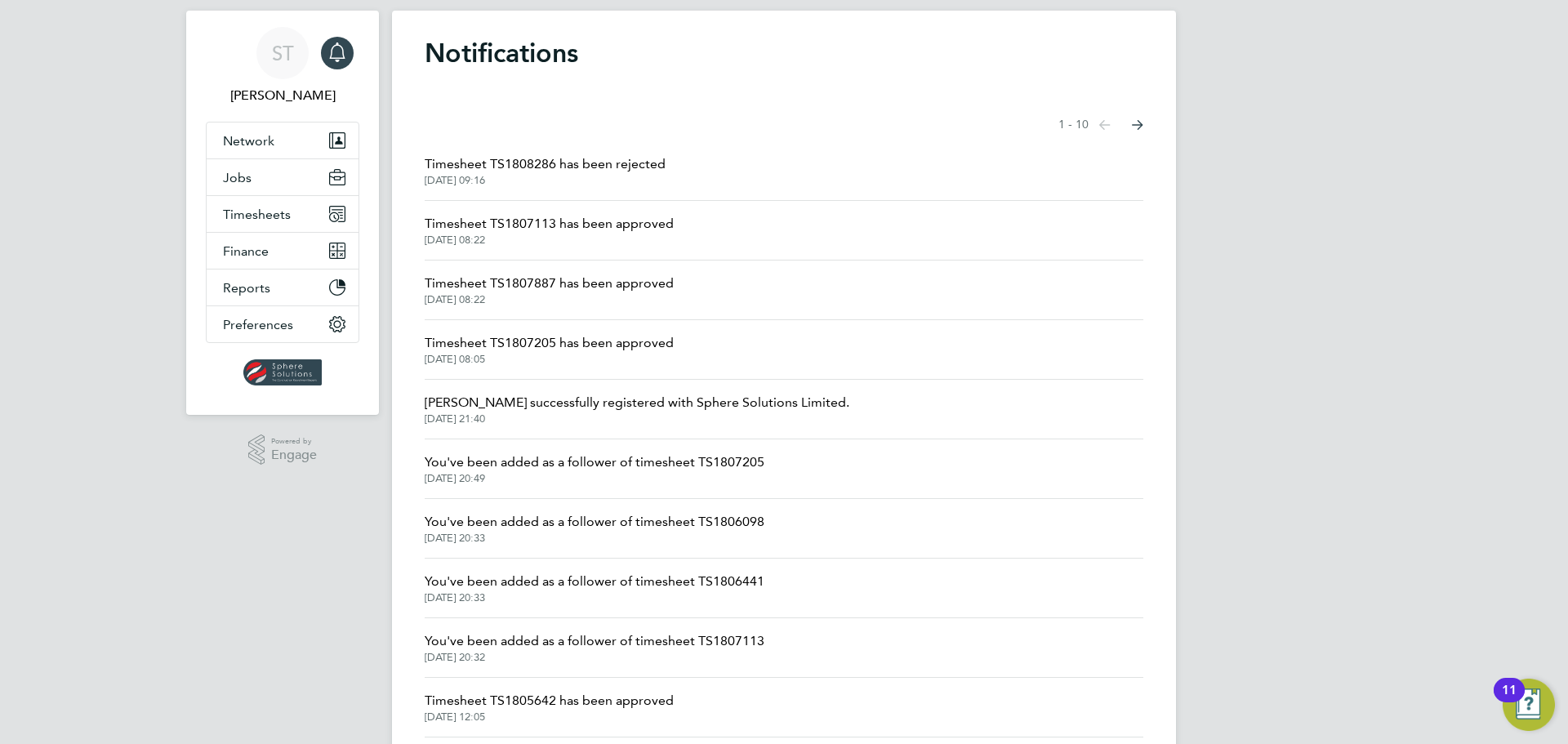
scroll to position [88, 0]
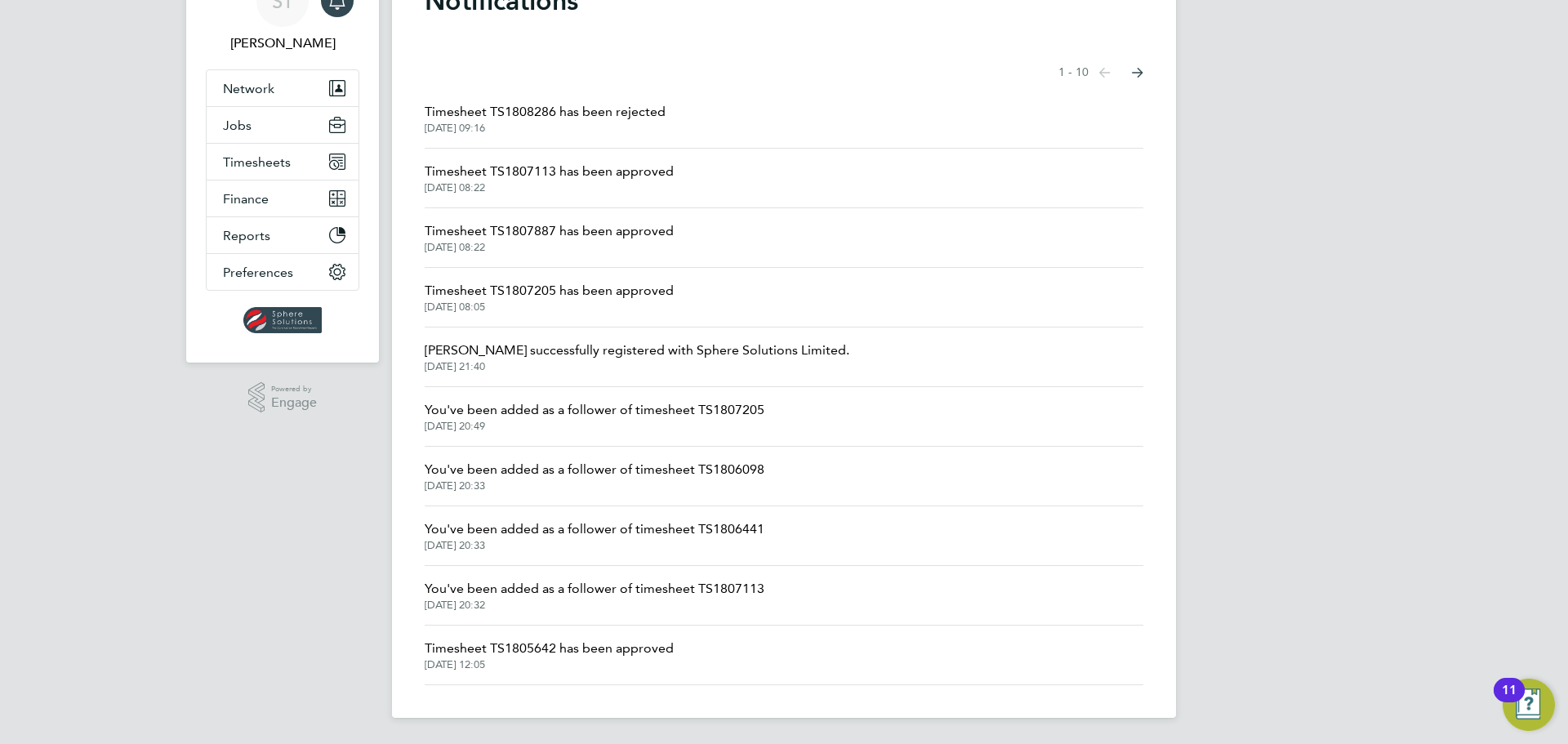
click at [555, 660] on span "20 Aug 2025, 12:05" at bounding box center [549, 665] width 249 height 13
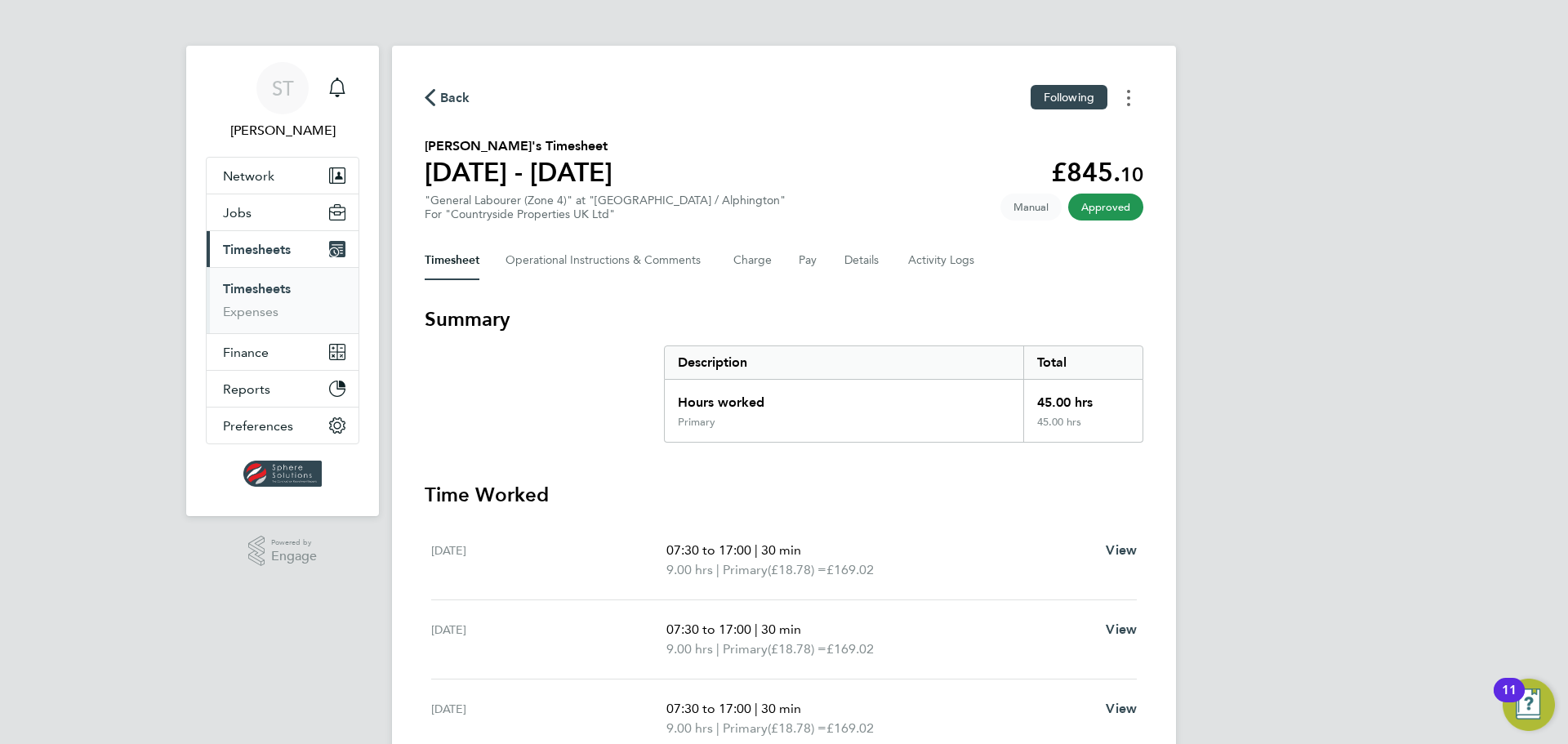
click at [1125, 105] on button "Timesheets Menu" at bounding box center [1128, 97] width 29 height 25
click at [256, 243] on span "Timesheets" at bounding box center [257, 250] width 68 height 15
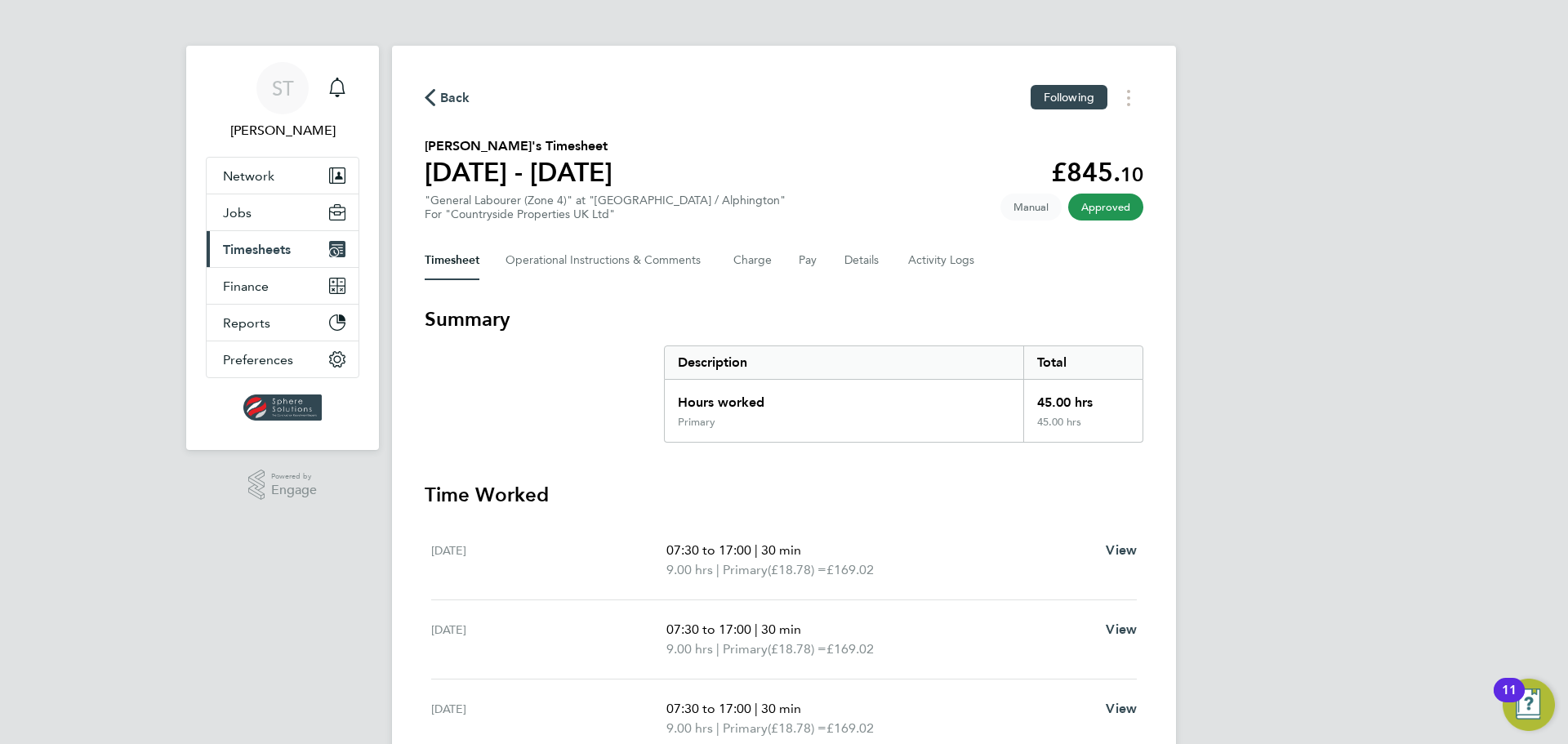
click at [249, 248] on span "Timesheets" at bounding box center [257, 250] width 68 height 15
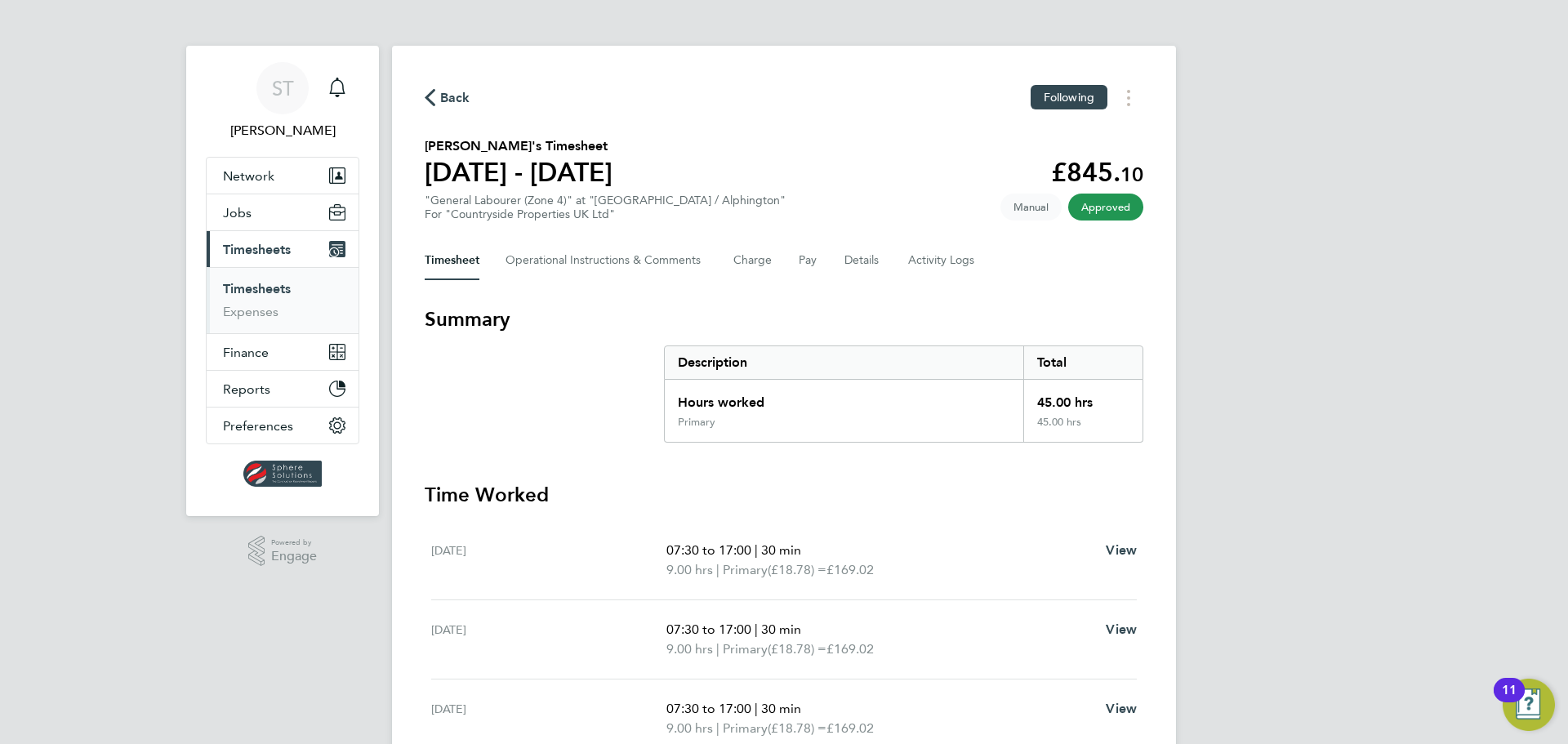
click at [246, 289] on link "Timesheets" at bounding box center [257, 288] width 68 height 15
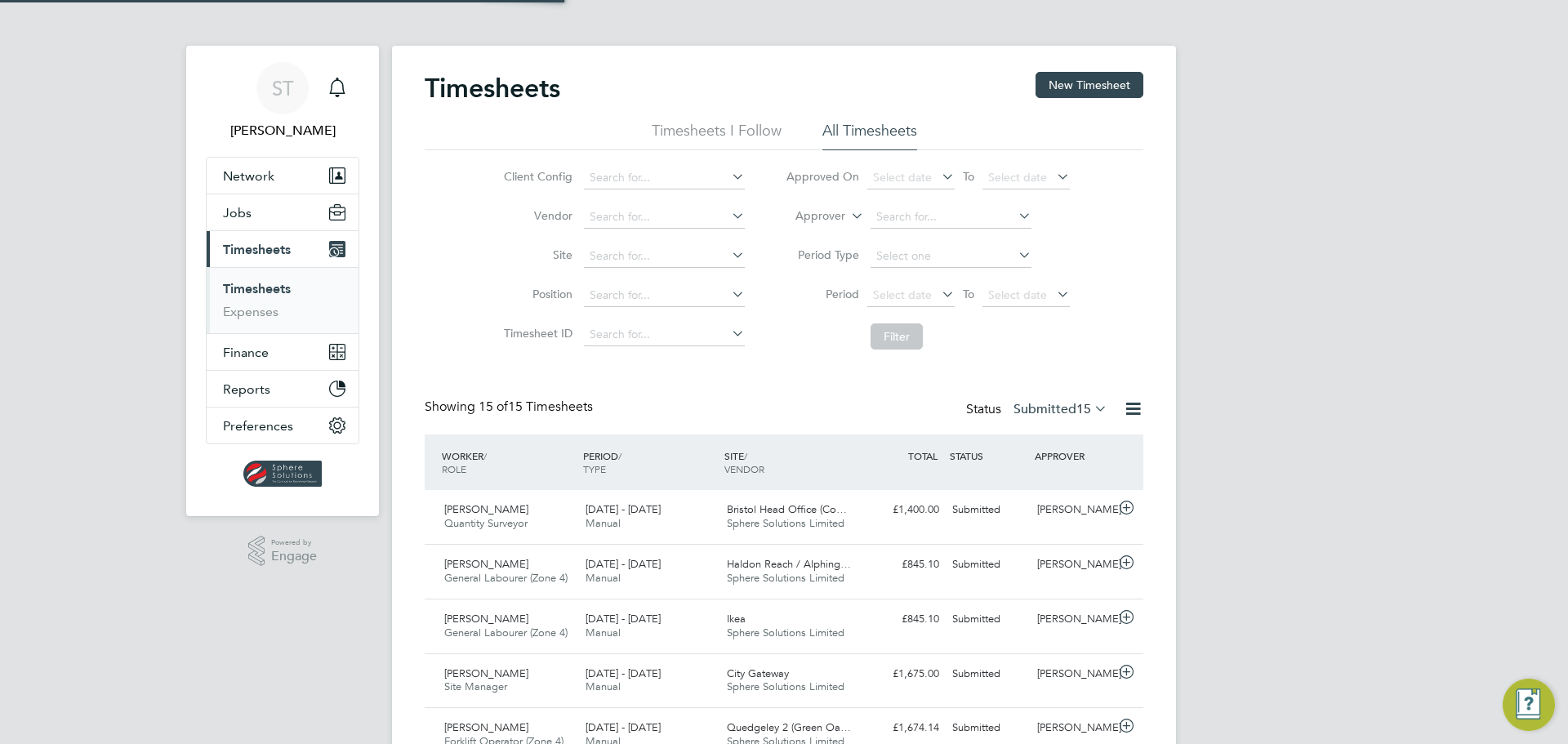
scroll to position [41, 142]
click at [1054, 293] on icon at bounding box center [1054, 294] width 0 height 23
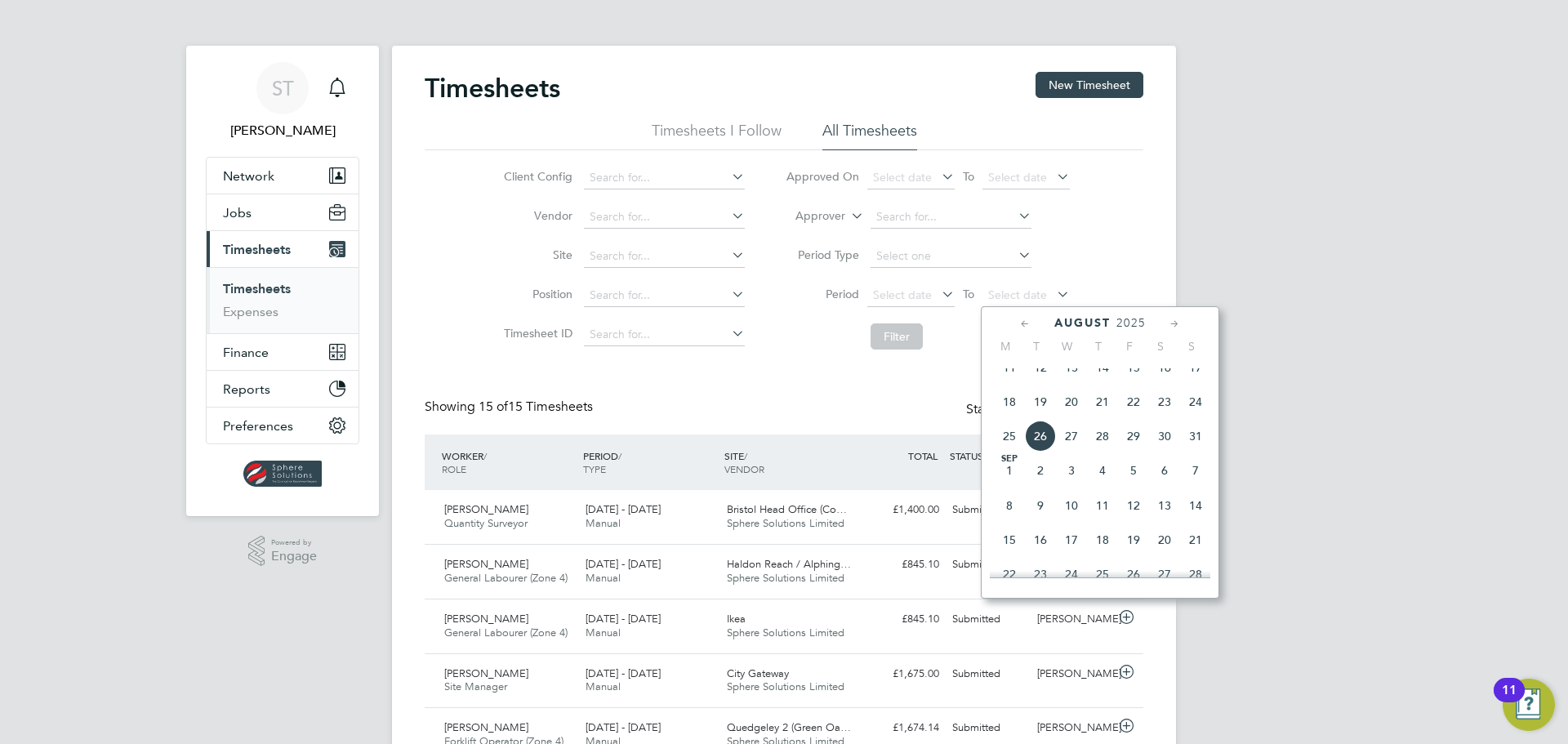
click at [1195, 415] on span "24" at bounding box center [1196, 401] width 31 height 31
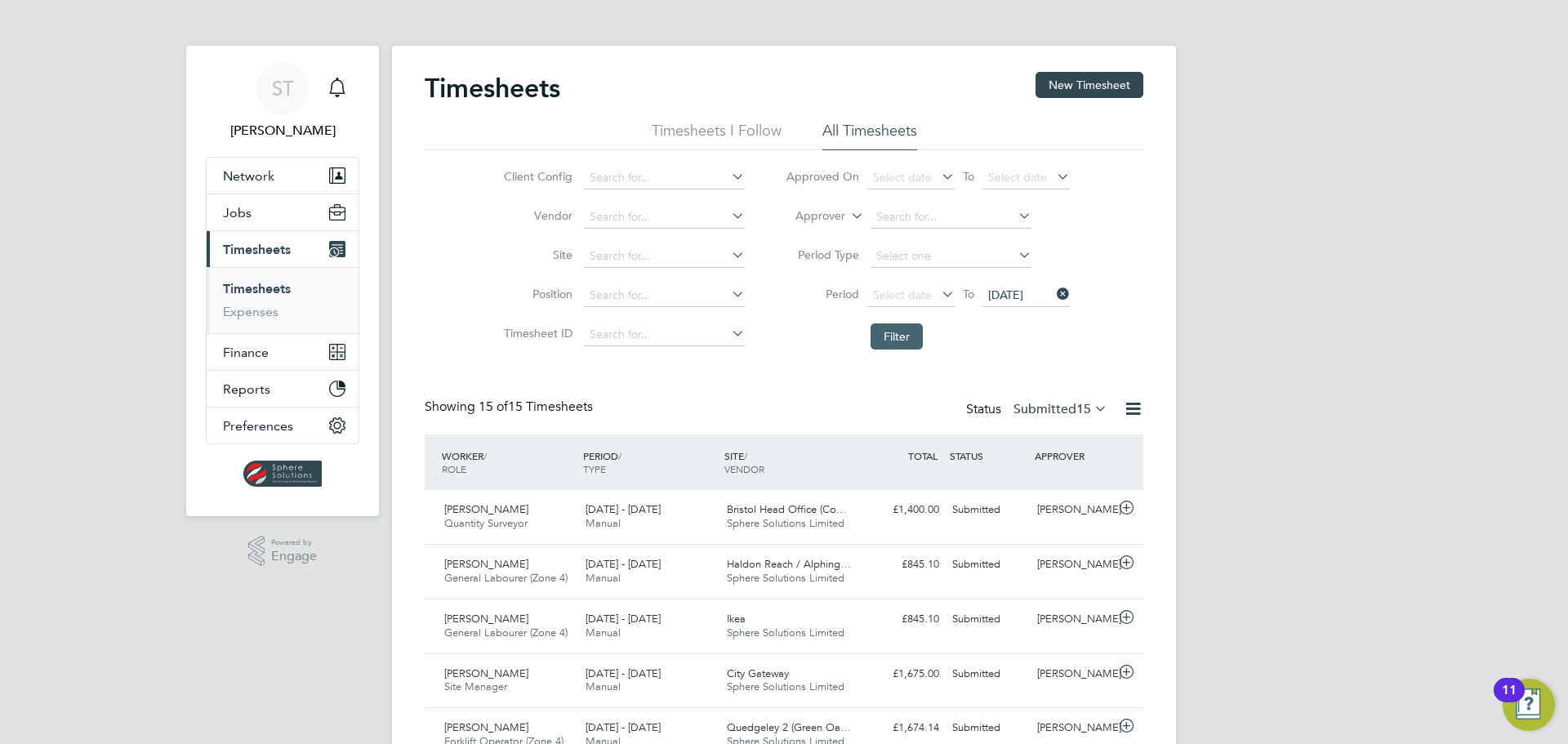
click at [902, 344] on button "Filter" at bounding box center [896, 336] width 52 height 26
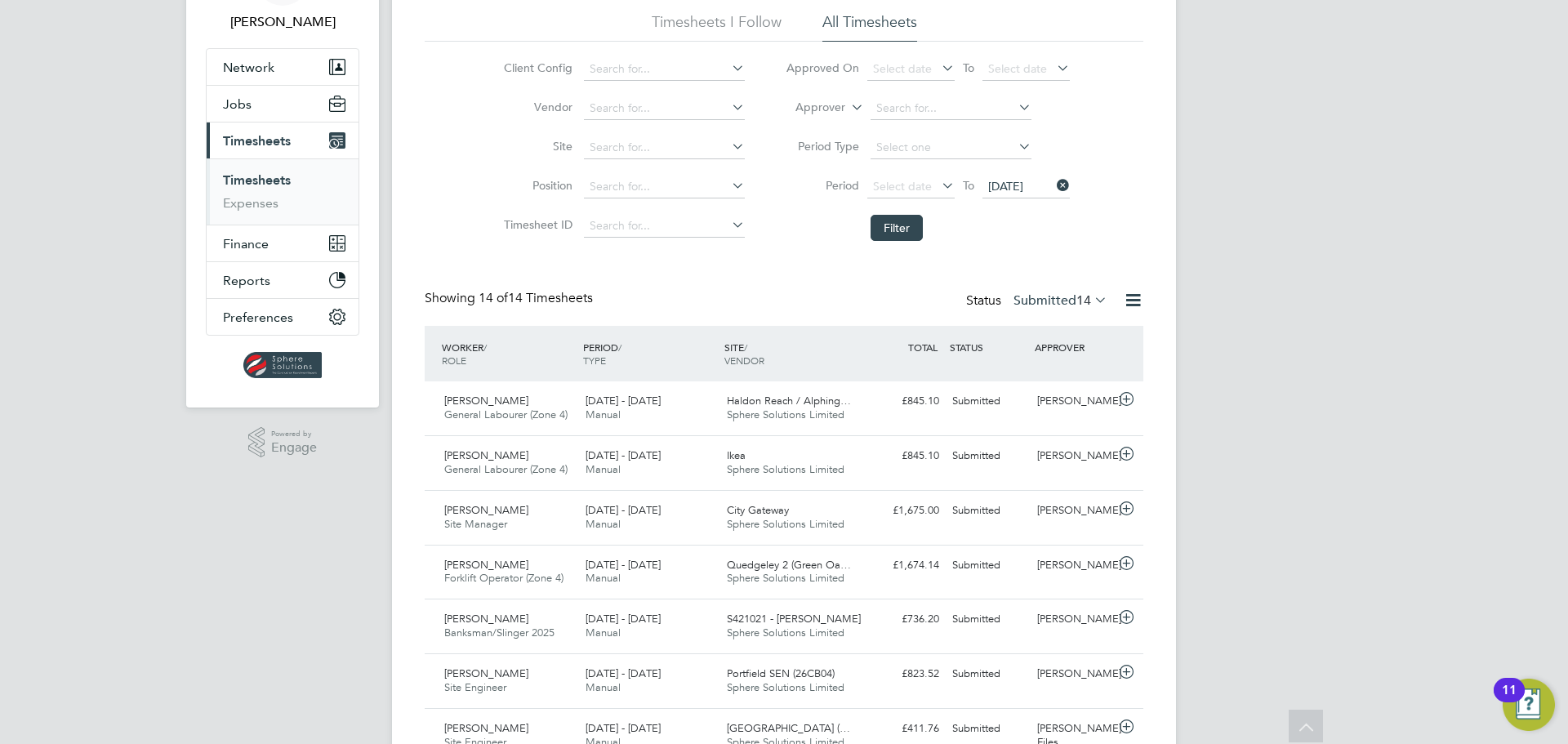
click at [1054, 302] on label "Submitted 14" at bounding box center [1061, 299] width 94 height 16
click at [1034, 397] on li "Approved" at bounding box center [1044, 398] width 75 height 23
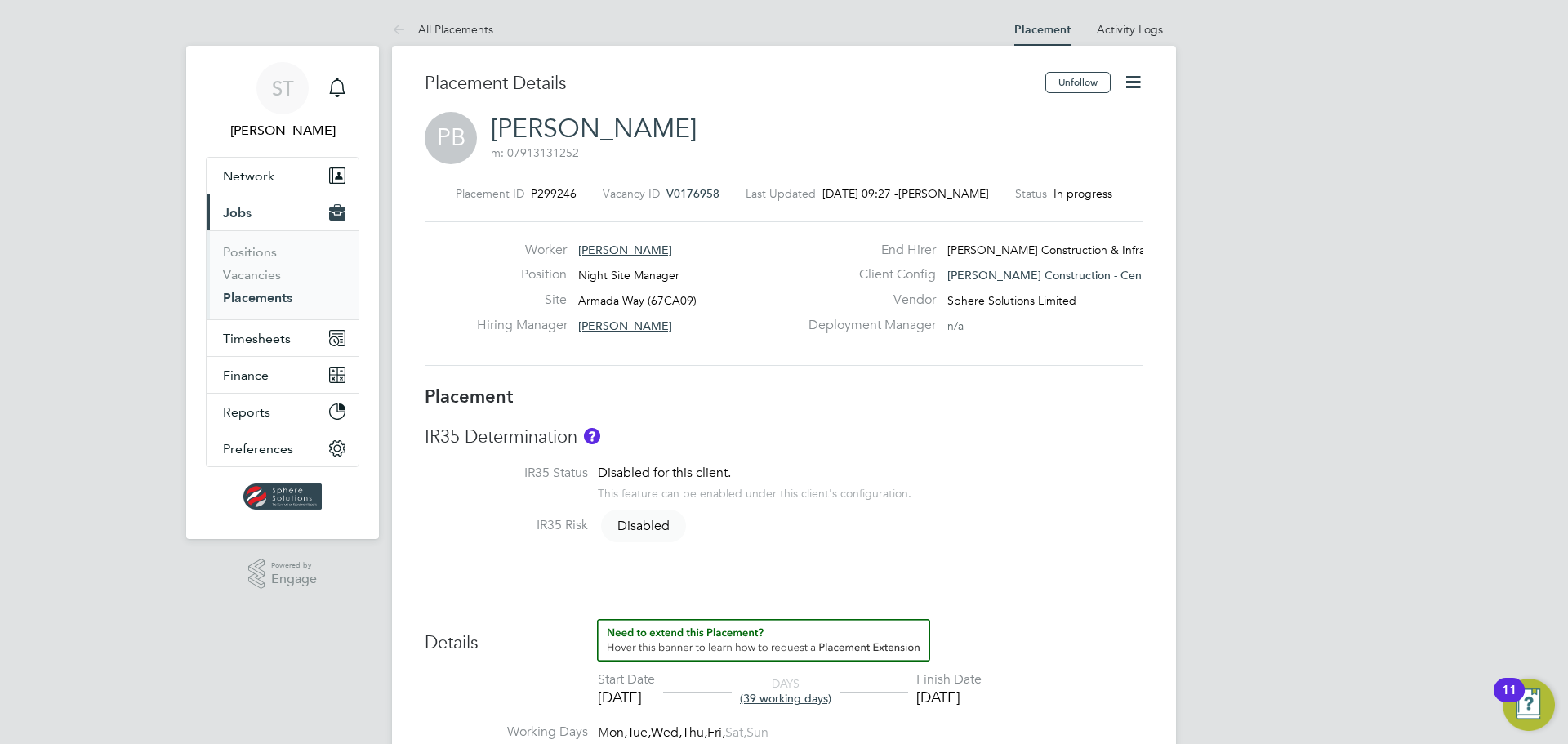
click at [1134, 77] on icon at bounding box center [1134, 82] width 21 height 21
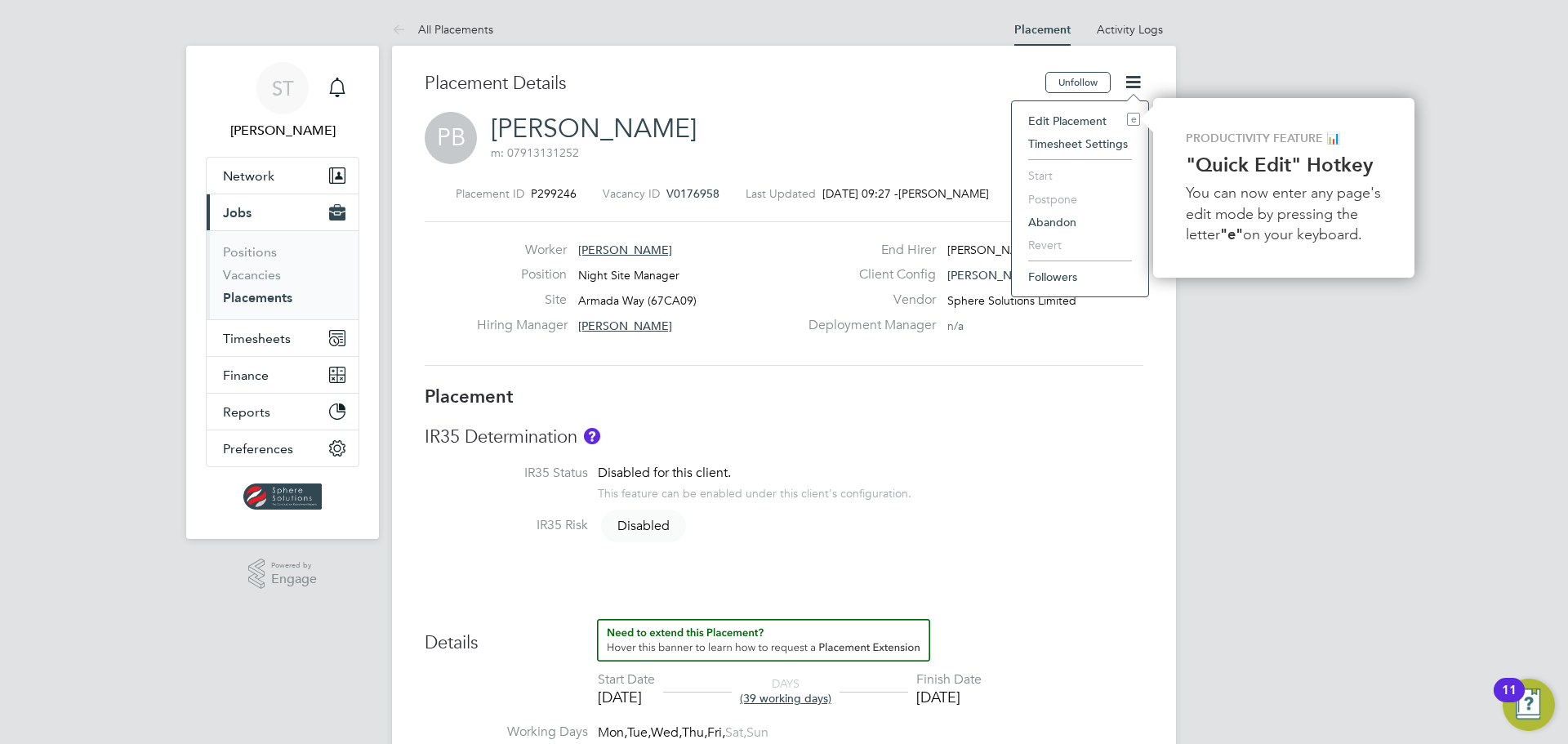
click at [1071, 108] on div "Edit Placement e Timesheet Settings Start Postpone Abandon Revert Followers" at bounding box center [1080, 199] width 138 height 197
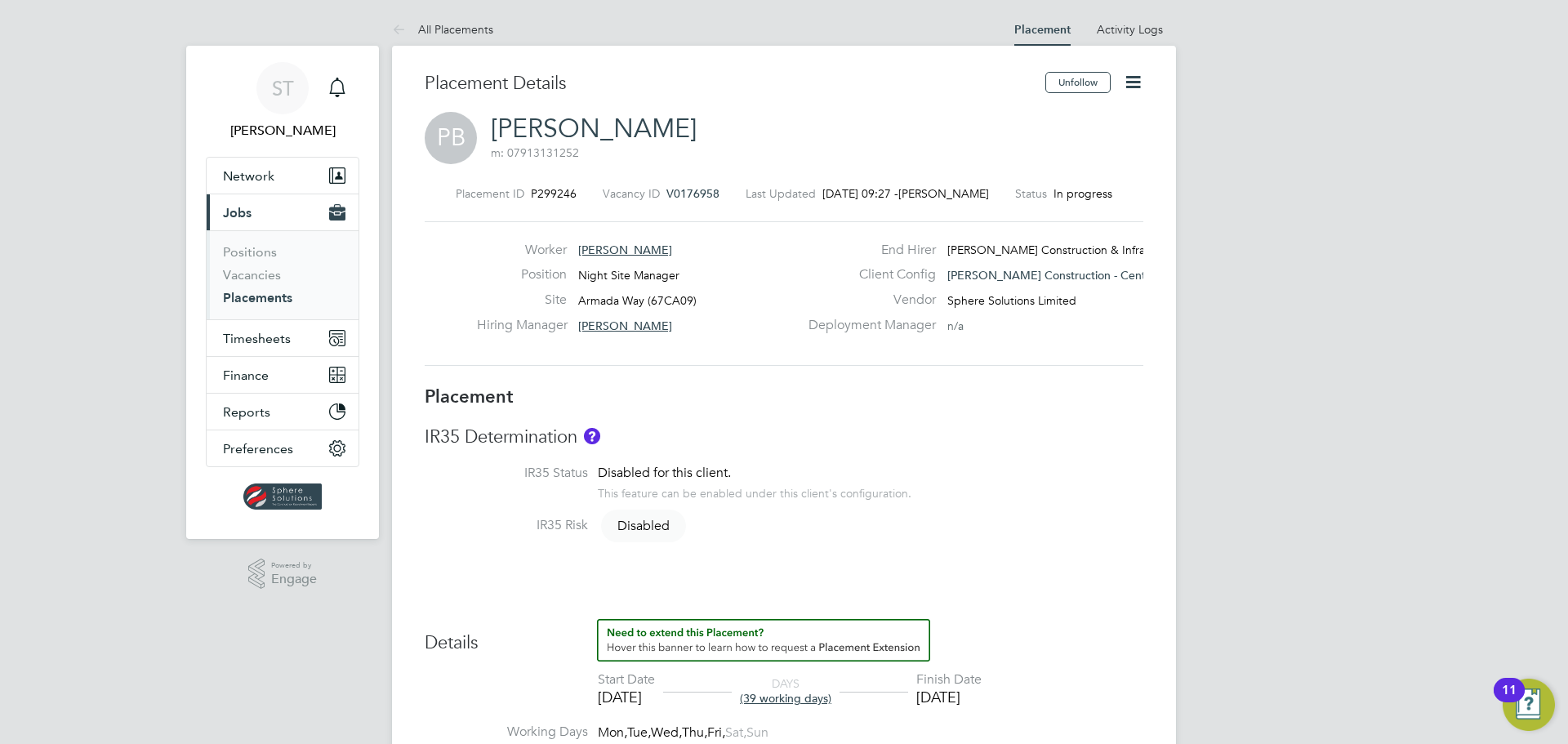
click at [1134, 89] on icon at bounding box center [1134, 82] width 21 height 21
click at [1061, 120] on li "Edit Placement e" at bounding box center [1080, 121] width 120 height 23
type input "[PERSON_NAME]"
type input "[DATE]"
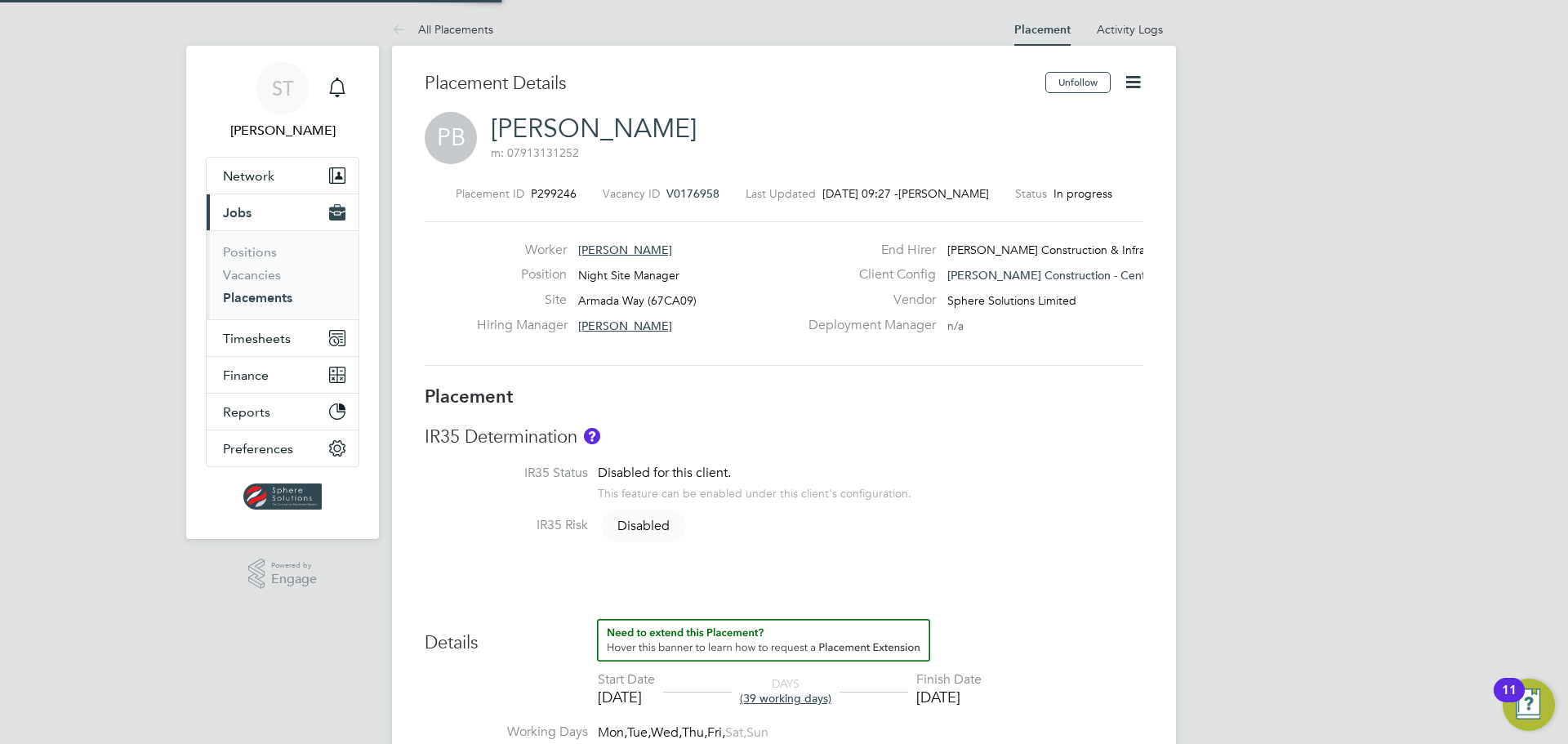
type input "[DATE]"
type input "17:30"
type input "03:00"
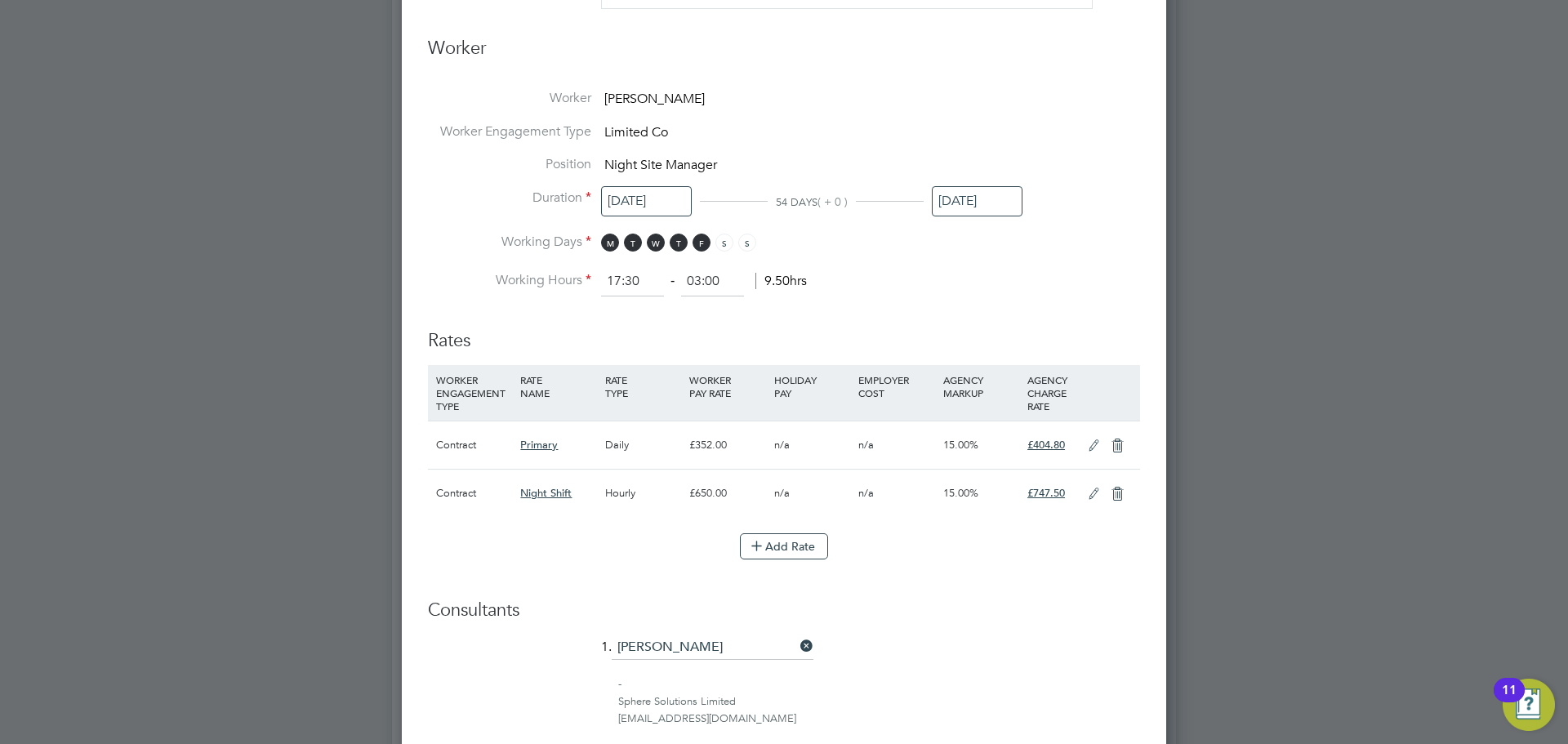
click at [1085, 493] on icon at bounding box center [1094, 494] width 21 height 13
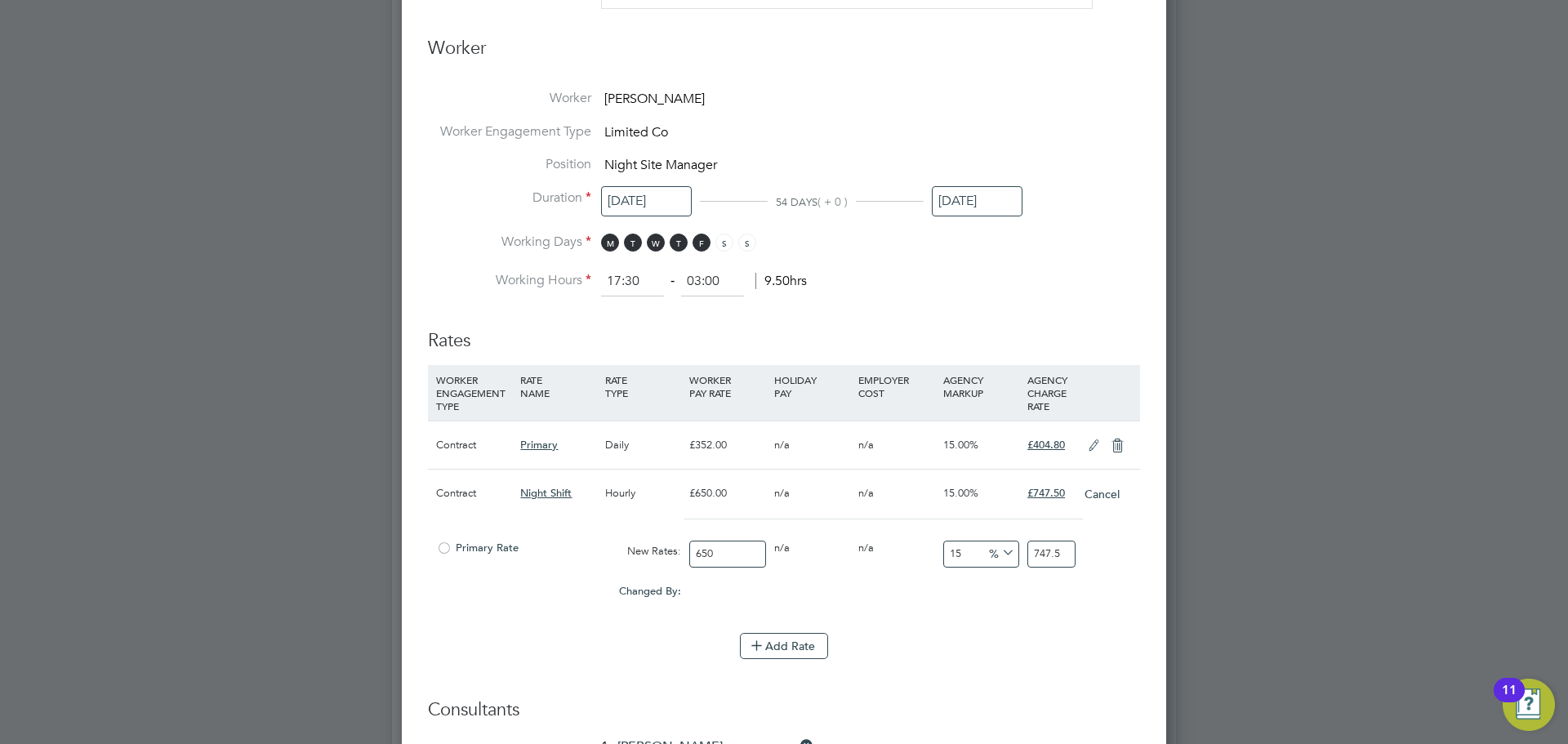
click at [626, 492] on div "Hourly" at bounding box center [643, 493] width 84 height 47
click at [1101, 488] on button "Cancel" at bounding box center [1102, 493] width 37 height 16
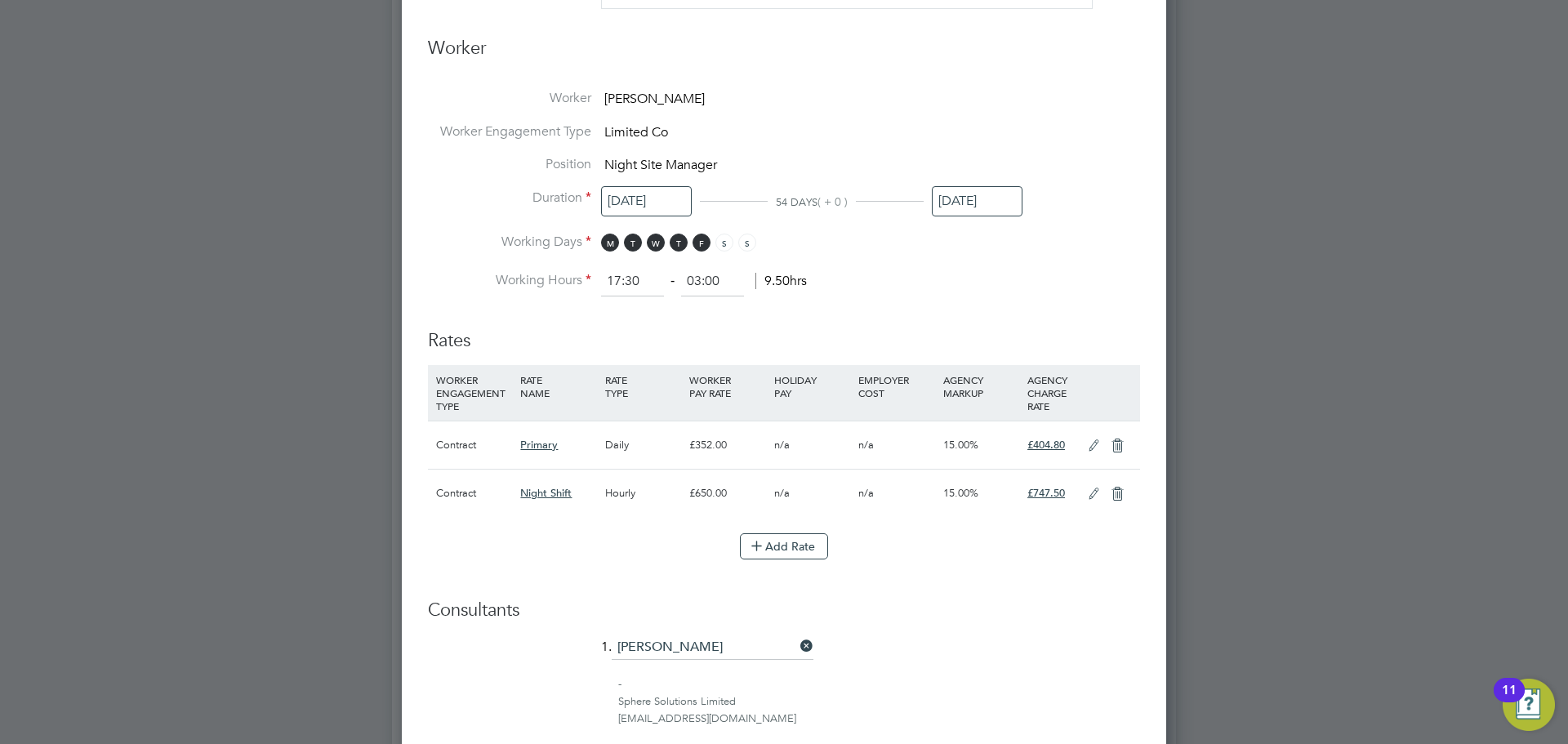
click at [1123, 490] on icon at bounding box center [1118, 494] width 21 height 13
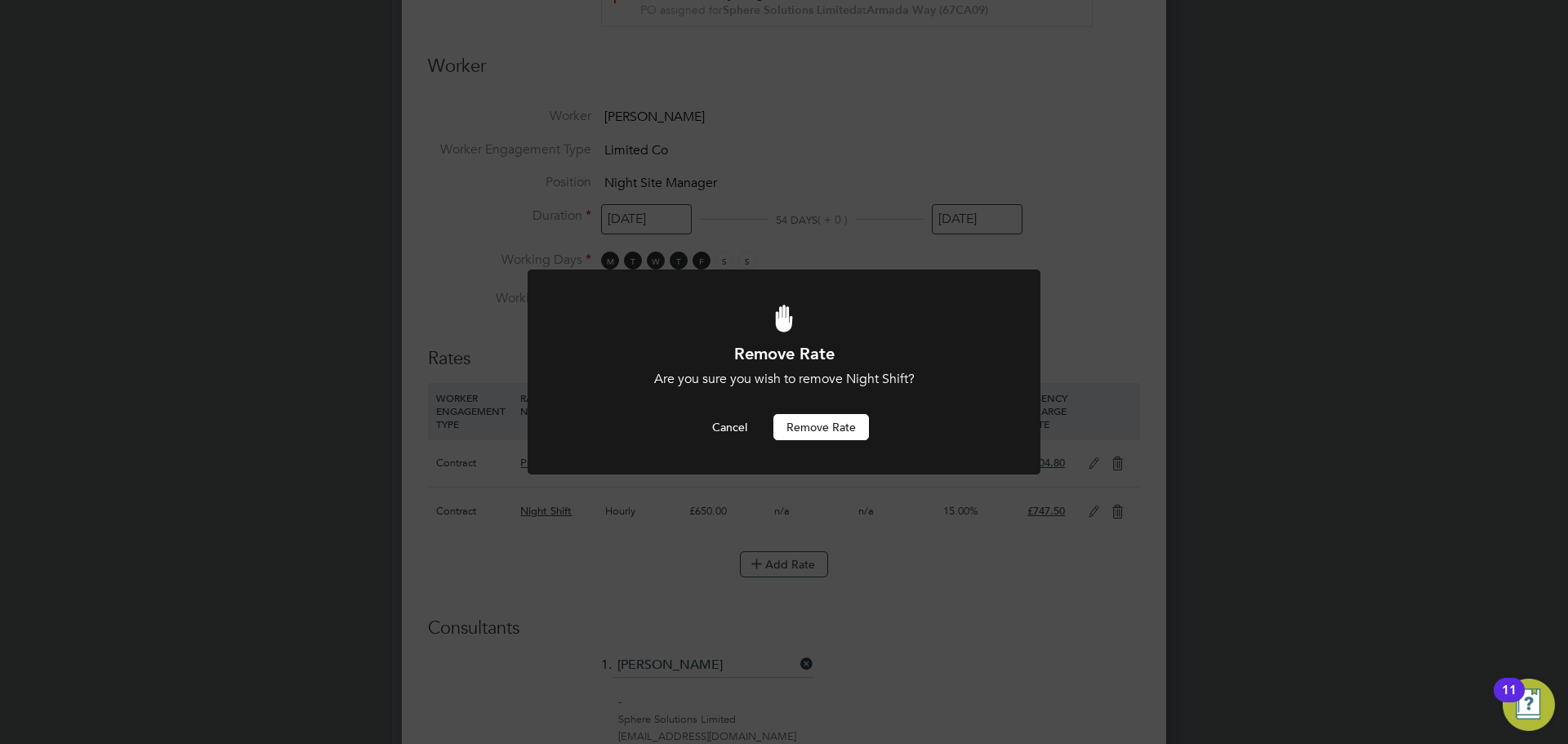
click at [861, 435] on button "Remove rate" at bounding box center [821, 427] width 95 height 26
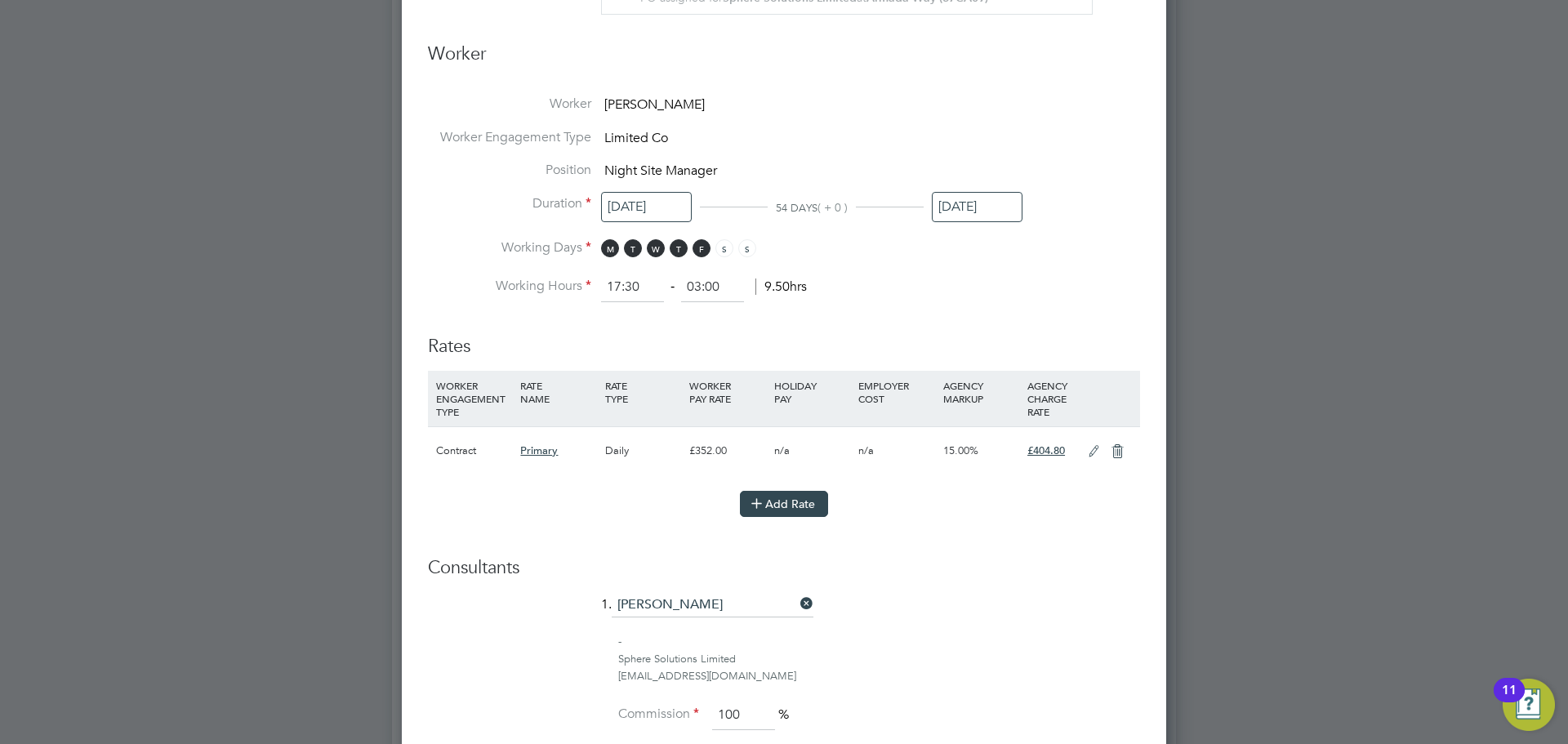
click at [774, 505] on button "Add Rate" at bounding box center [784, 504] width 89 height 26
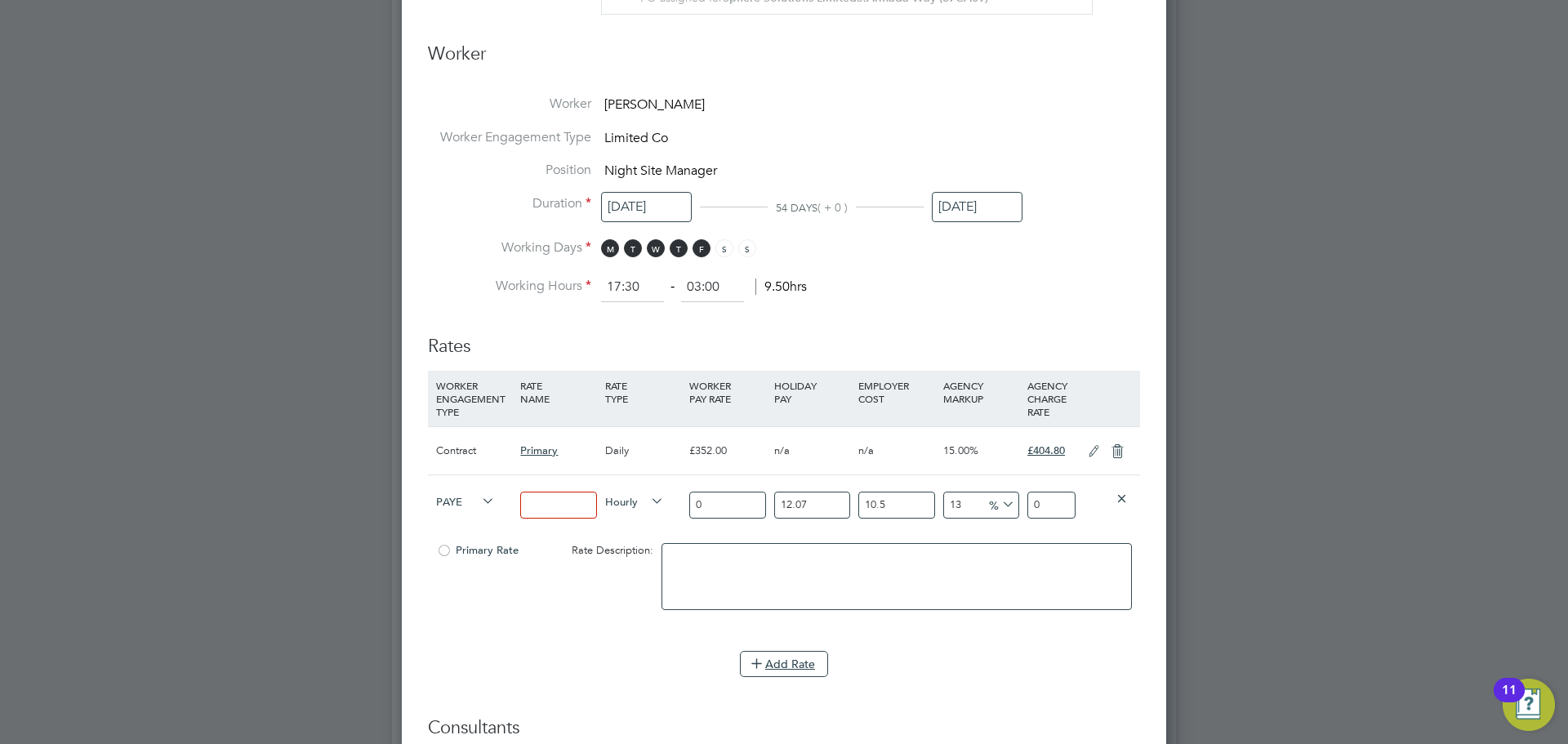
click at [471, 504] on span "PAYE" at bounding box center [466, 500] width 58 height 18
click at [476, 518] on li "Contract" at bounding box center [463, 518] width 66 height 21
type input "0"
click at [636, 509] on div "Hourly" at bounding box center [643, 502] width 84 height 56
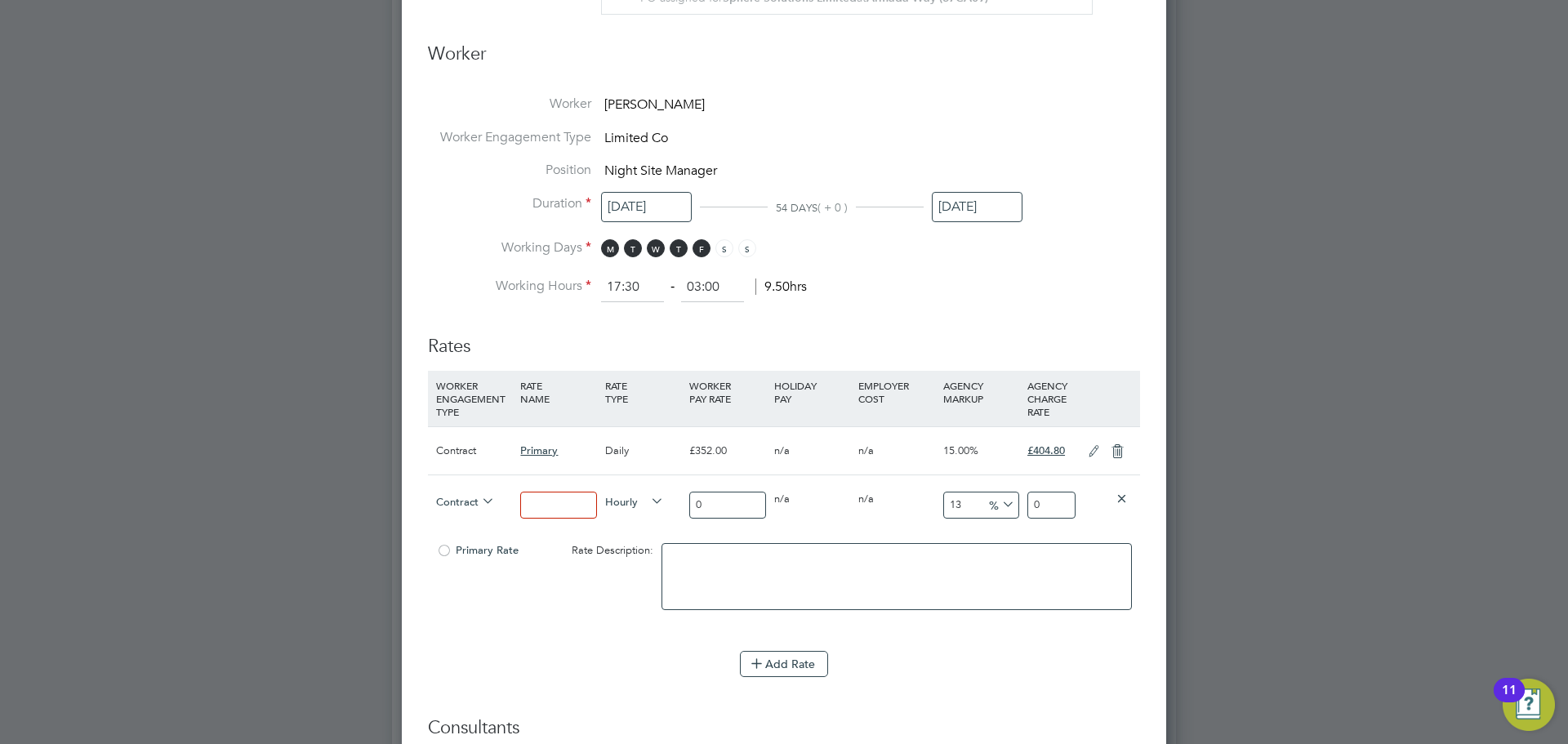
click at [630, 498] on span "Hourly" at bounding box center [634, 500] width 58 height 18
click at [612, 528] on li "DAILY" at bounding box center [633, 539] width 71 height 21
click at [566, 495] on input at bounding box center [558, 505] width 76 height 27
type input "Night Shift"
click at [651, 522] on li "HOURLY" at bounding box center [631, 518] width 66 height 21
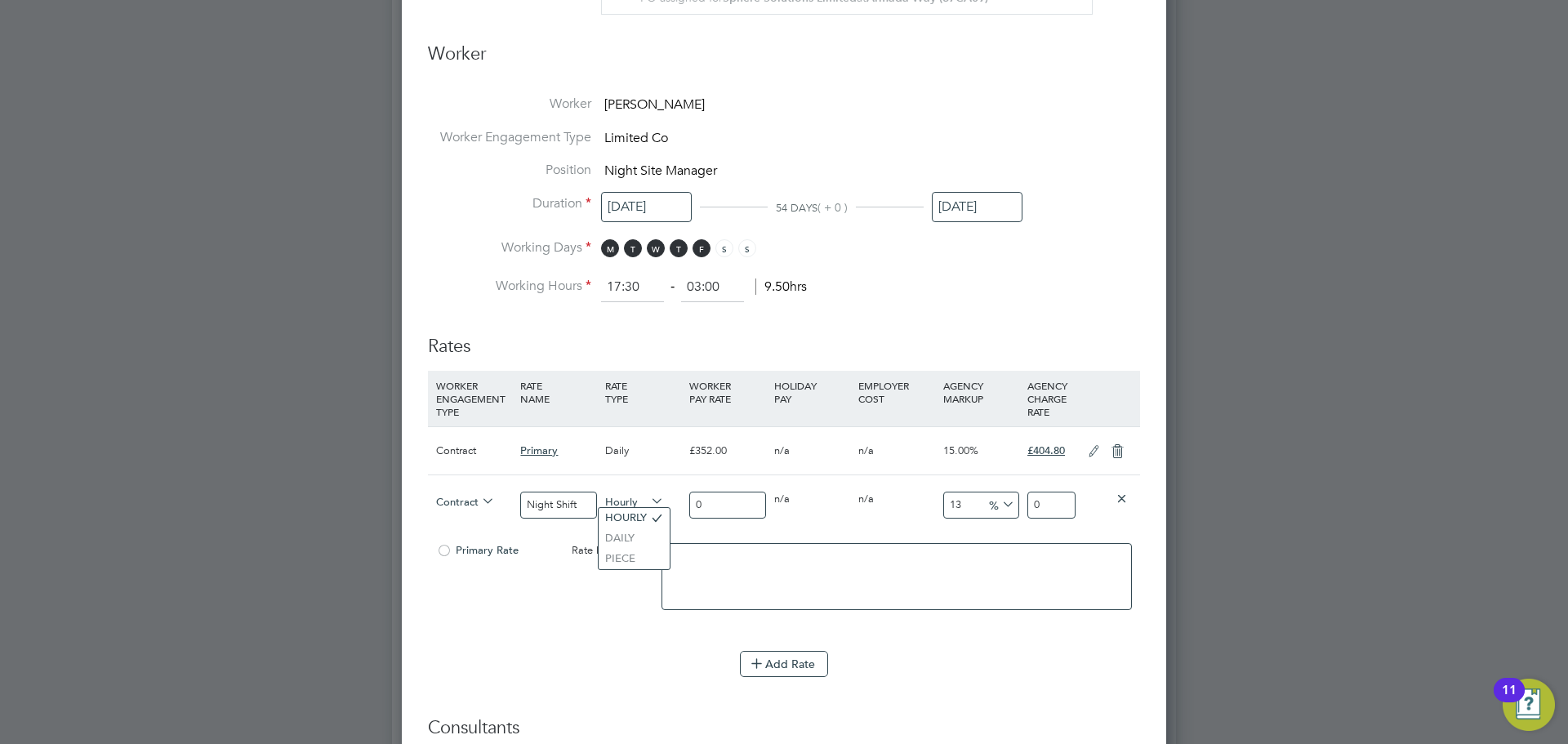
click at [644, 503] on span "Hourly" at bounding box center [634, 500] width 58 height 18
click at [629, 538] on li "DAILY" at bounding box center [633, 539] width 71 height 21
drag, startPoint x: 748, startPoint y: 504, endPoint x: 602, endPoint y: 511, distance: 146.2
click at [602, 511] on div "Contract Night Shift Daily 0 0 n/a 0 n/a 13 0 % 0" at bounding box center [784, 505] width 712 height 60
type input "6"
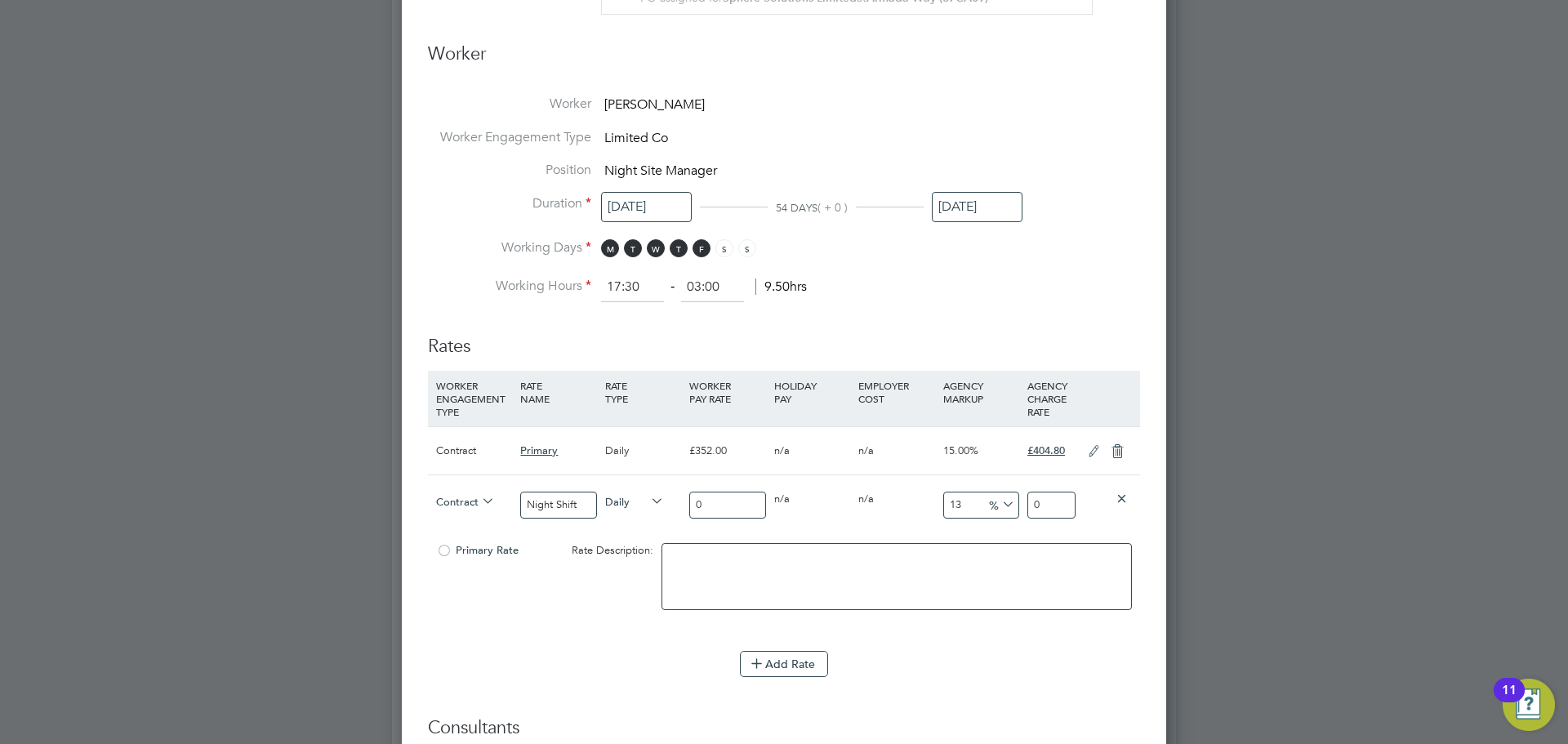
type input "6.78"
type input "65"
type input "73.45"
type input "650"
type input "734.5"
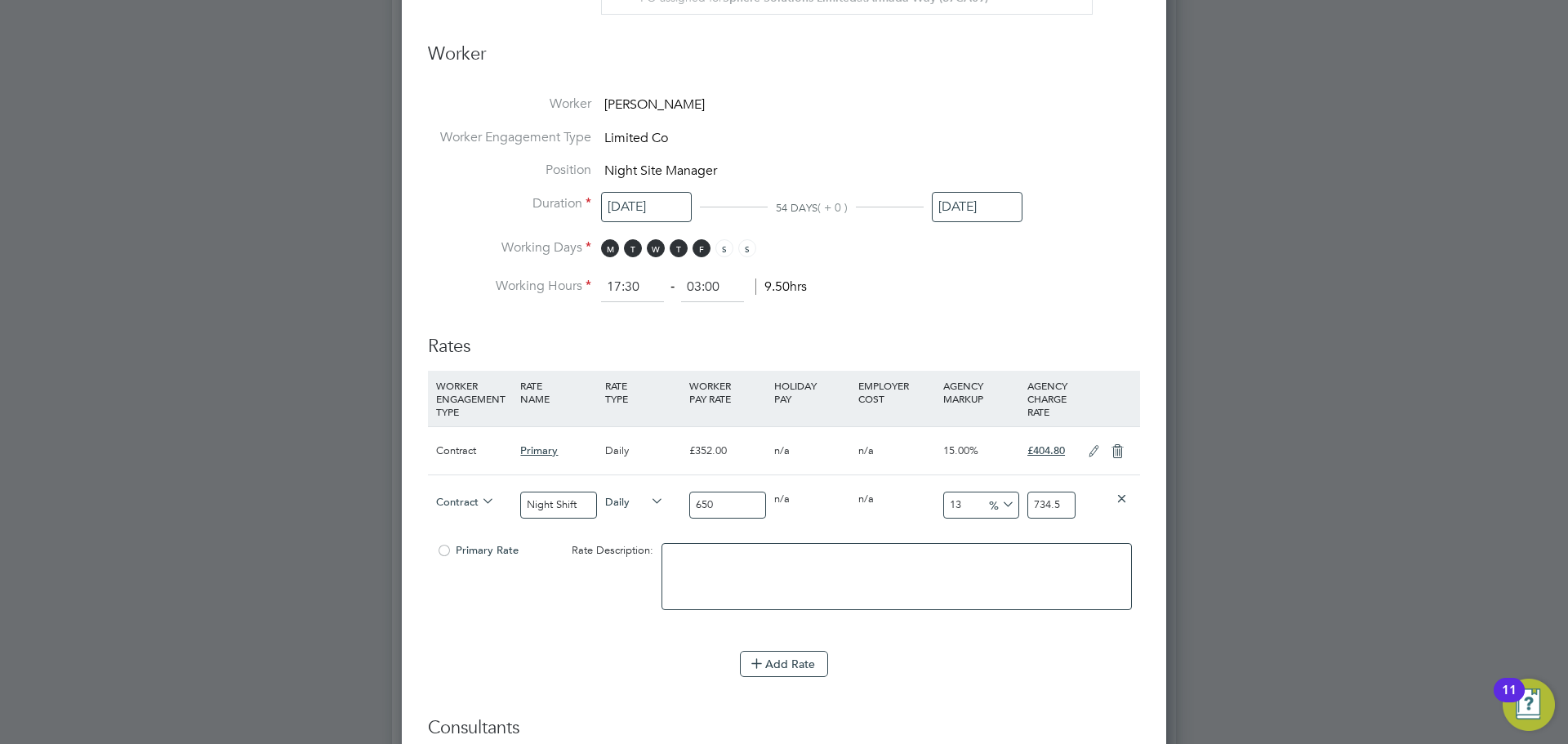
type input "650"
click at [1082, 488] on div at bounding box center [1108, 497] width 57 height 45
click at [1054, 493] on input "734.5" at bounding box center [1051, 505] width 48 height 27
drag, startPoint x: 1059, startPoint y: 505, endPoint x: 952, endPoint y: 509, distance: 107.1
click at [952, 509] on div "Contract Night Shift Daily 650 0 n/a 0 n/a 13 84.5 % 734.5" at bounding box center [784, 505] width 712 height 60
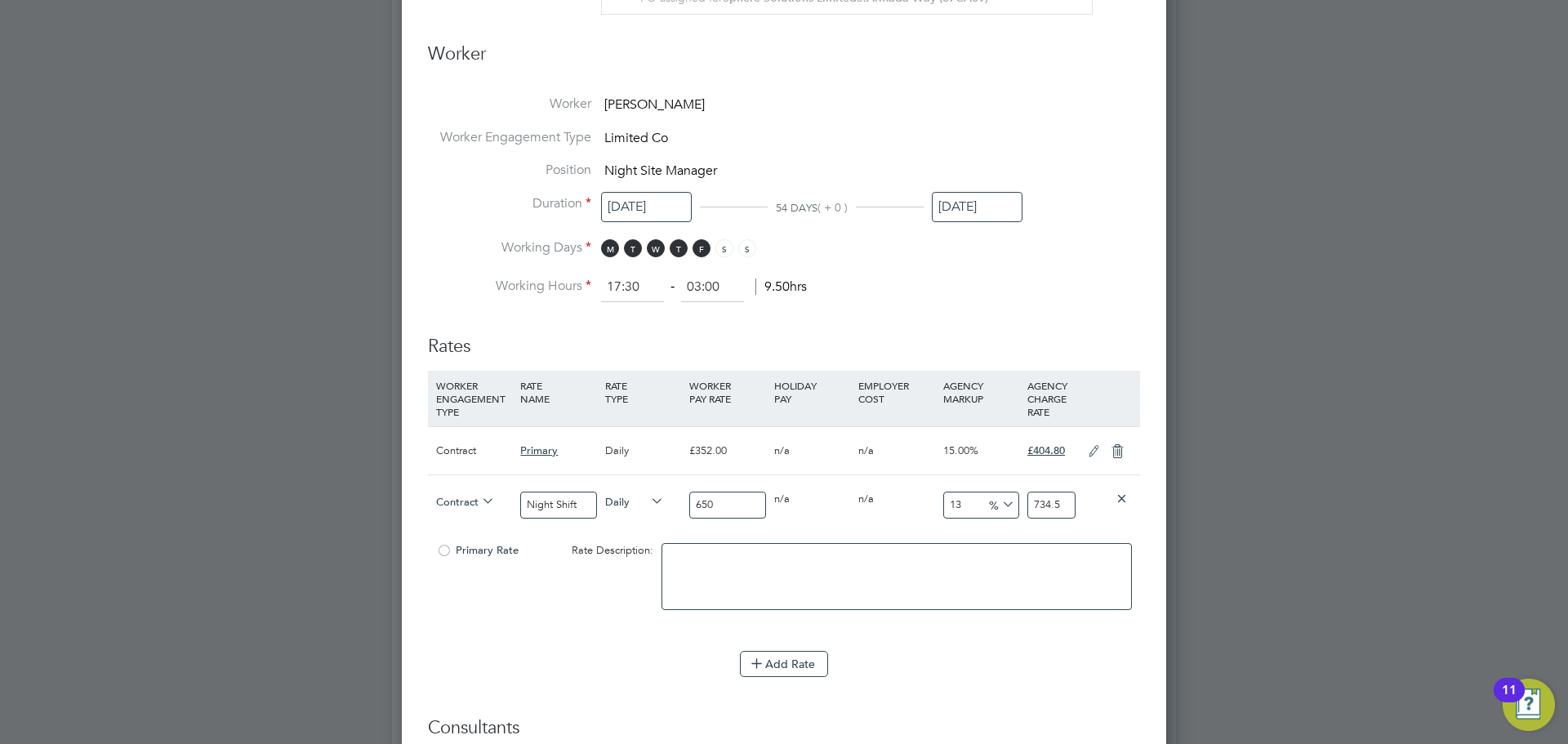
type input "-98.92307692307692"
type input "7"
type input "-88.61538461538461"
type input "74"
type input "14.923076923076923"
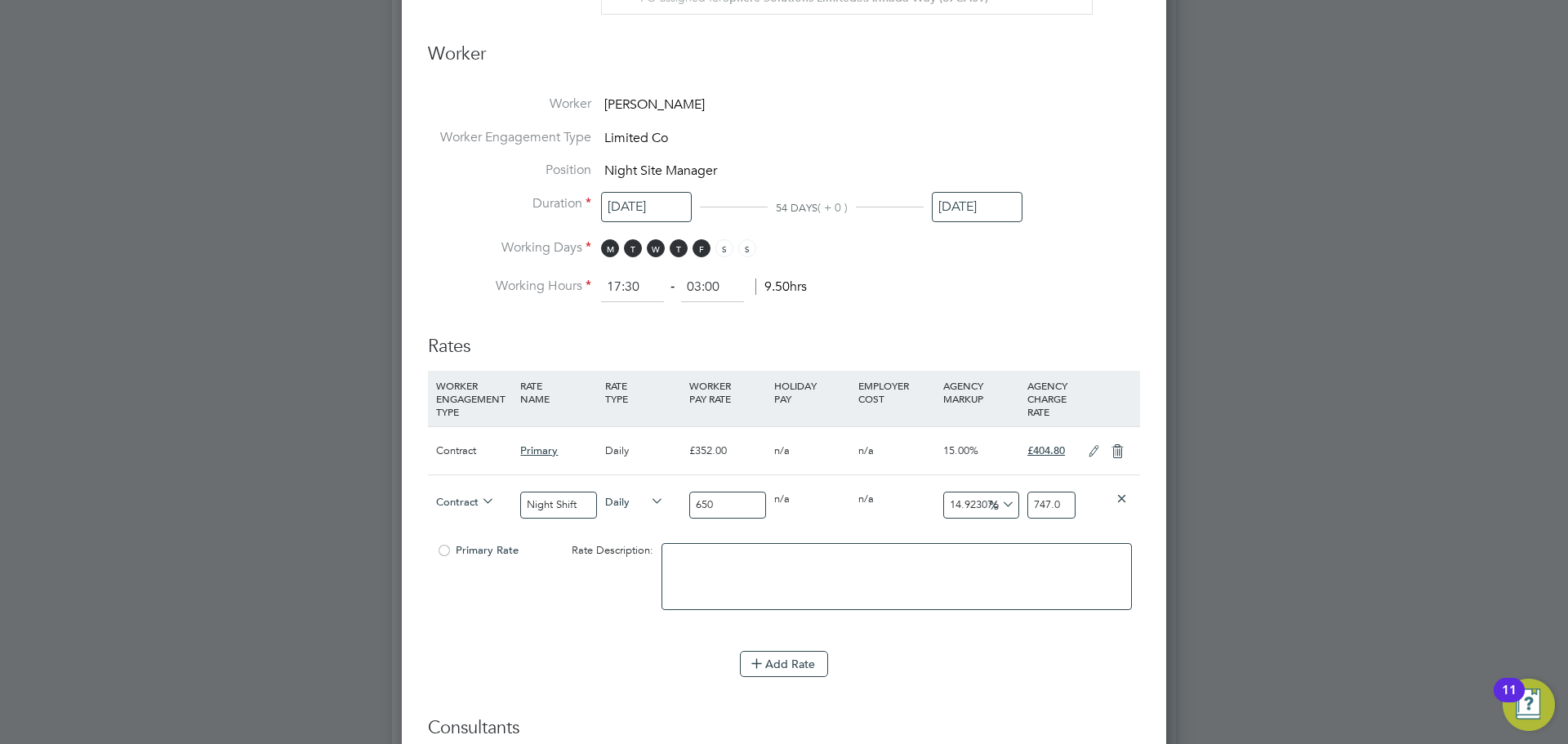
type input "747"
type input "15"
type input "747.50"
click at [613, 696] on li "Rates WORKER ENGAGEMENT TYPE RATE NAME RATE TYPE WORKER PAY RATE HOLIDAY PAY EM…" at bounding box center [784, 514] width 712 height 392
click at [735, 575] on textarea at bounding box center [896, 575] width 470 height 67
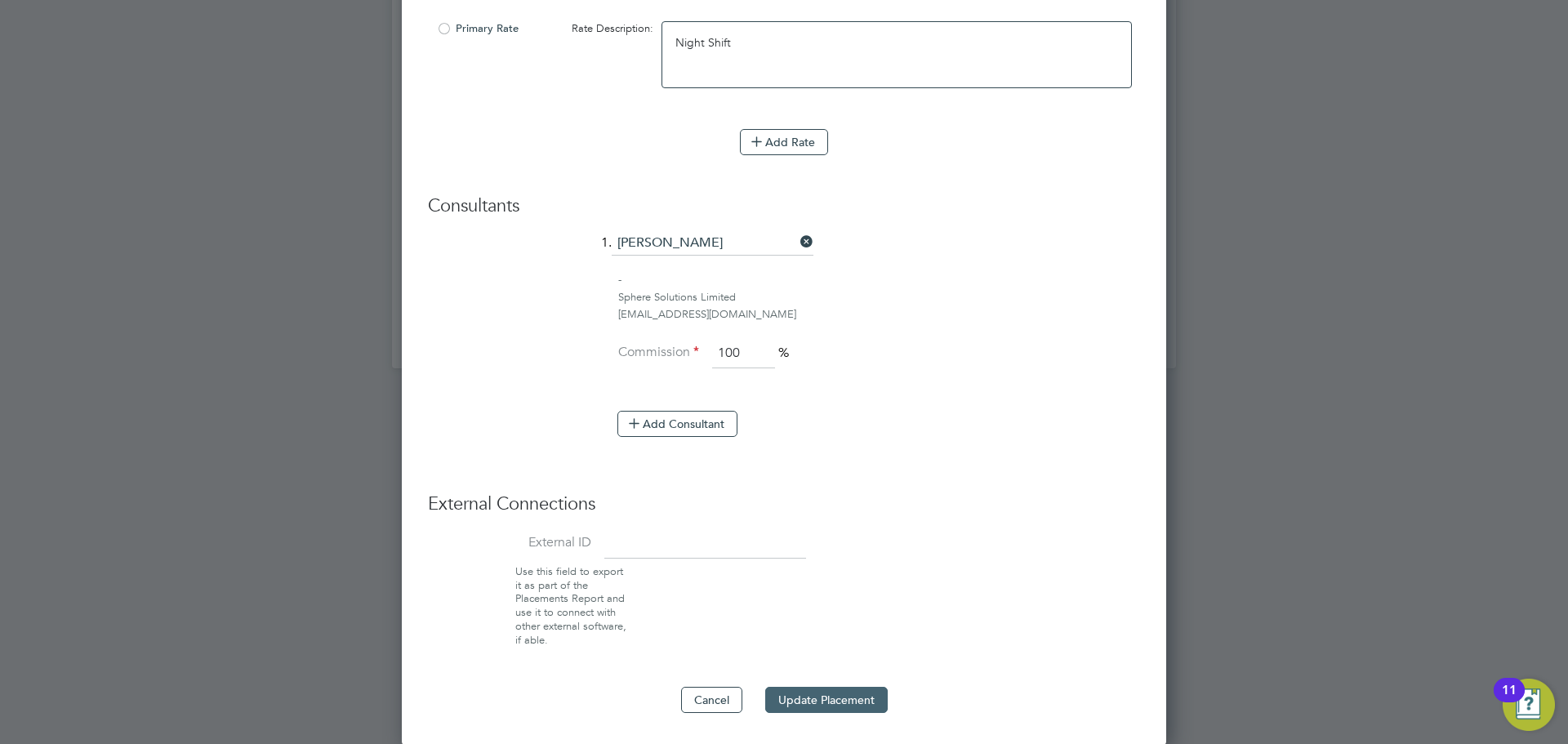
type textarea "Night Shift"
click at [798, 699] on button "Update Placement" at bounding box center [826, 700] width 122 height 26
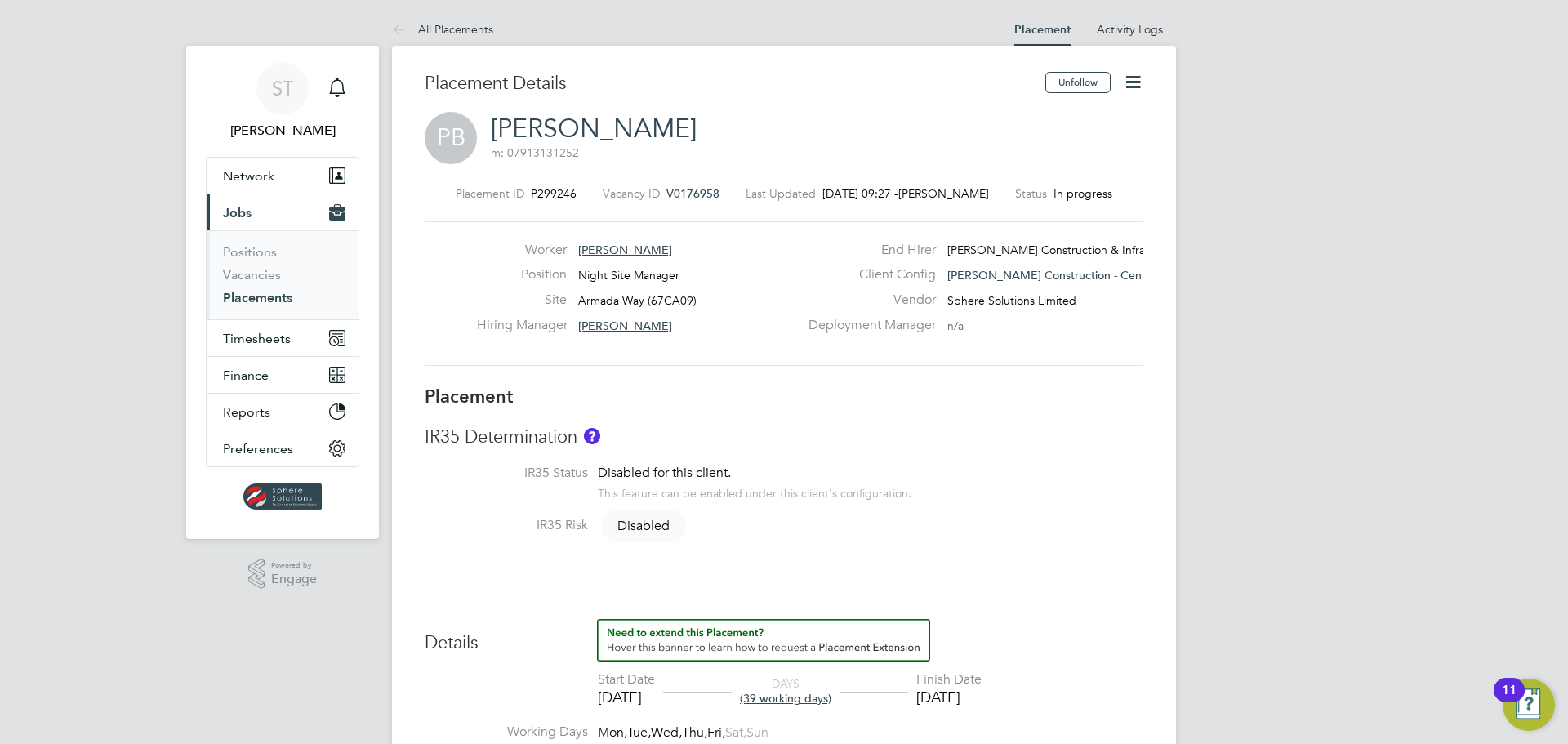
click at [829, 516] on div "Placement Saved Your placement has been updated. Cancel Okay" at bounding box center [784, 372] width 1568 height 744
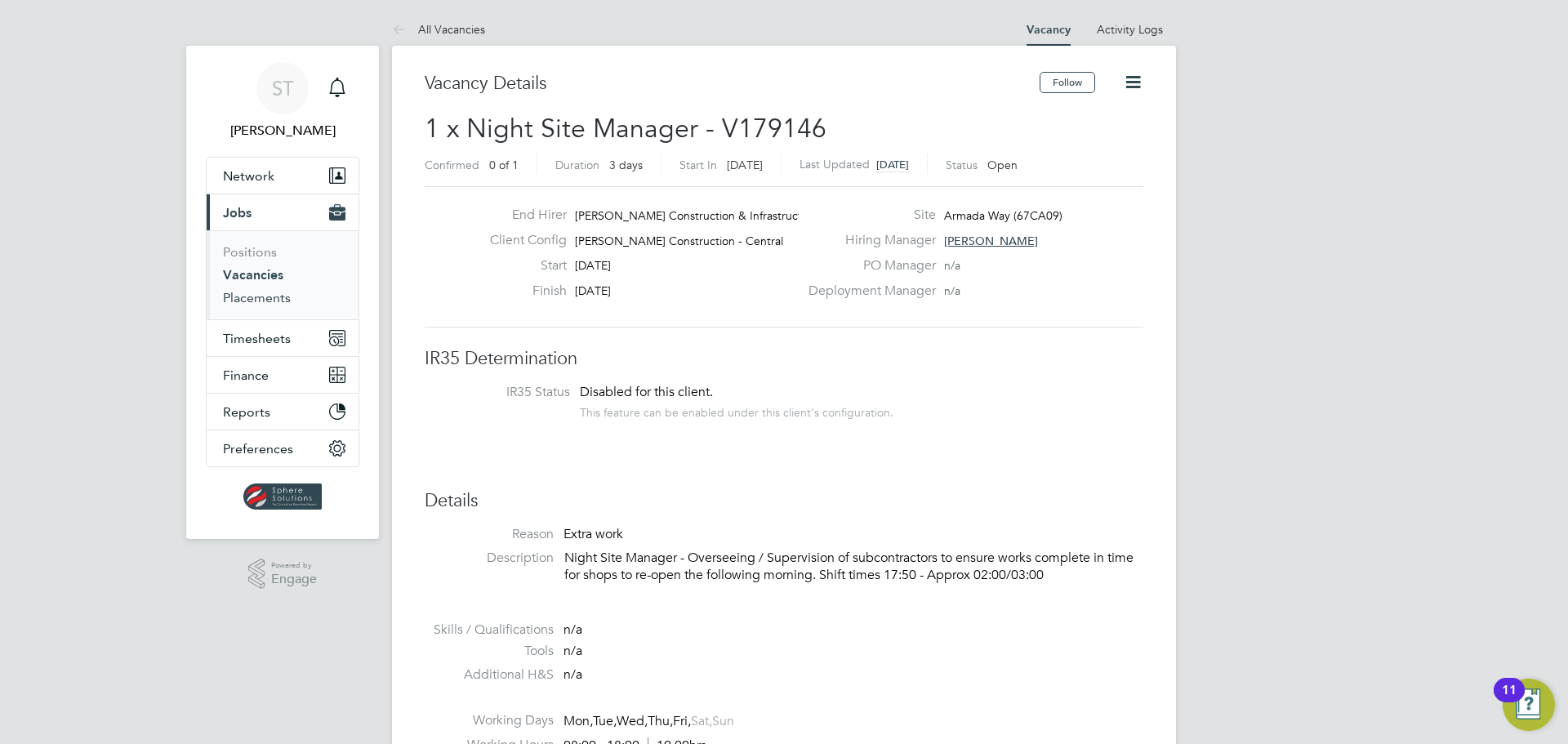
click at [282, 303] on link "Placements" at bounding box center [257, 298] width 68 height 15
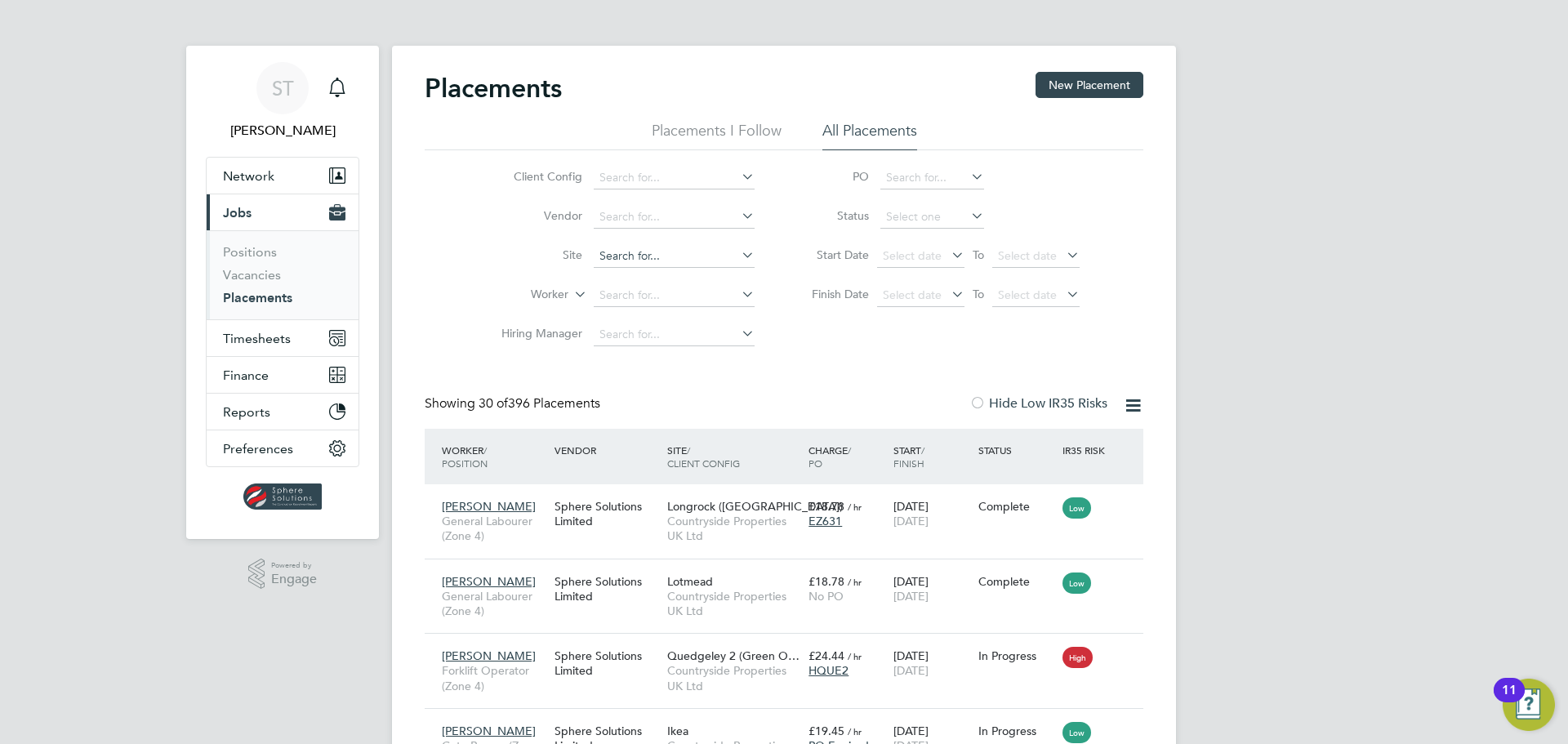
click at [672, 262] on input at bounding box center [674, 256] width 161 height 23
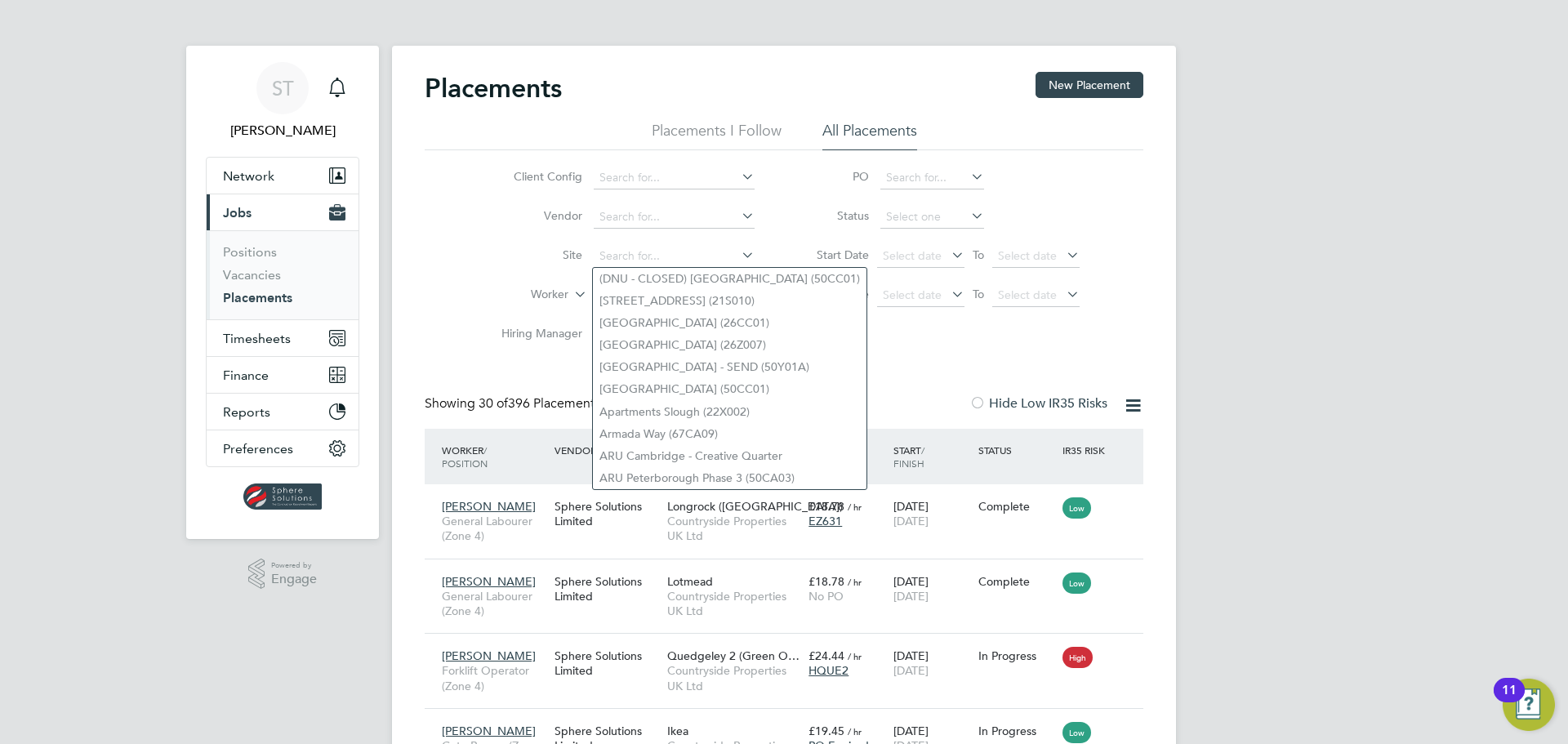
click at [491, 294] on label "Worker" at bounding box center [522, 294] width 94 height 16
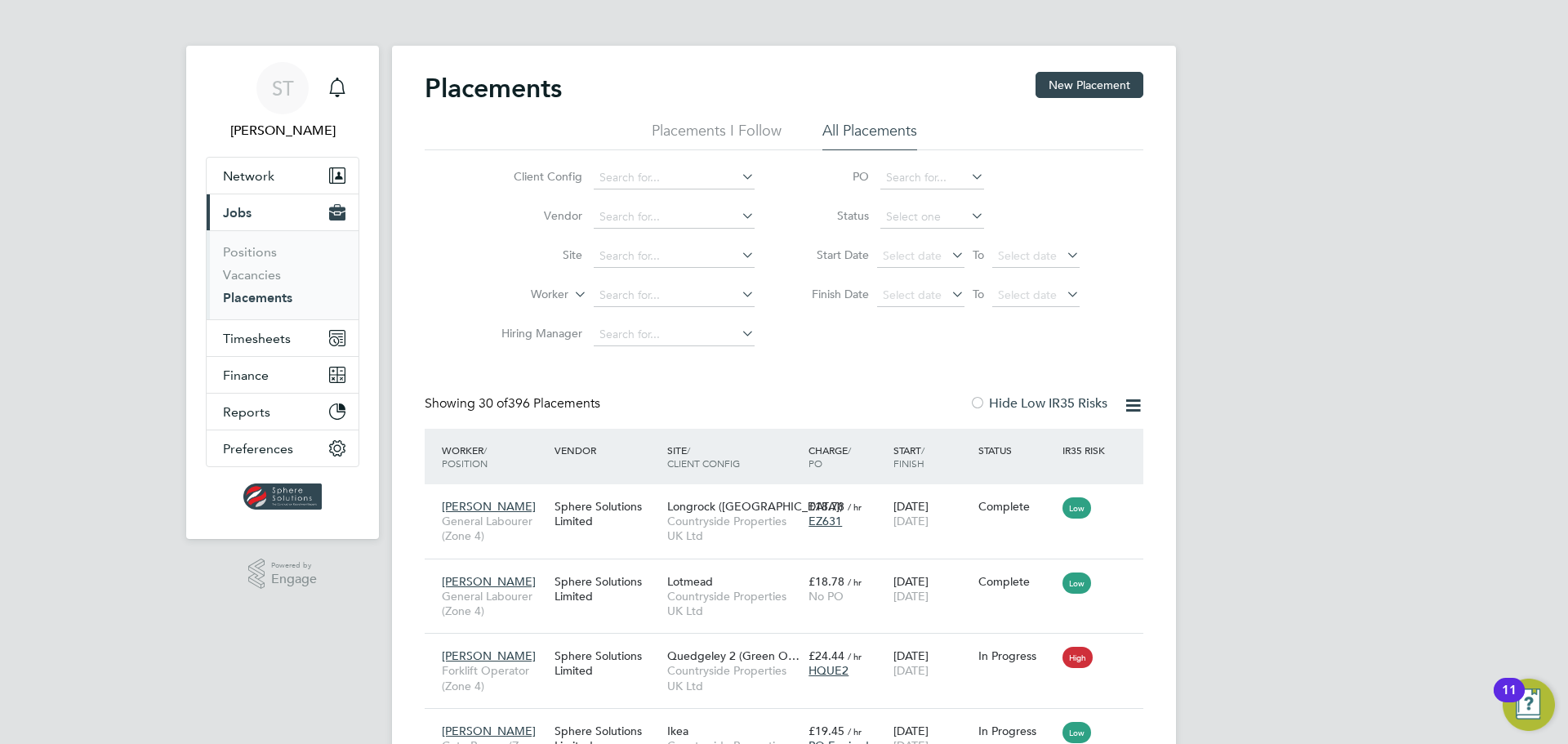
click at [592, 293] on li "Worker" at bounding box center [622, 296] width 307 height 40
click at [615, 297] on input at bounding box center [674, 296] width 161 height 23
click at [694, 311] on b "Blayney" at bounding box center [714, 317] width 41 height 14
type input "[PERSON_NAME]"
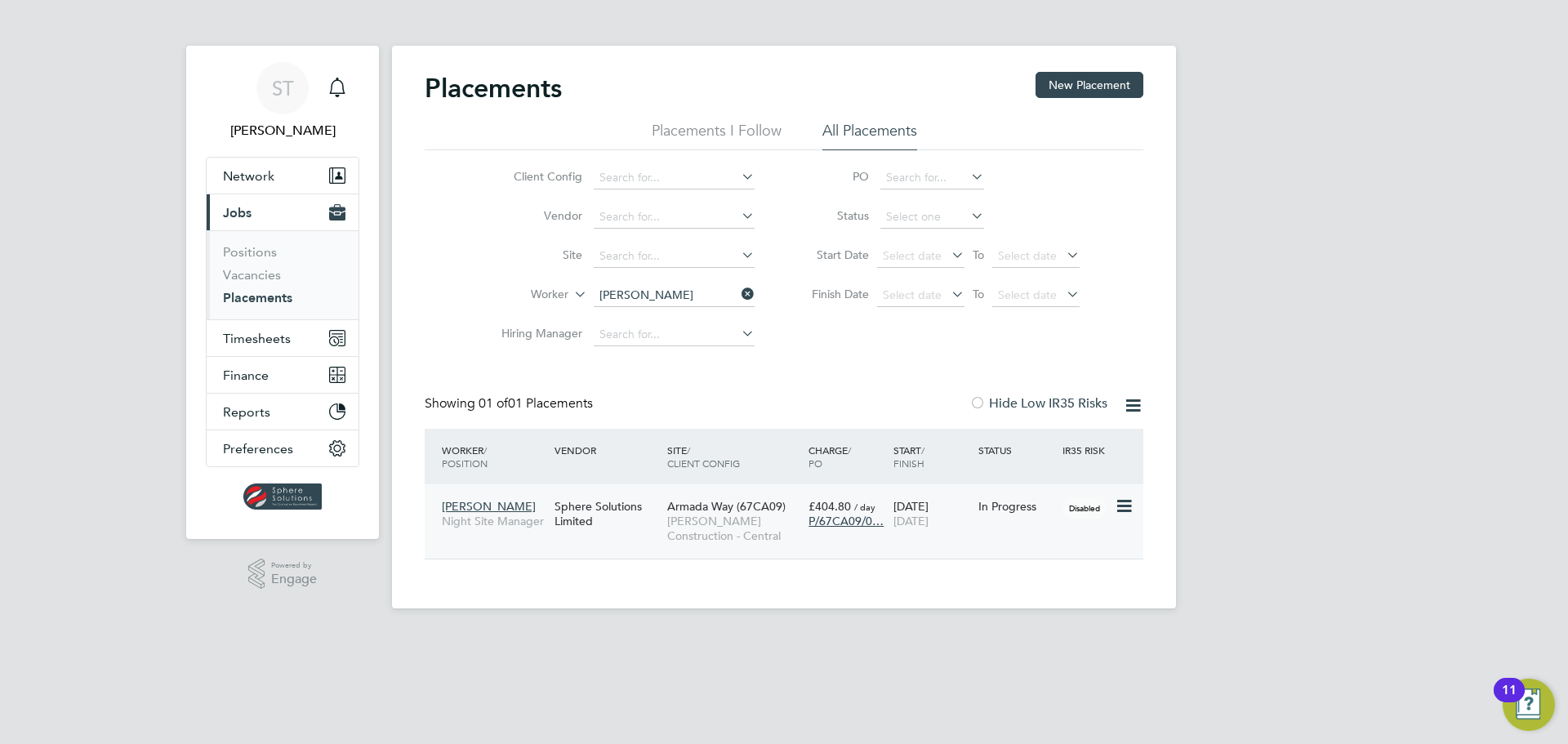
click at [689, 522] on span "[PERSON_NAME] Construction - Central" at bounding box center [733, 527] width 133 height 29
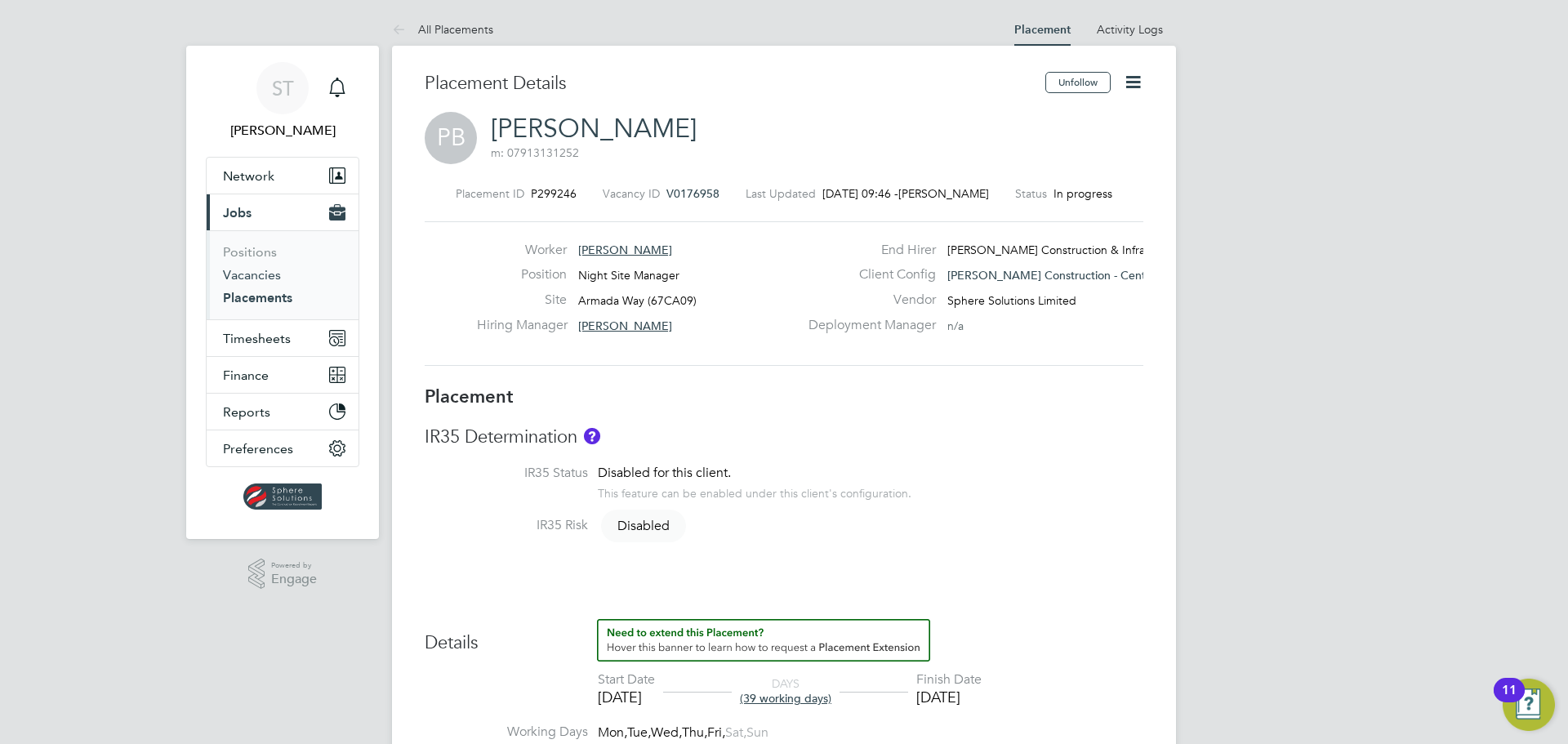
click at [267, 273] on link "Vacancies" at bounding box center [253, 274] width 58 height 15
